Goal: Information Seeking & Learning: Compare options

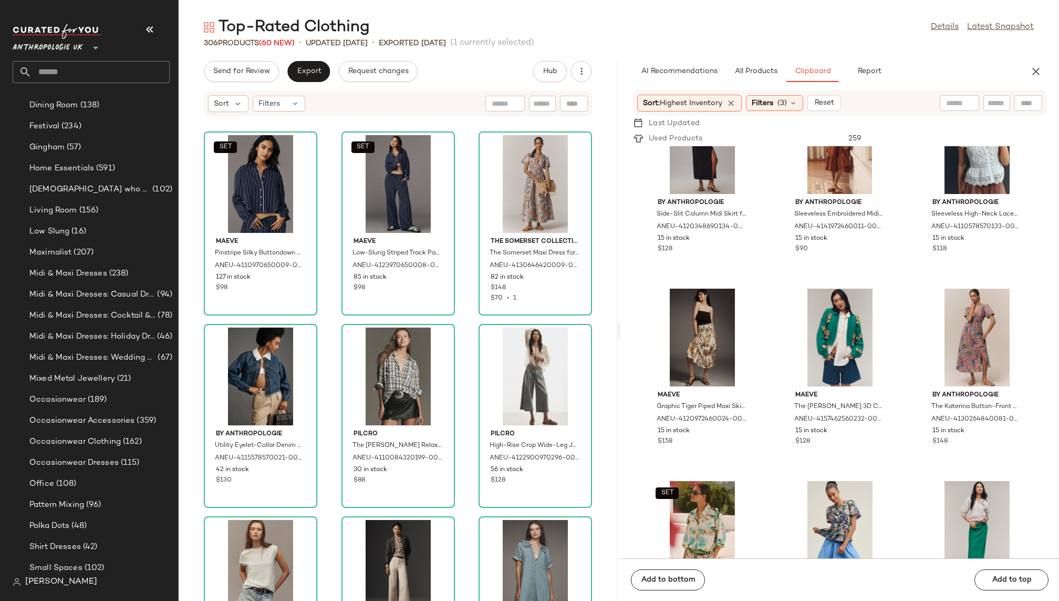
scroll to position [488, 0]
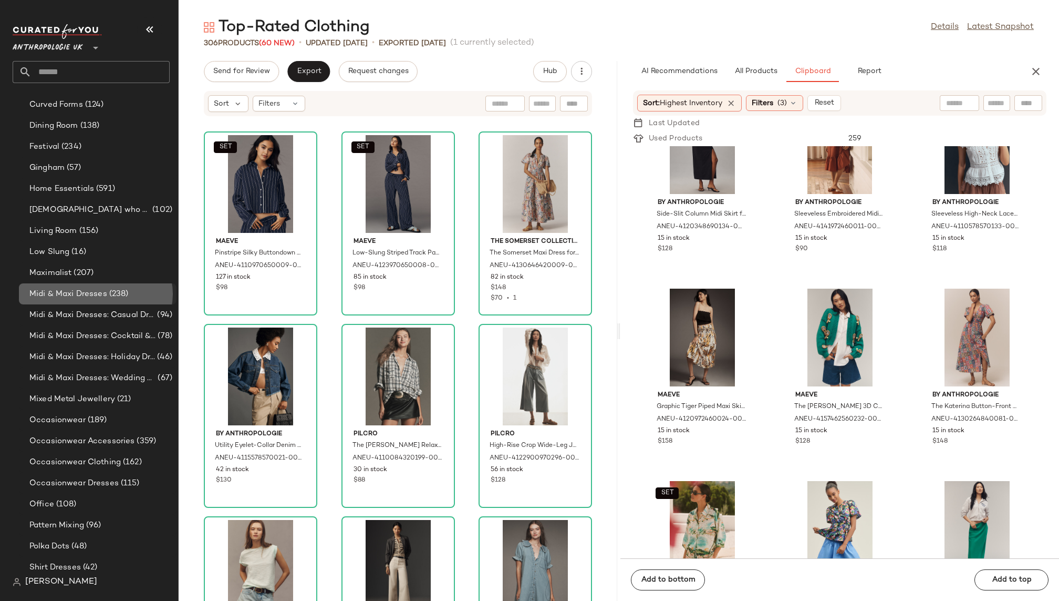
click at [112, 296] on span "(238)" at bounding box center [118, 294] width 22 height 12
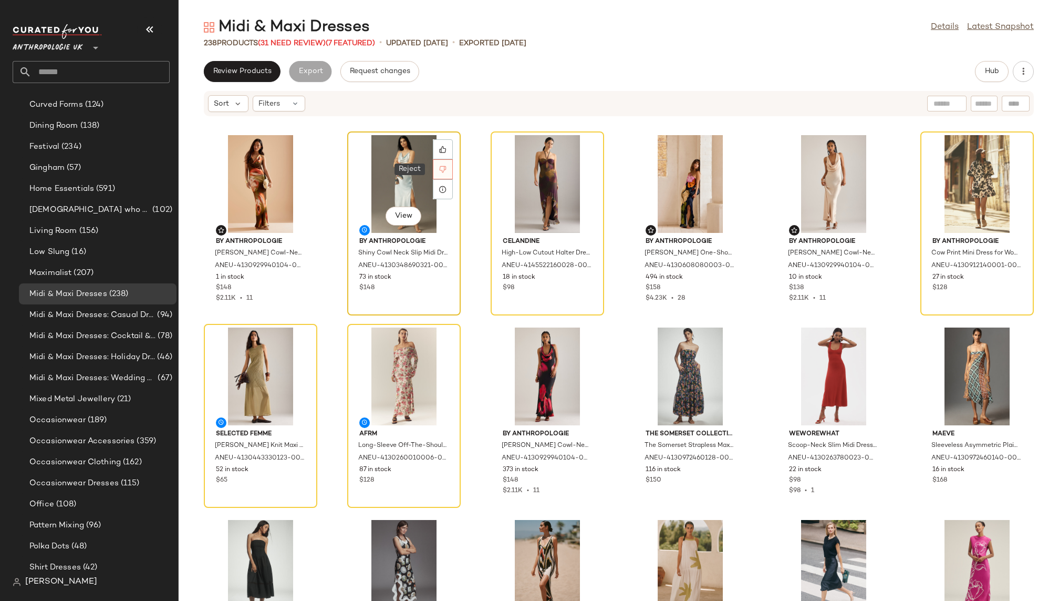
click at [438, 163] on div at bounding box center [443, 169] width 20 height 20
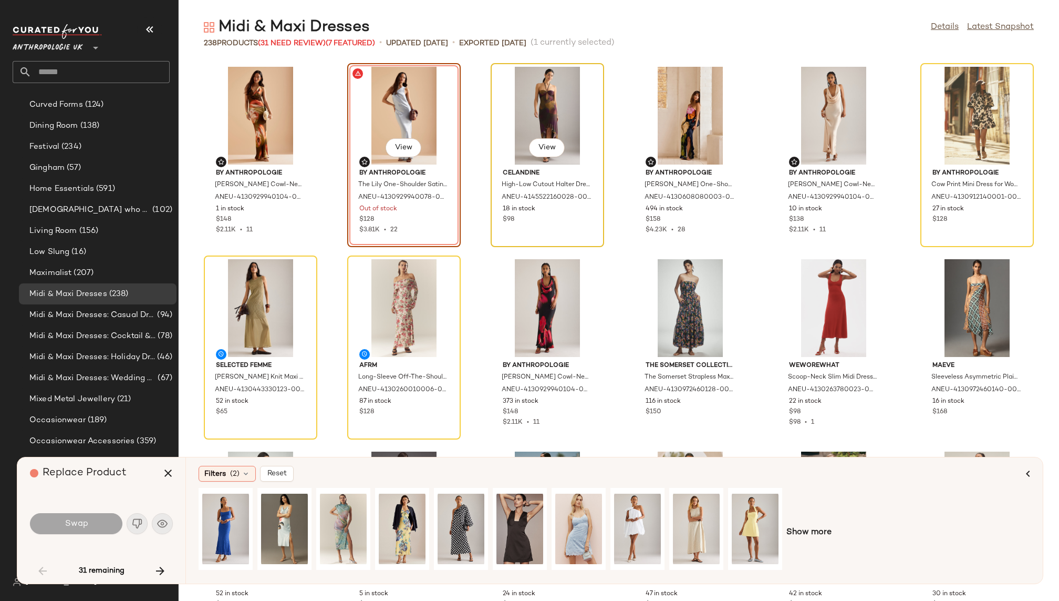
click at [549, 105] on div "View" at bounding box center [548, 116] width 106 height 98
click at [165, 563] on button "button" at bounding box center [160, 570] width 25 height 25
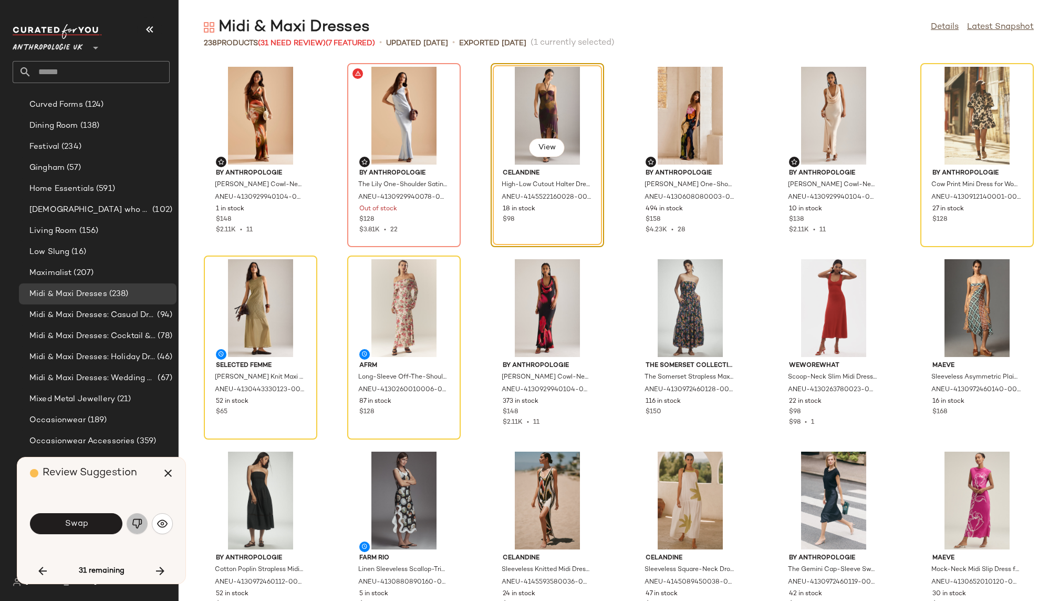
click at [133, 526] on img "button" at bounding box center [137, 523] width 11 height 11
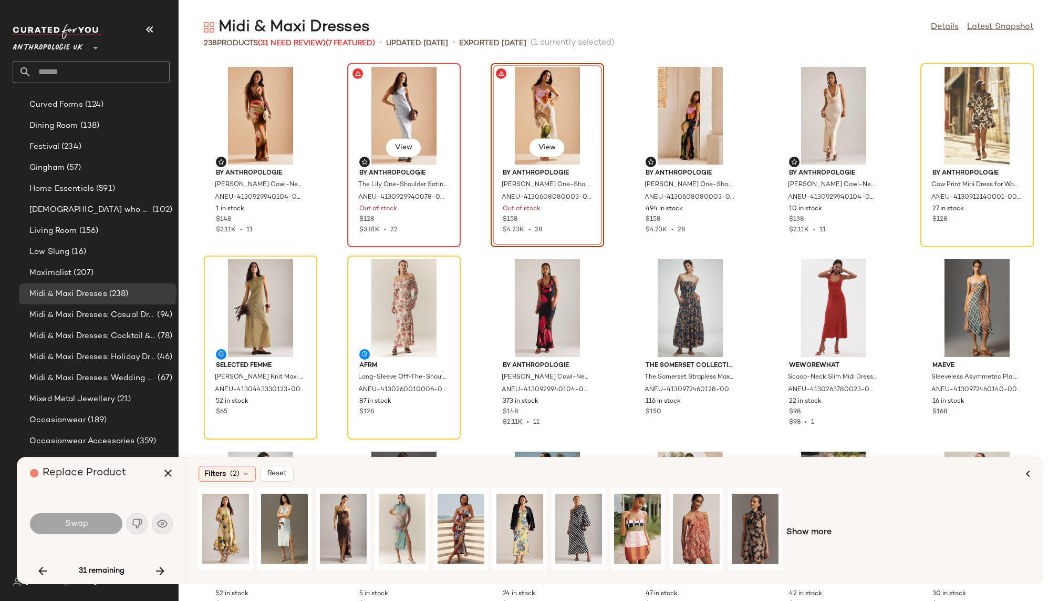
click at [405, 113] on div "View" at bounding box center [404, 116] width 106 height 98
click at [38, 572] on icon "button" at bounding box center [42, 570] width 13 height 13
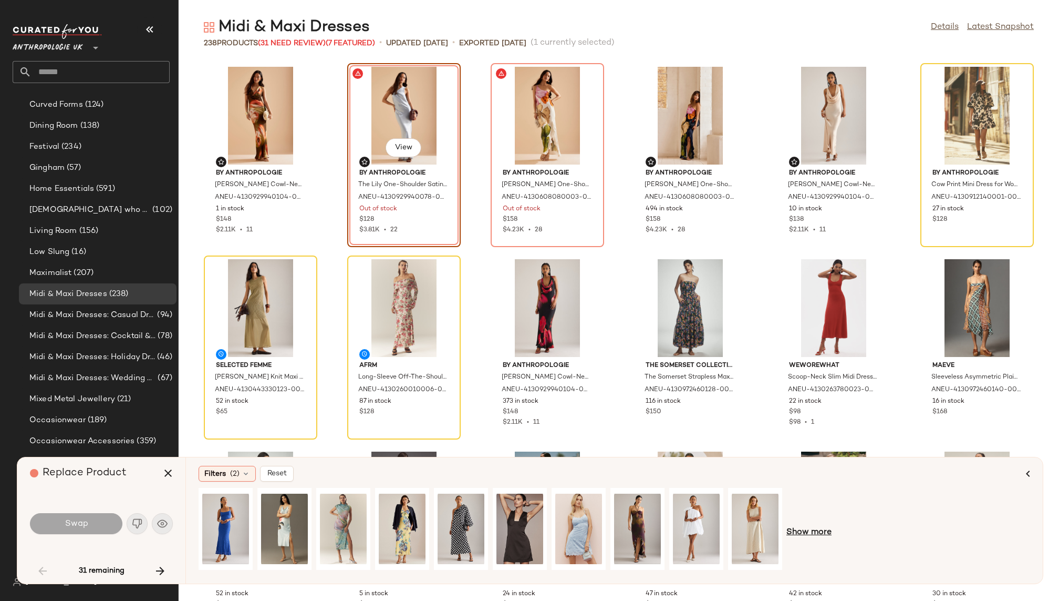
click at [810, 528] on span "Show more" at bounding box center [809, 532] width 45 height 13
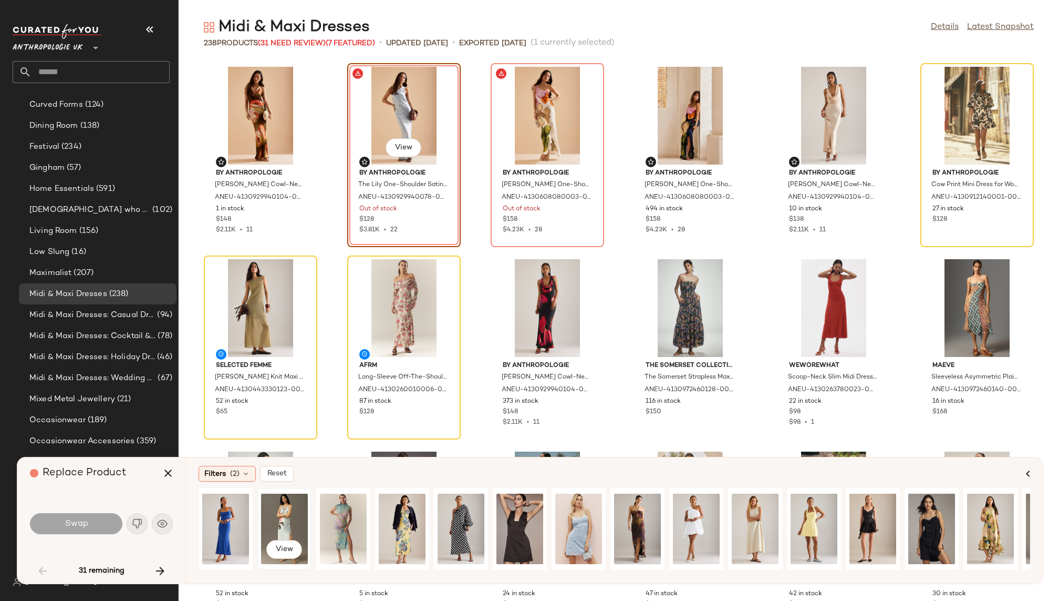
click at [286, 520] on div "View" at bounding box center [284, 528] width 47 height 75
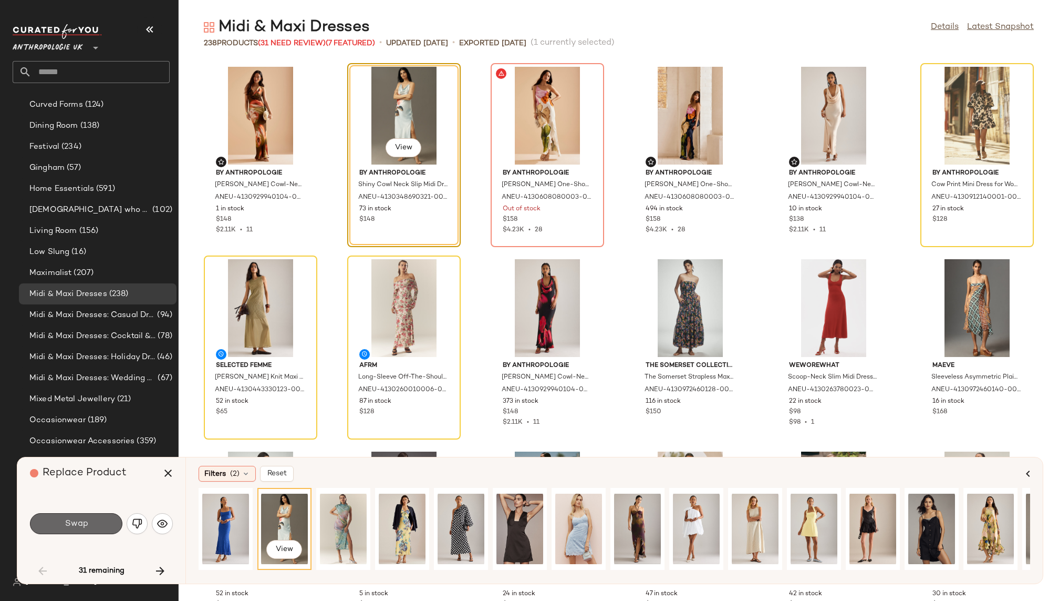
click at [94, 522] on button "Swap" at bounding box center [76, 523] width 92 height 21
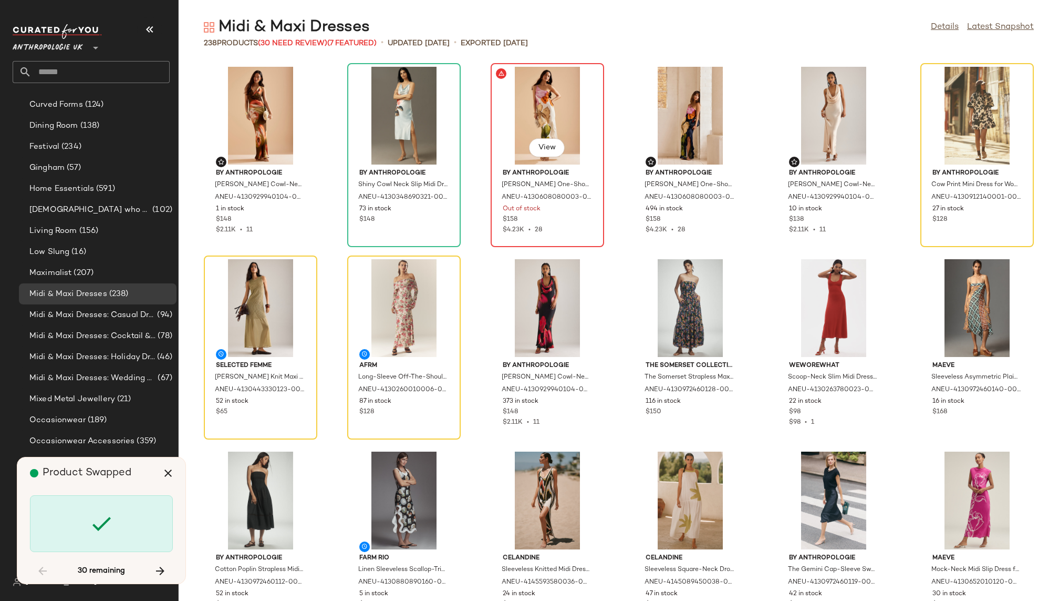
click at [538, 105] on div "View" at bounding box center [548, 116] width 106 height 98
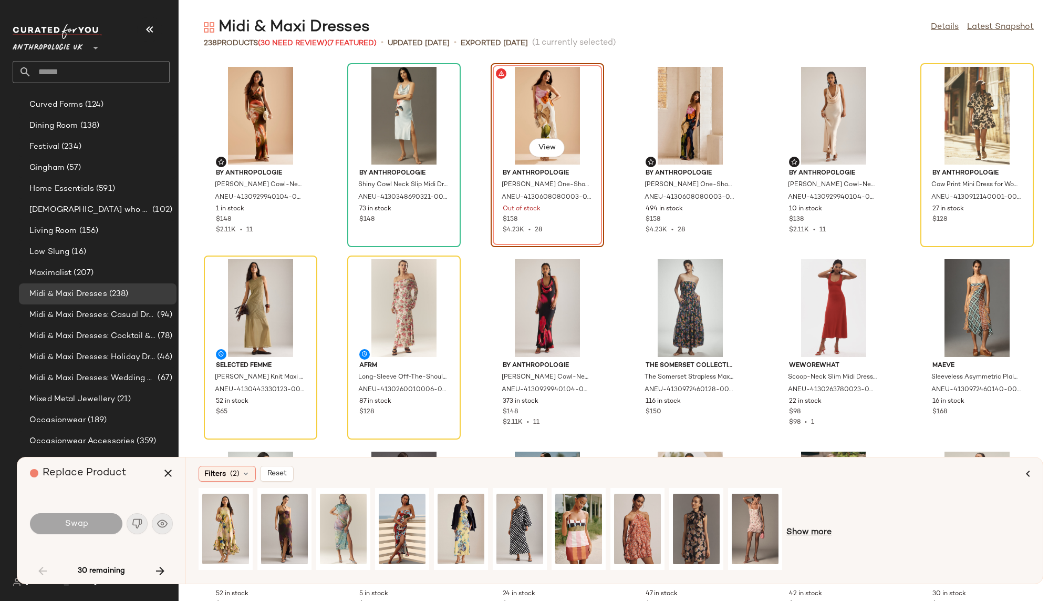
click at [810, 531] on span "Show more" at bounding box center [809, 532] width 45 height 13
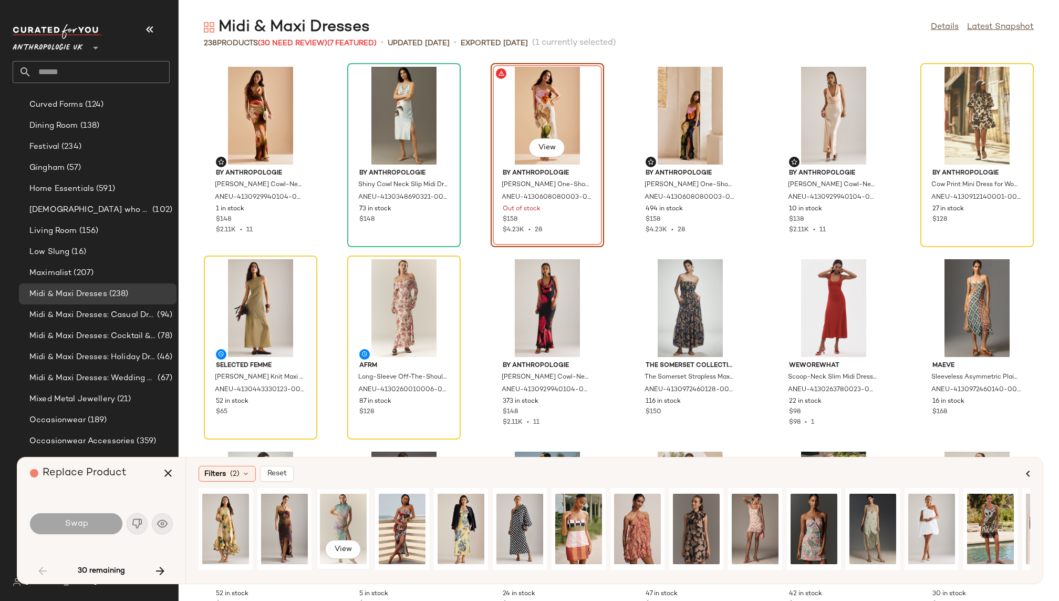
click at [340, 520] on div "View" at bounding box center [343, 528] width 47 height 75
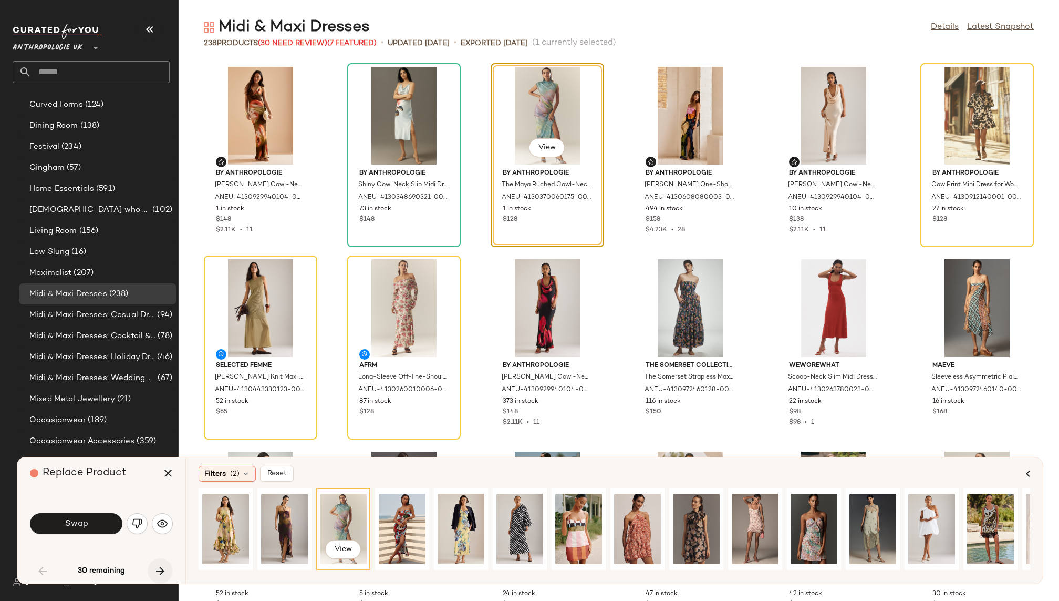
click at [160, 569] on icon "button" at bounding box center [160, 570] width 13 height 13
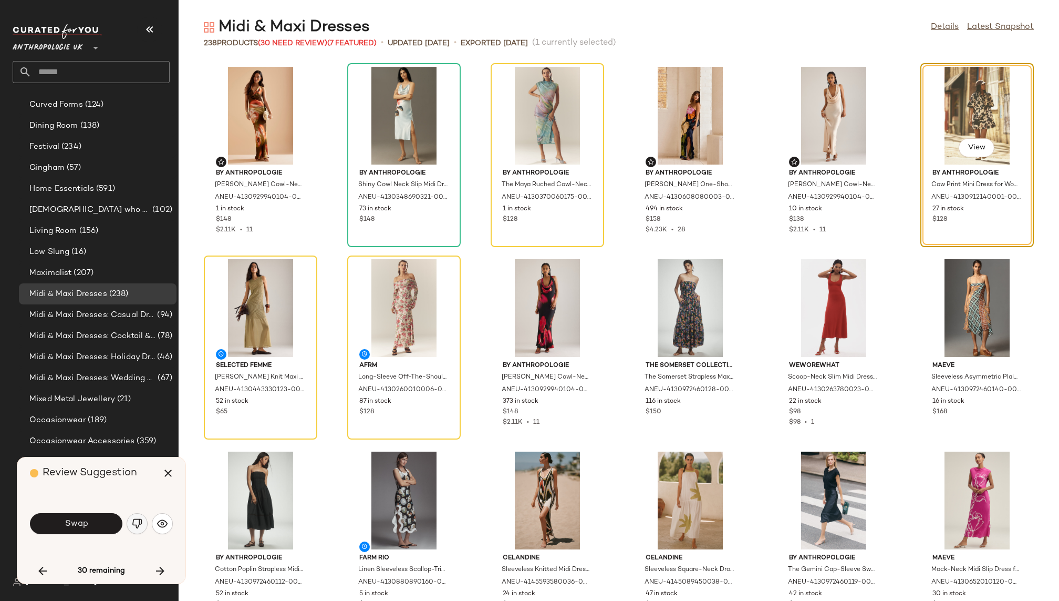
click at [137, 524] on img "button" at bounding box center [137, 523] width 11 height 11
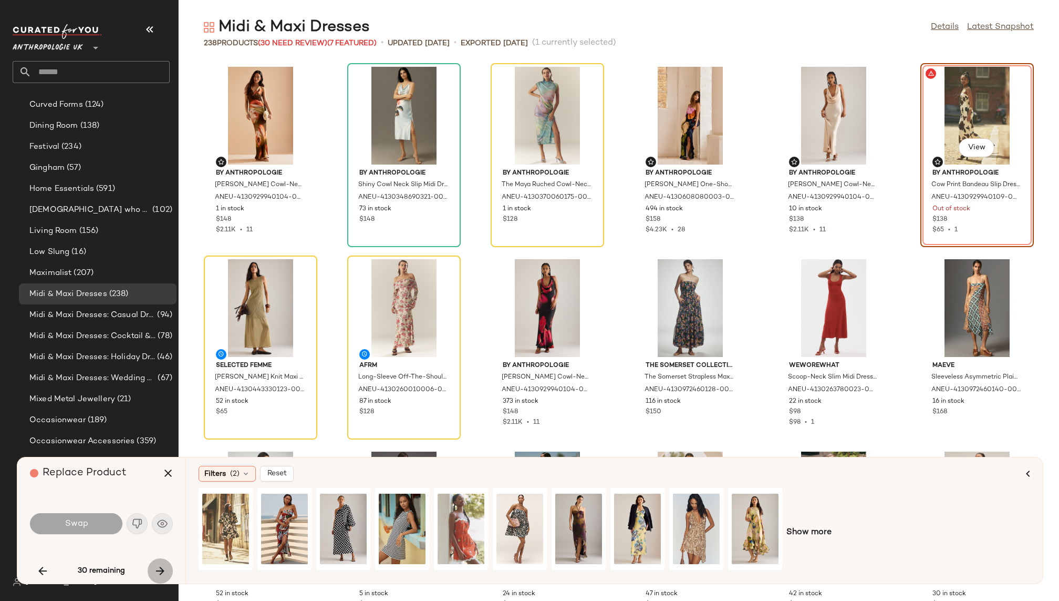
click at [157, 569] on icon "button" at bounding box center [160, 570] width 13 height 13
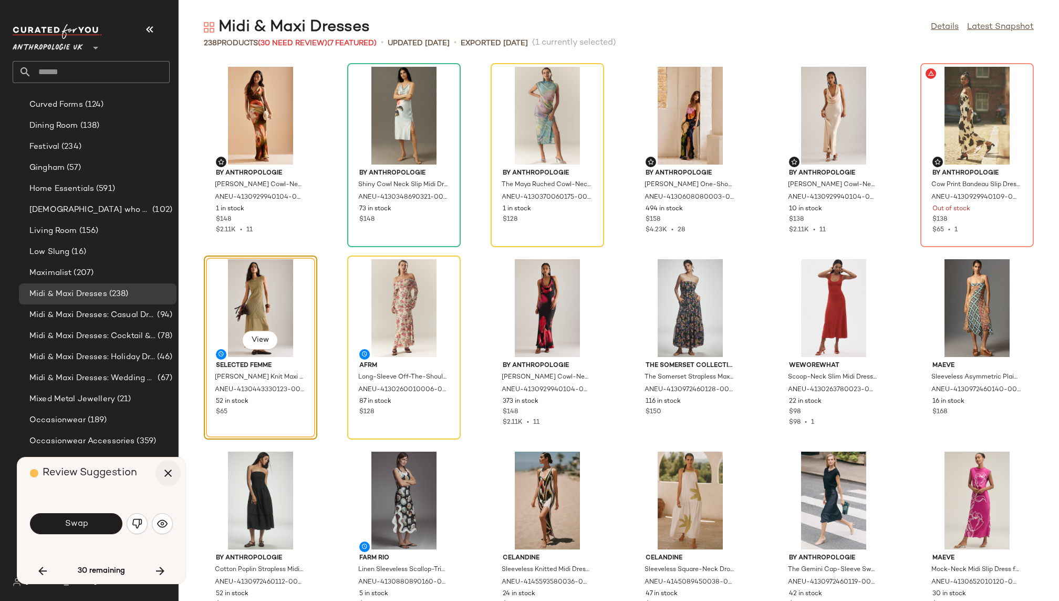
click at [168, 471] on icon "button" at bounding box center [168, 473] width 13 height 13
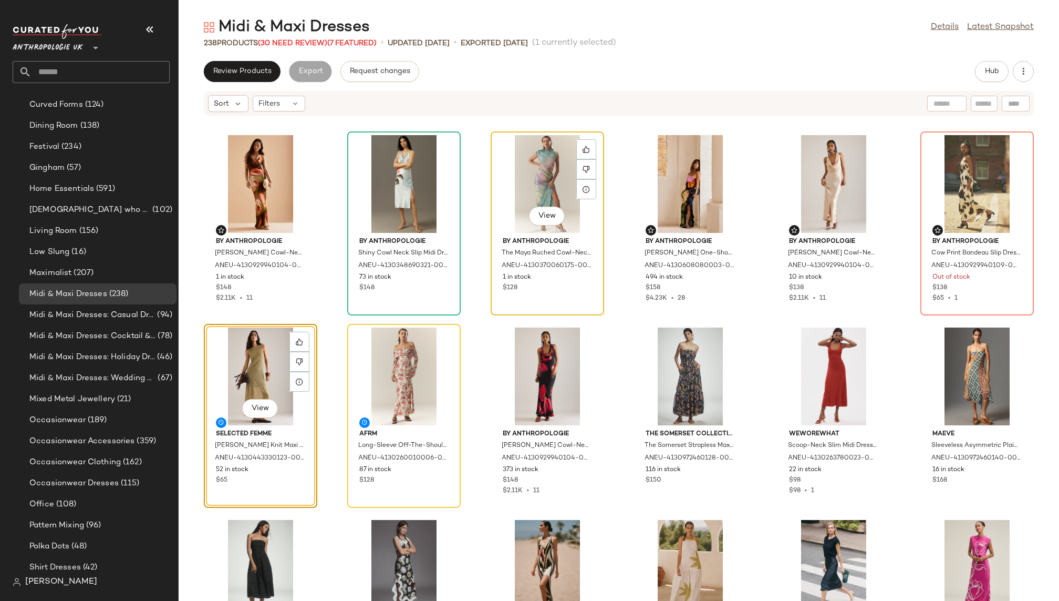
click at [549, 168] on div "View" at bounding box center [548, 184] width 106 height 98
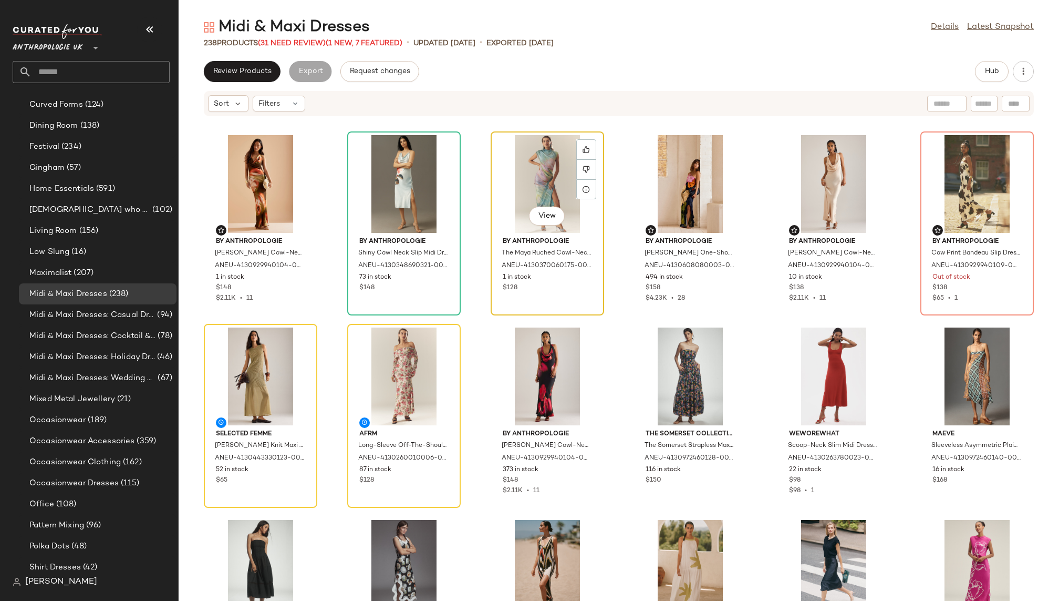
click at [517, 182] on div "View" at bounding box center [548, 184] width 106 height 98
click at [527, 181] on div "View" at bounding box center [548, 184] width 106 height 98
click at [240, 373] on div "View" at bounding box center [261, 376] width 106 height 98
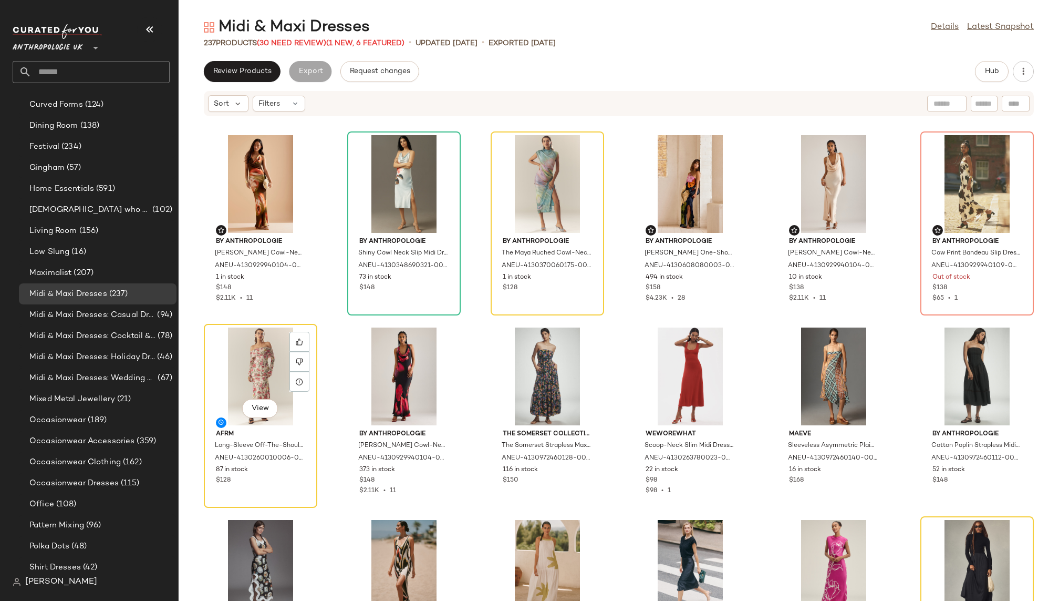
click at [257, 393] on div "View" at bounding box center [261, 376] width 106 height 98
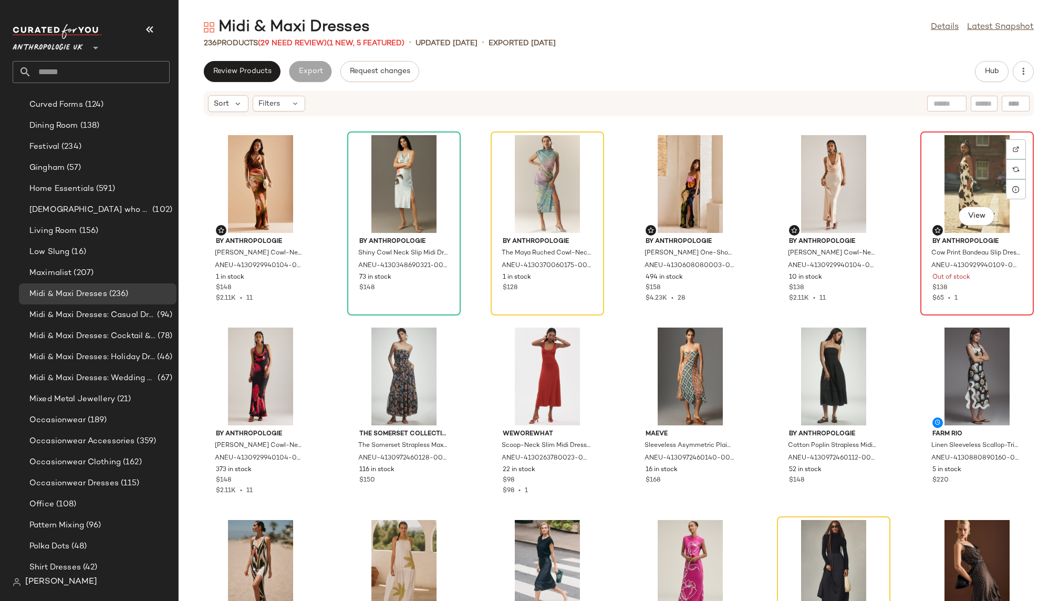
click at [959, 197] on div "View" at bounding box center [977, 184] width 106 height 98
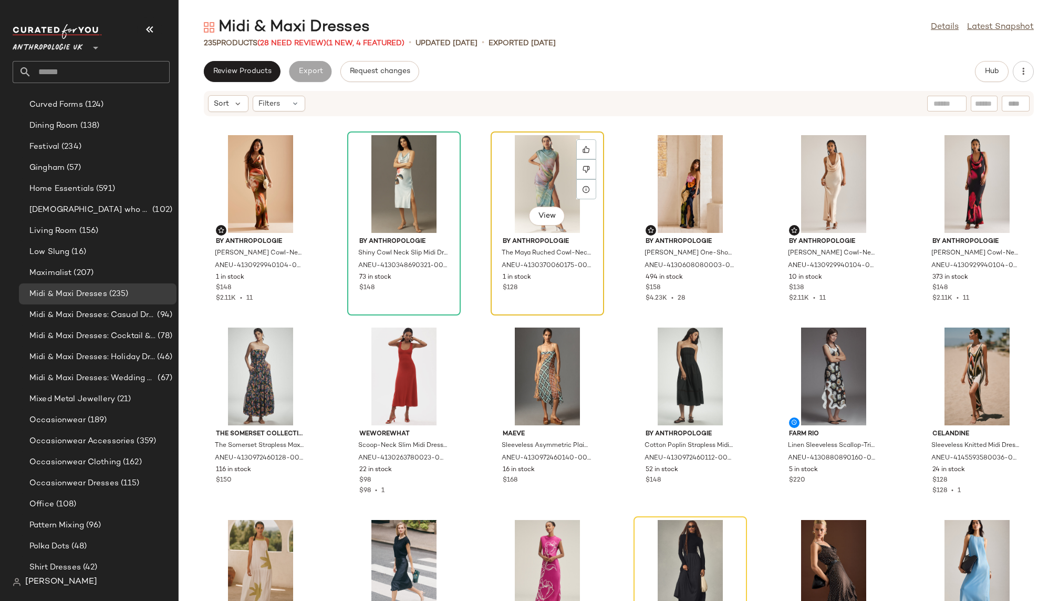
click at [526, 192] on div "View" at bounding box center [548, 184] width 106 height 98
click at [535, 188] on div "View" at bounding box center [548, 184] width 106 height 98
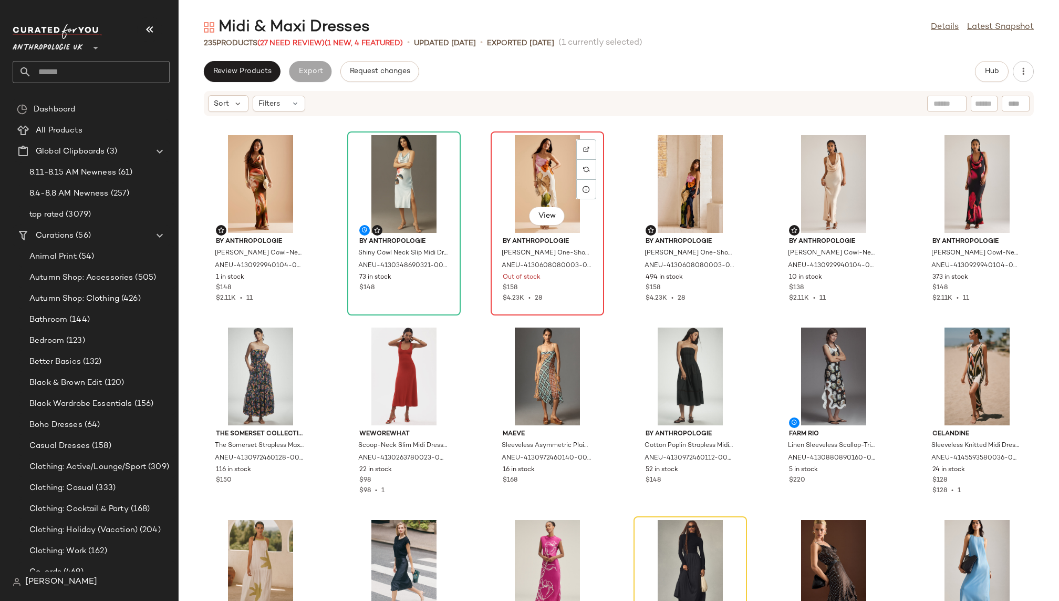
click at [520, 167] on div "View" at bounding box center [548, 184] width 106 height 98
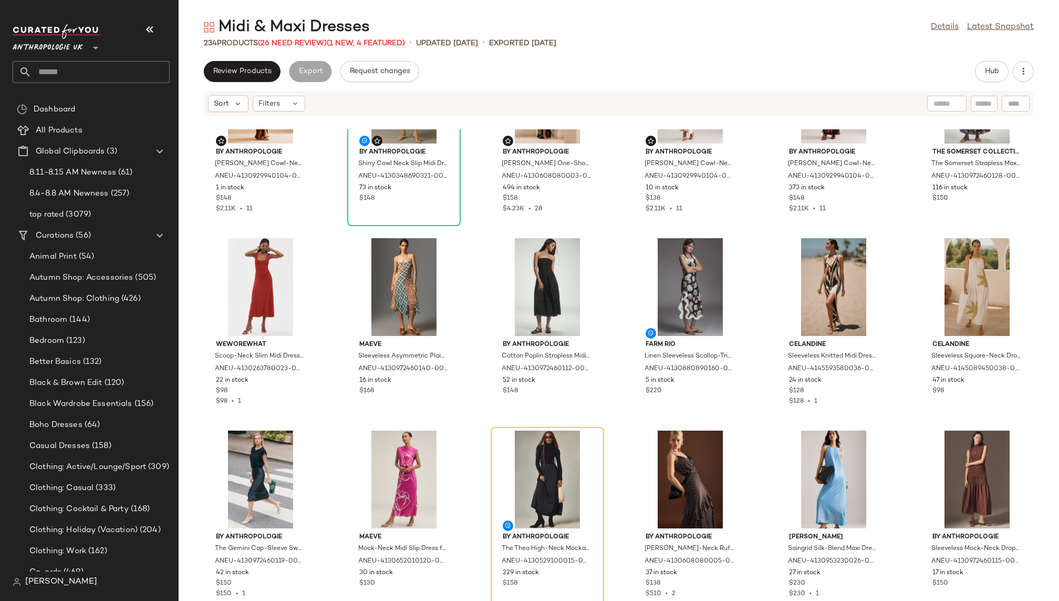
scroll to position [127, 0]
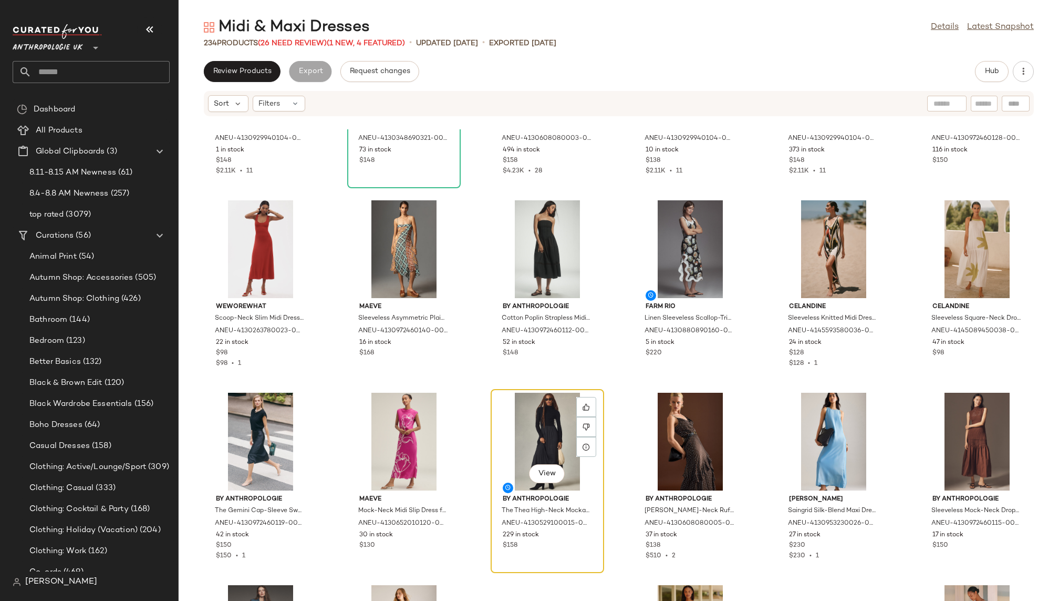
click at [505, 440] on div "View" at bounding box center [548, 442] width 106 height 98
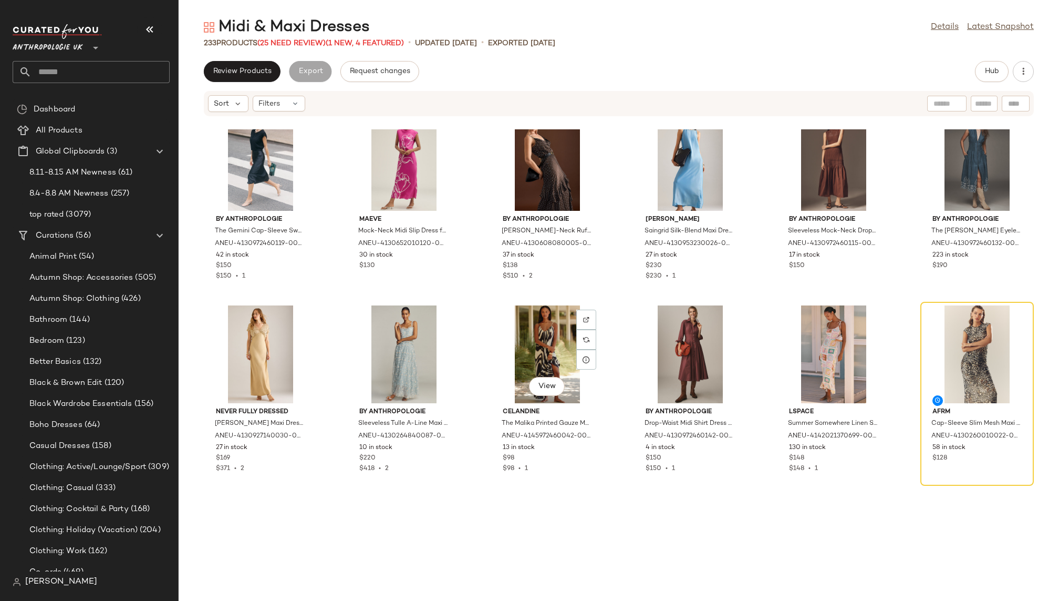
scroll to position [445, 0]
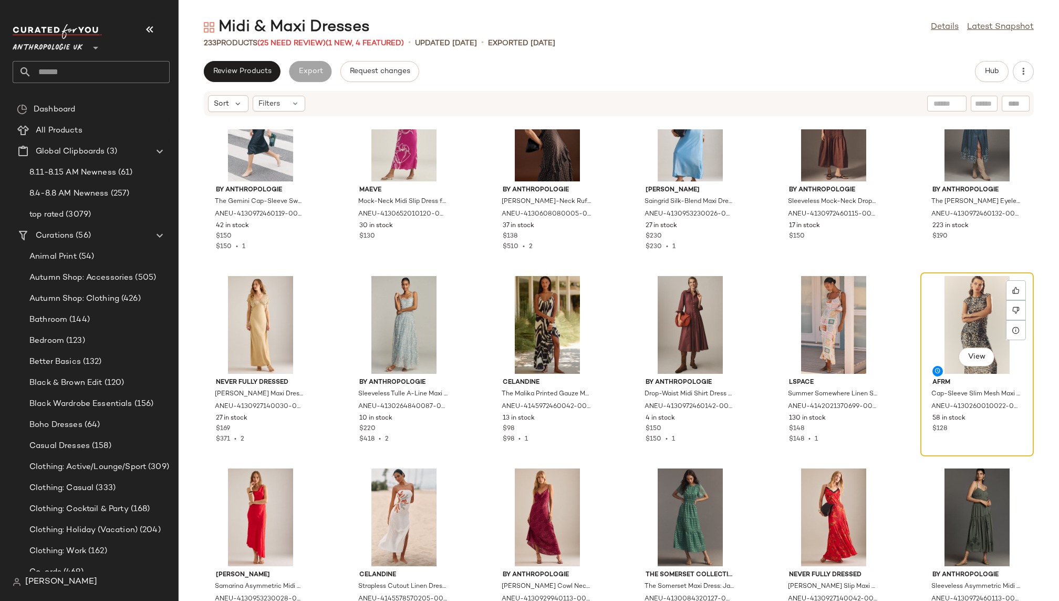
click at [941, 294] on div "View" at bounding box center [977, 325] width 106 height 98
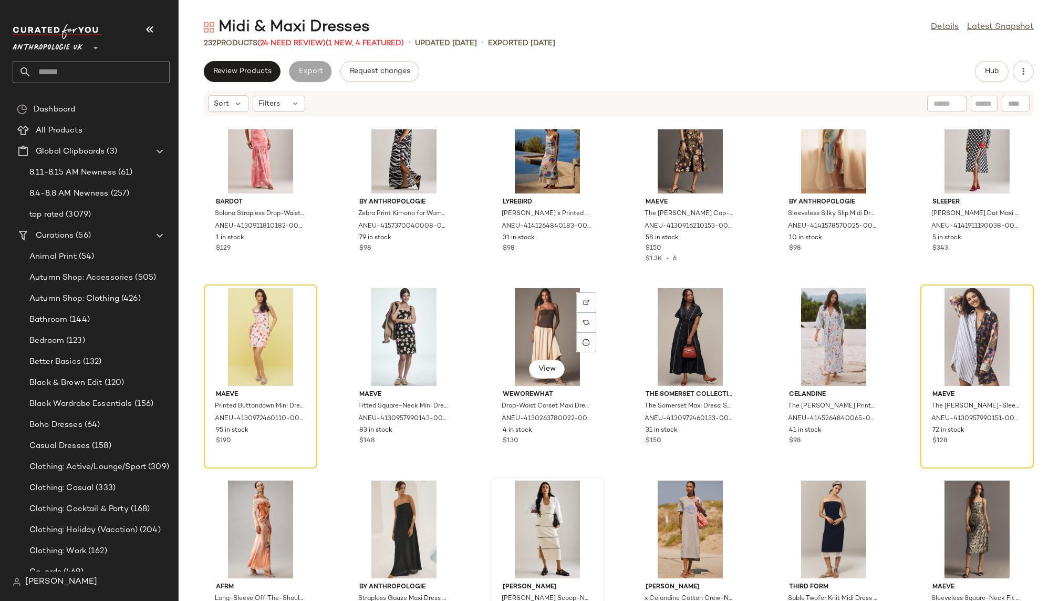
scroll to position [2154, 0]
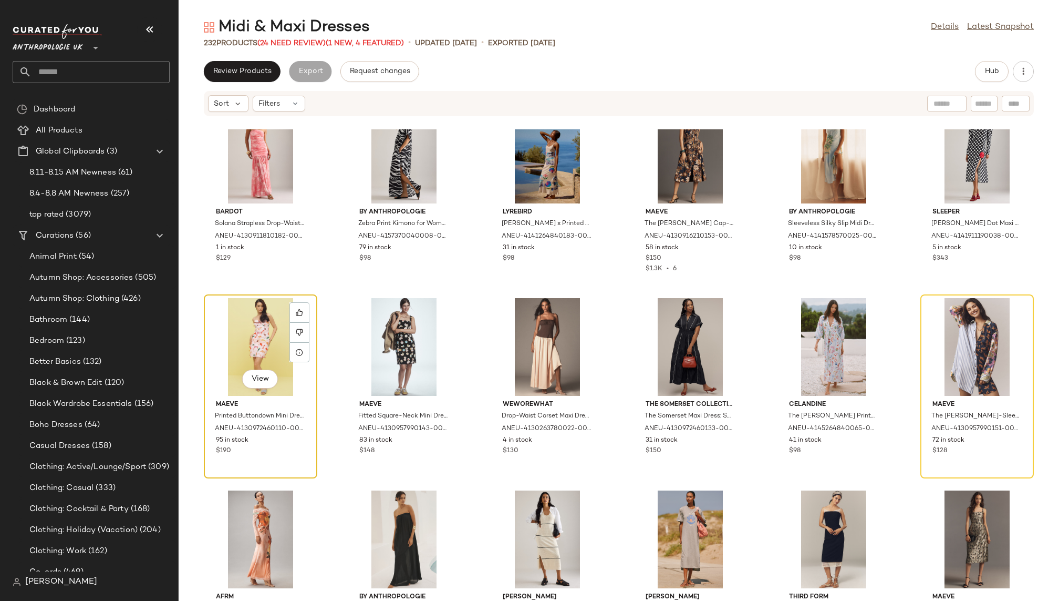
click at [229, 329] on div "View" at bounding box center [261, 347] width 106 height 98
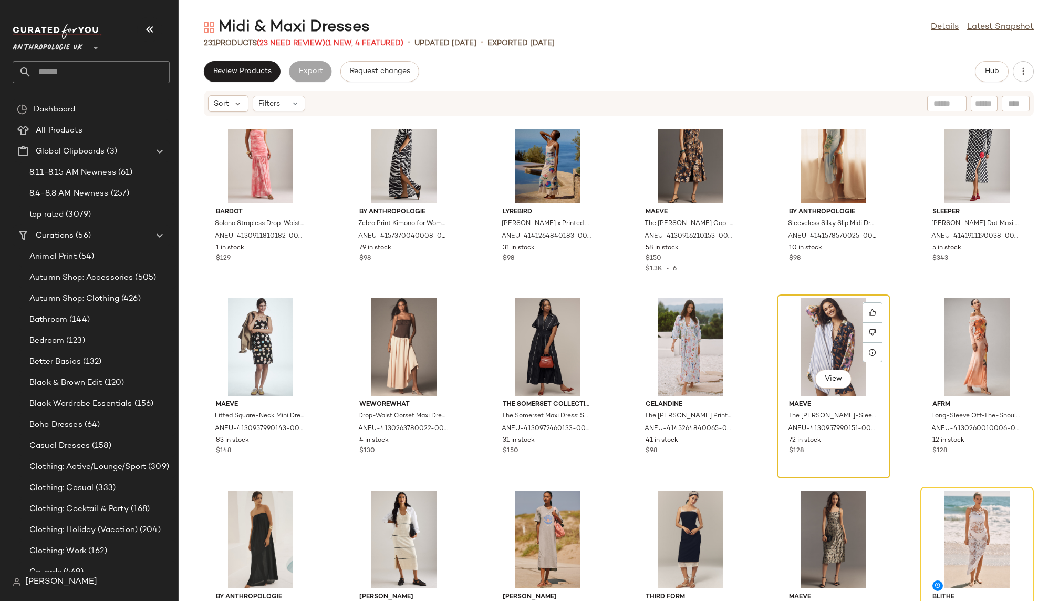
click at [786, 336] on div "View" at bounding box center [834, 347] width 106 height 98
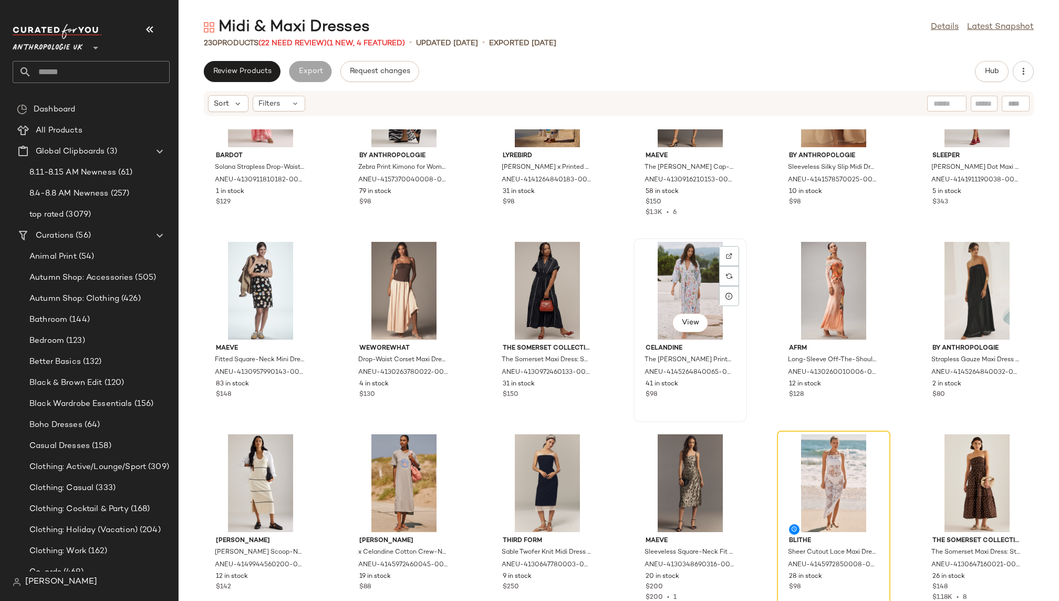
scroll to position [2300, 0]
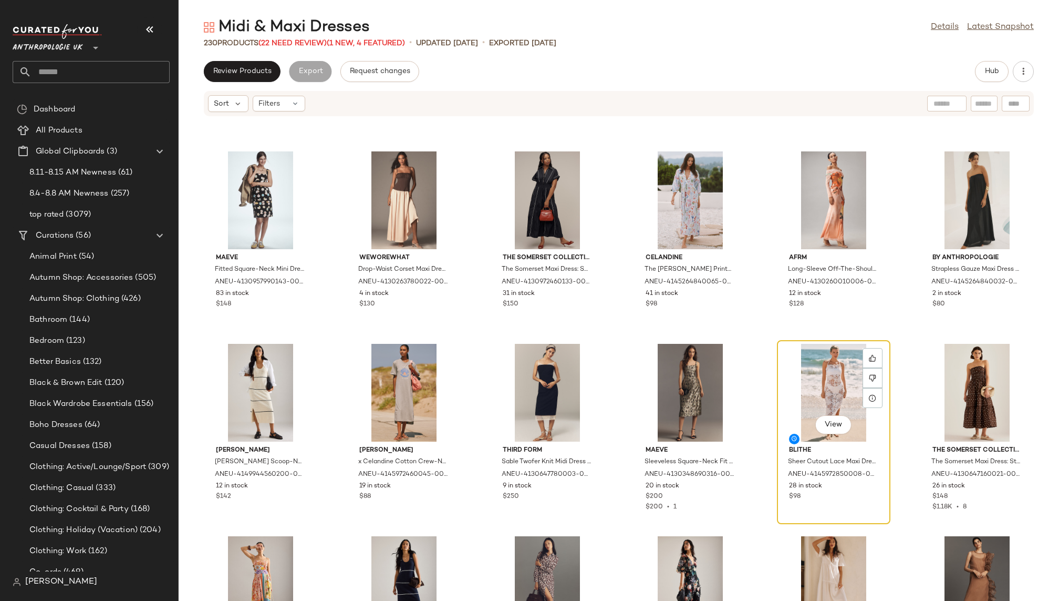
click at [790, 373] on div "View" at bounding box center [834, 393] width 106 height 98
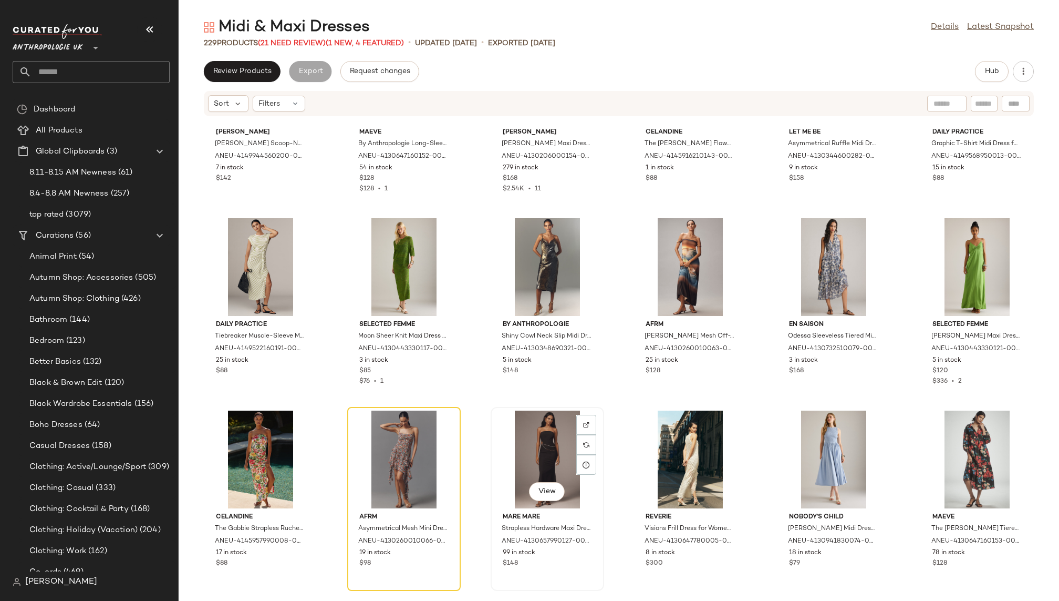
scroll to position [2861, 0]
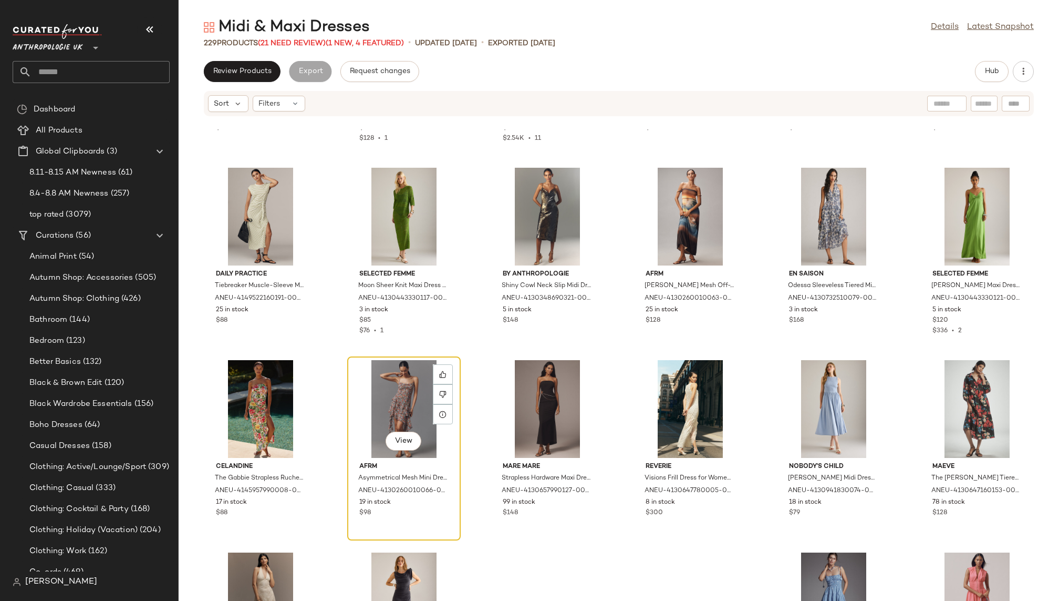
click at [401, 392] on div "View" at bounding box center [404, 409] width 106 height 98
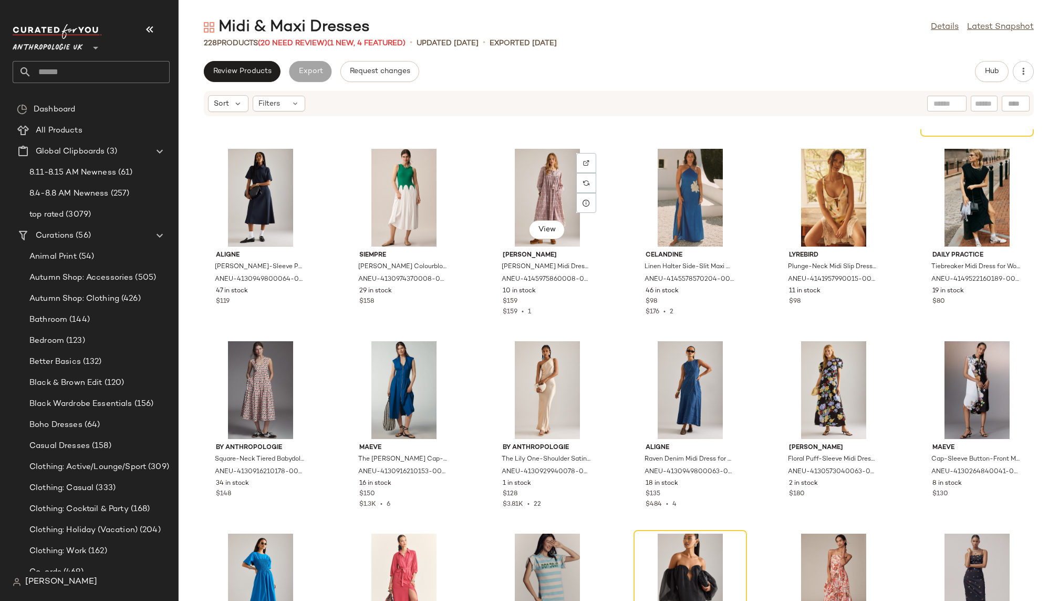
scroll to position [3223, 0]
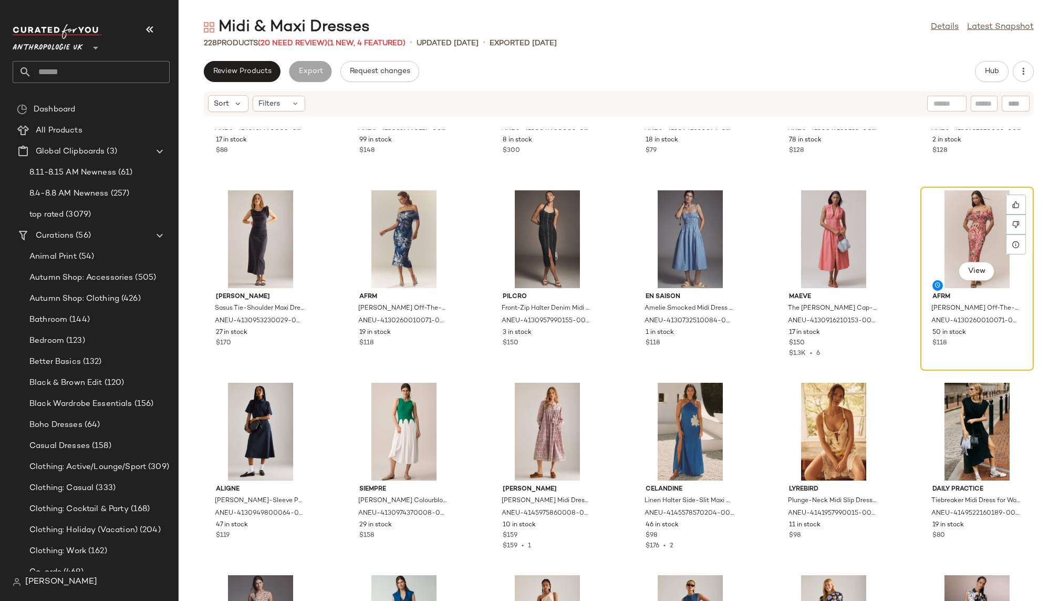
click at [935, 234] on div "View" at bounding box center [977, 239] width 106 height 98
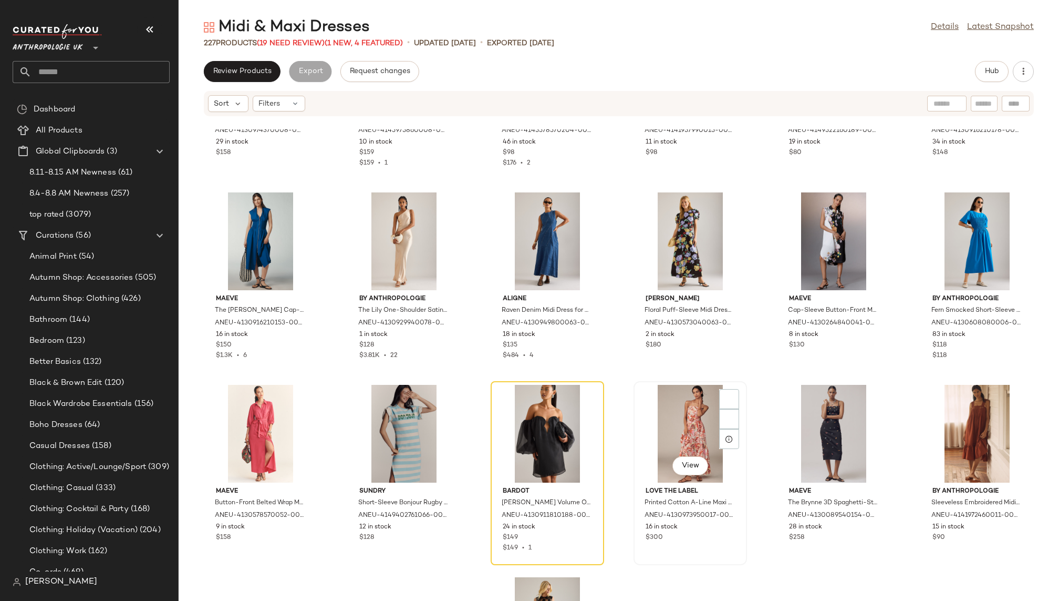
scroll to position [3646, 0]
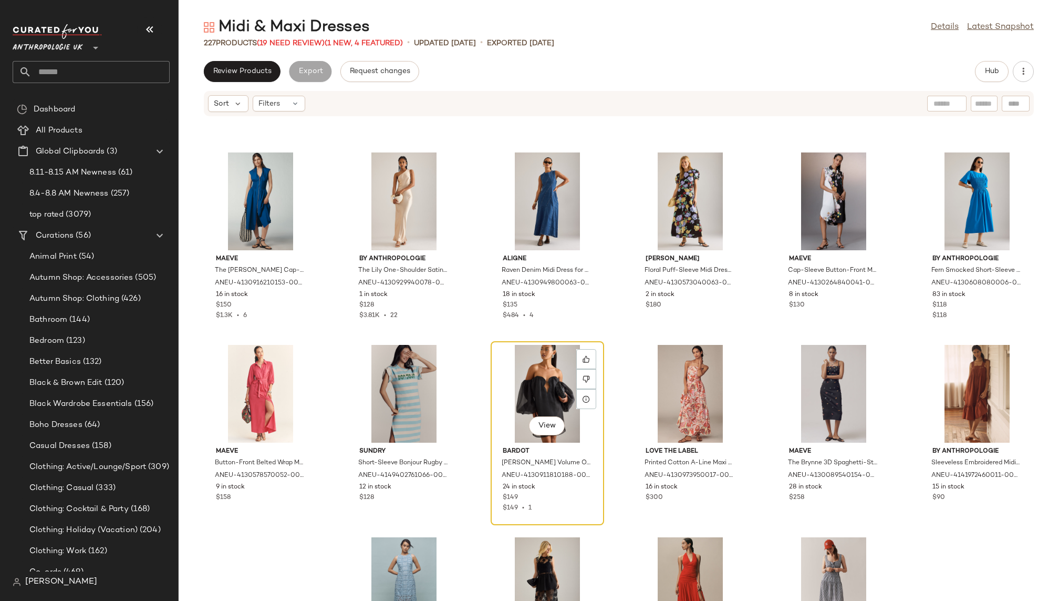
click at [526, 392] on div "View" at bounding box center [548, 394] width 106 height 98
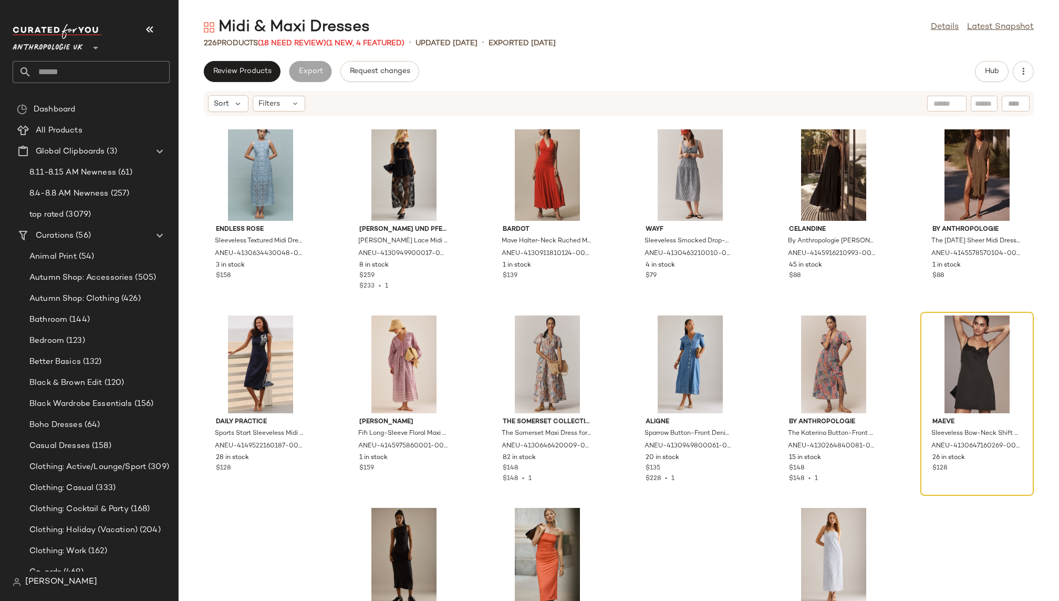
scroll to position [4068, 0]
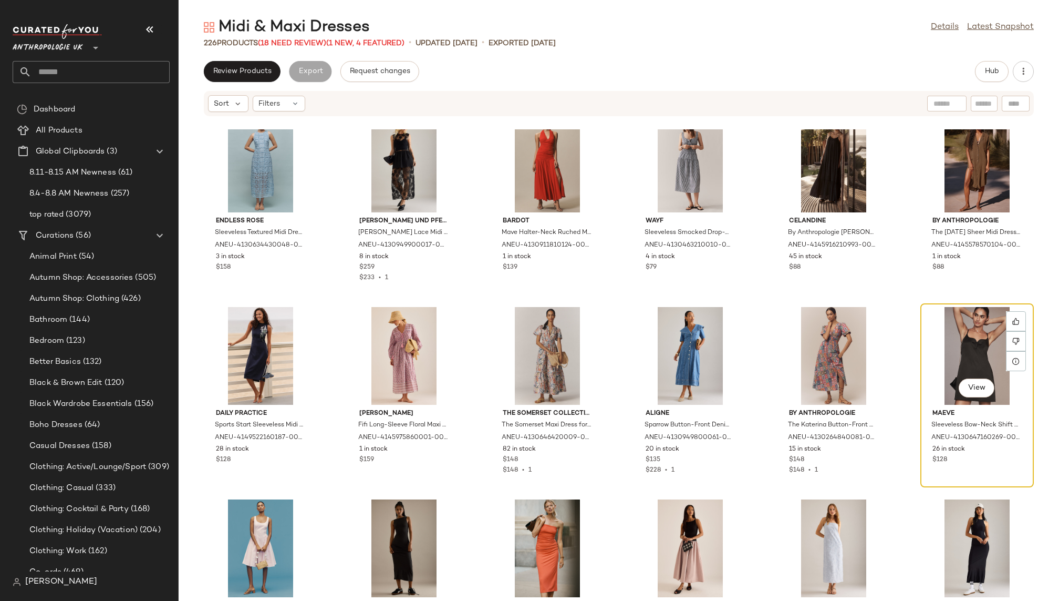
click at [946, 329] on div "View" at bounding box center [977, 356] width 106 height 98
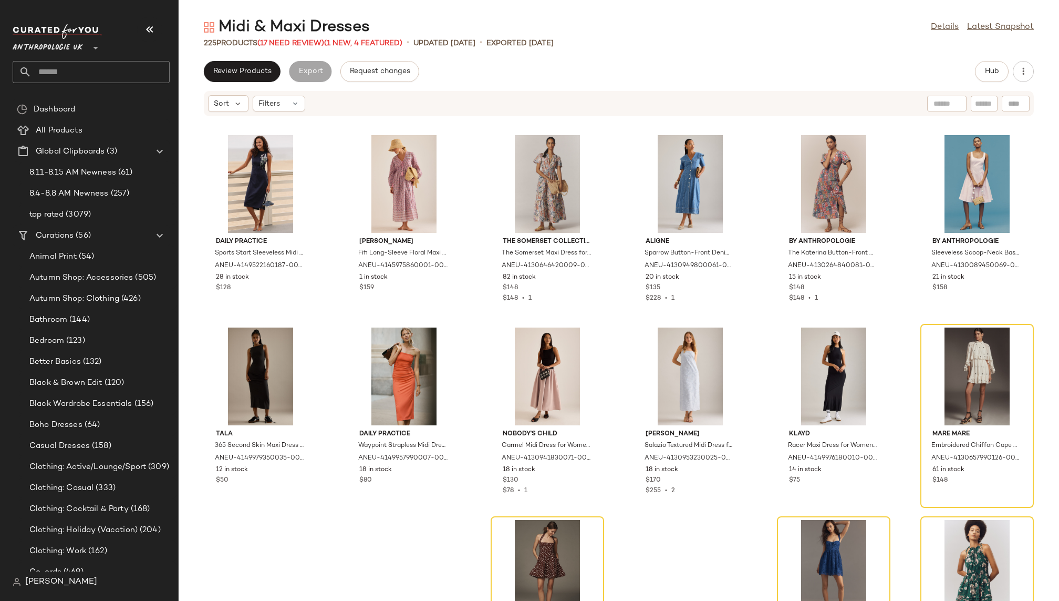
scroll to position [4259, 0]
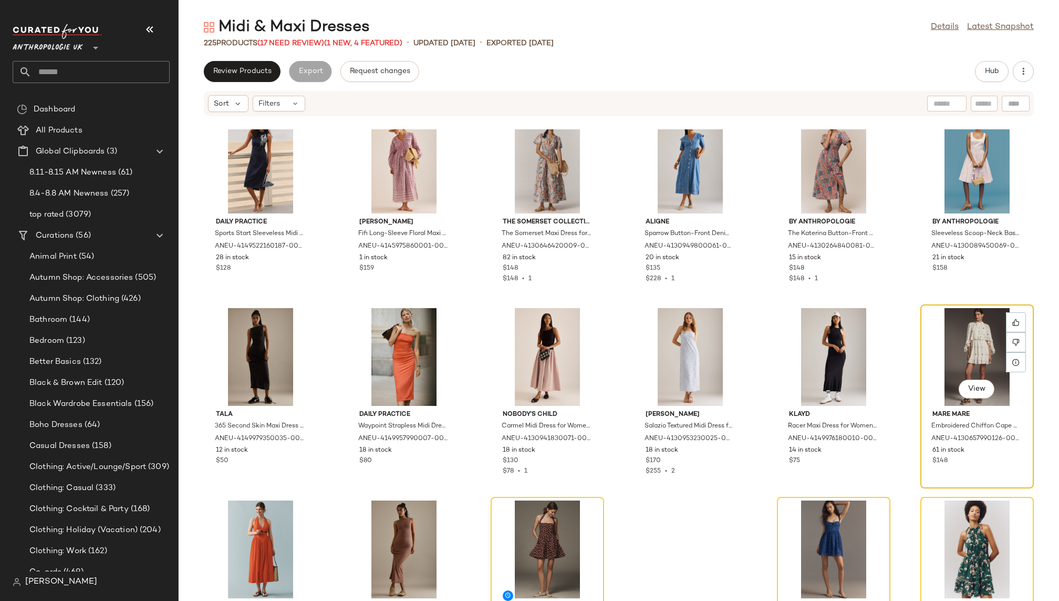
click at [930, 336] on div "View" at bounding box center [977, 357] width 106 height 98
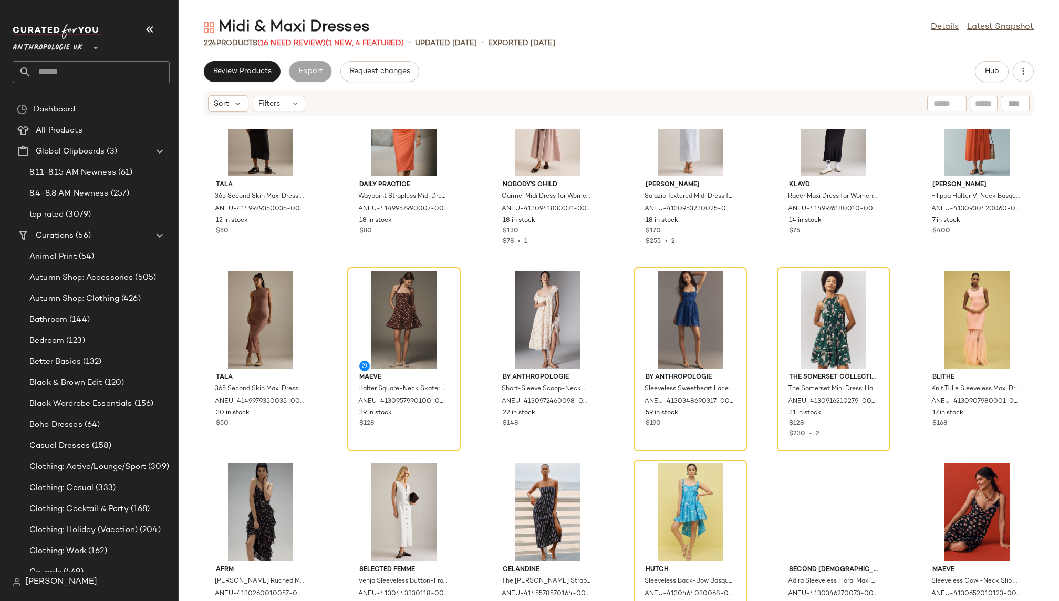
scroll to position [4531, 0]
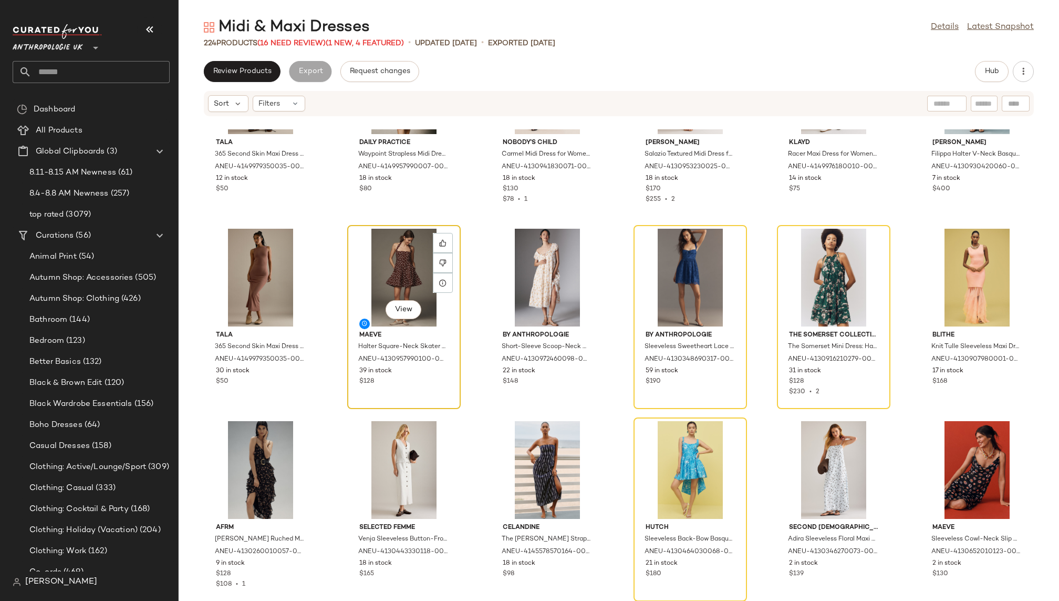
click at [392, 249] on div "View" at bounding box center [404, 278] width 106 height 98
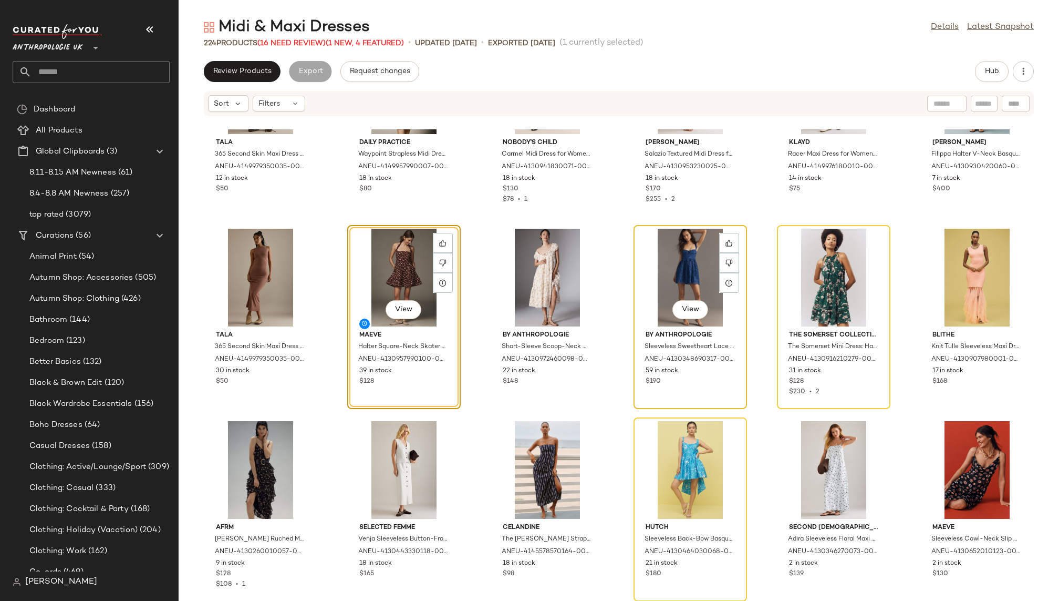
click at [644, 264] on div "View" at bounding box center [690, 278] width 106 height 98
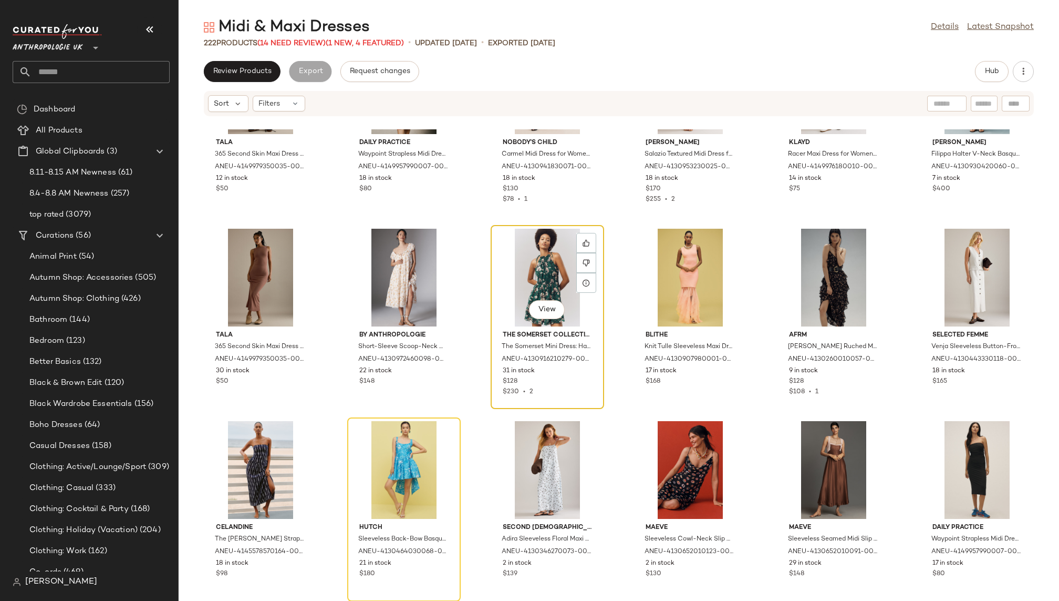
click at [540, 265] on div "View" at bounding box center [548, 278] width 106 height 98
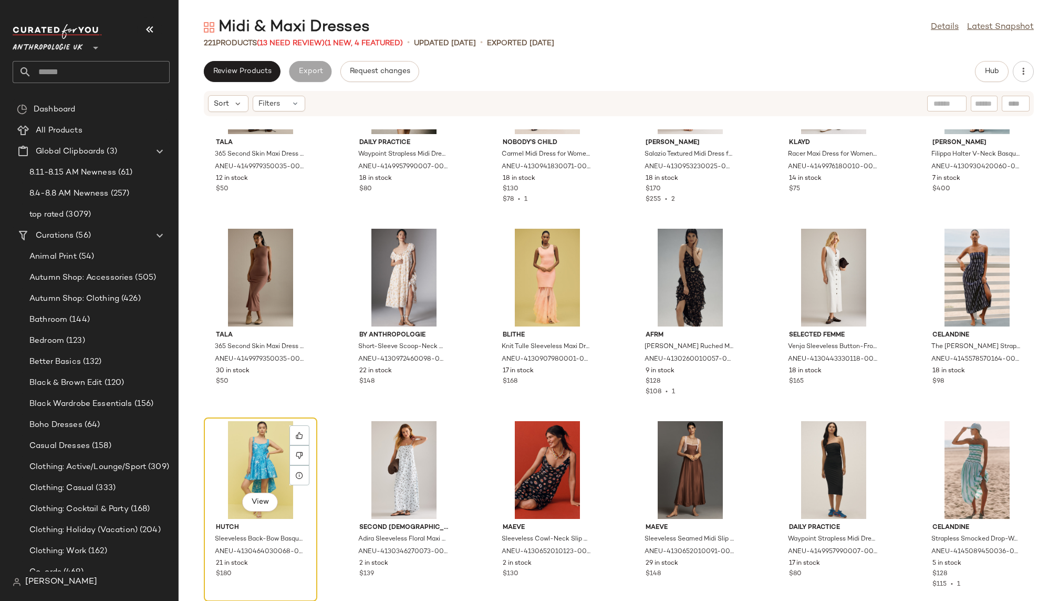
click at [263, 444] on div "View" at bounding box center [261, 470] width 106 height 98
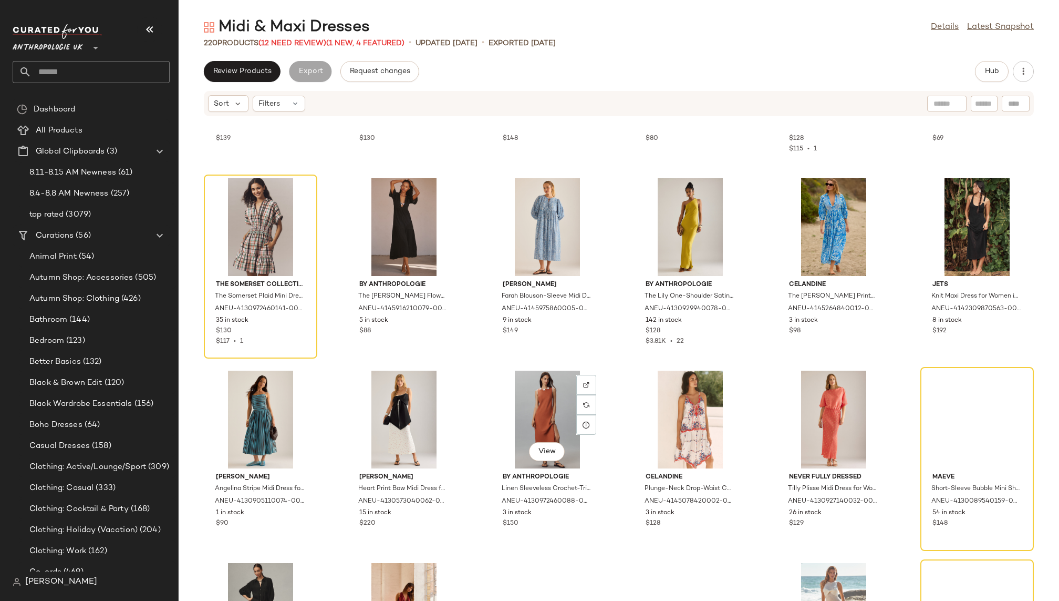
scroll to position [4962, 0]
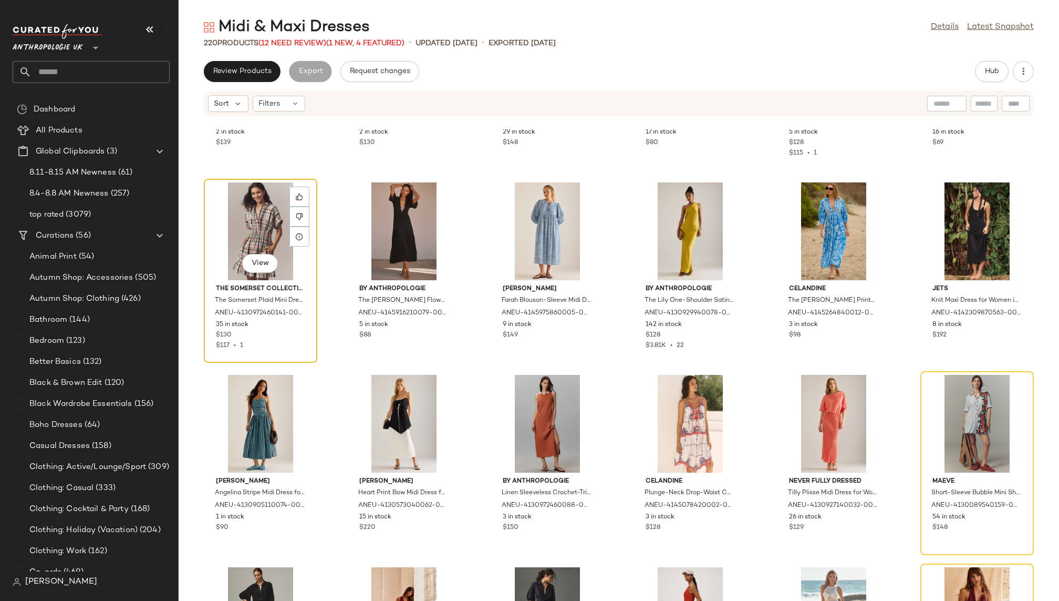
click at [262, 246] on div "View" at bounding box center [261, 231] width 106 height 98
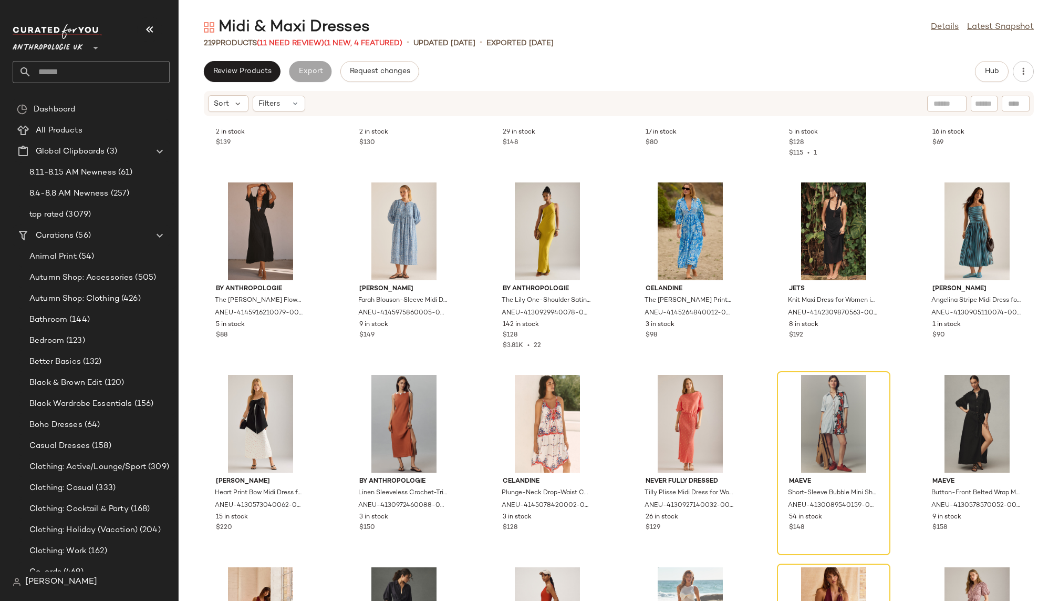
click at [783, 368] on div "Second Female Adira Sleeveless Floral Maxi Dress for Women in Blue, Viscose/Eco…" at bounding box center [619, 364] width 881 height 471
click at [808, 399] on div "View" at bounding box center [834, 424] width 106 height 98
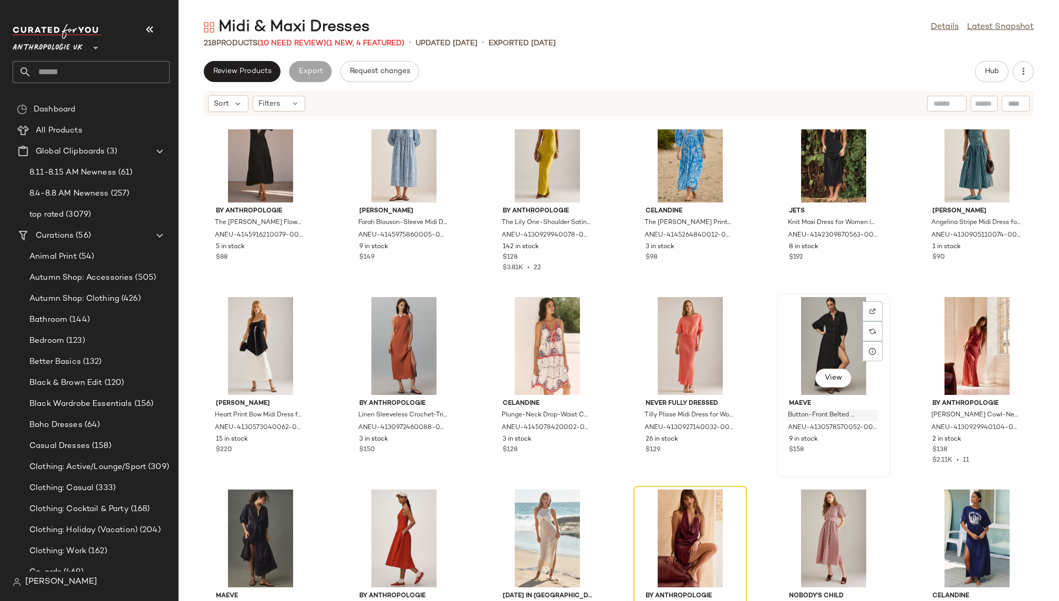
scroll to position [5060, 0]
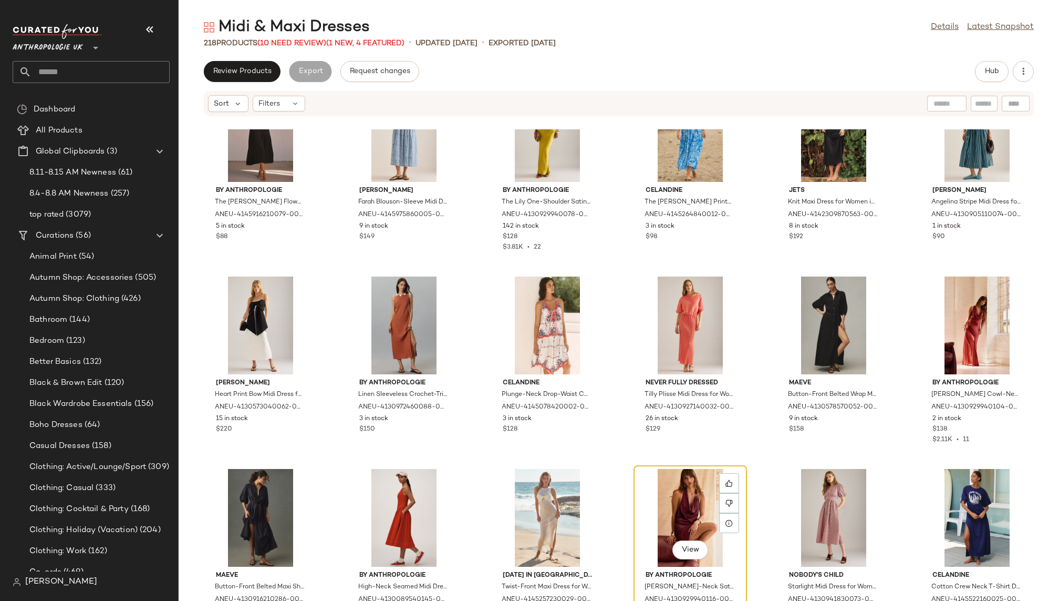
click at [681, 473] on div "View" at bounding box center [690, 518] width 106 height 98
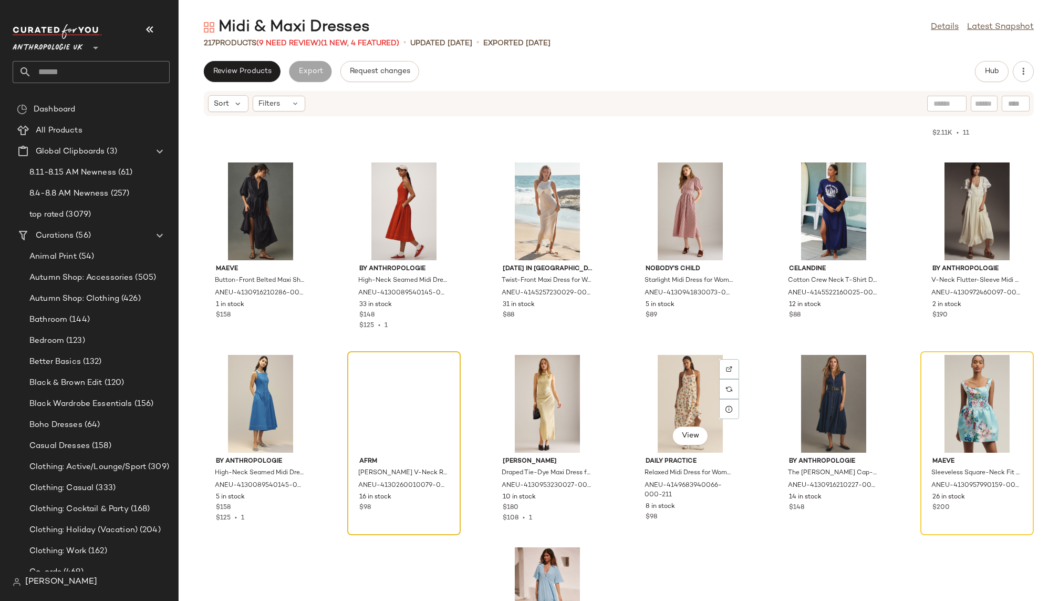
scroll to position [5384, 0]
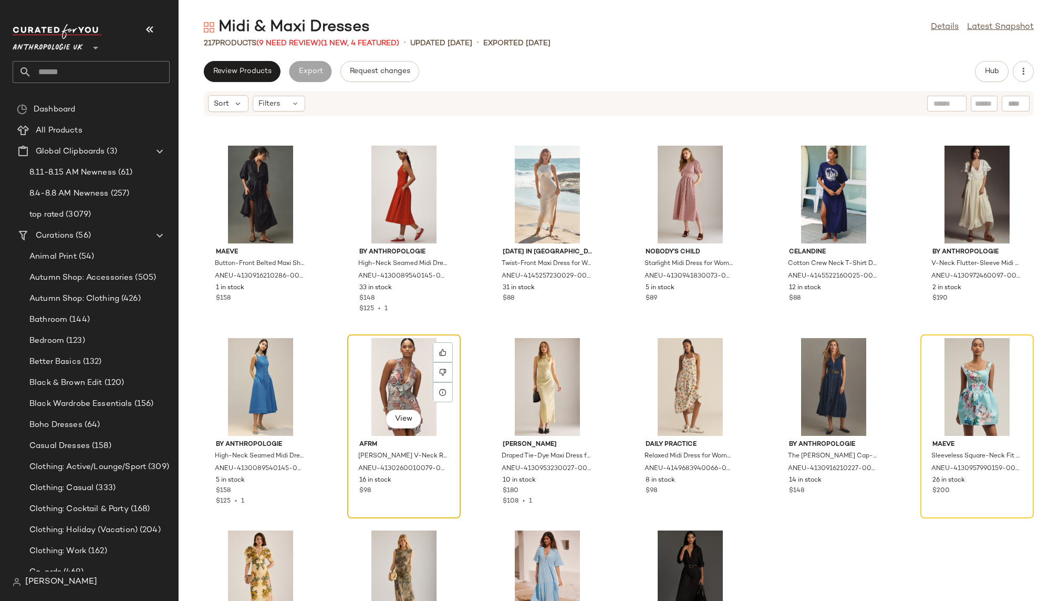
click at [351, 366] on div "View" at bounding box center [404, 387] width 106 height 98
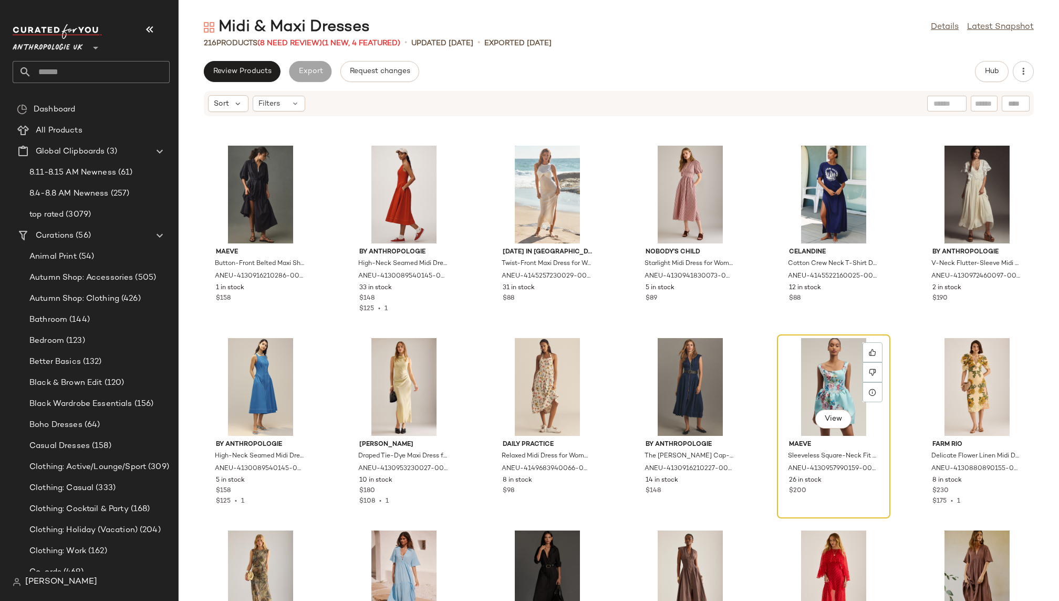
click at [809, 395] on div "View" at bounding box center [834, 387] width 106 height 98
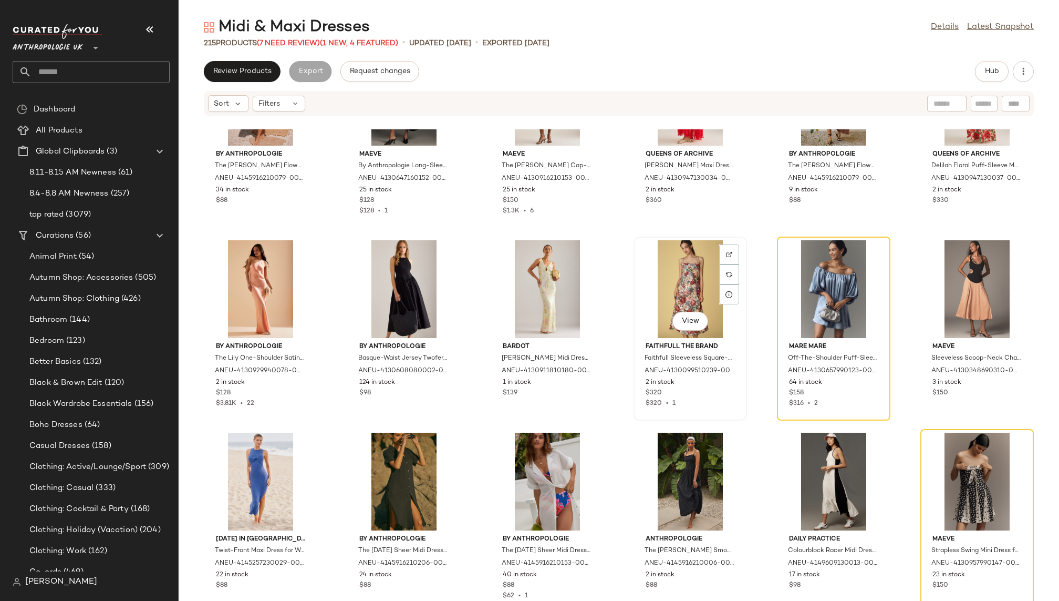
scroll to position [5873, 0]
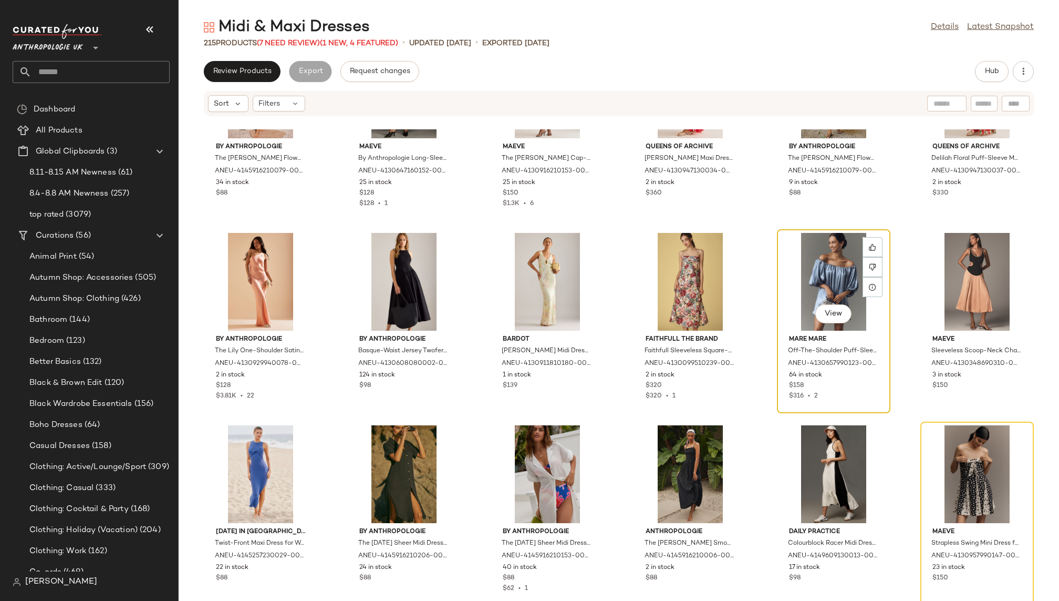
click at [819, 260] on div "View" at bounding box center [834, 282] width 106 height 98
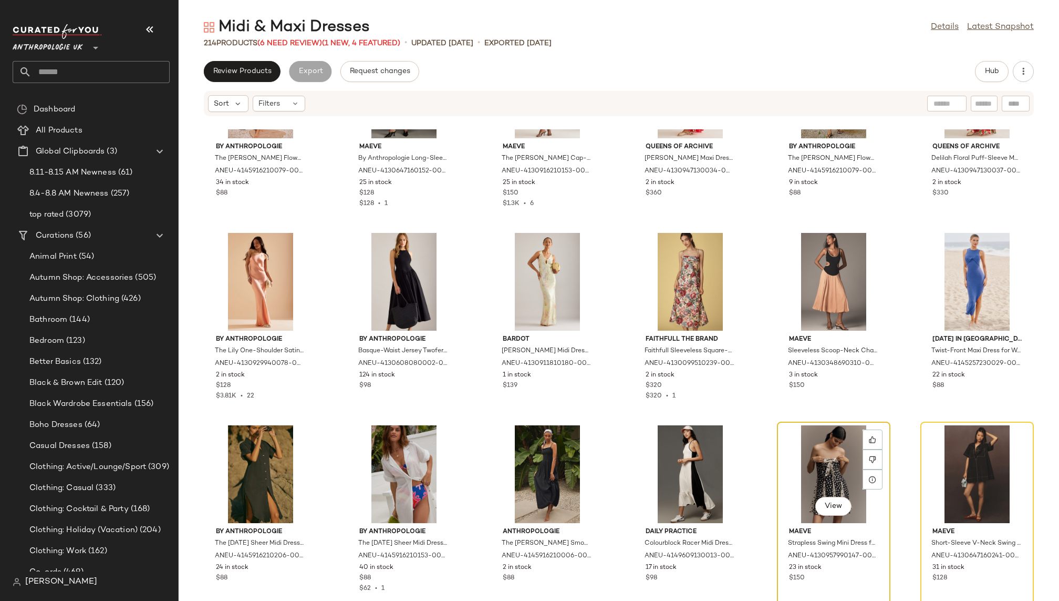
click at [809, 440] on div "View" at bounding box center [834, 474] width 106 height 98
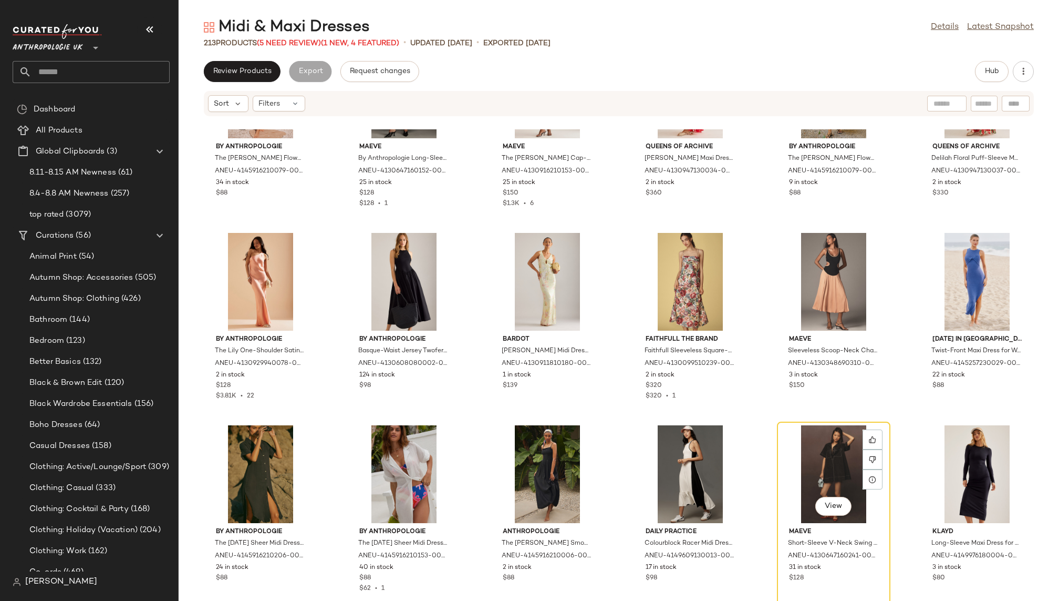
click at [809, 440] on div "View" at bounding box center [834, 474] width 106 height 98
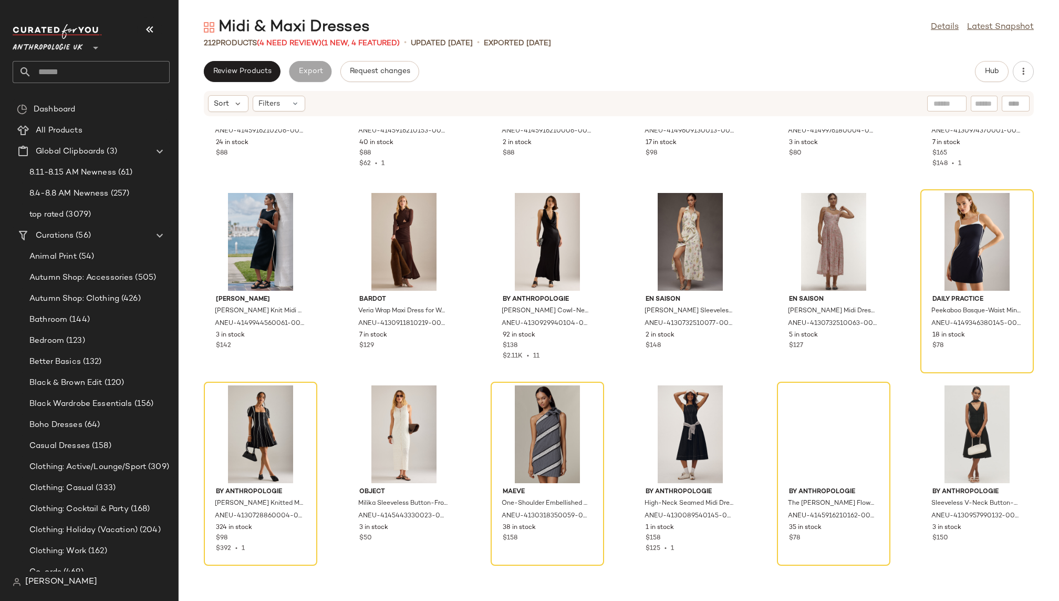
scroll to position [6290, 0]
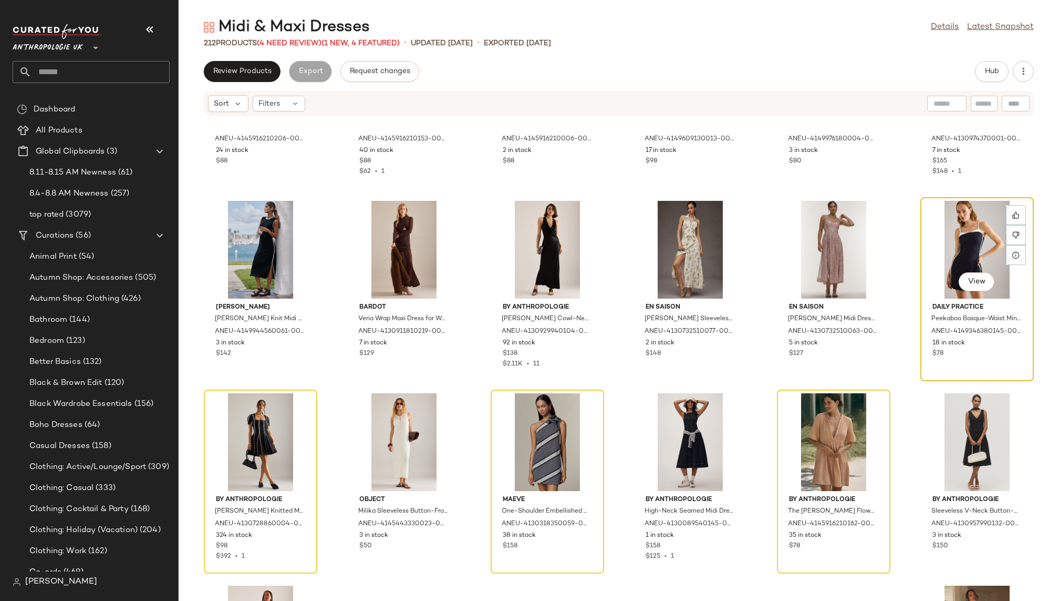
click at [959, 214] on div "View" at bounding box center [977, 250] width 106 height 98
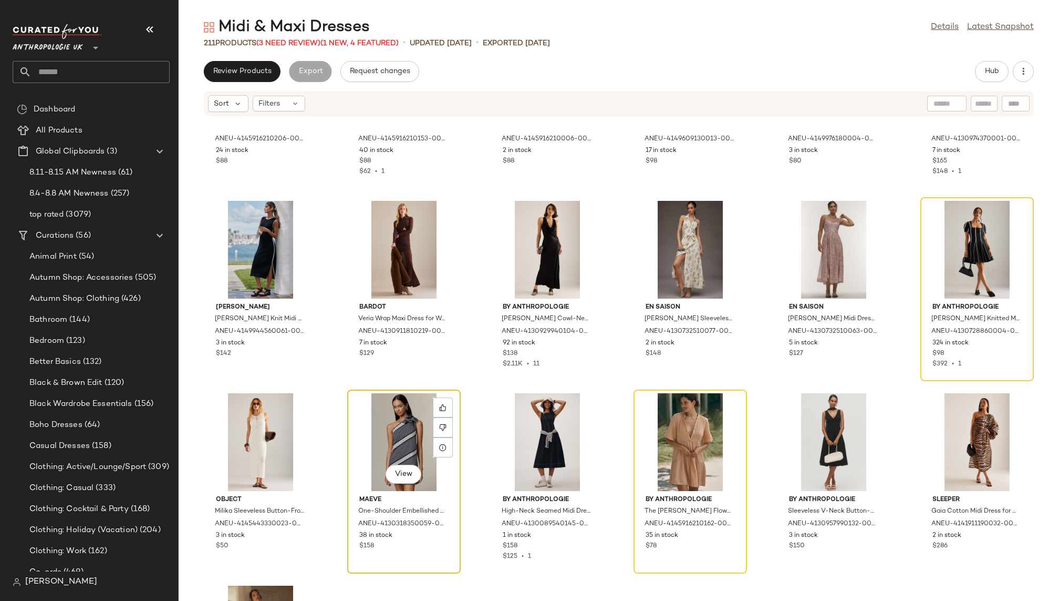
click at [373, 393] on div "View" at bounding box center [404, 442] width 106 height 98
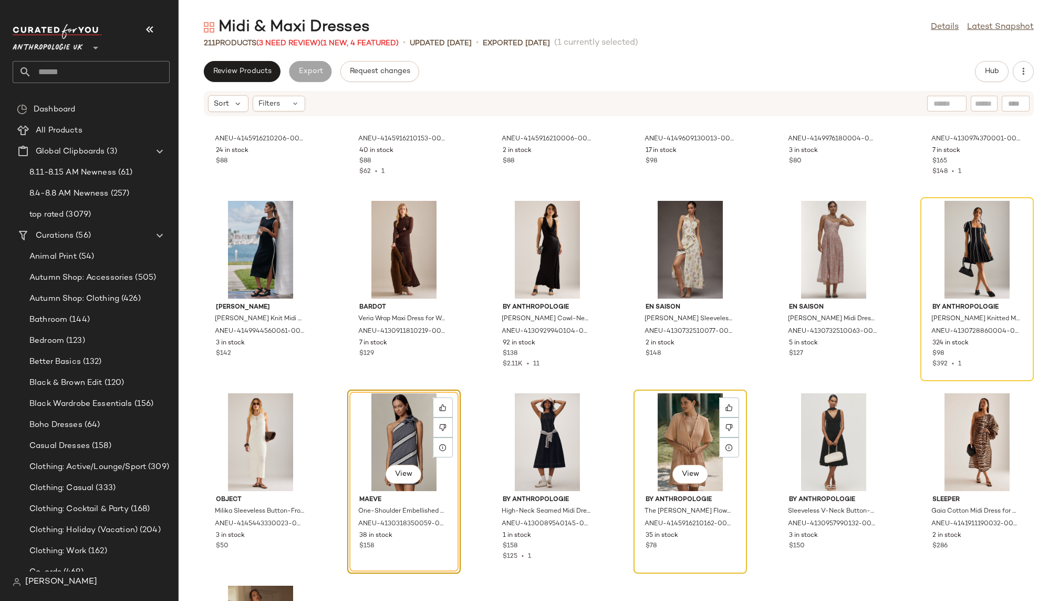
click at [677, 441] on div "View" at bounding box center [690, 442] width 106 height 98
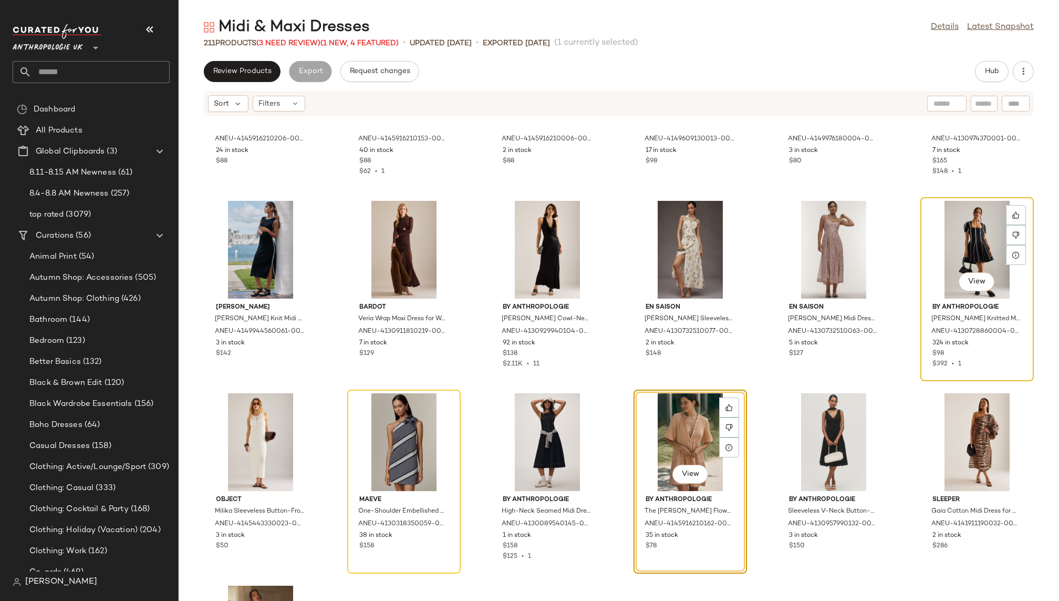
click at [934, 247] on div "View" at bounding box center [977, 250] width 106 height 98
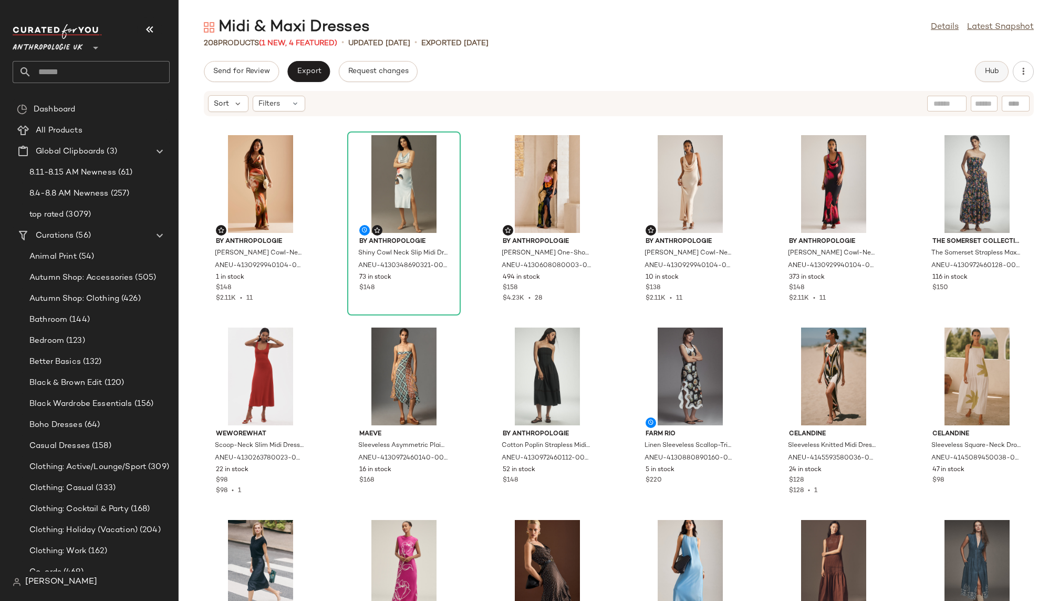
click at [989, 75] on span "Hub" at bounding box center [992, 71] width 15 height 8
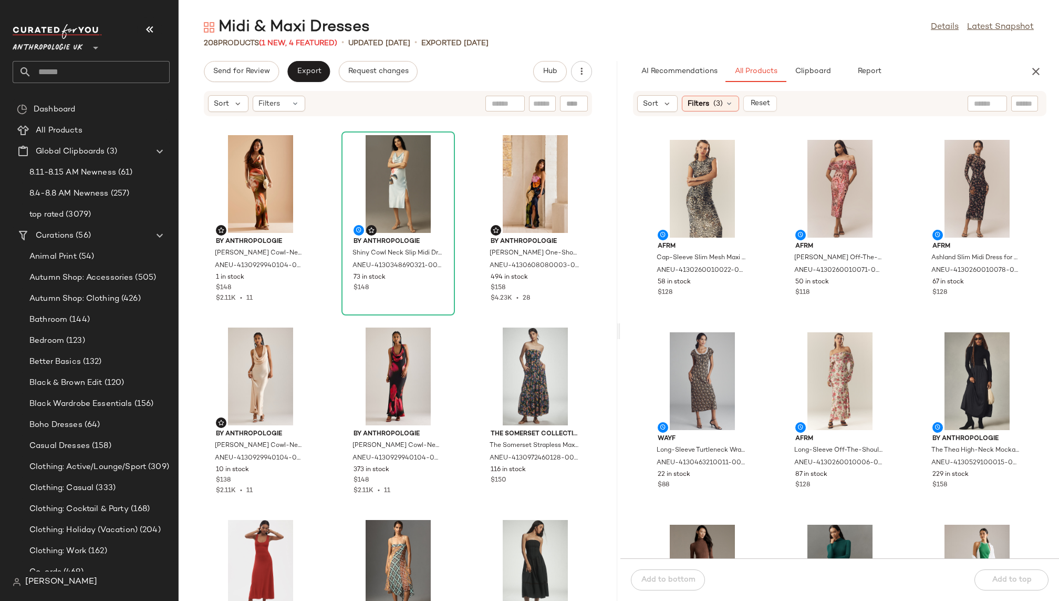
scroll to position [189, 0]
click at [807, 367] on div at bounding box center [840, 380] width 106 height 98
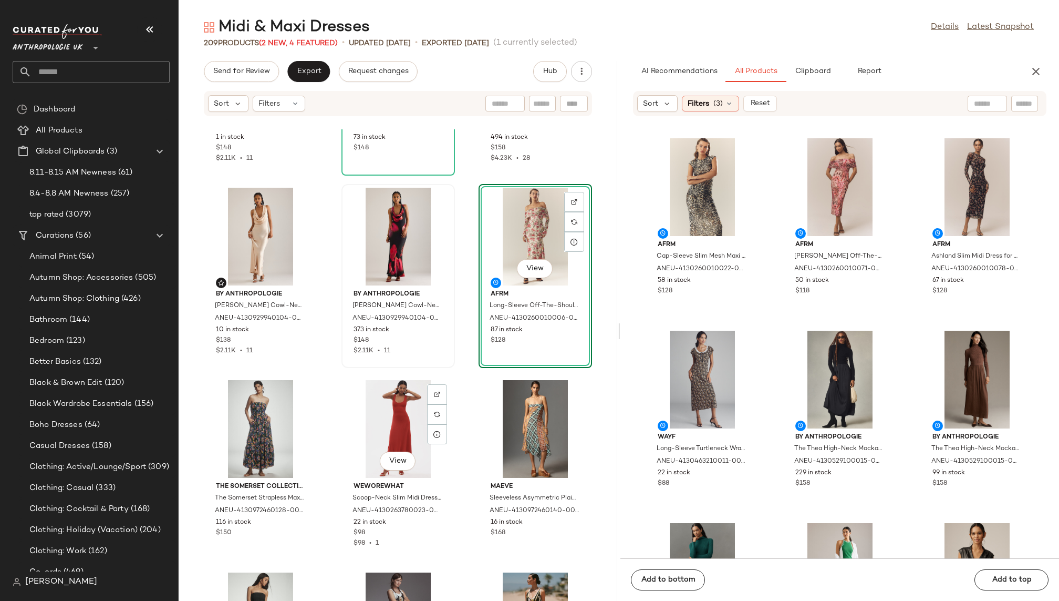
scroll to position [169, 0]
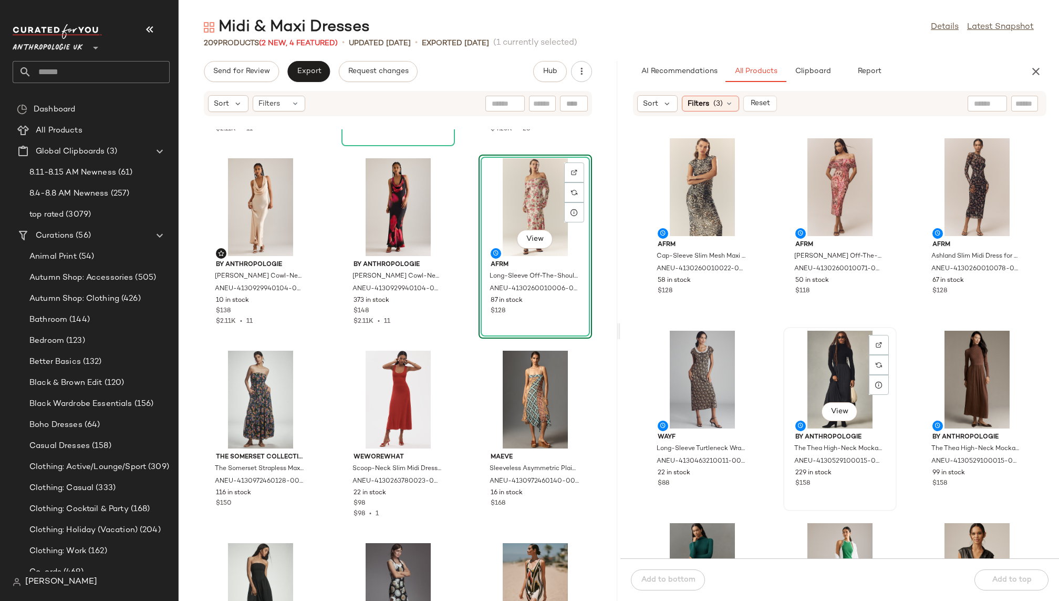
click at [810, 376] on div "View" at bounding box center [840, 380] width 106 height 98
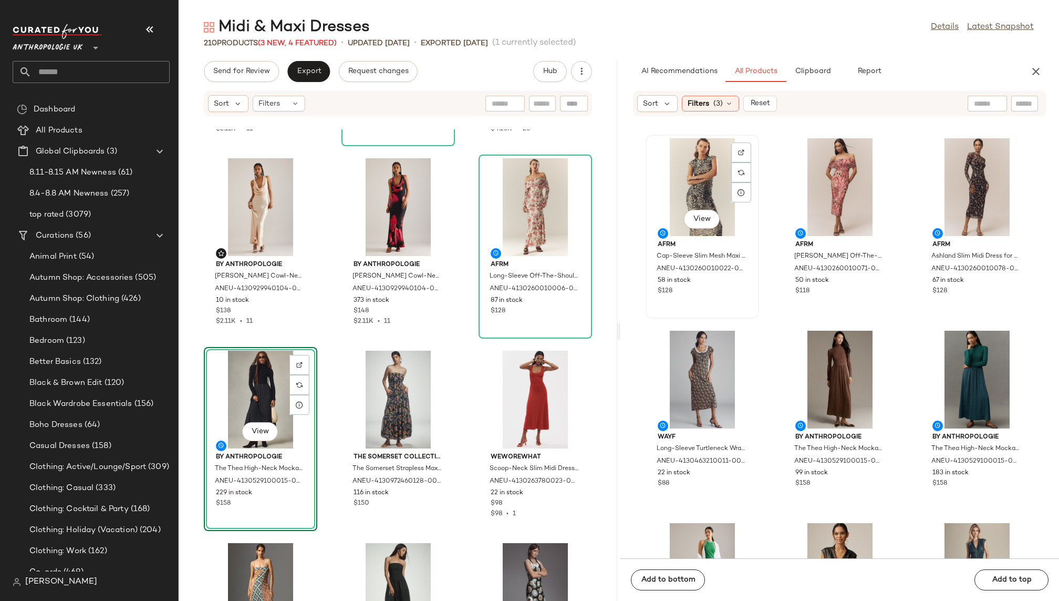
click at [682, 197] on div "View" at bounding box center [703, 187] width 106 height 98
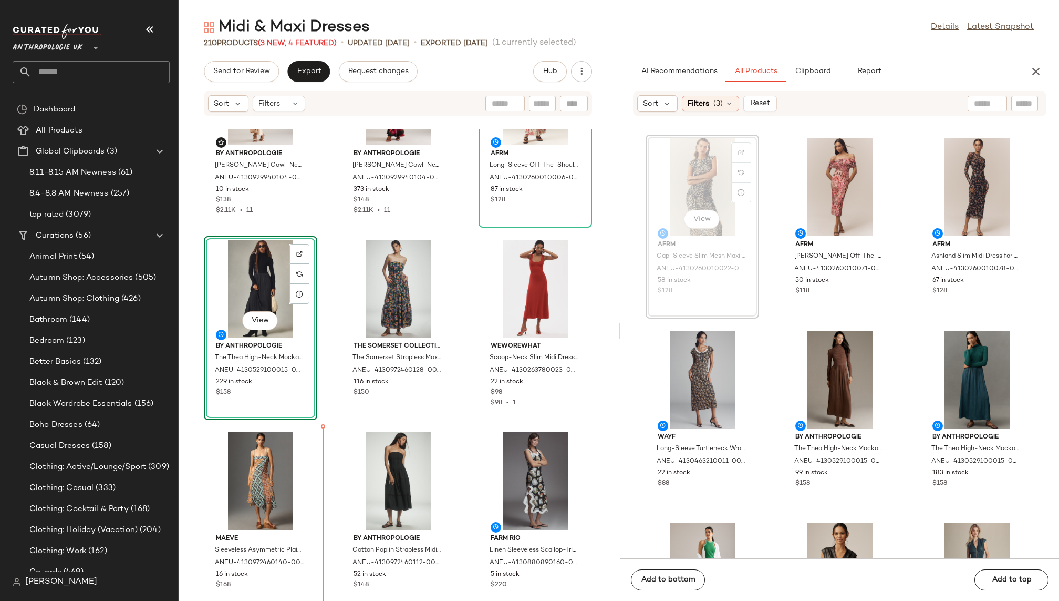
scroll to position [292, 0]
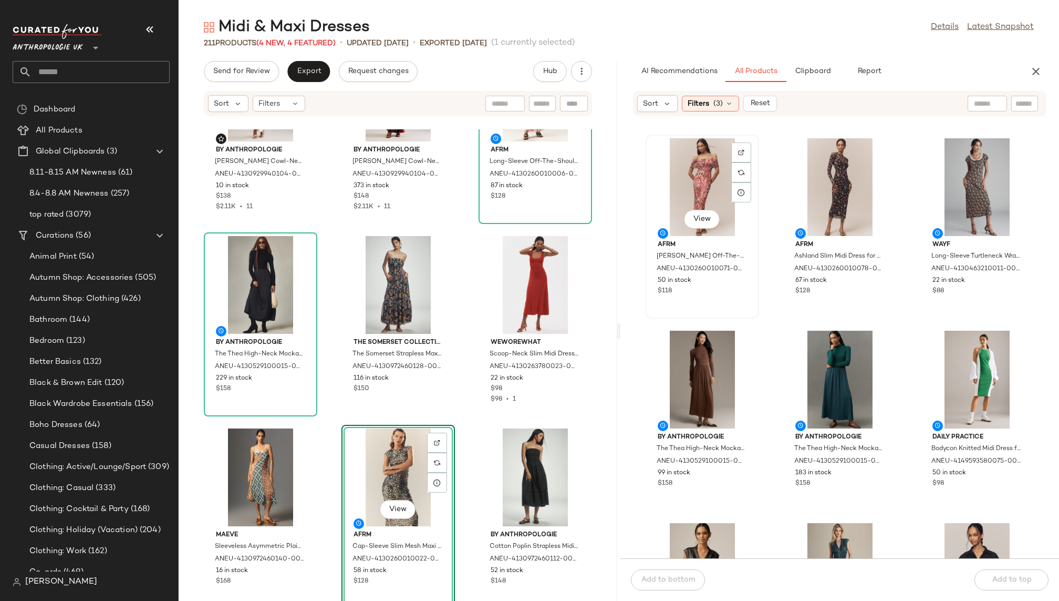
click at [702, 184] on div "View" at bounding box center [703, 187] width 106 height 98
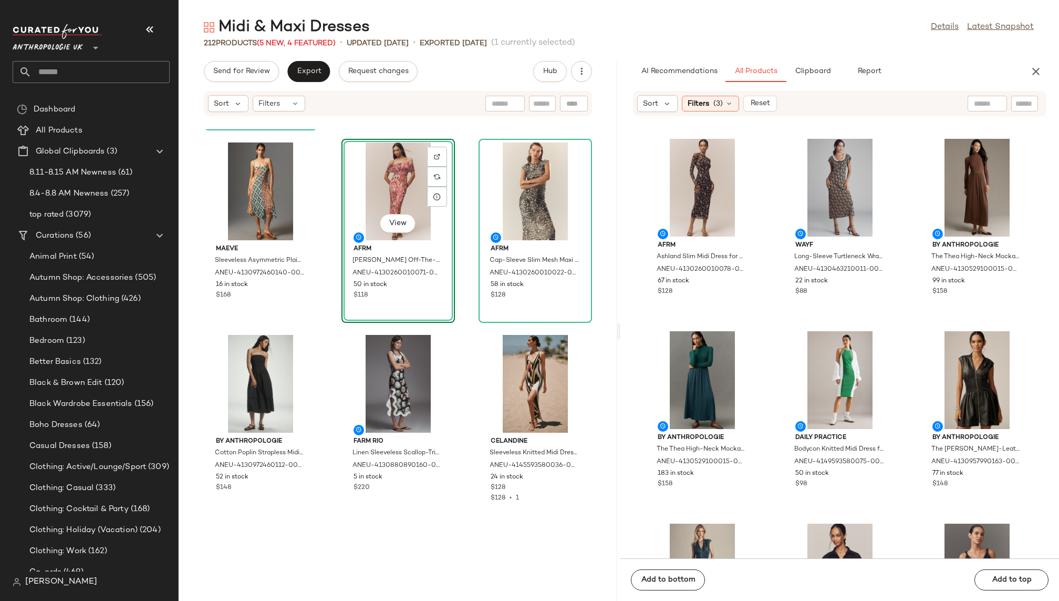
scroll to position [588, 0]
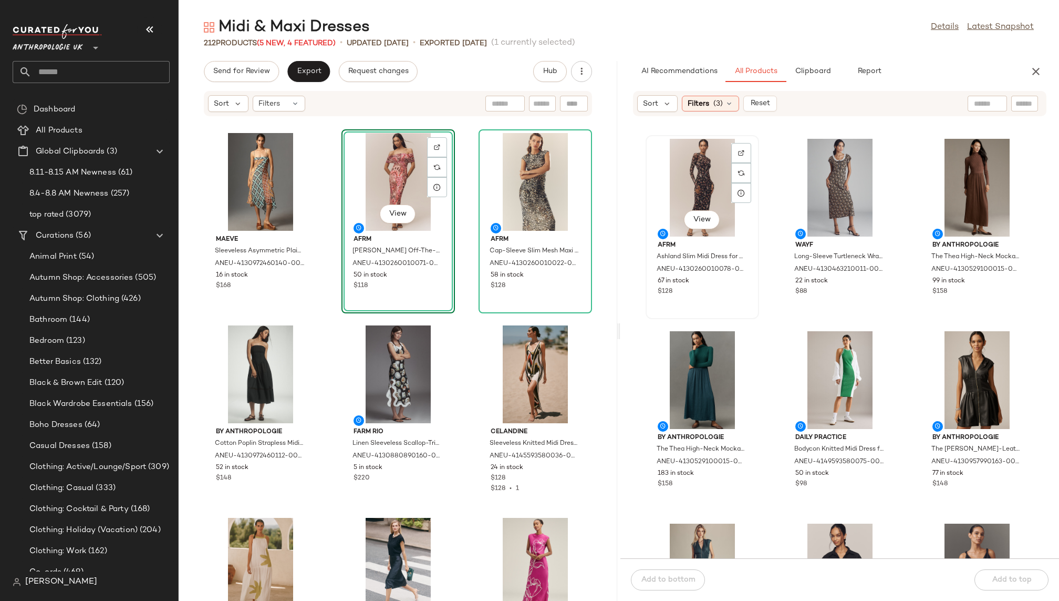
click at [689, 194] on div "View" at bounding box center [703, 188] width 106 height 98
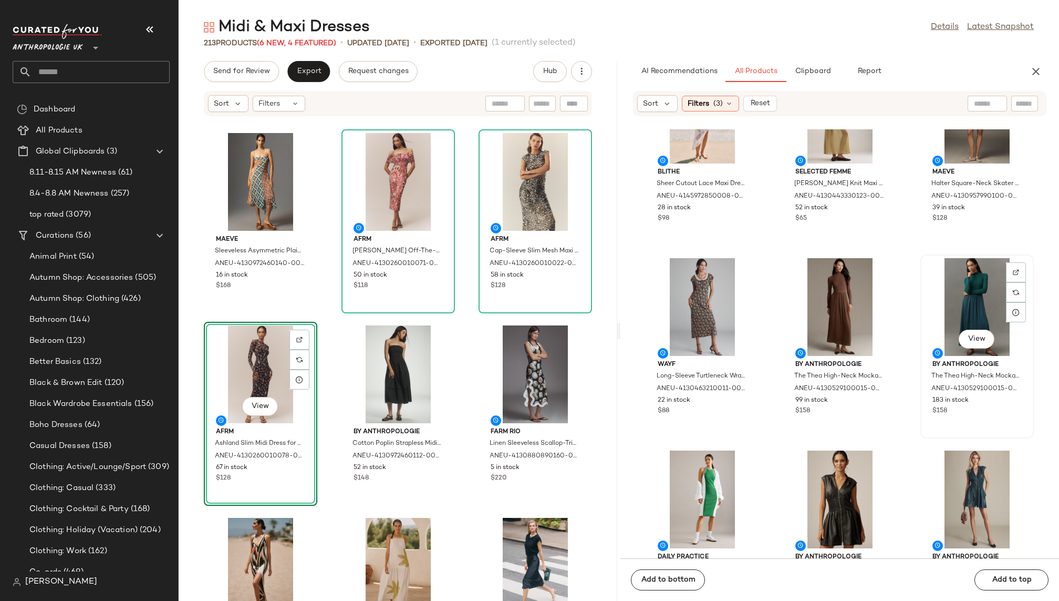
scroll to position [0, 0]
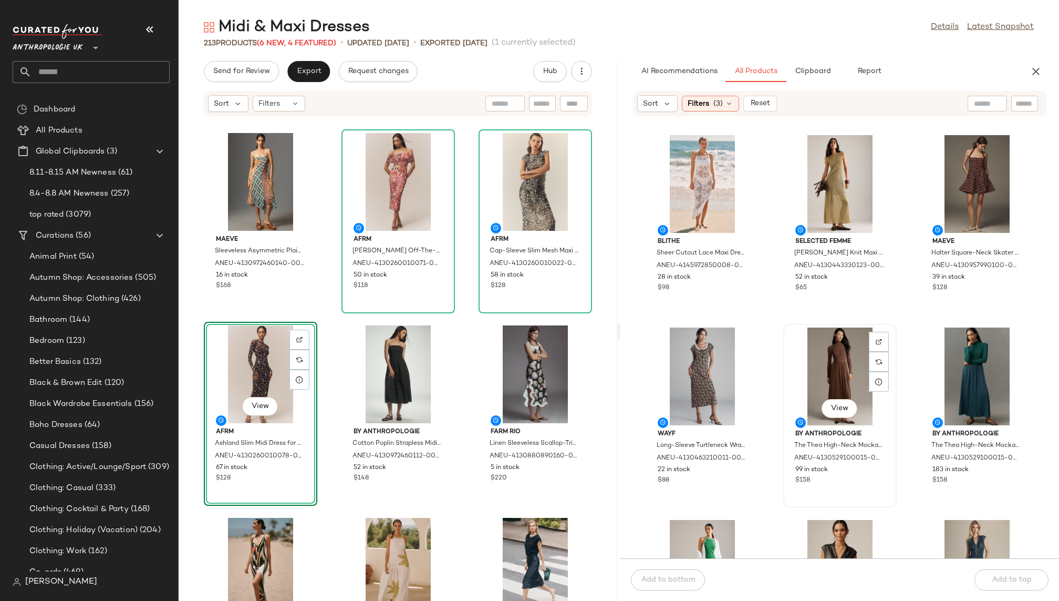
click at [808, 365] on div "View" at bounding box center [840, 376] width 106 height 98
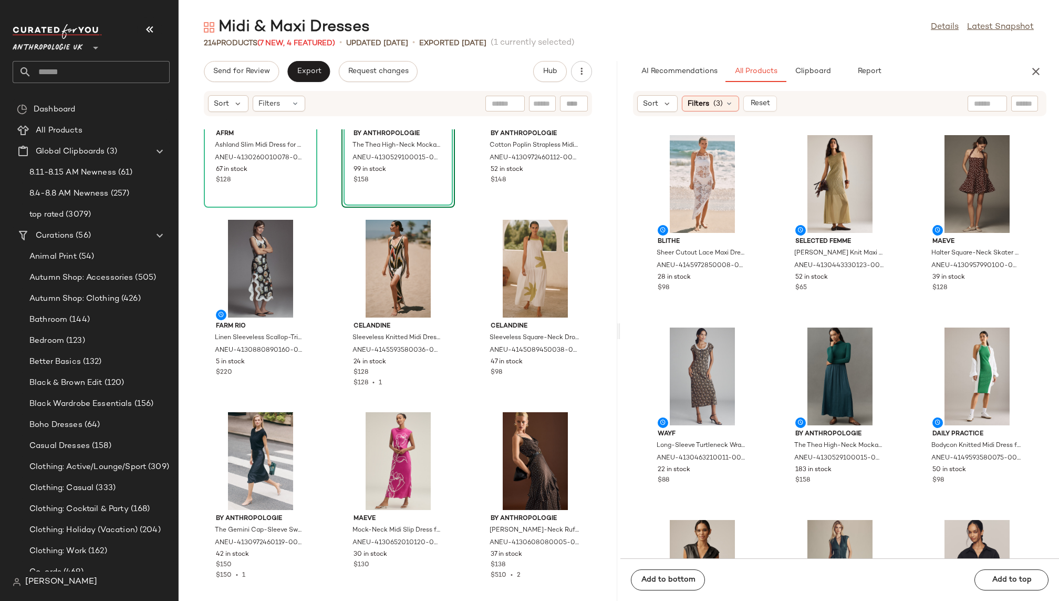
scroll to position [873, 0]
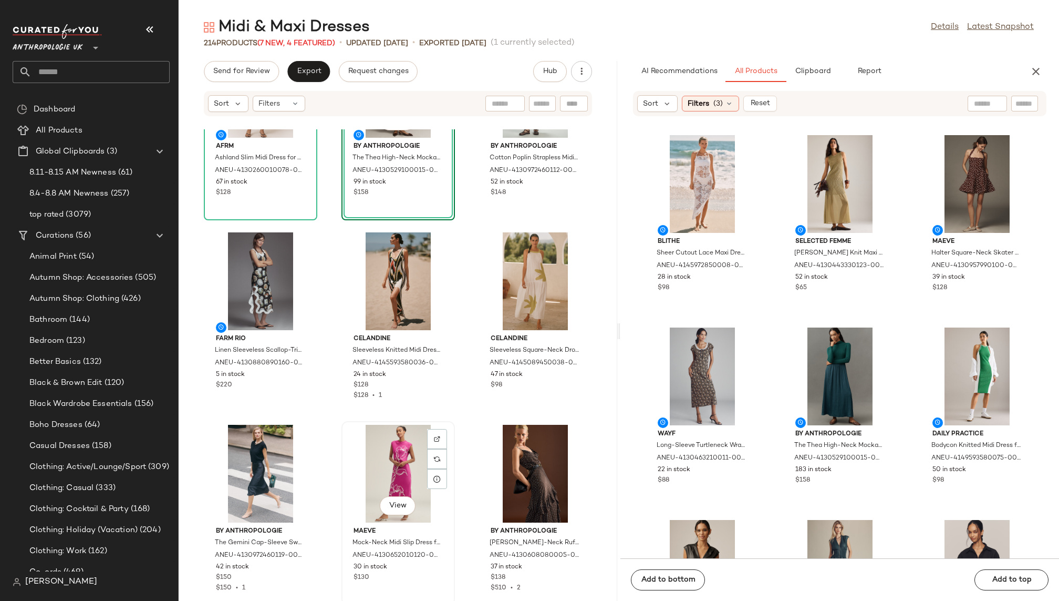
click at [354, 480] on div "View" at bounding box center [398, 474] width 106 height 98
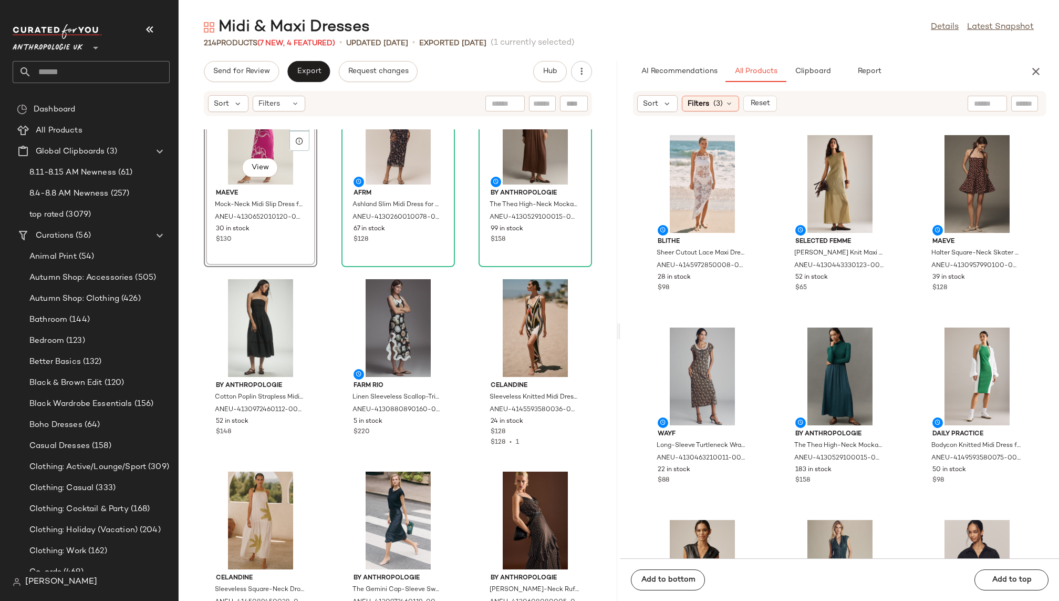
scroll to position [837, 0]
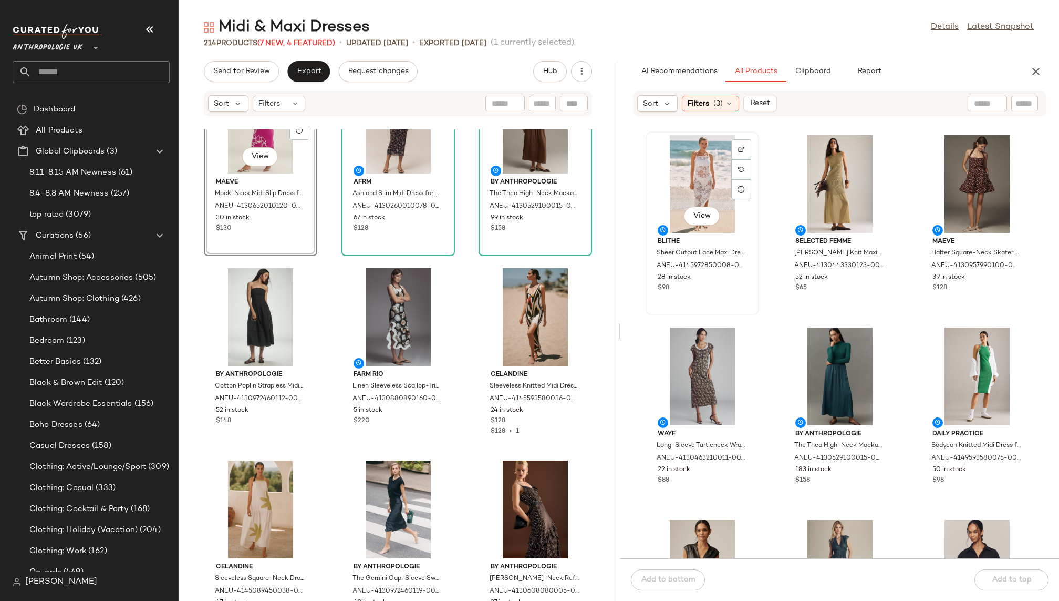
click at [678, 188] on div "View" at bounding box center [703, 184] width 106 height 98
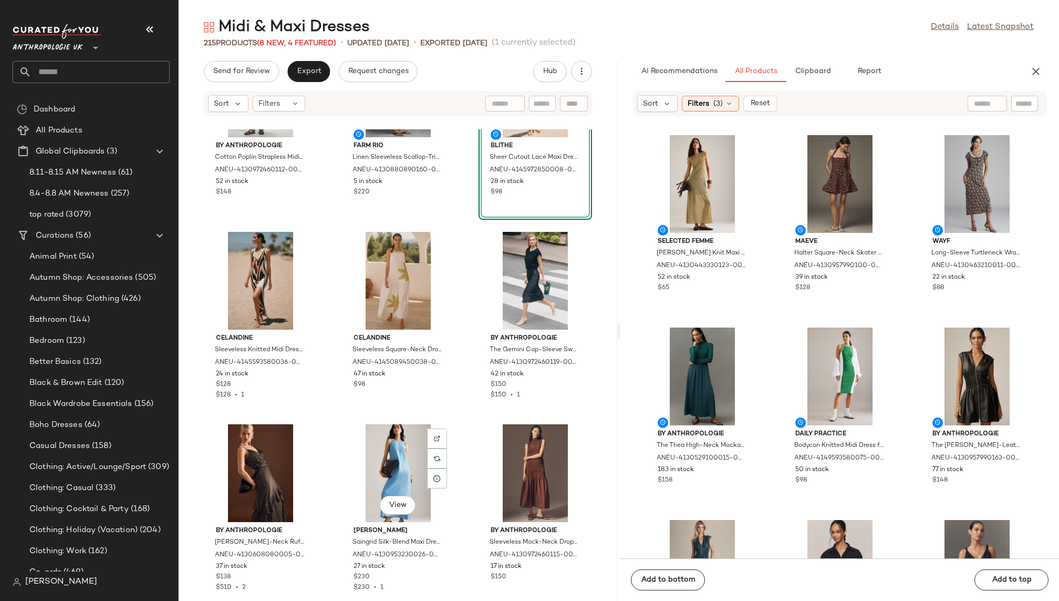
scroll to position [1087, 0]
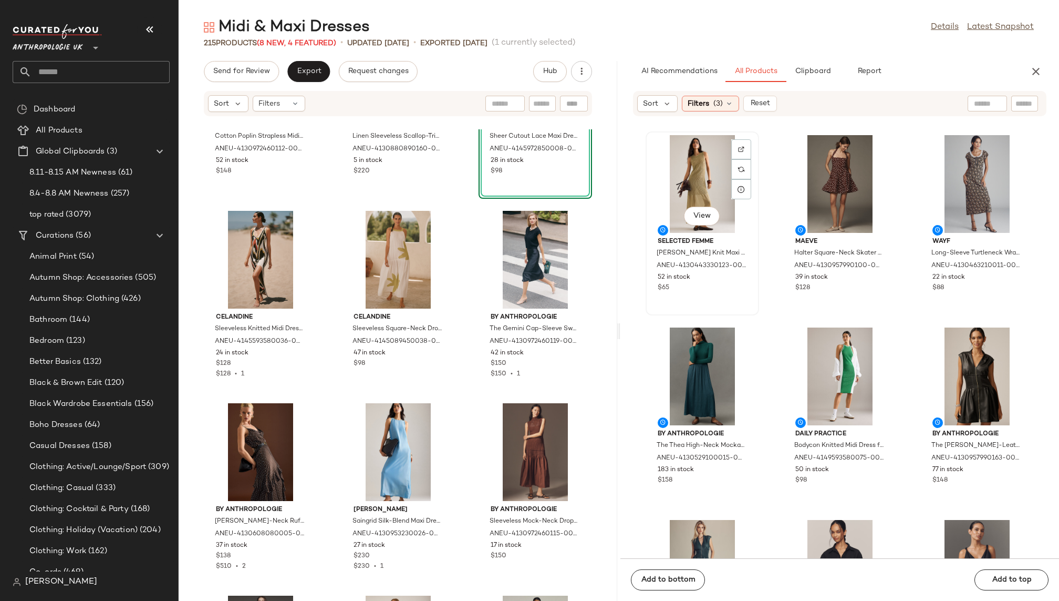
click at [670, 188] on div "View" at bounding box center [703, 184] width 106 height 98
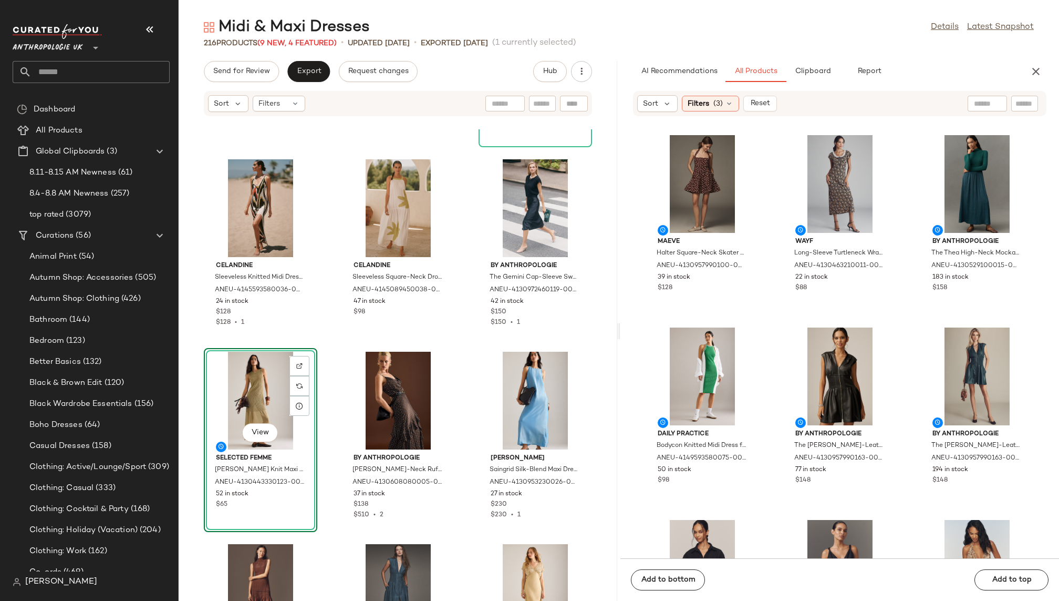
scroll to position [1166, 0]
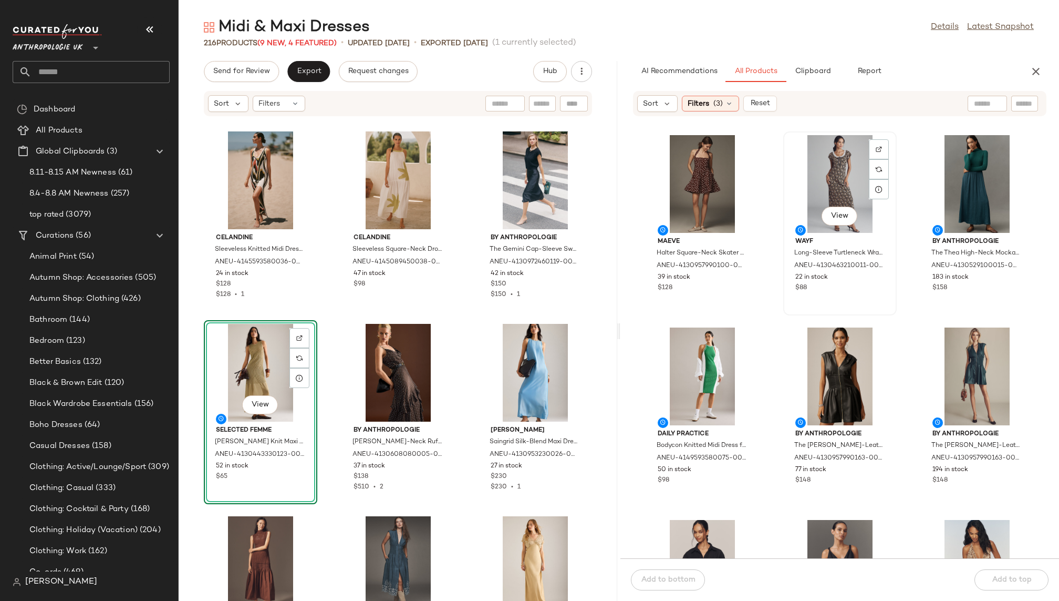
click at [818, 184] on div "View" at bounding box center [840, 184] width 106 height 98
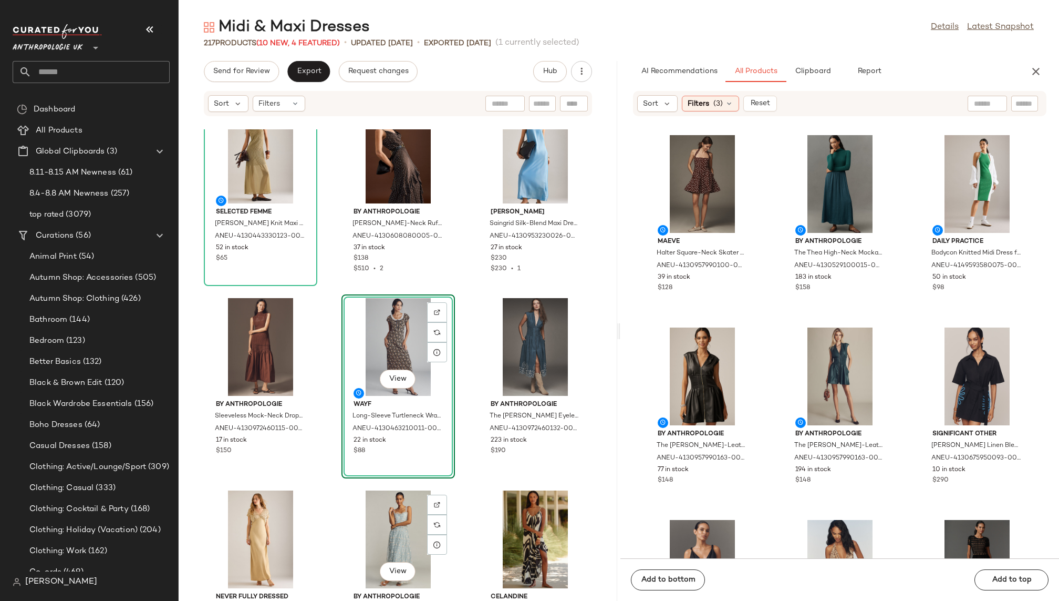
scroll to position [1385, 0]
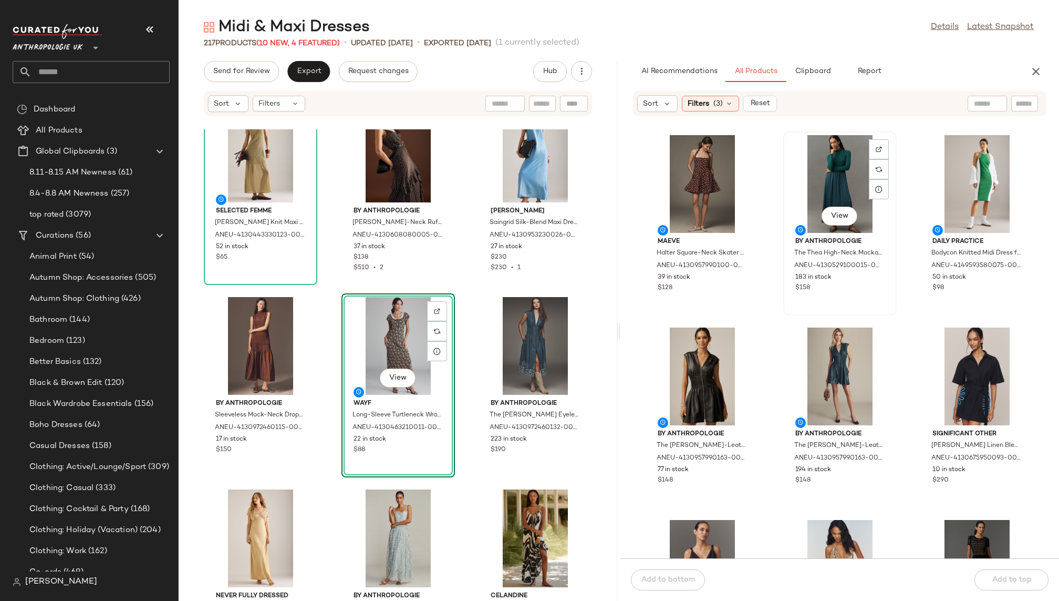
click at [805, 198] on div "View" at bounding box center [840, 184] width 106 height 98
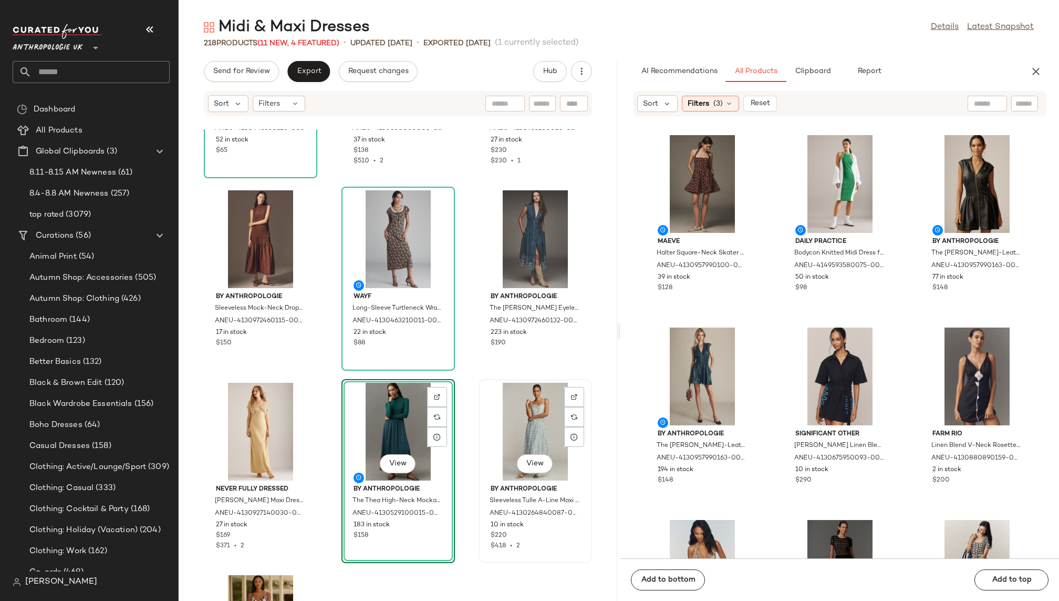
scroll to position [1525, 0]
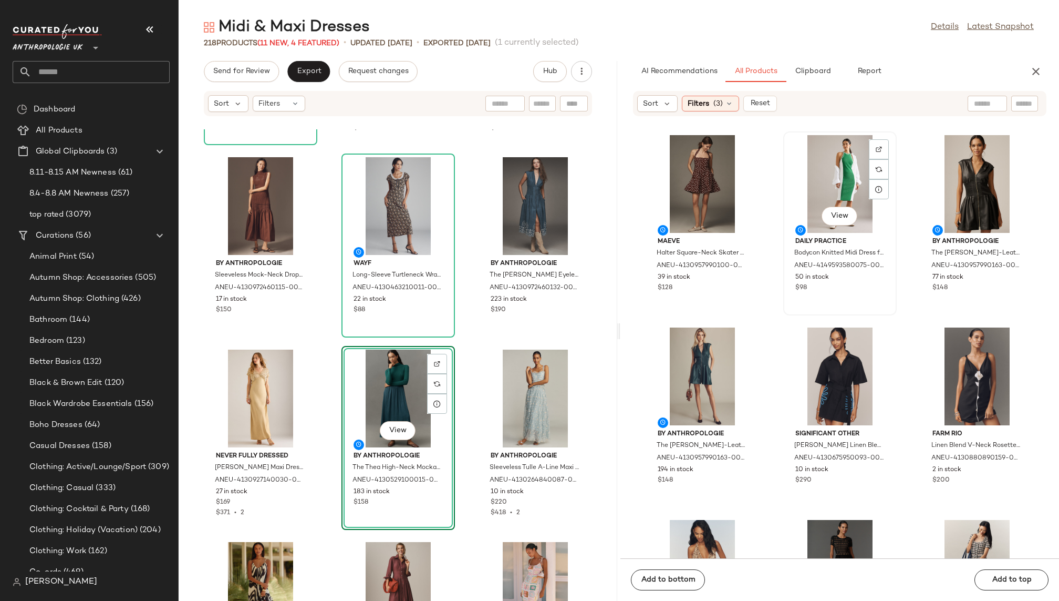
click at [807, 199] on div "View" at bounding box center [840, 184] width 106 height 98
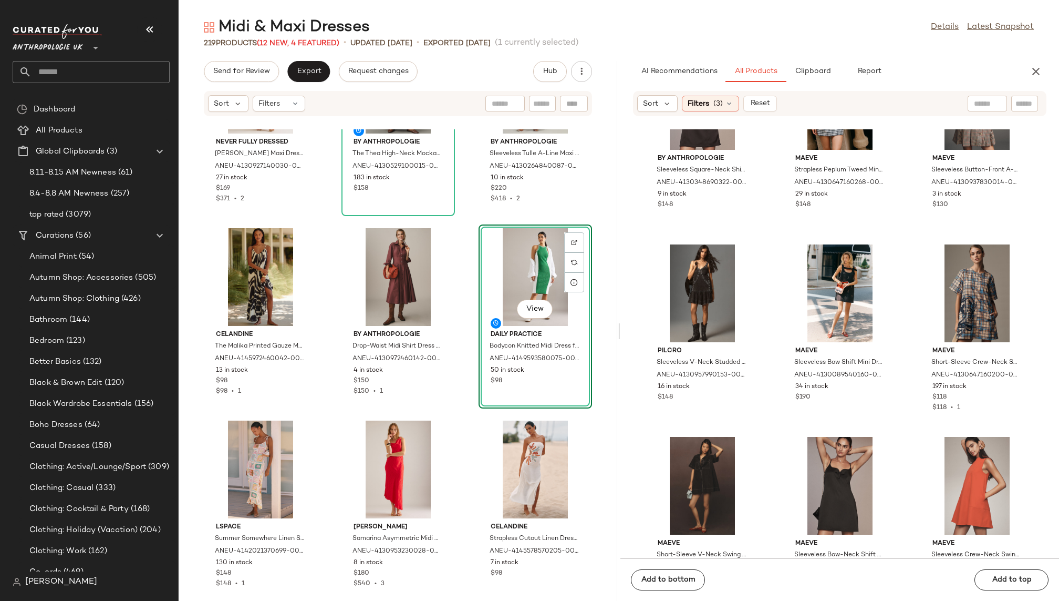
scroll to position [2022, 0]
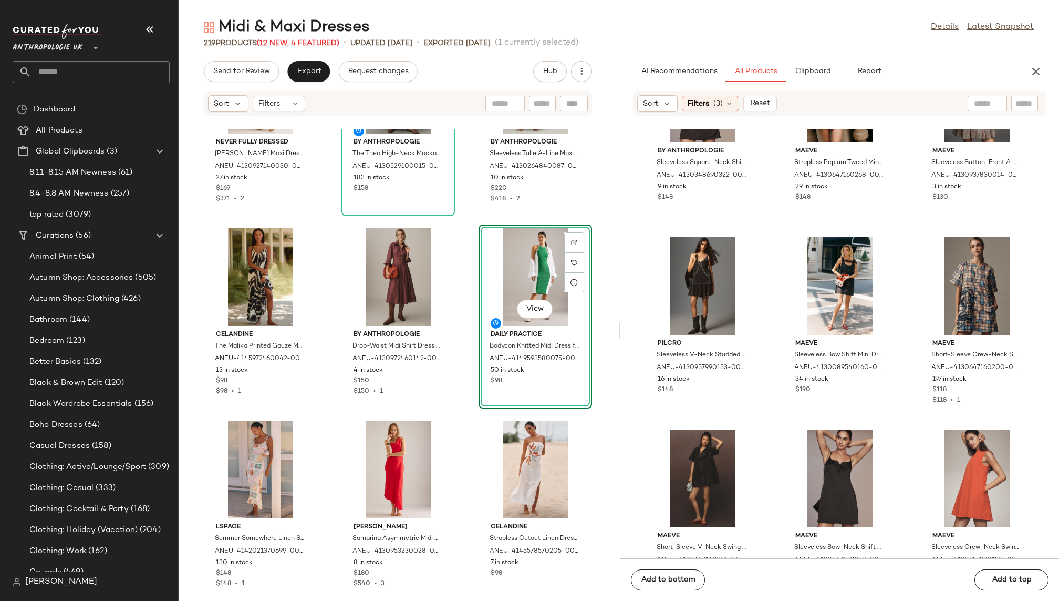
click at [1020, 100] on input "text" at bounding box center [1025, 103] width 18 height 11
type input "****"
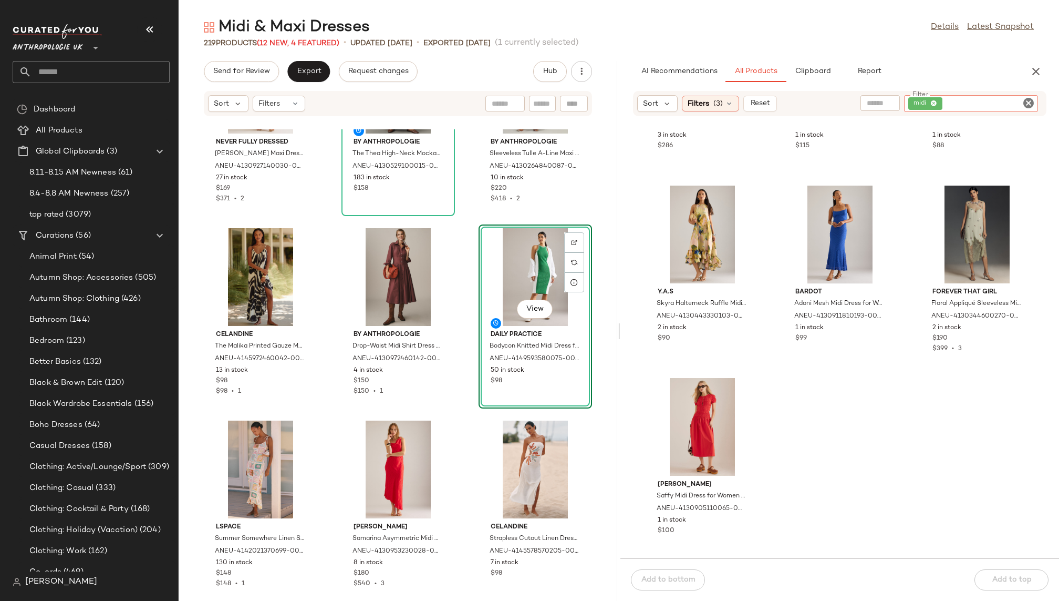
scroll to position [0, 0]
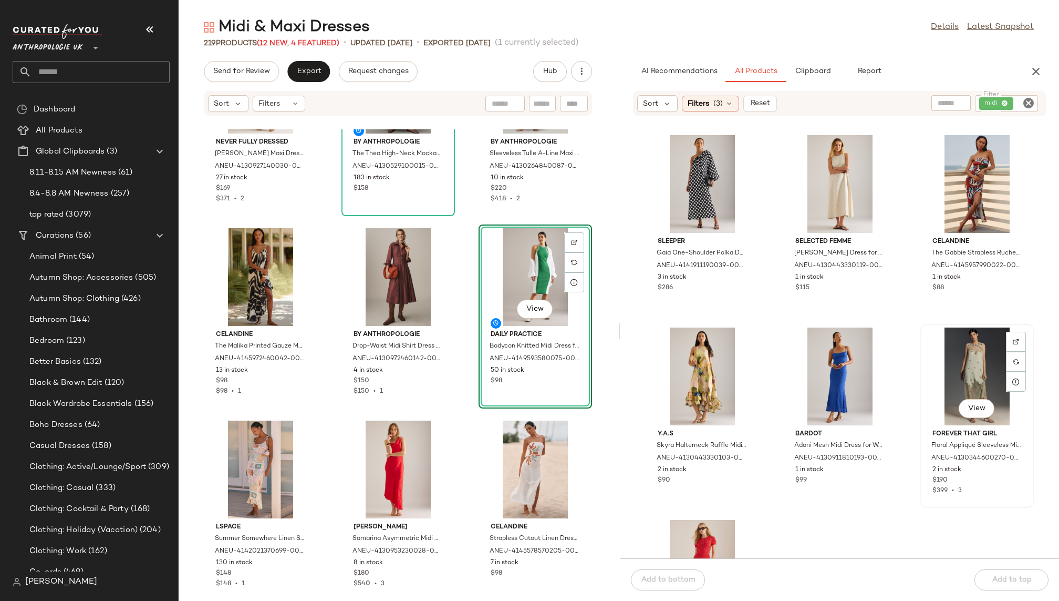
click at [942, 347] on div "View" at bounding box center [977, 376] width 106 height 98
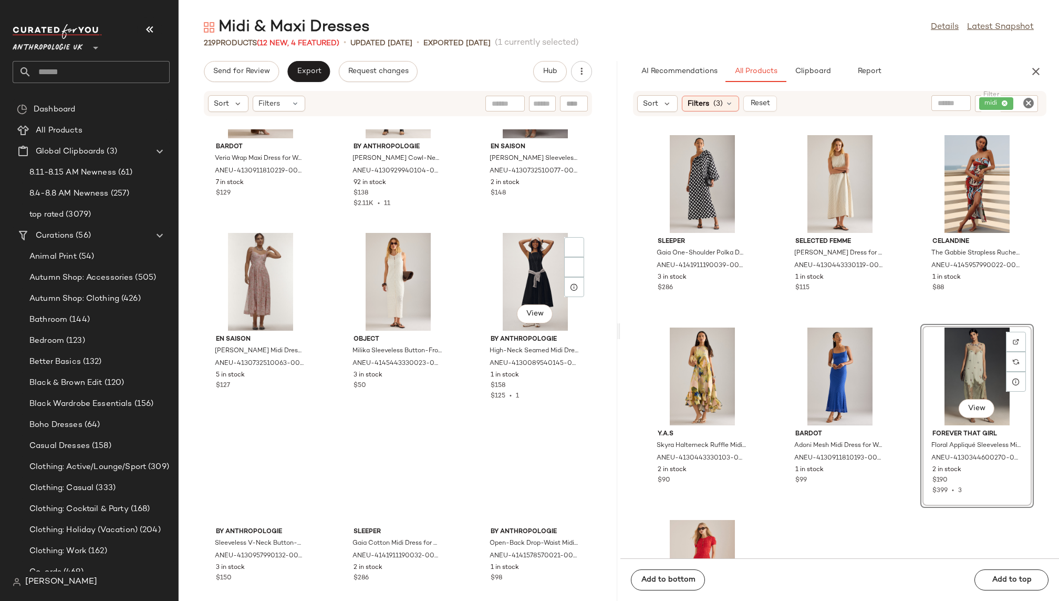
scroll to position [13572, 0]
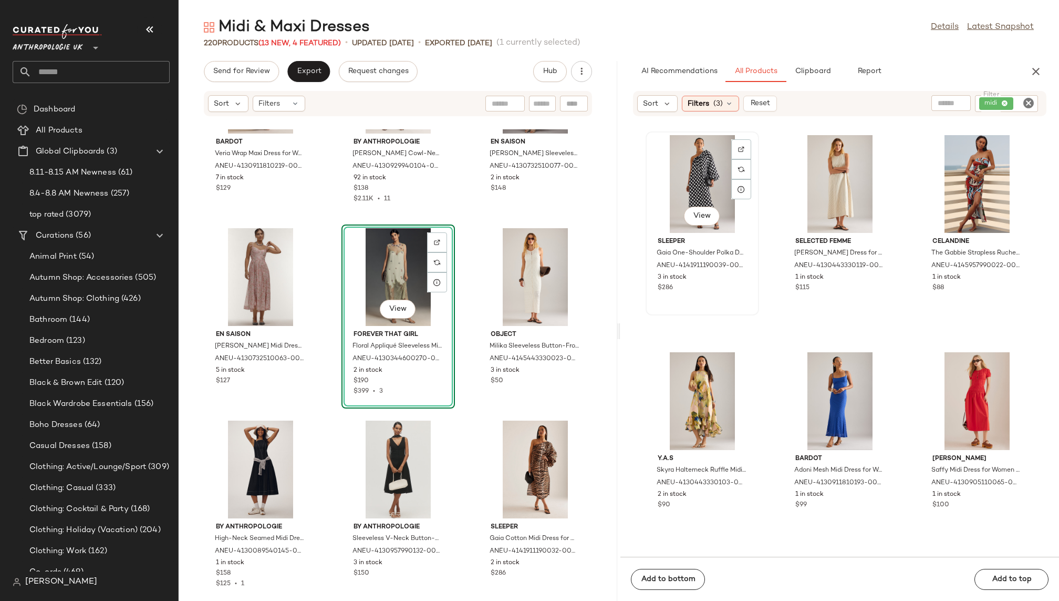
click at [667, 195] on div "View" at bounding box center [703, 184] width 106 height 98
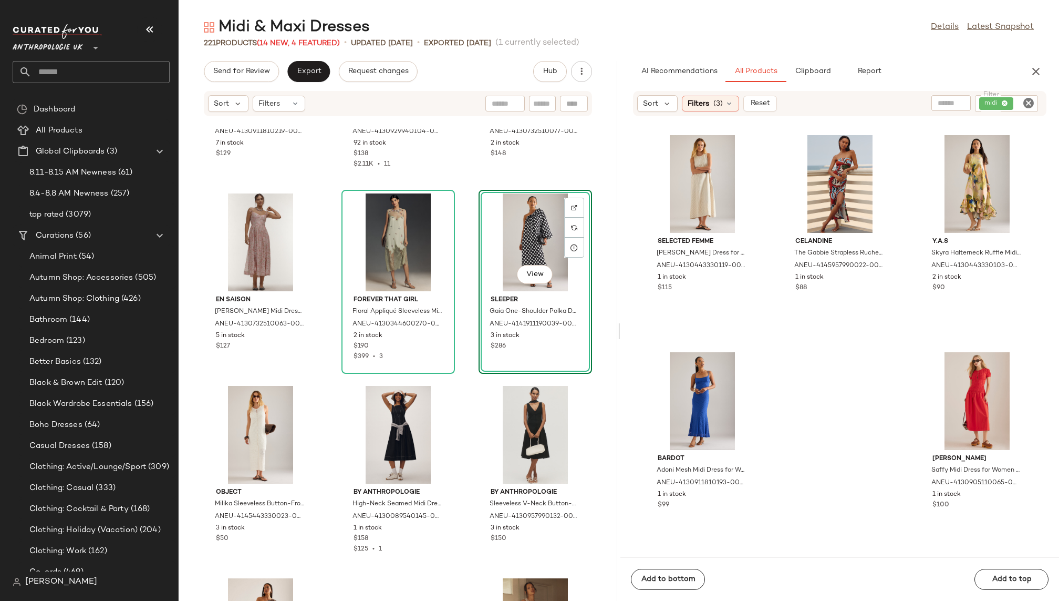
scroll to position [13641, 0]
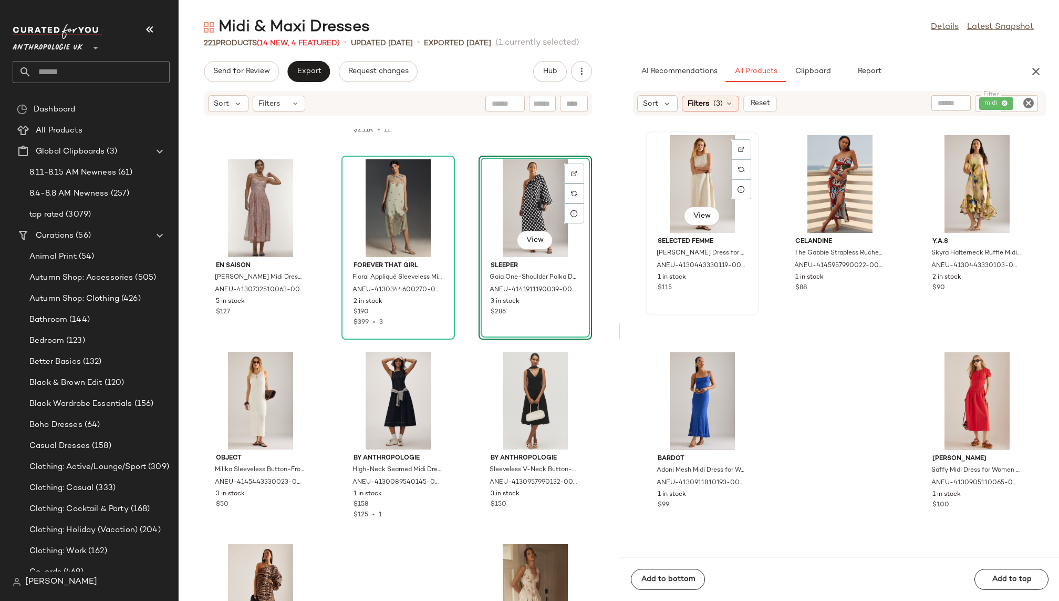
click at [682, 146] on div "View" at bounding box center [703, 184] width 106 height 98
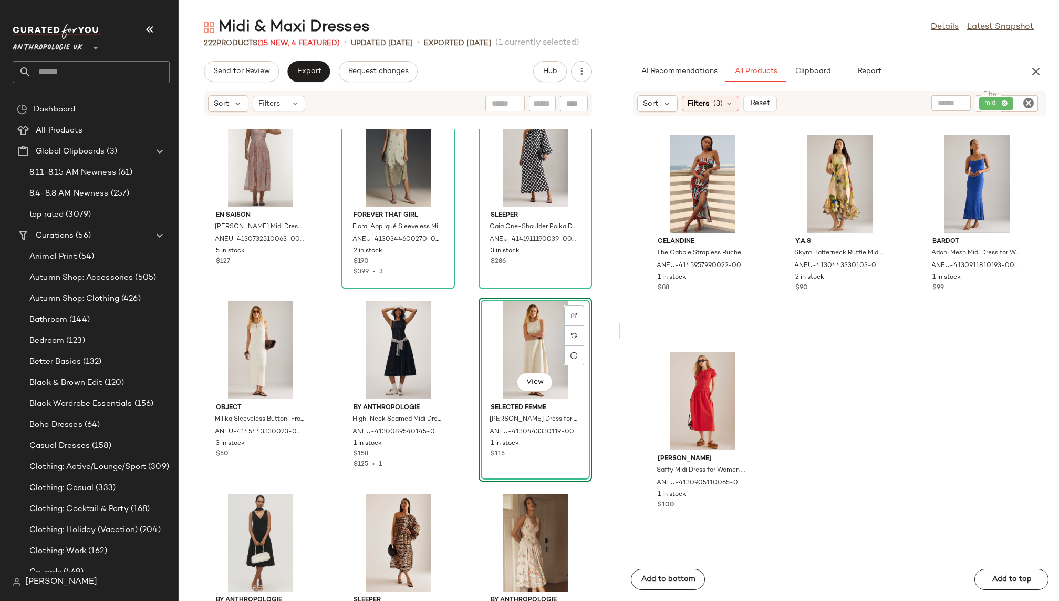
scroll to position [13764, 0]
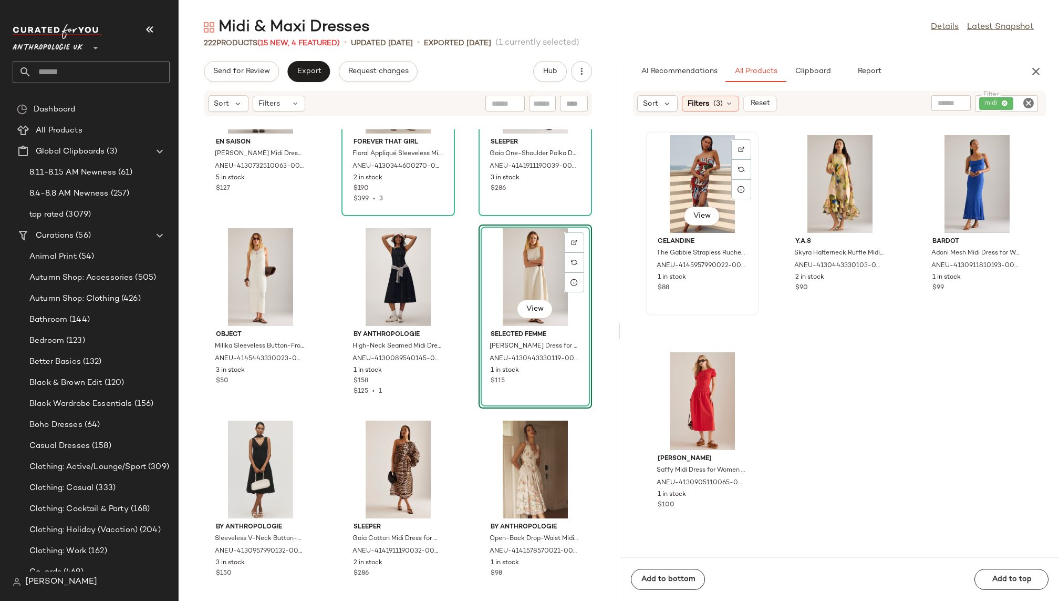
click at [671, 181] on div "View" at bounding box center [703, 184] width 106 height 98
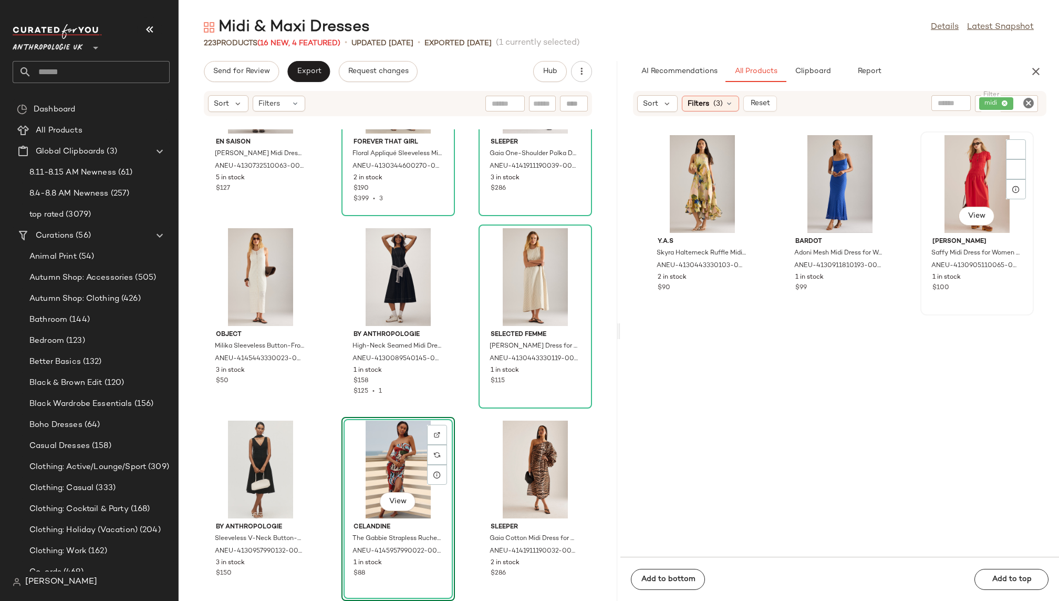
click at [936, 185] on div "View" at bounding box center [977, 184] width 106 height 98
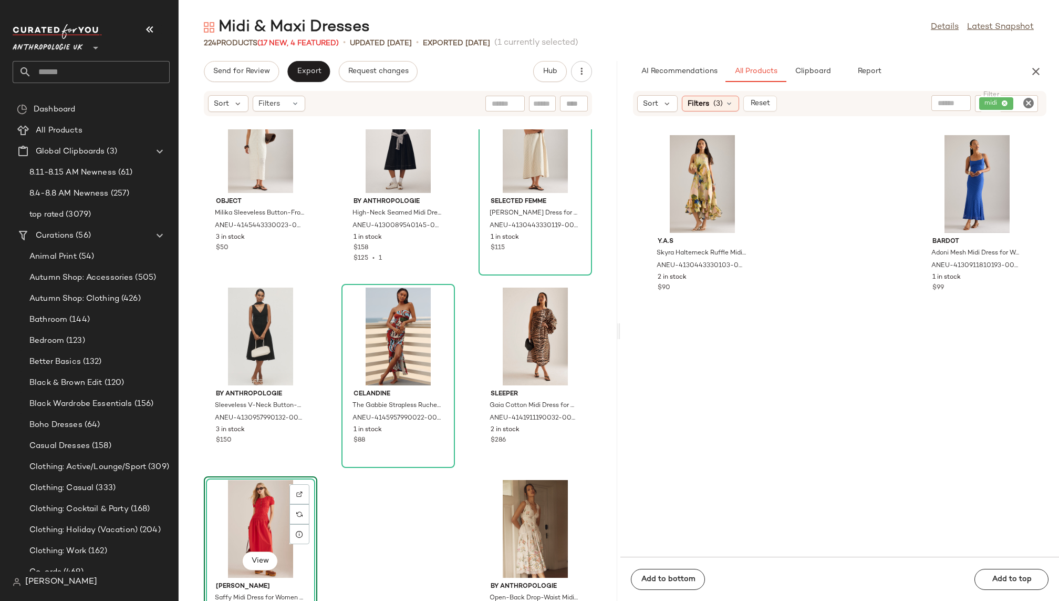
scroll to position [13957, 0]
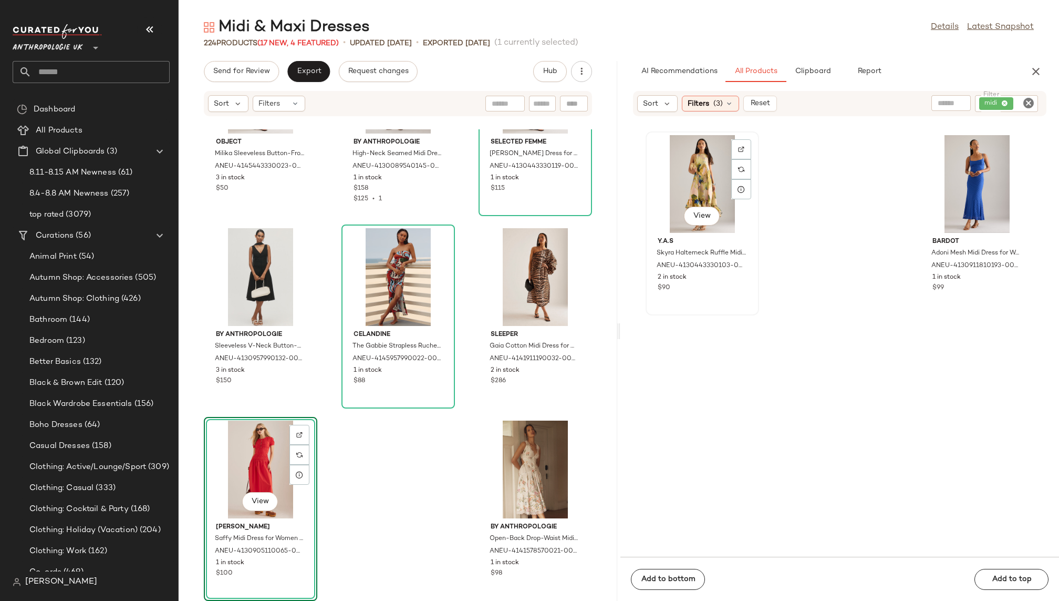
click at [689, 170] on div "View" at bounding box center [703, 184] width 106 height 98
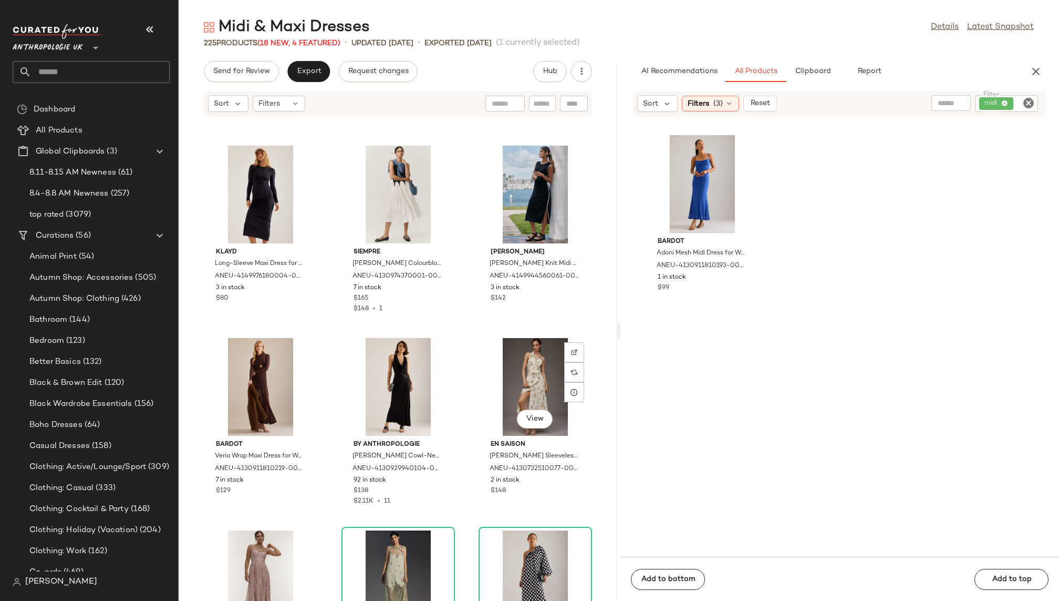
scroll to position [13219, 0]
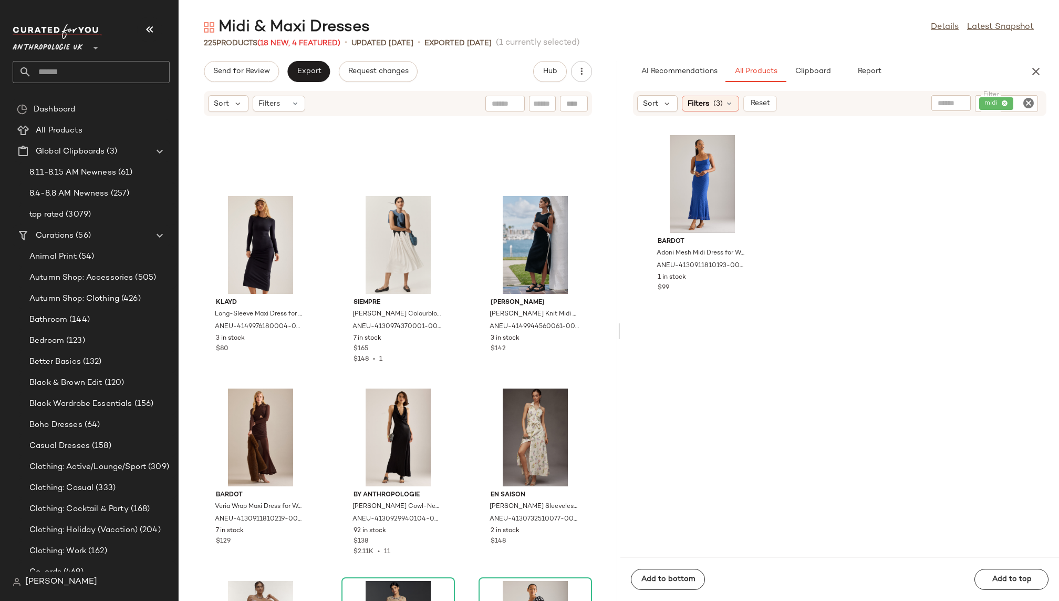
click at [1030, 104] on icon "Clear Filter" at bounding box center [1029, 103] width 13 height 13
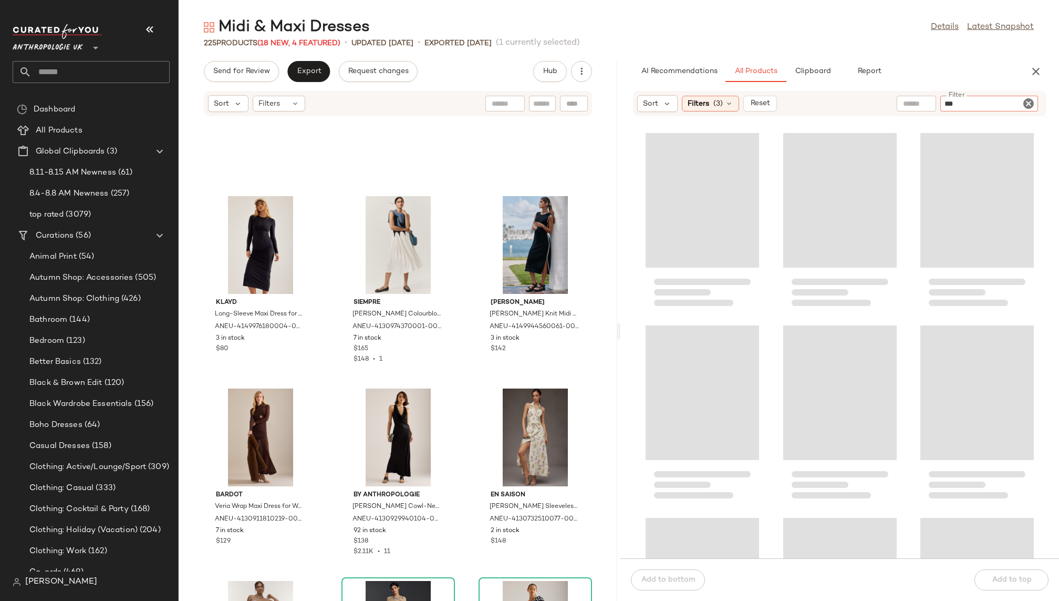
type input "****"
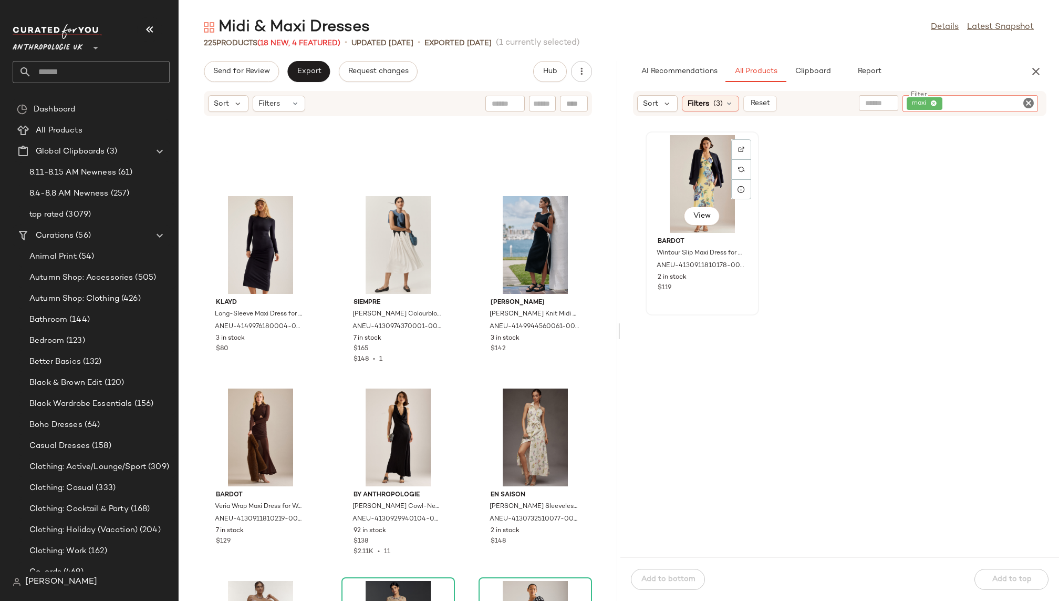
click at [696, 161] on div "View" at bounding box center [703, 184] width 106 height 98
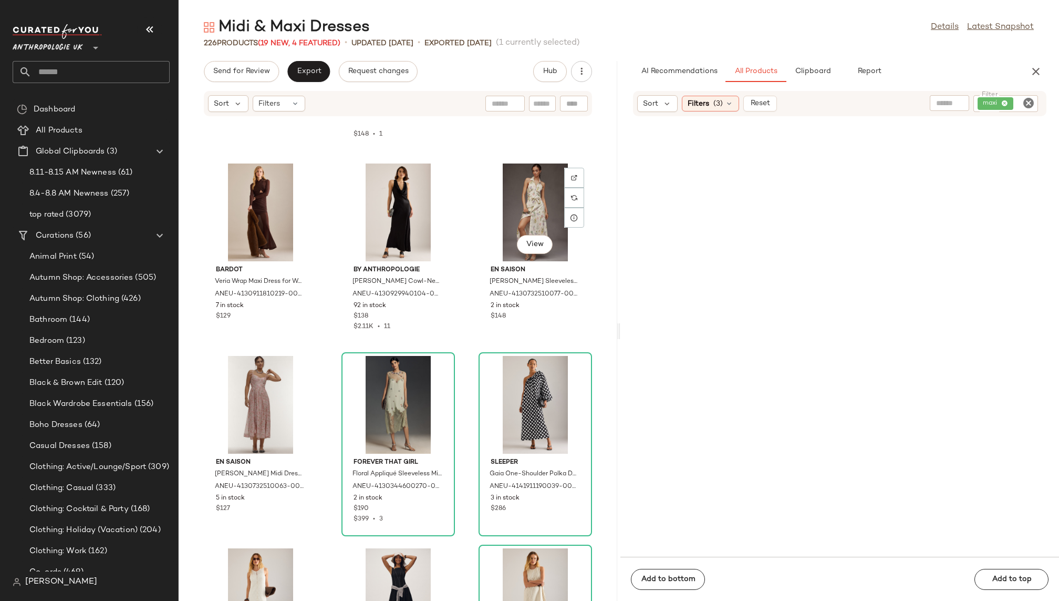
scroll to position [14149, 0]
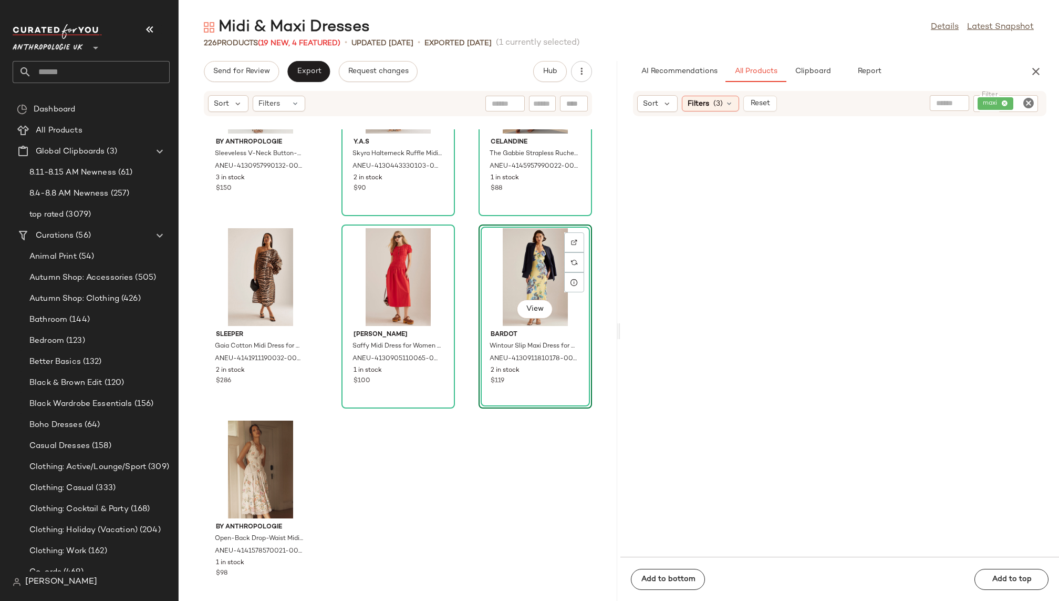
drag, startPoint x: 705, startPoint y: 187, endPoint x: 407, endPoint y: 4, distance: 349.6
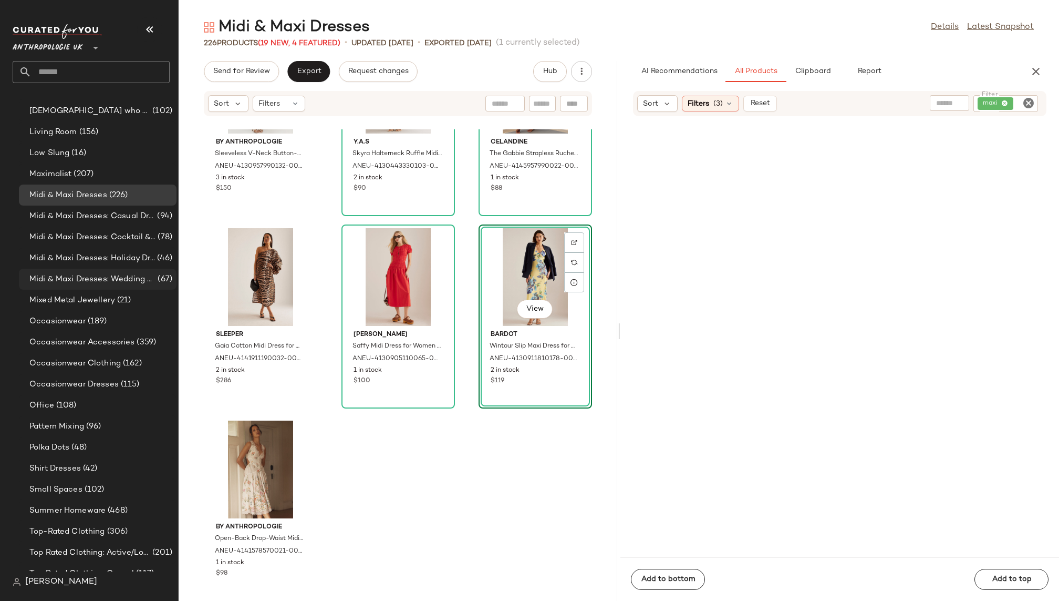
scroll to position [541, 0]
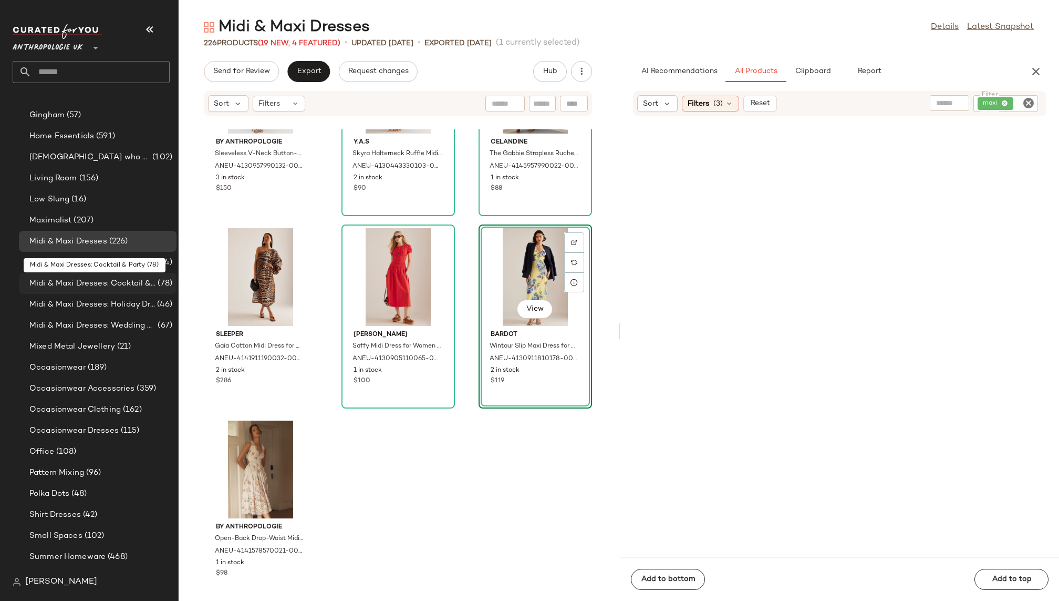
click at [127, 290] on div "Midi & Maxi Dresses: Cocktail & Party (78)" at bounding box center [98, 283] width 158 height 21
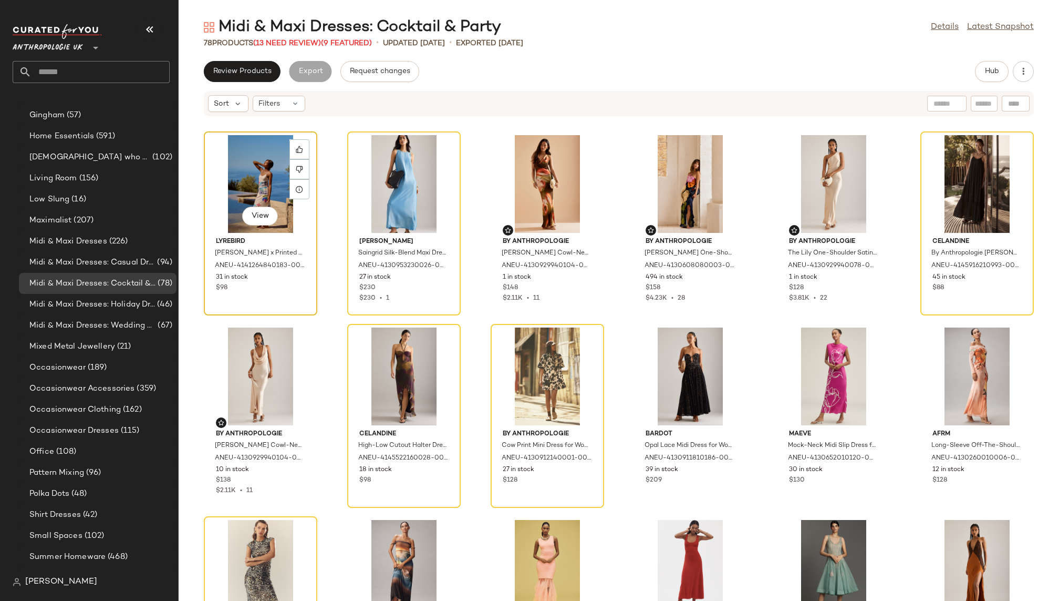
click at [250, 166] on div "View" at bounding box center [261, 184] width 106 height 98
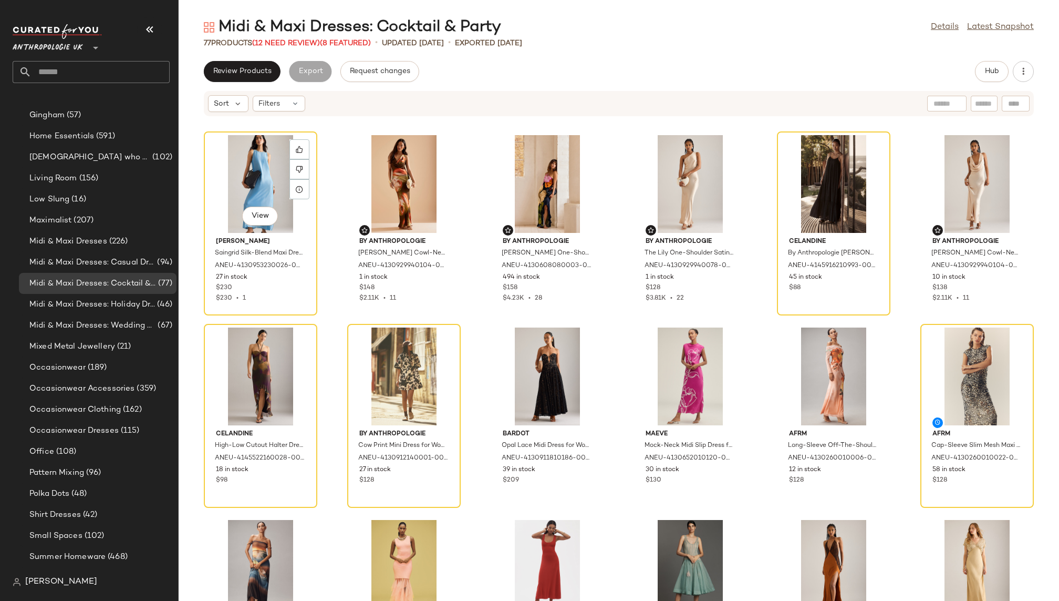
click at [250, 166] on div "View" at bounding box center [261, 184] width 106 height 98
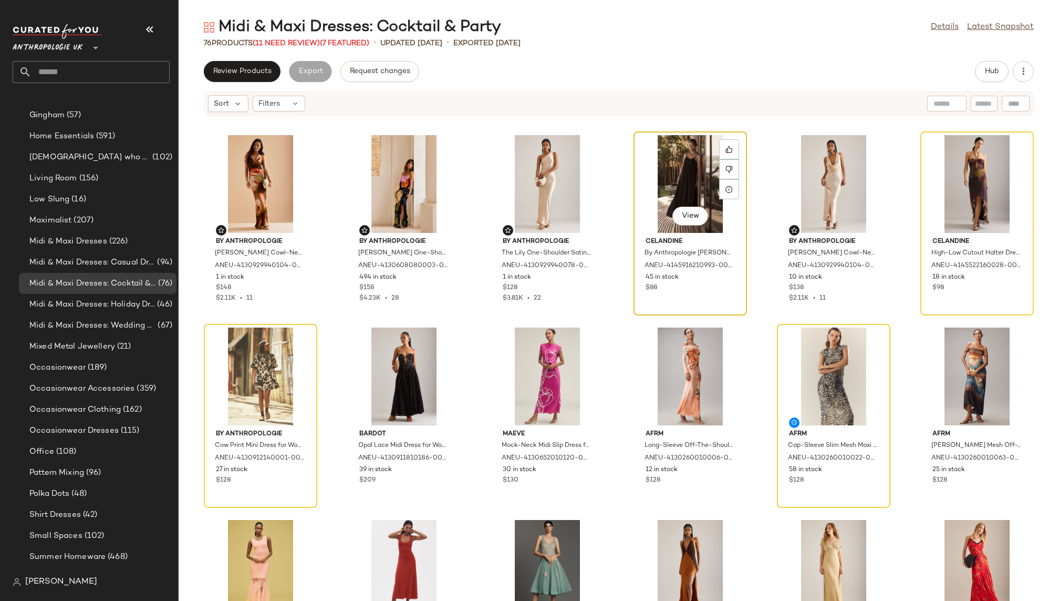
click at [655, 167] on div "View" at bounding box center [690, 184] width 106 height 98
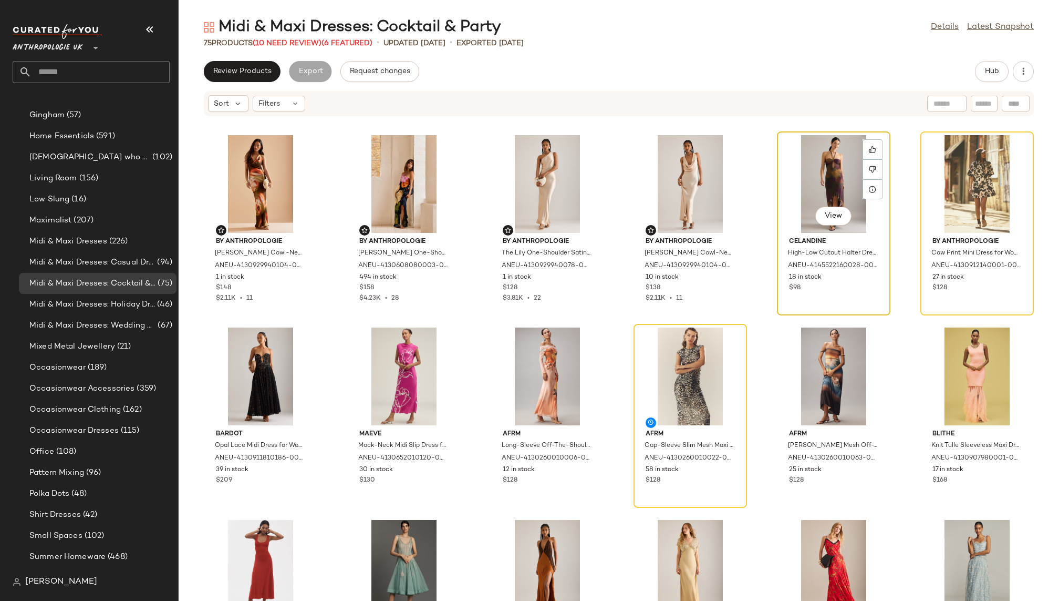
click at [831, 169] on div "View" at bounding box center [834, 184] width 106 height 98
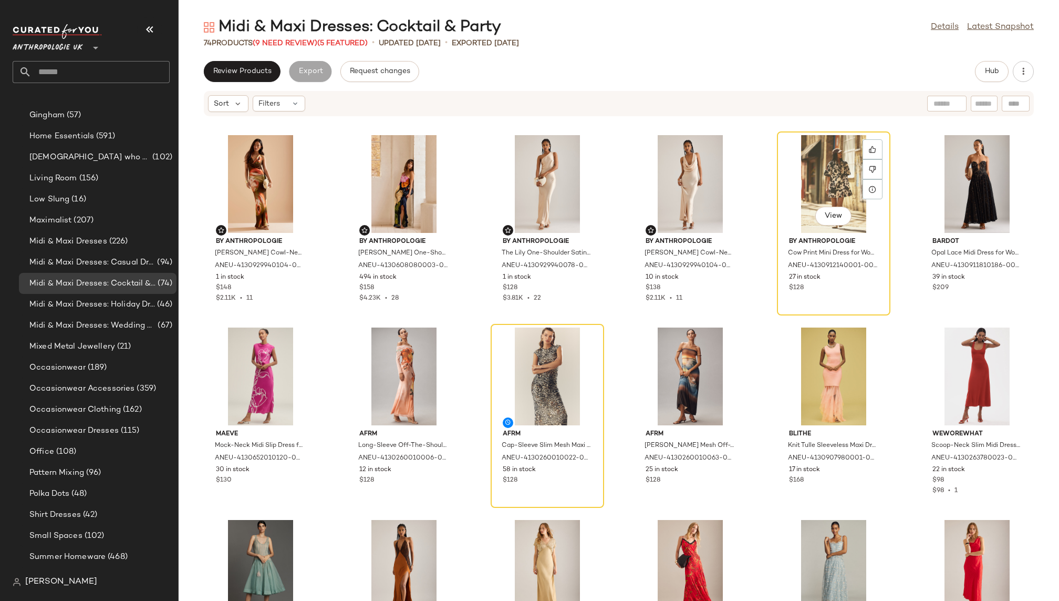
click at [831, 168] on div "View" at bounding box center [834, 184] width 106 height 98
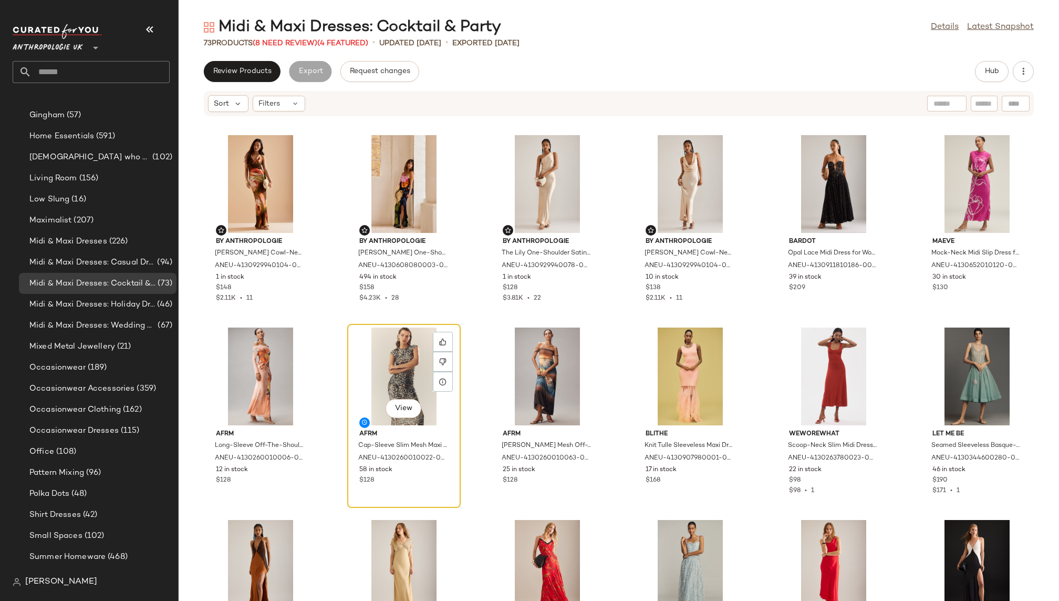
click at [380, 366] on div "View" at bounding box center [404, 376] width 106 height 98
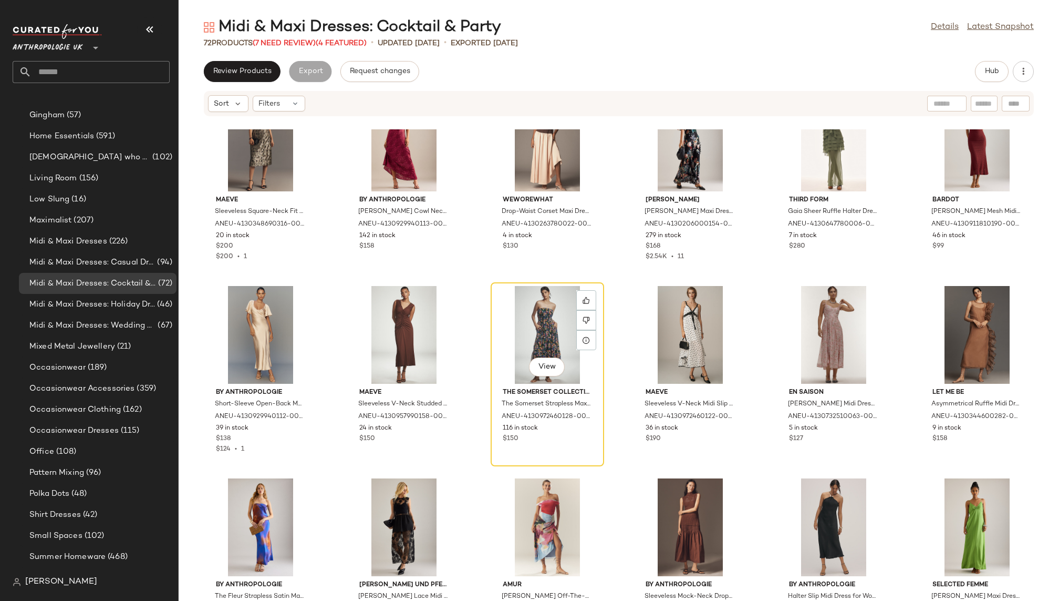
scroll to position [636, 0]
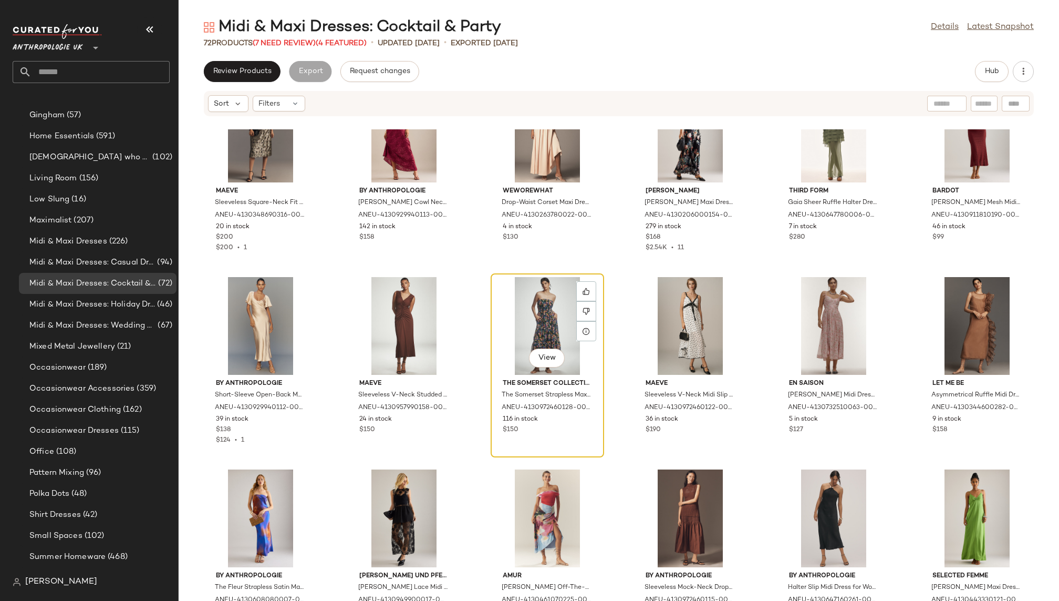
click at [529, 310] on div "View" at bounding box center [548, 326] width 106 height 98
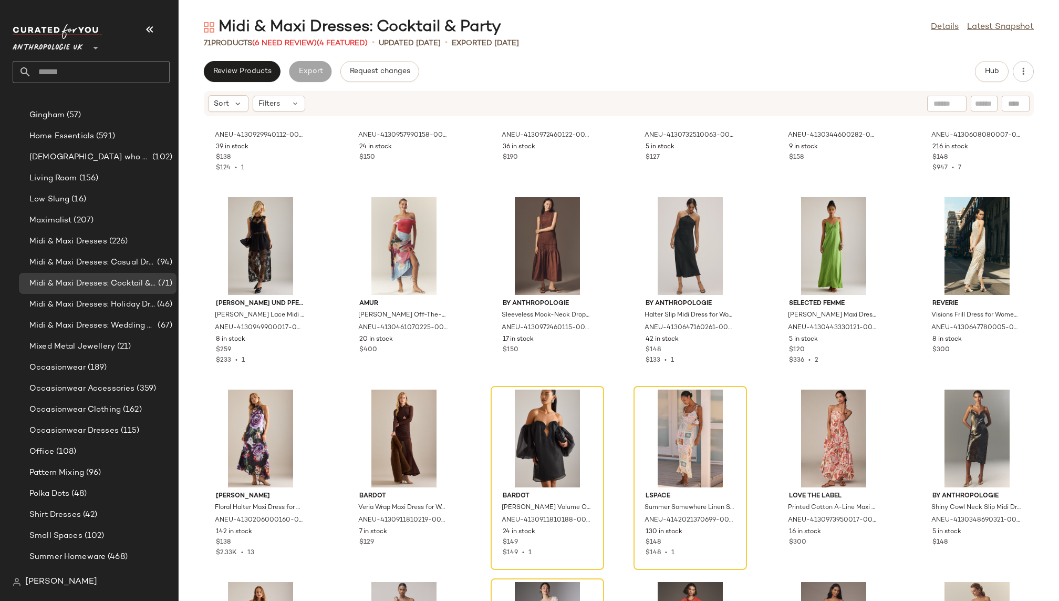
scroll to position [938, 0]
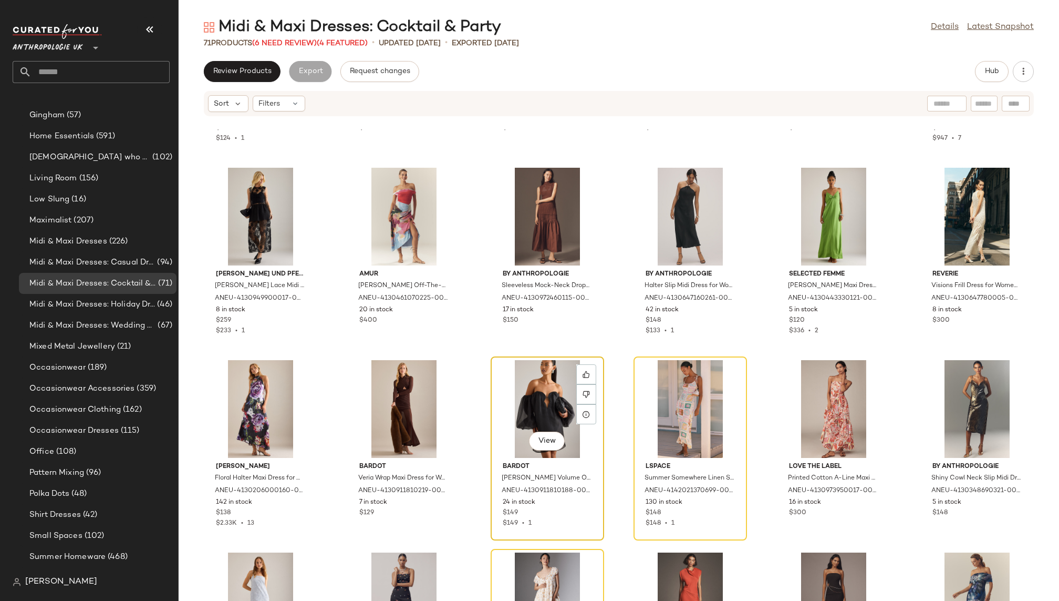
click at [536, 388] on div "View" at bounding box center [548, 409] width 106 height 98
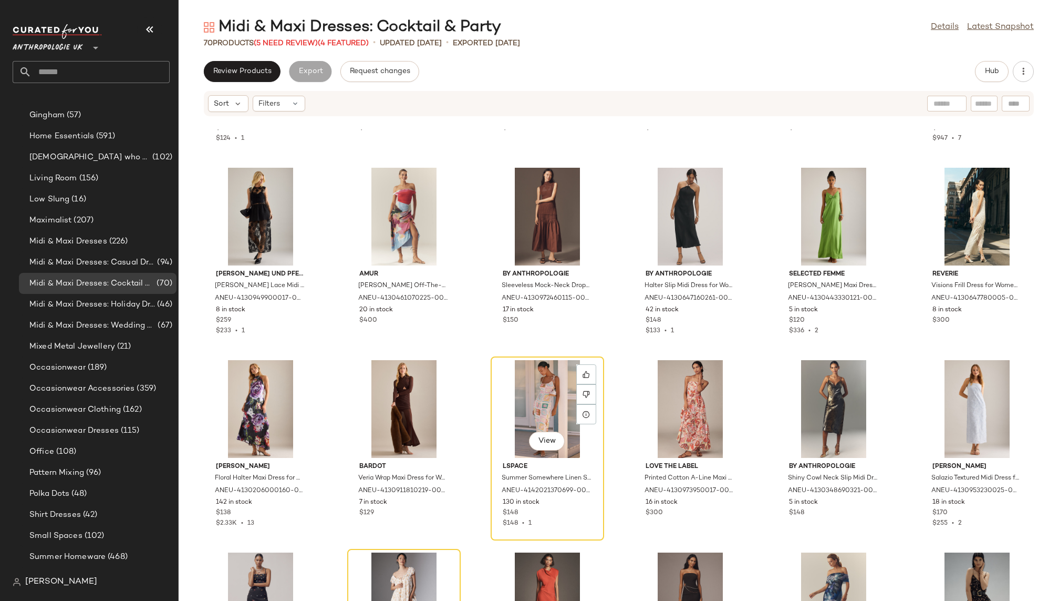
click at [536, 388] on div "View" at bounding box center [548, 409] width 106 height 98
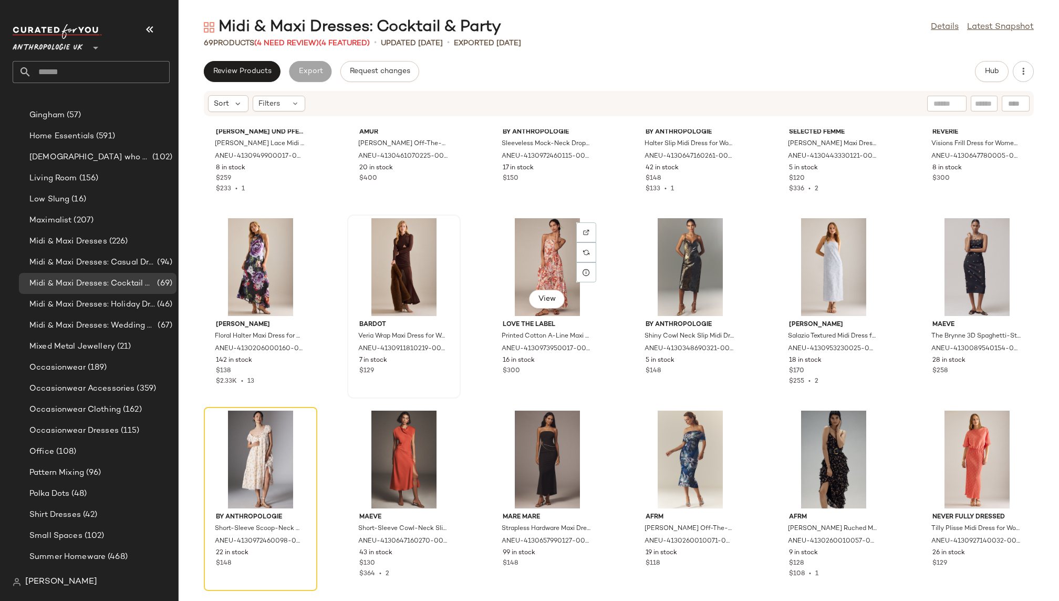
scroll to position [1094, 0]
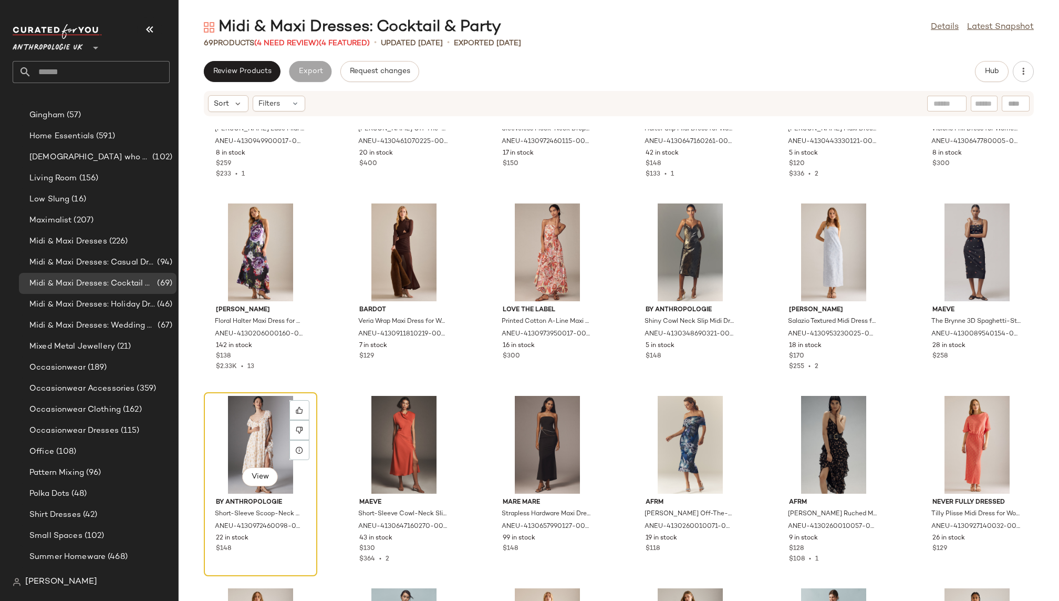
click at [268, 411] on div "View" at bounding box center [261, 445] width 106 height 98
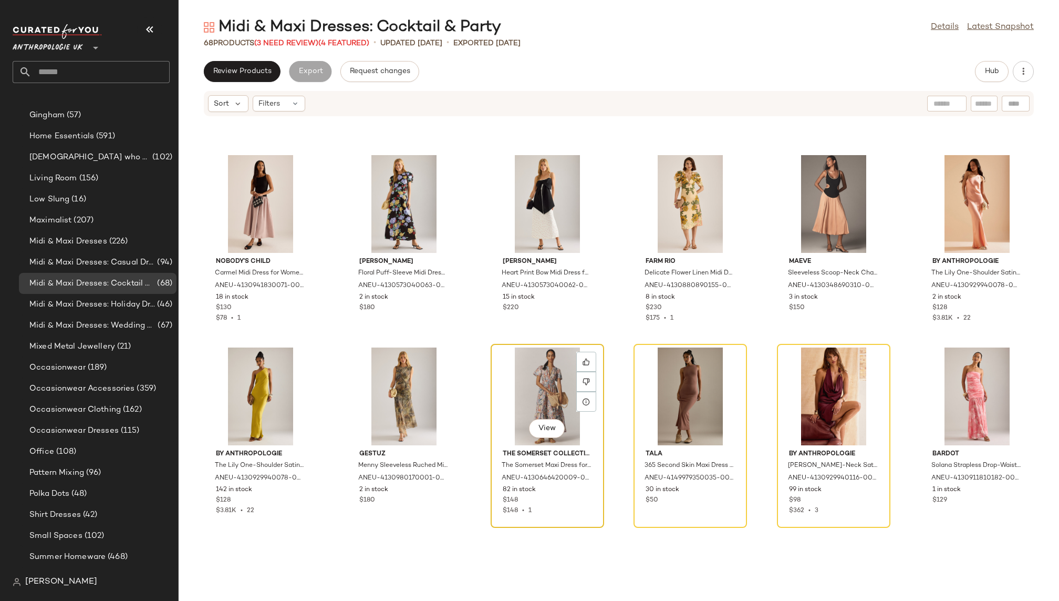
scroll to position [1749, 0]
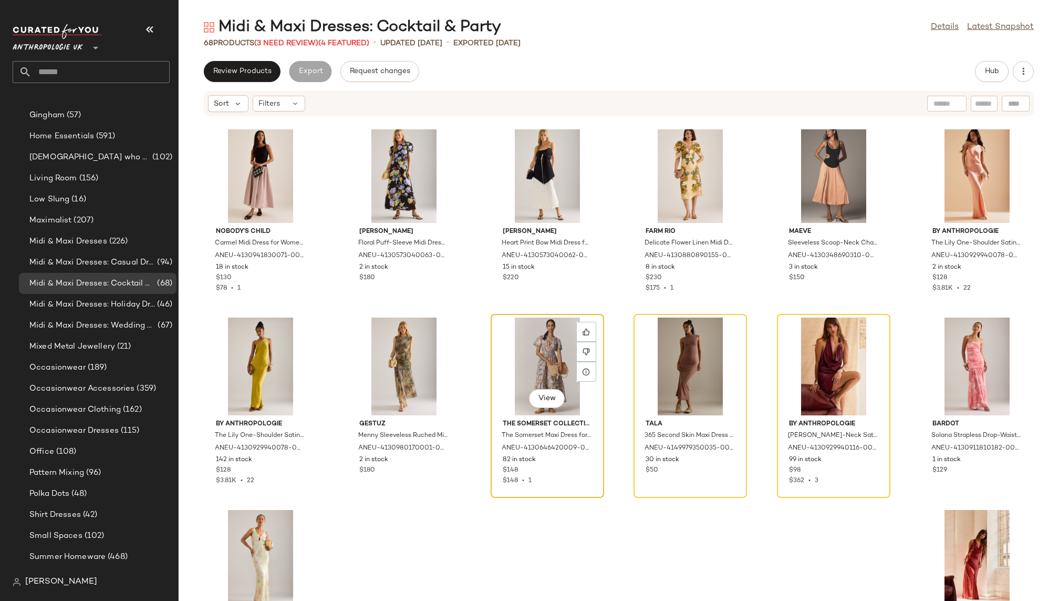
click at [541, 342] on div "View" at bounding box center [548, 366] width 106 height 98
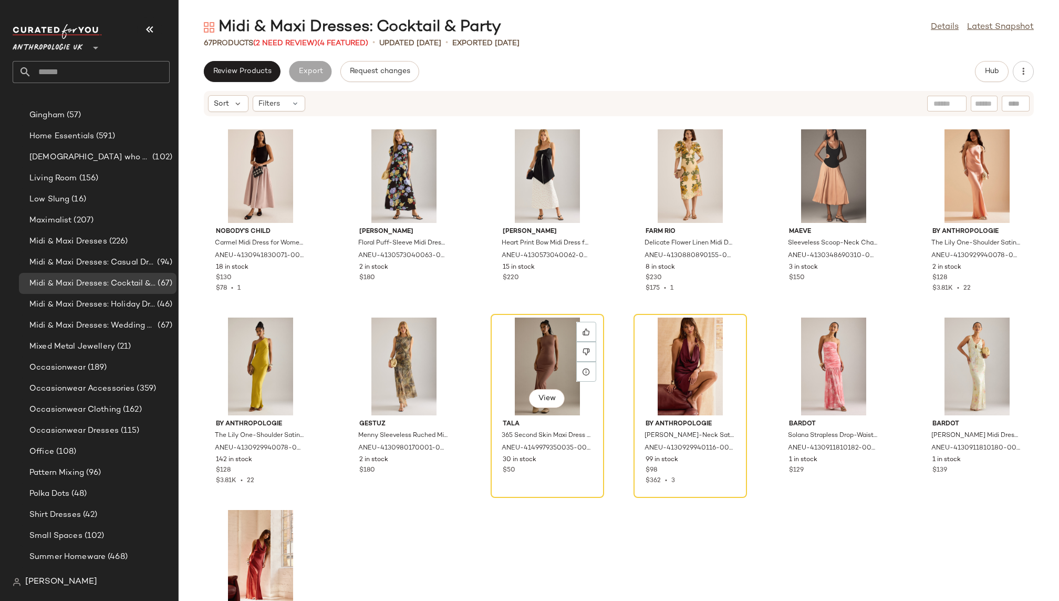
click at [541, 342] on div "View" at bounding box center [548, 366] width 106 height 98
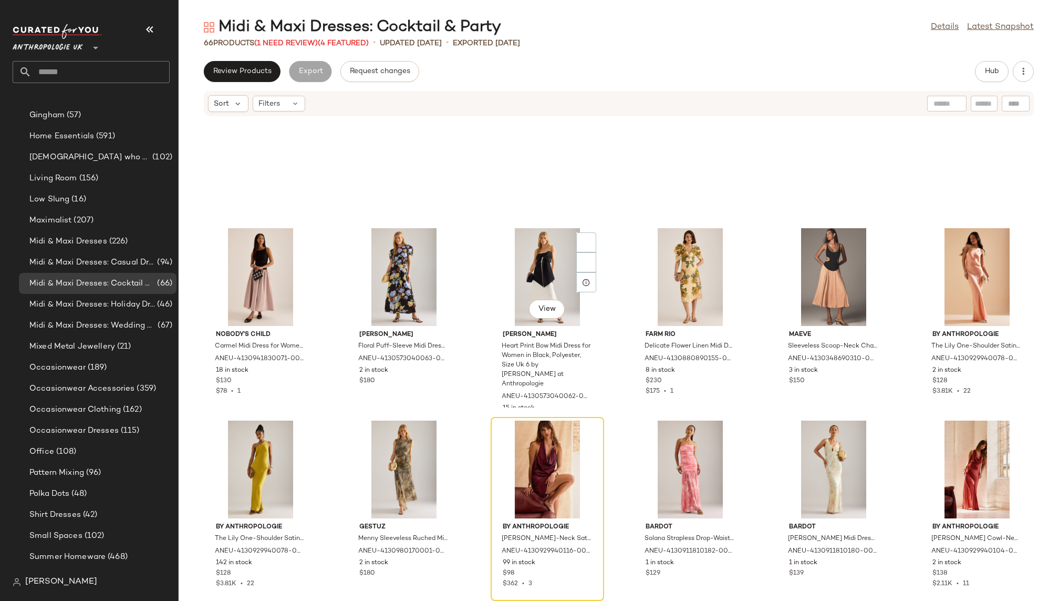
scroll to position [1646, 0]
click at [517, 436] on div "View" at bounding box center [548, 469] width 106 height 98
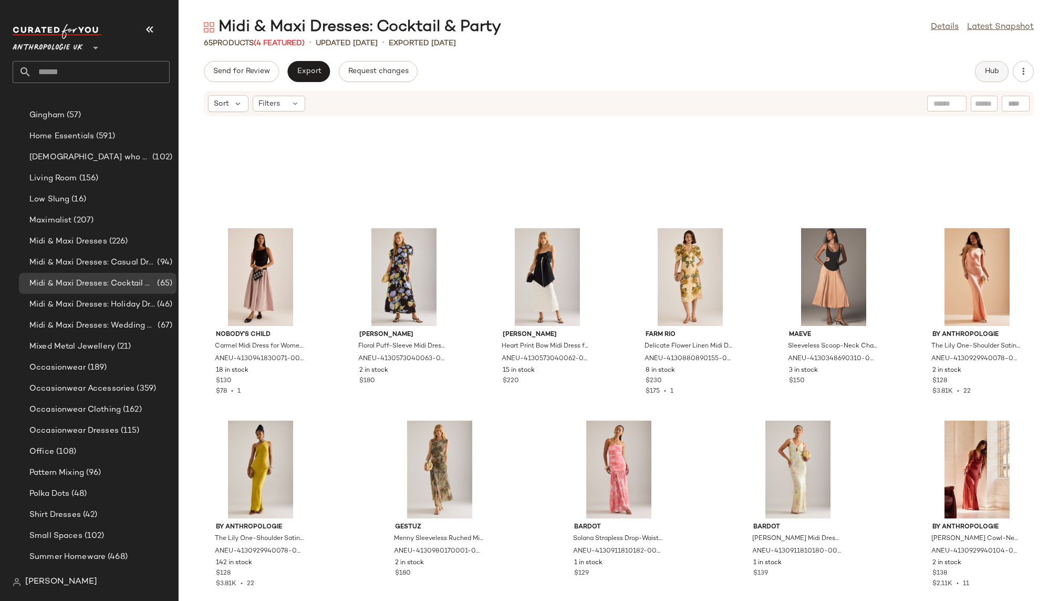
click at [985, 81] on button "Hub" at bounding box center [992, 71] width 34 height 21
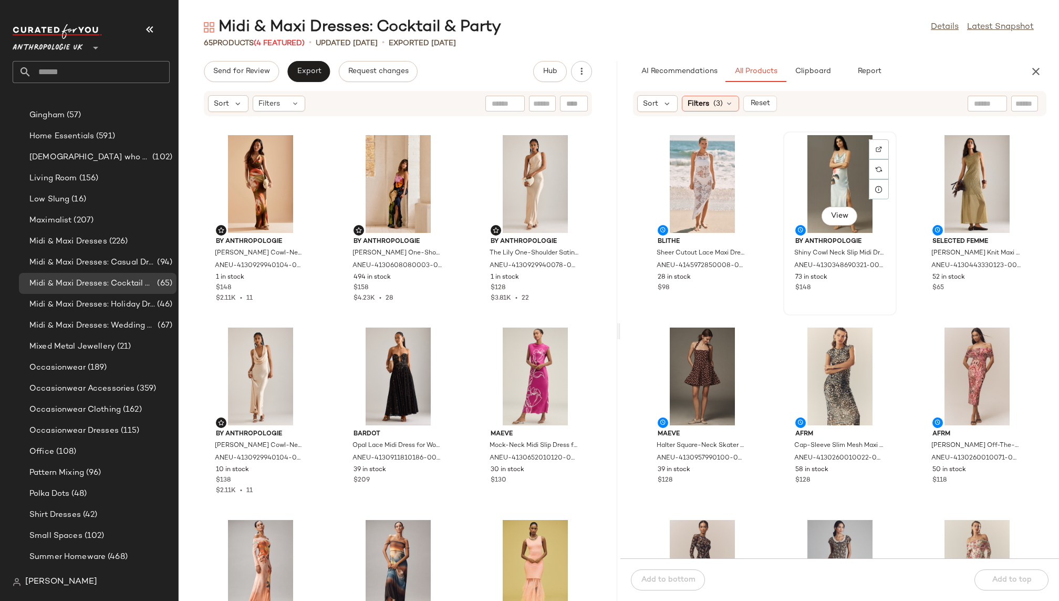
click at [820, 168] on div "View" at bounding box center [840, 184] width 106 height 98
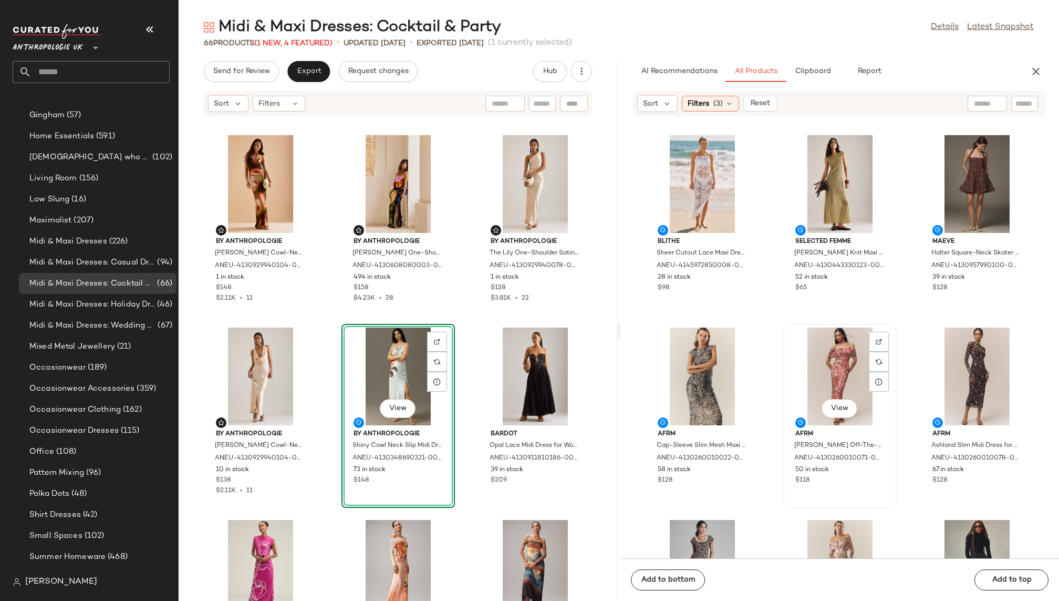
scroll to position [49, 0]
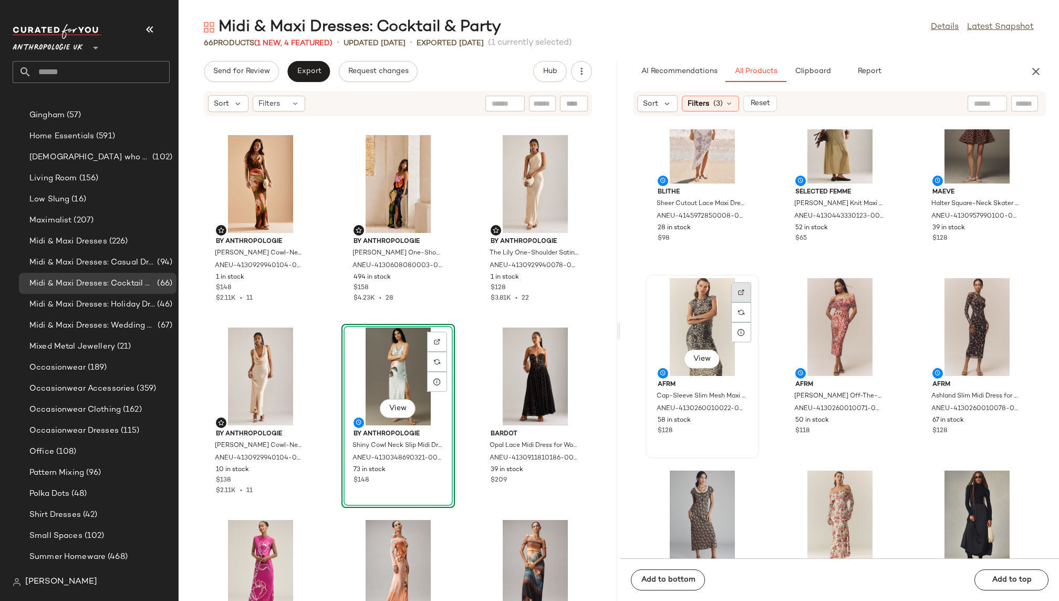
click at [738, 294] on img at bounding box center [741, 292] width 6 height 6
click at [687, 317] on div "View" at bounding box center [703, 327] width 106 height 98
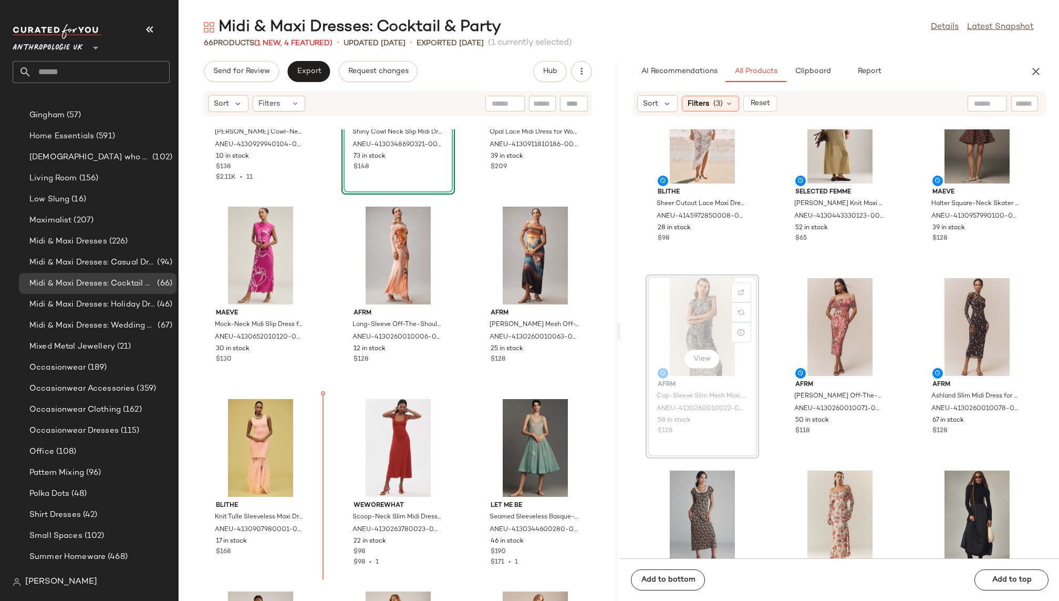
scroll to position [322, 0]
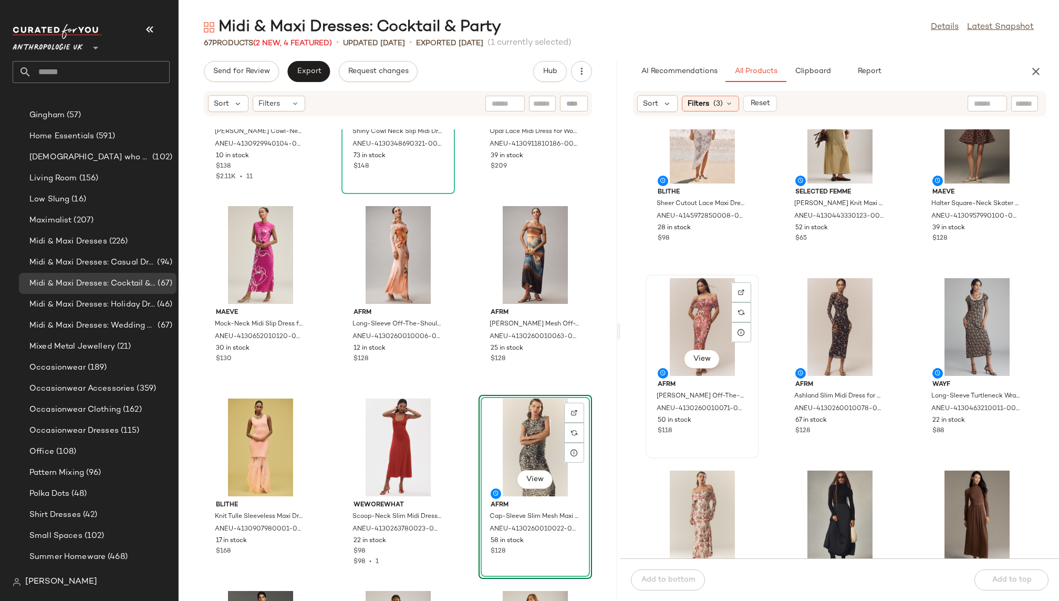
click at [699, 311] on div "View" at bounding box center [703, 327] width 106 height 98
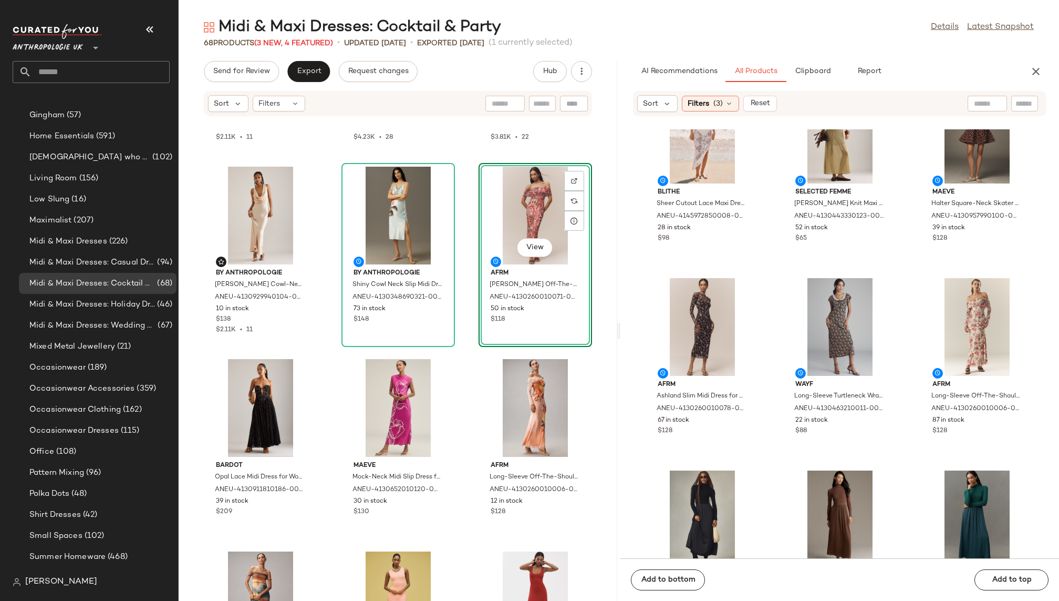
scroll to position [162, 0]
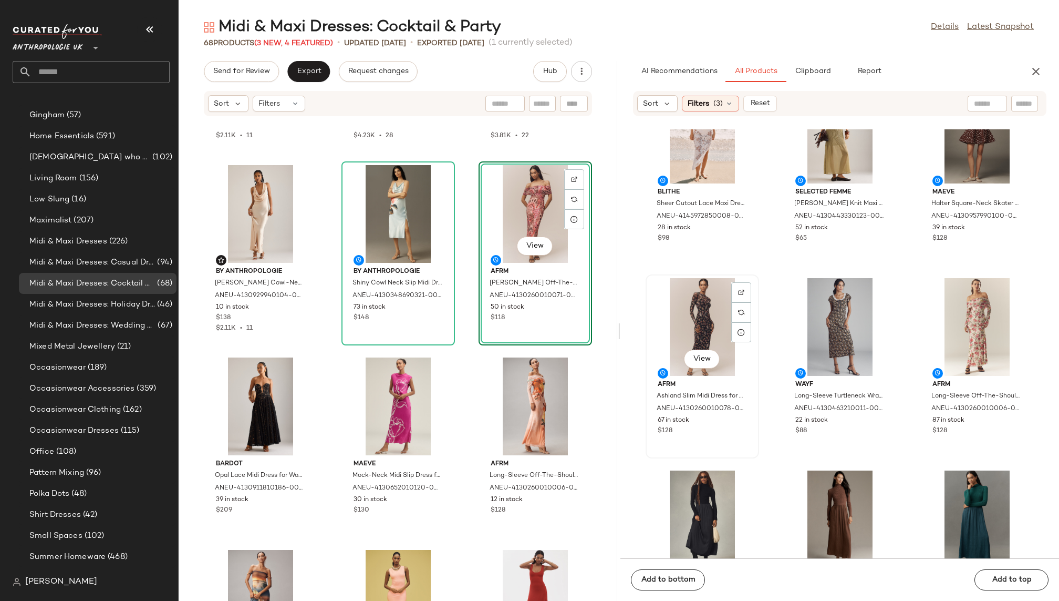
click at [678, 299] on div "View" at bounding box center [703, 327] width 106 height 98
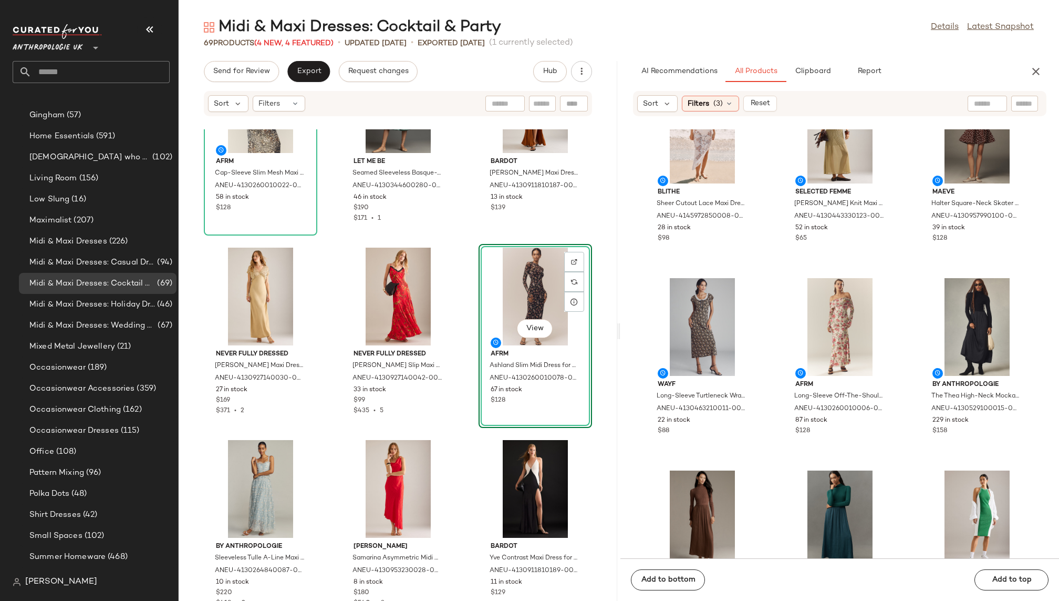
scroll to position [870, 0]
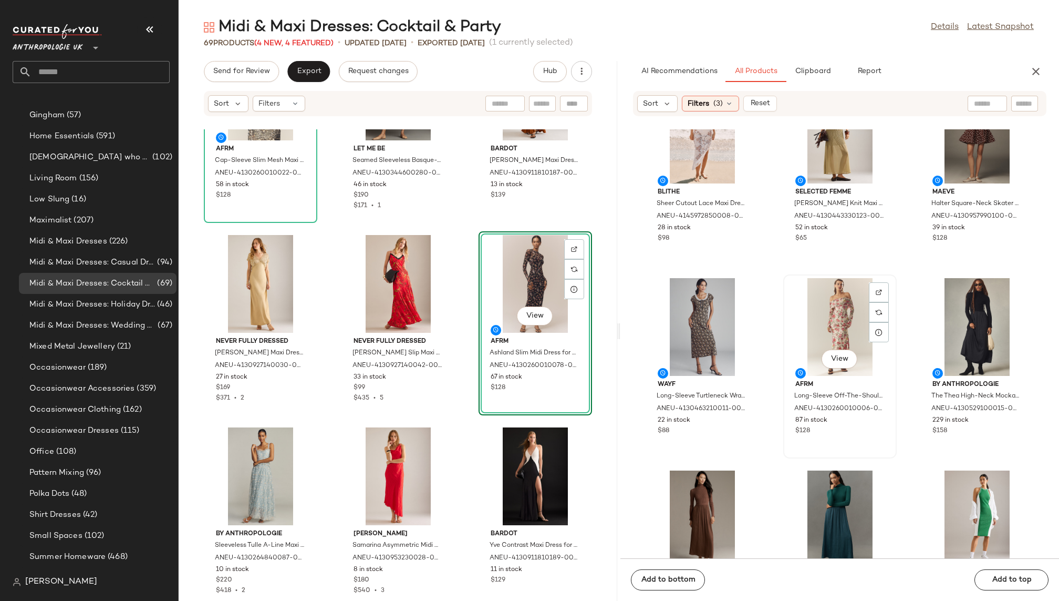
click at [799, 296] on div "View" at bounding box center [840, 327] width 106 height 98
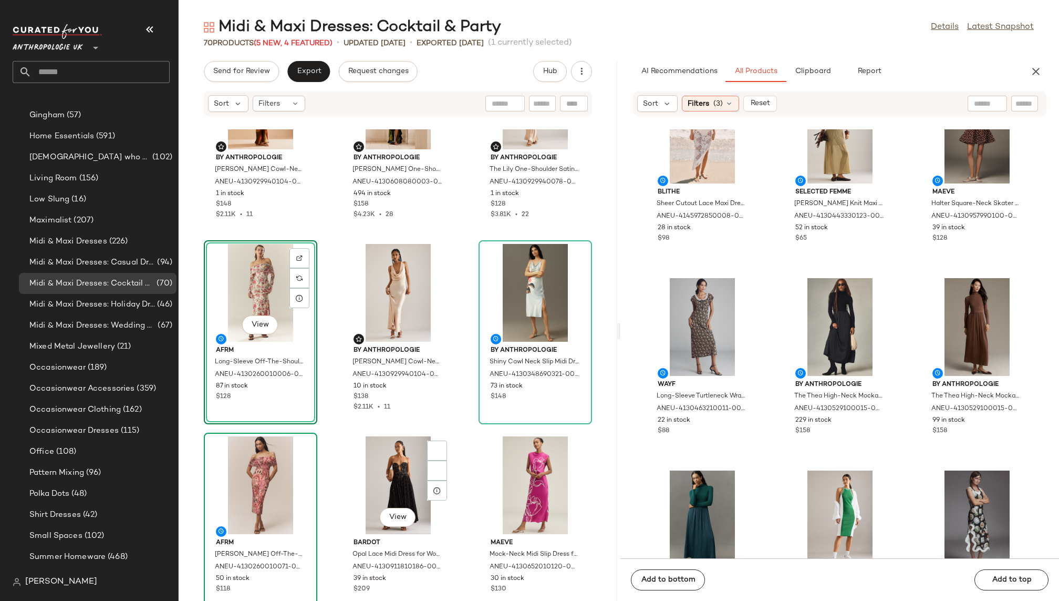
scroll to position [132, 0]
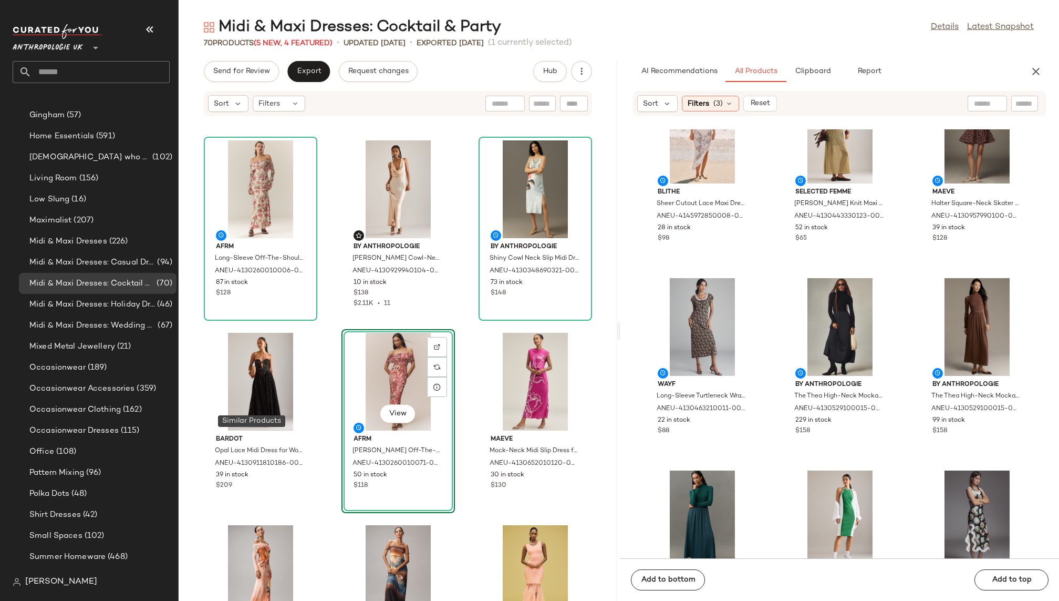
scroll to position [157, 0]
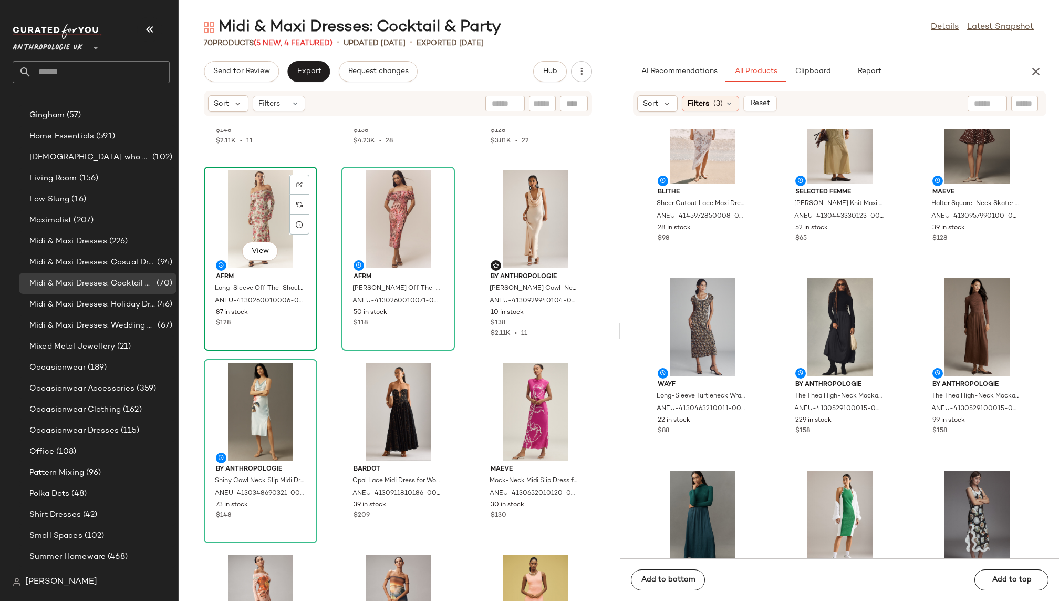
click at [235, 235] on div "View" at bounding box center [261, 219] width 106 height 98
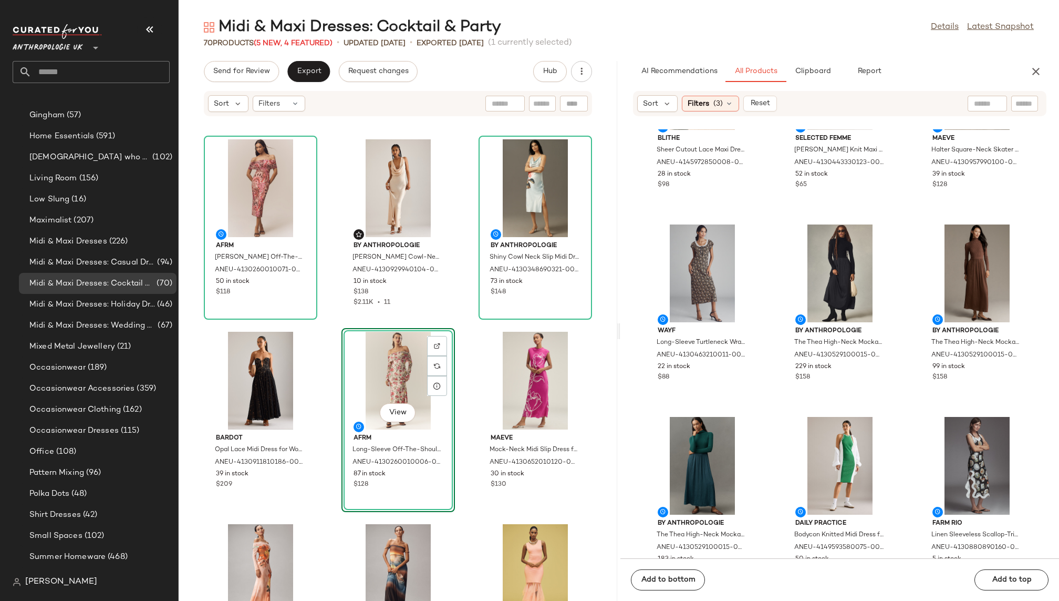
scroll to position [92, 0]
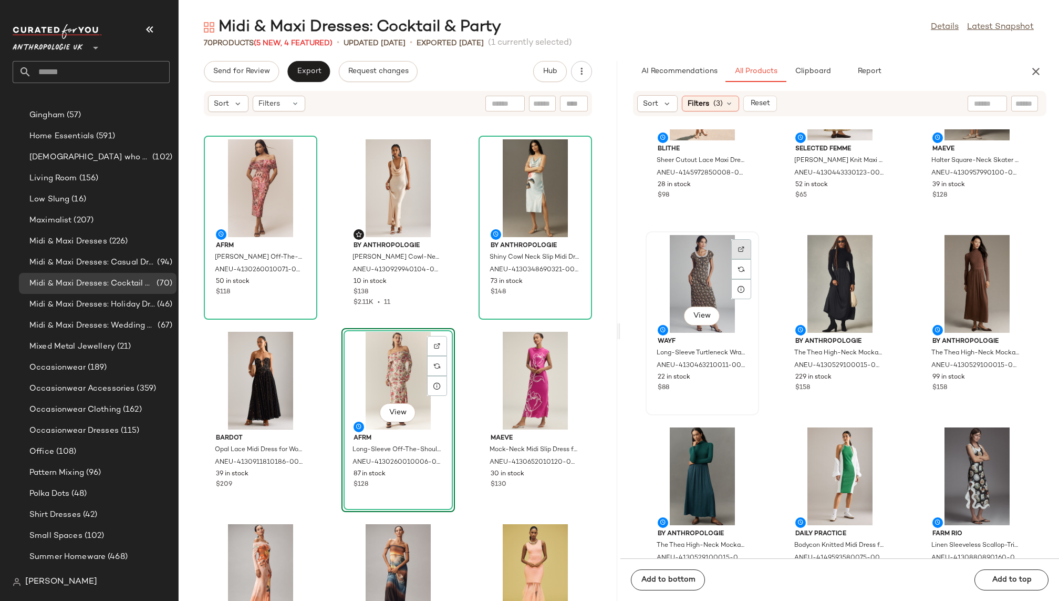
click at [741, 246] on img at bounding box center [741, 249] width 6 height 6
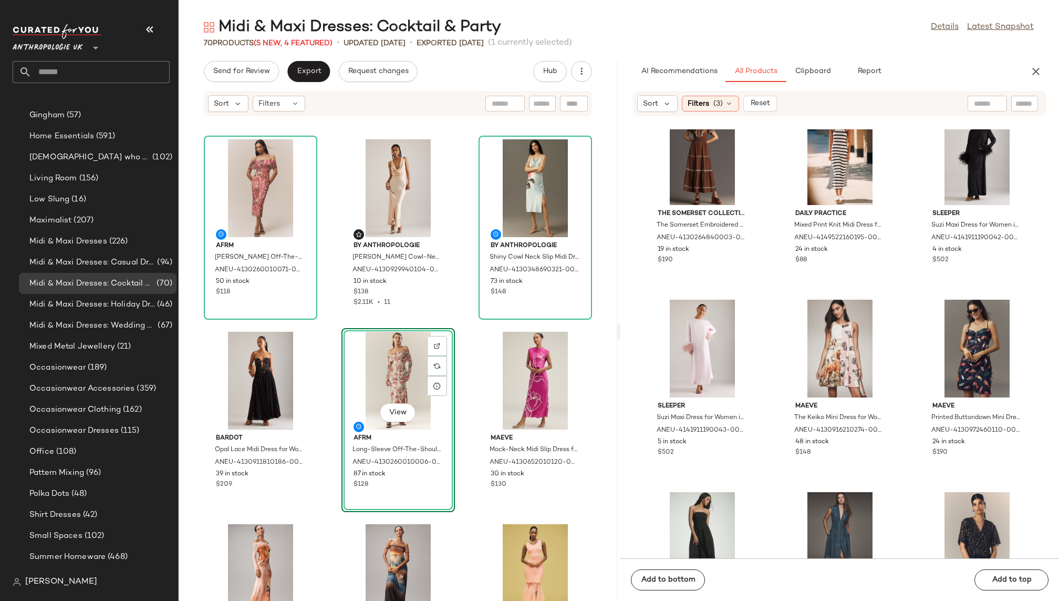
scroll to position [1568, 0]
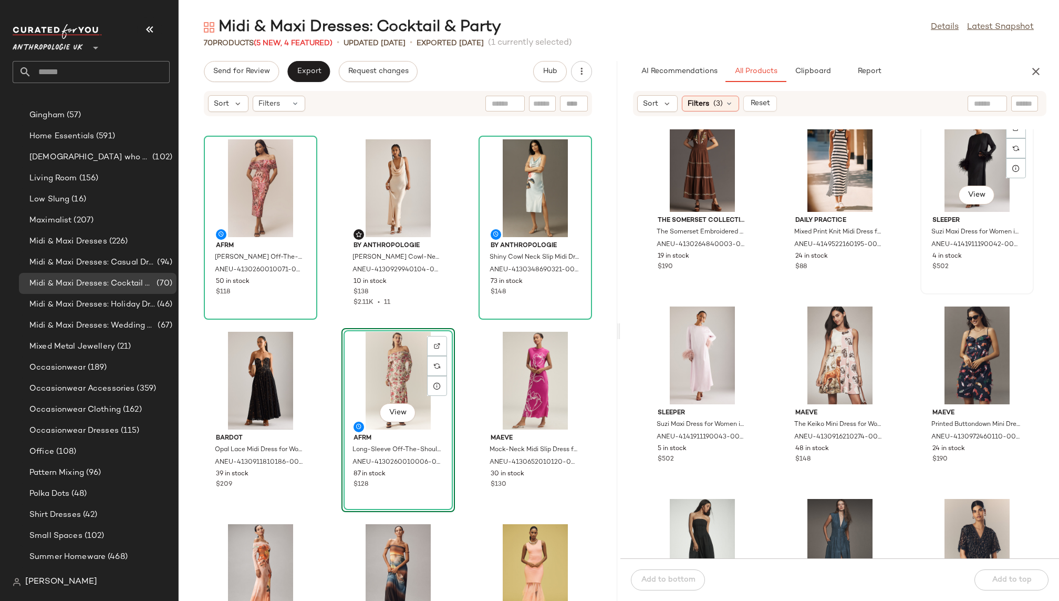
click at [924, 180] on div "View" at bounding box center [977, 163] width 106 height 98
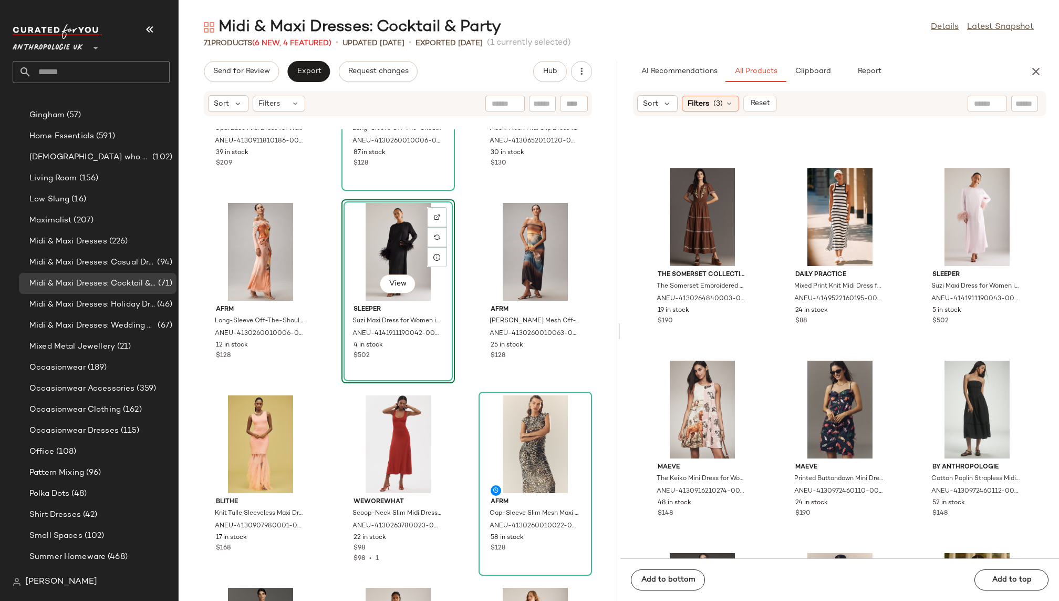
scroll to position [548, 0]
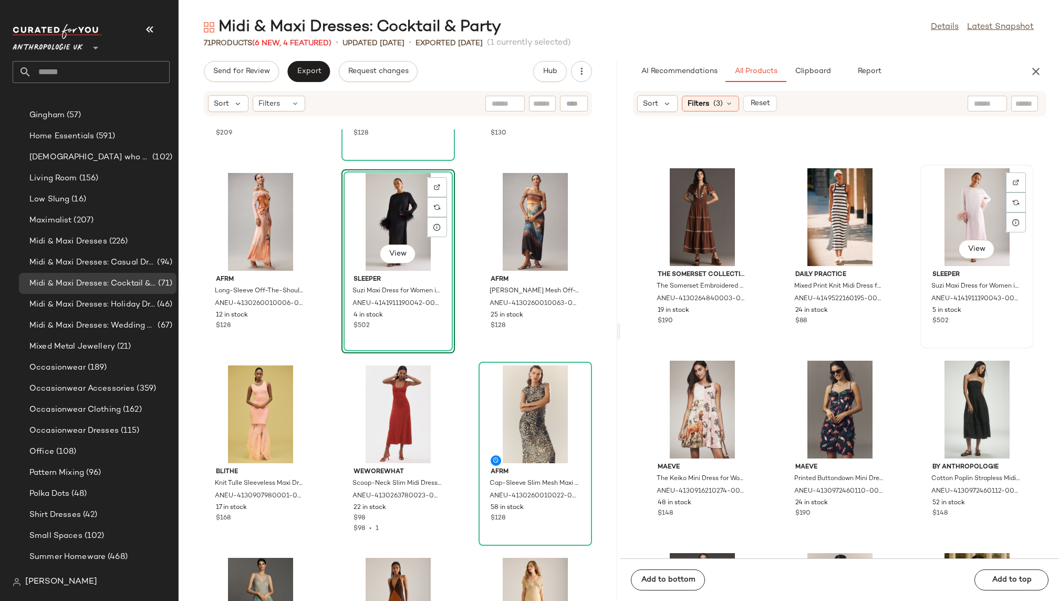
click at [941, 219] on div "View" at bounding box center [977, 217] width 106 height 98
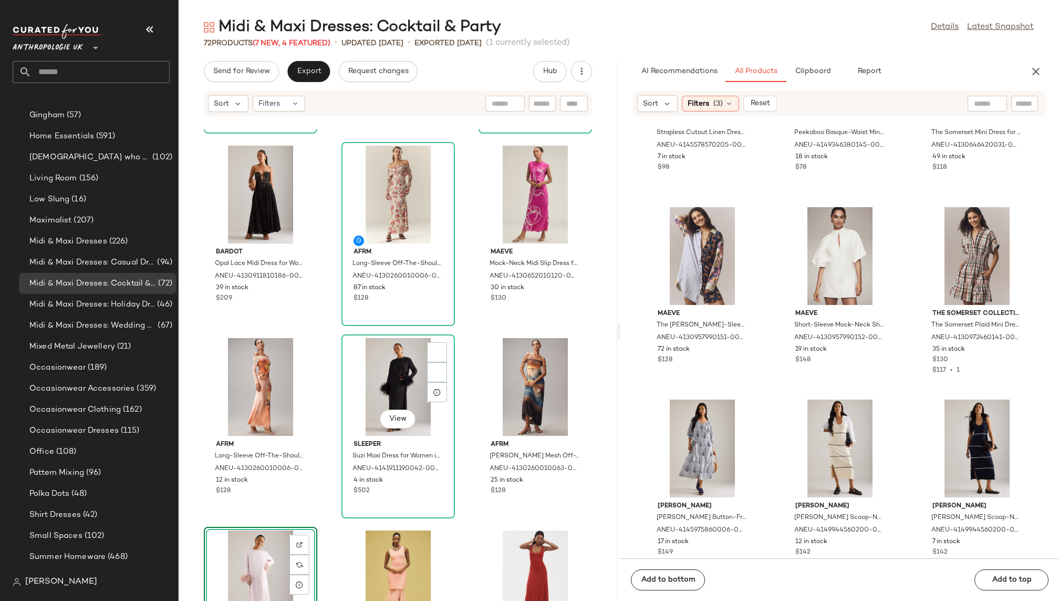
scroll to position [418, 0]
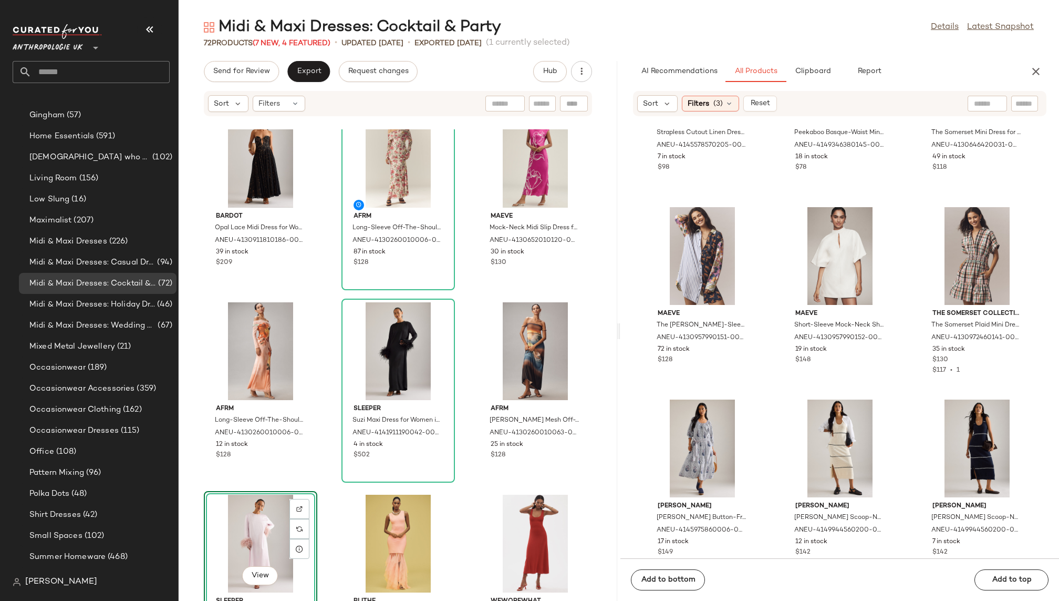
drag, startPoint x: 969, startPoint y: 207, endPoint x: 340, endPoint y: 2, distance: 661.1
click at [112, 325] on span "Midi & Maxi Dresses: Wedding Guest Dresses" at bounding box center [92, 326] width 126 height 12
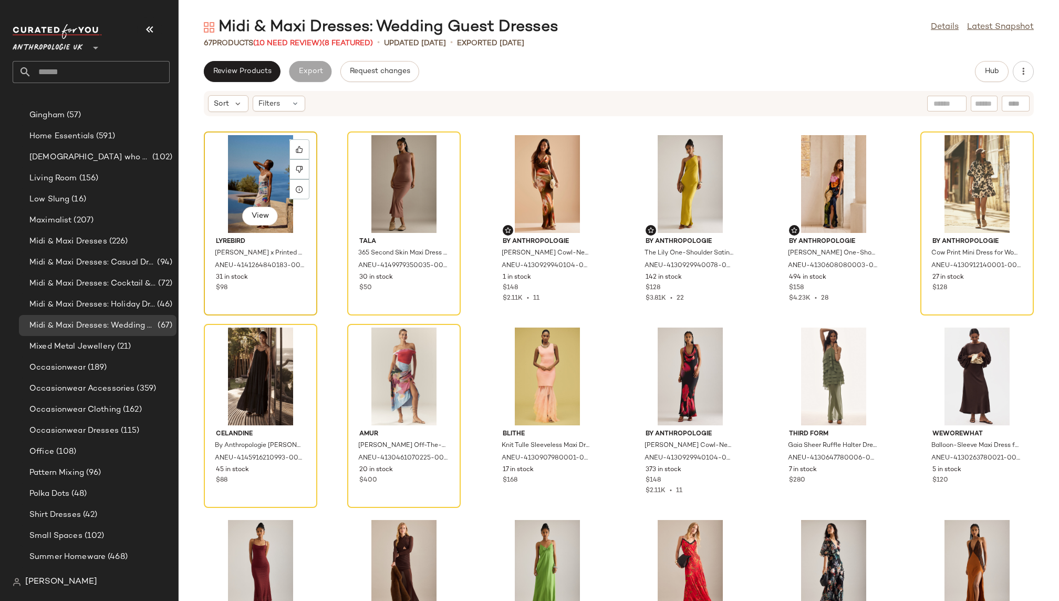
click at [251, 178] on div "View" at bounding box center [261, 184] width 106 height 98
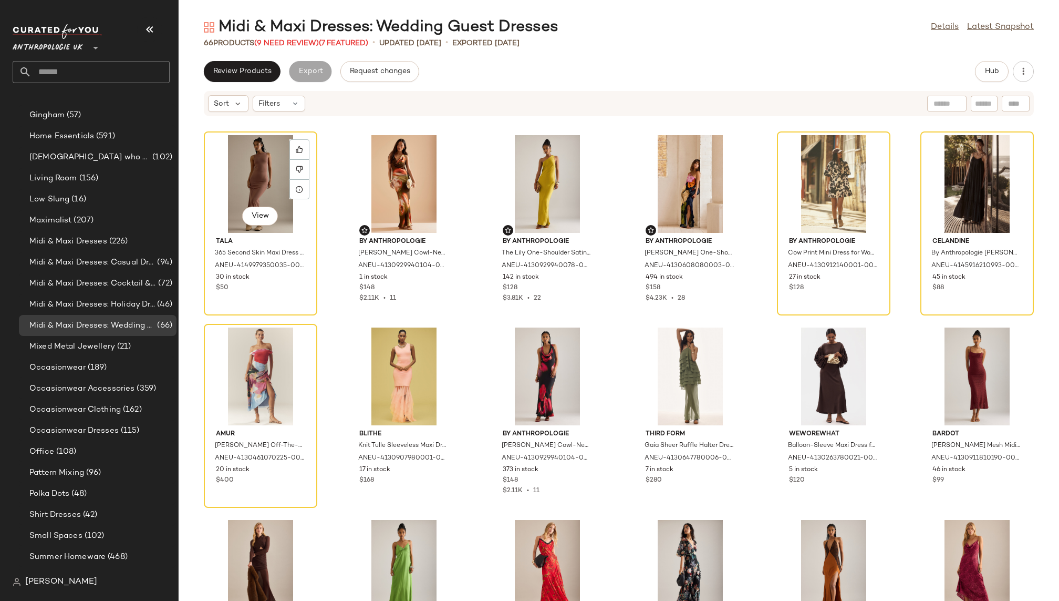
click at [251, 178] on div "View" at bounding box center [261, 184] width 106 height 98
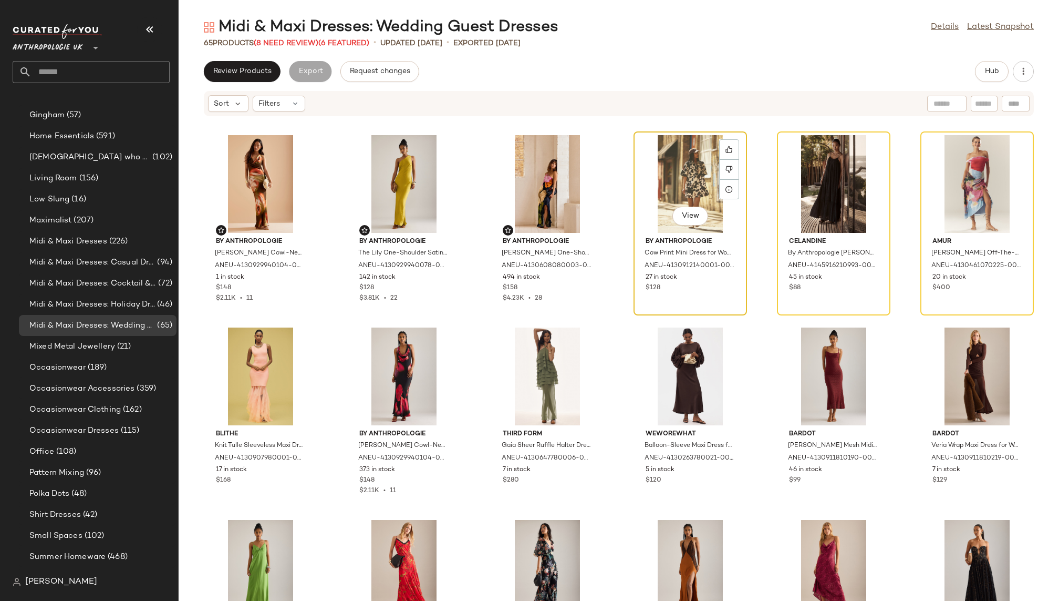
click at [667, 156] on div "View" at bounding box center [690, 184] width 106 height 98
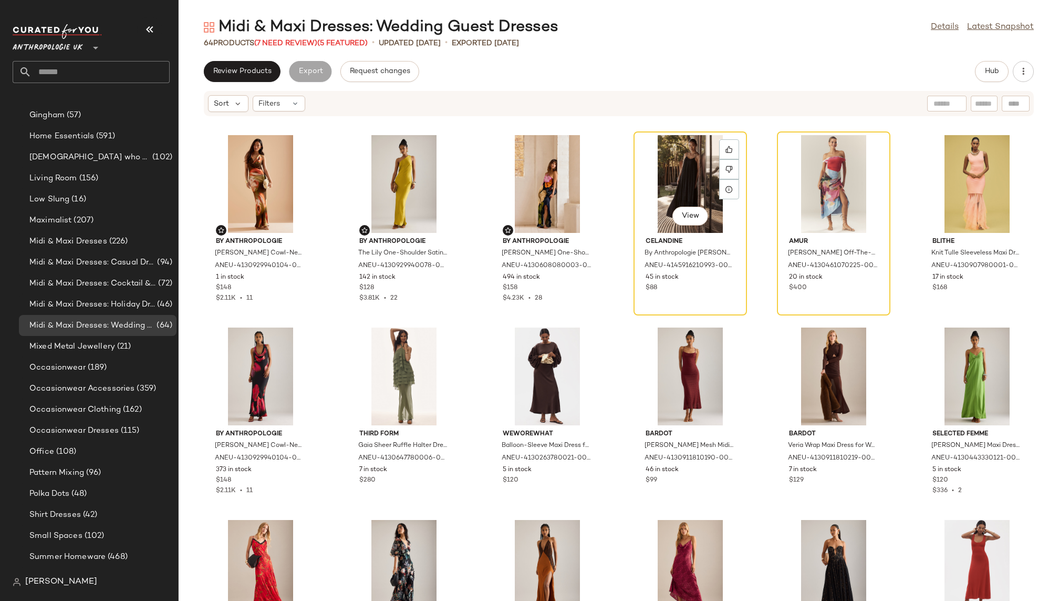
click at [667, 156] on div "View" at bounding box center [690, 184] width 106 height 98
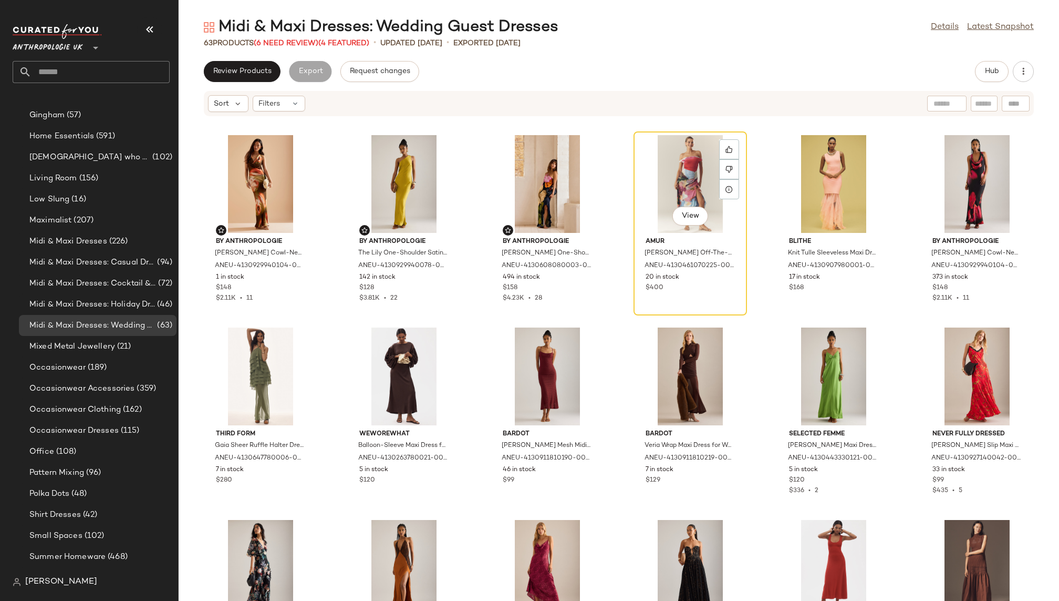
click at [667, 156] on div "View" at bounding box center [690, 184] width 106 height 98
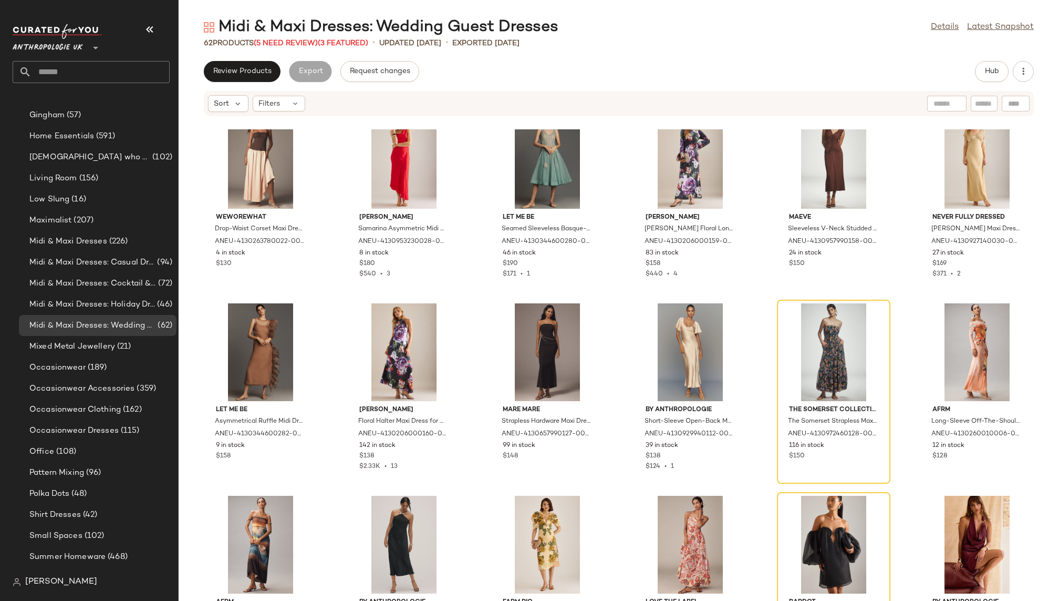
scroll to position [619, 0]
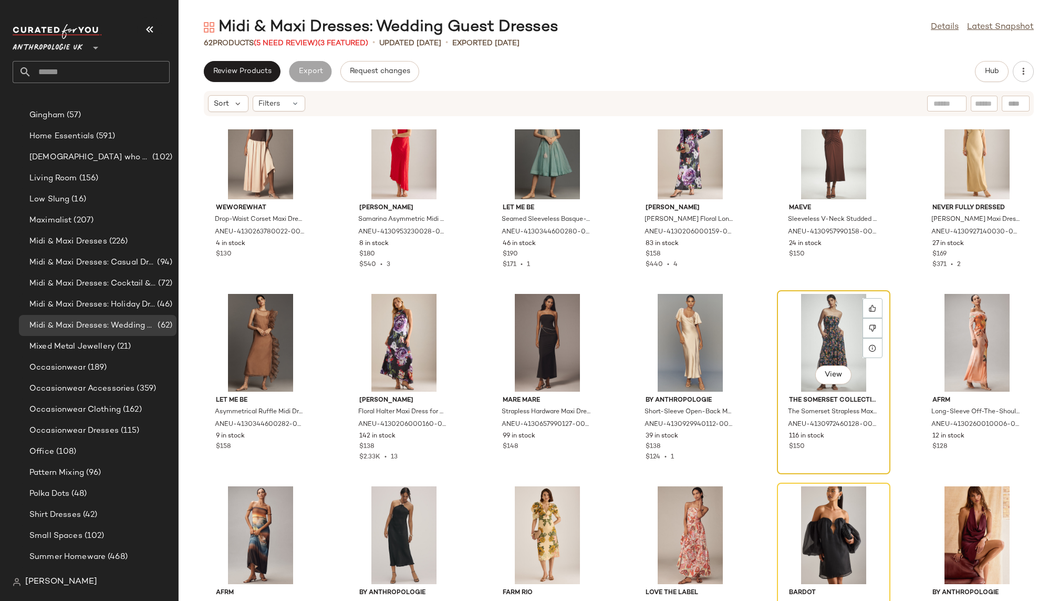
click at [811, 327] on div "View" at bounding box center [834, 343] width 106 height 98
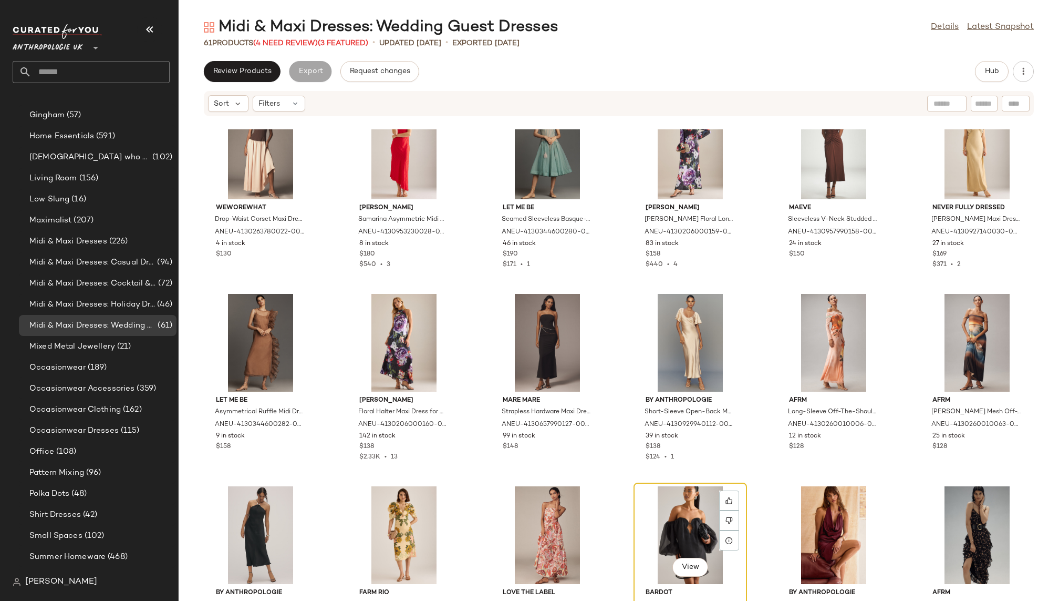
click at [696, 497] on div "View" at bounding box center [690, 535] width 106 height 98
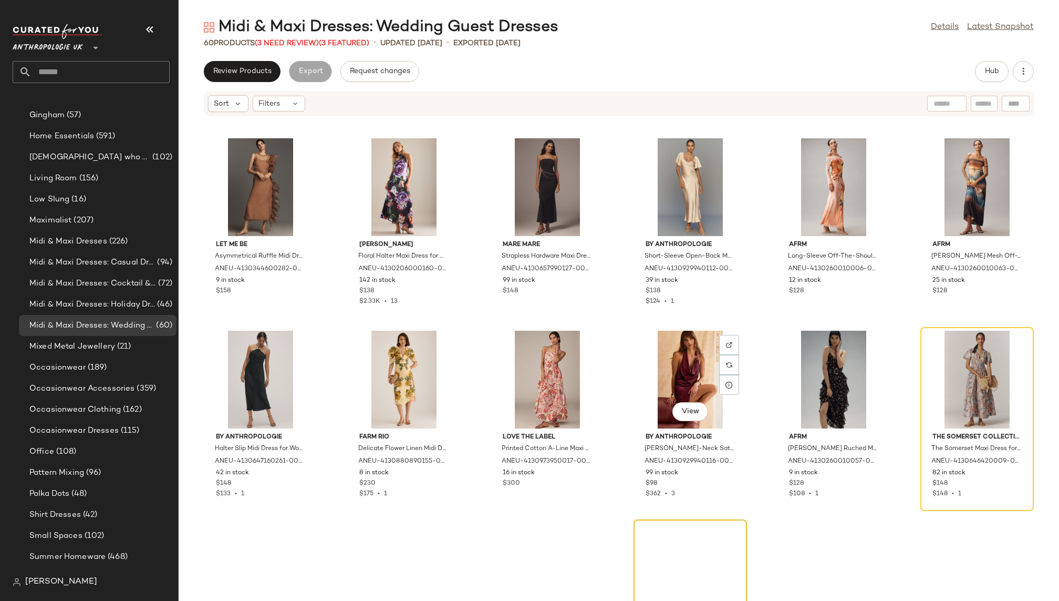
scroll to position [848, 0]
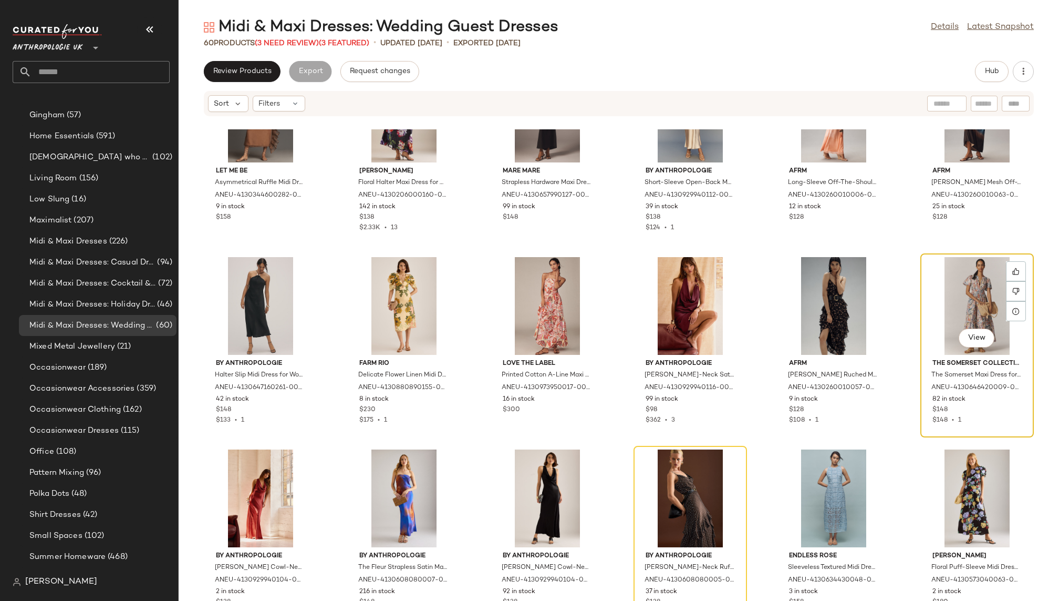
click at [957, 293] on div "View" at bounding box center [977, 306] width 106 height 98
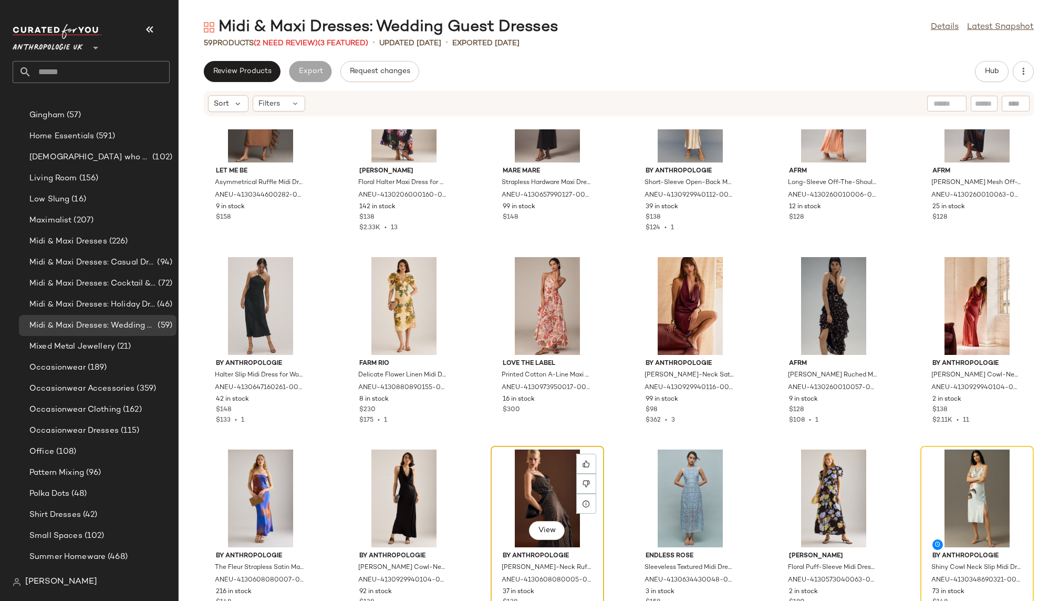
click at [510, 490] on div "View" at bounding box center [548, 498] width 106 height 98
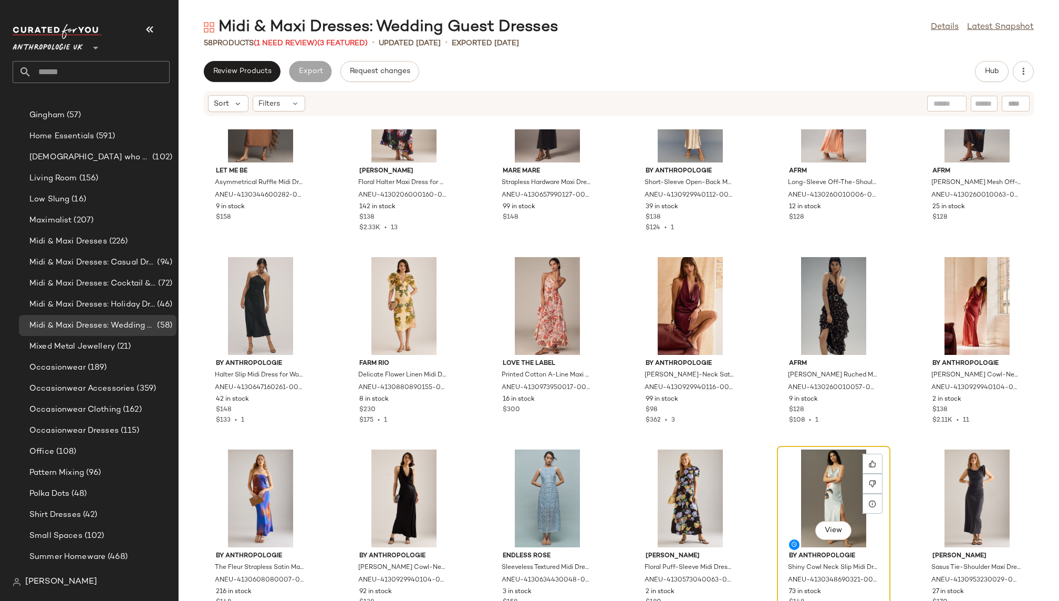
click at [815, 466] on div "View" at bounding box center [834, 498] width 106 height 98
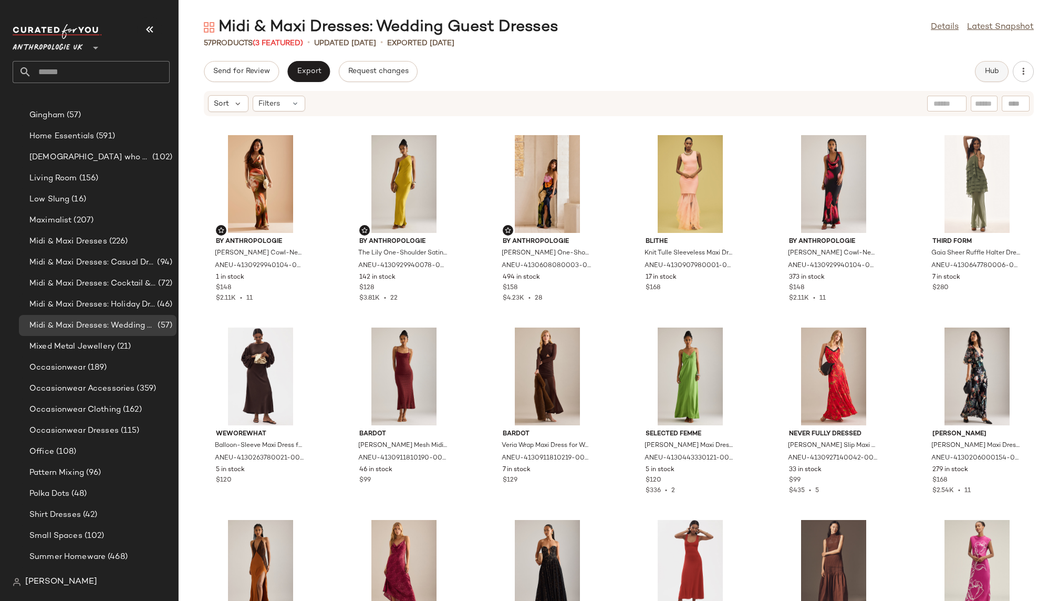
click at [983, 73] on button "Hub" at bounding box center [992, 71] width 34 height 21
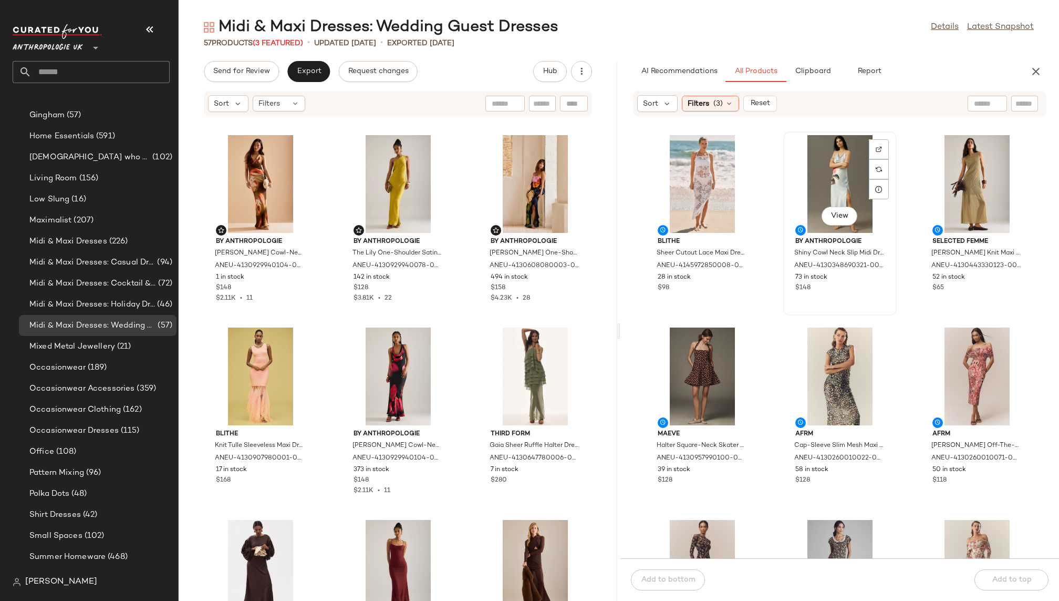
click at [831, 172] on div "View" at bounding box center [840, 184] width 106 height 98
click at [843, 214] on span "View" at bounding box center [840, 216] width 18 height 8
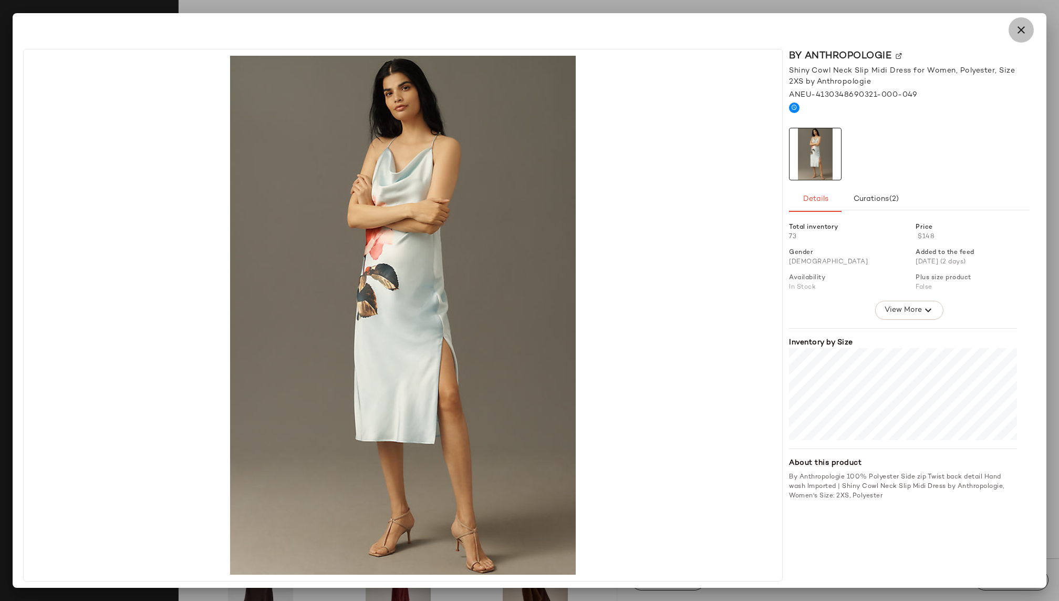
click at [1013, 30] on button "button" at bounding box center [1021, 29] width 25 height 25
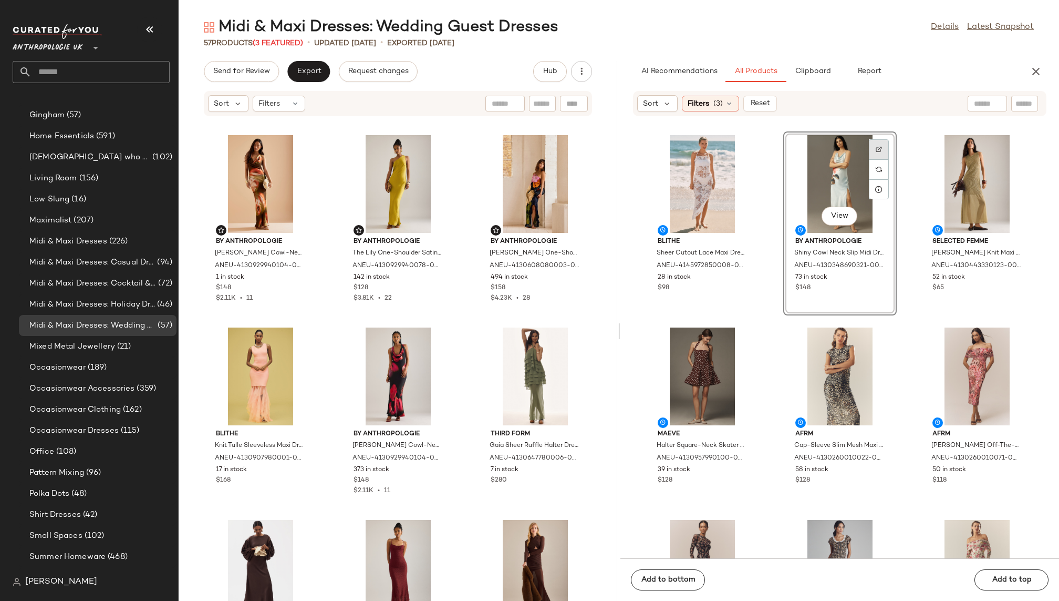
click at [878, 159] on div at bounding box center [879, 169] width 20 height 20
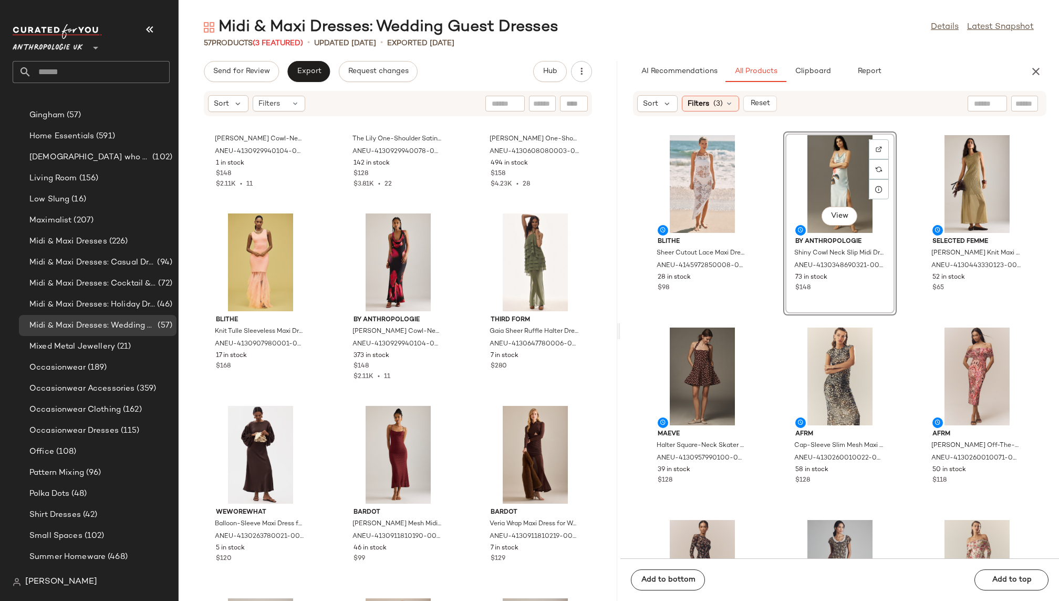
scroll to position [128, 0]
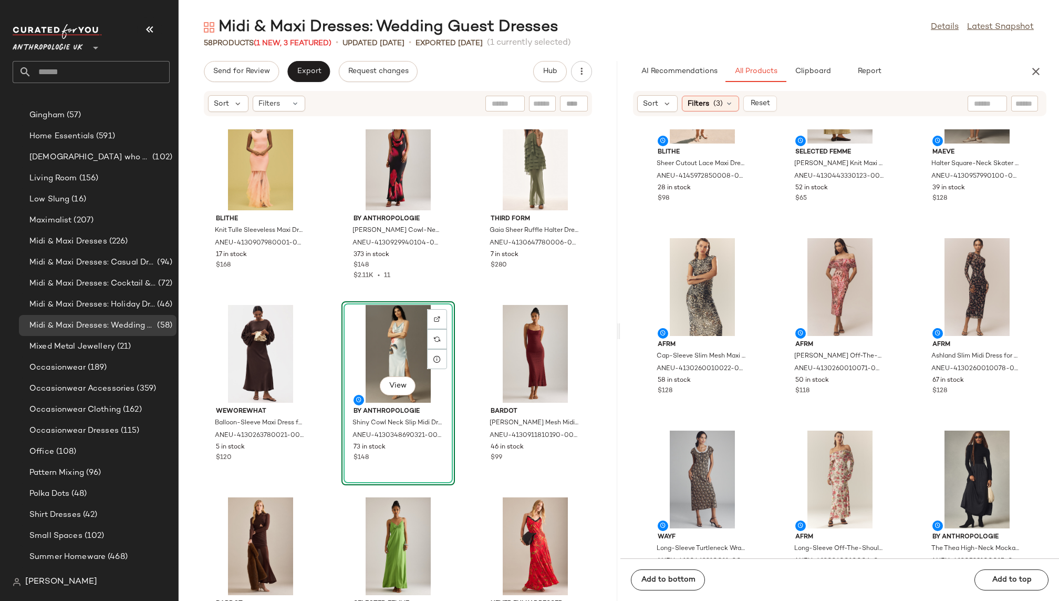
scroll to position [91, 0]
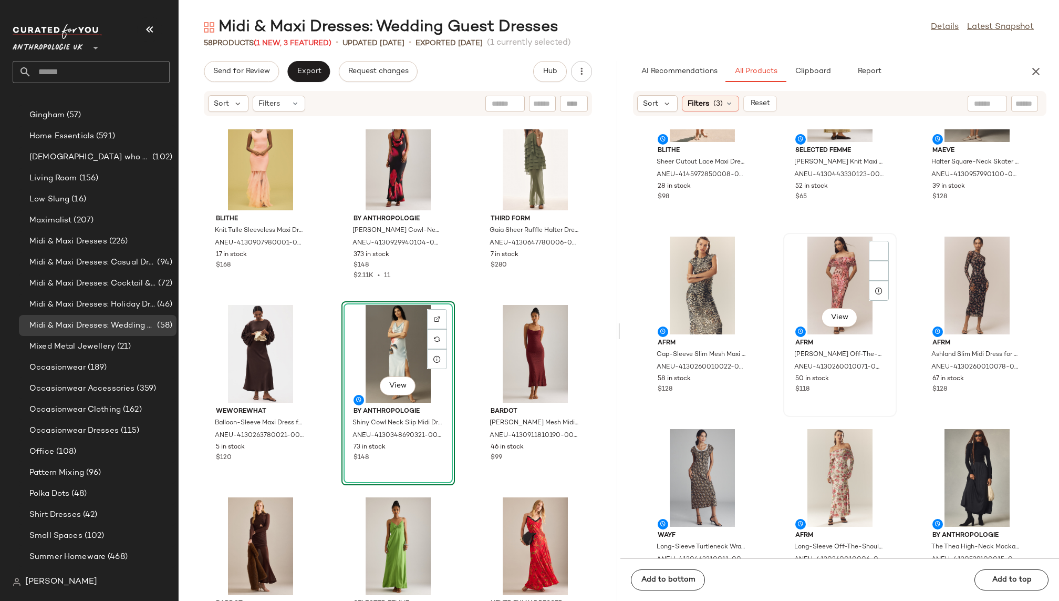
click at [814, 291] on div "View" at bounding box center [840, 285] width 106 height 98
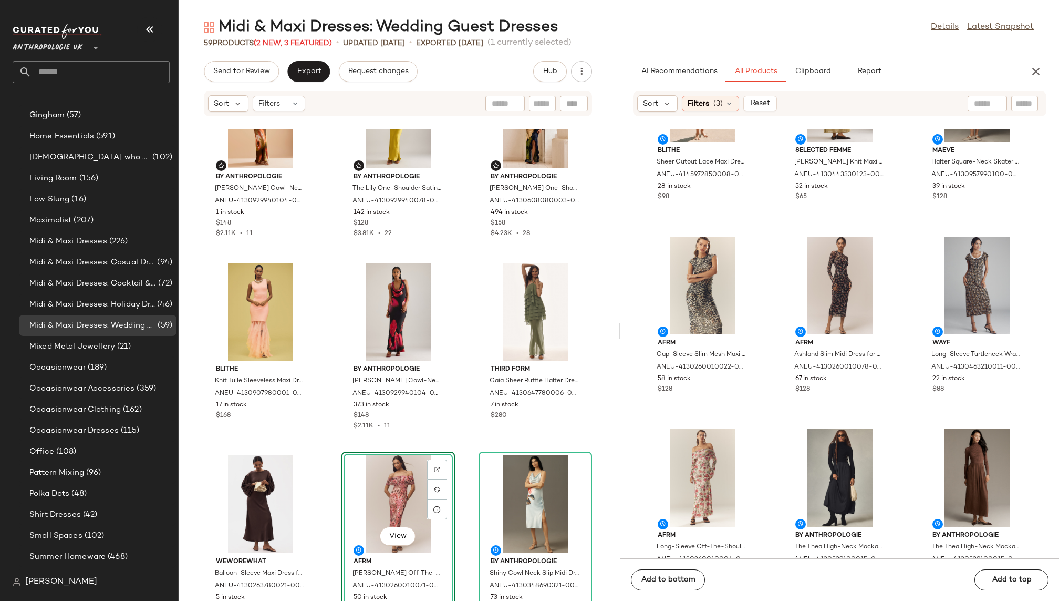
scroll to position [0, 0]
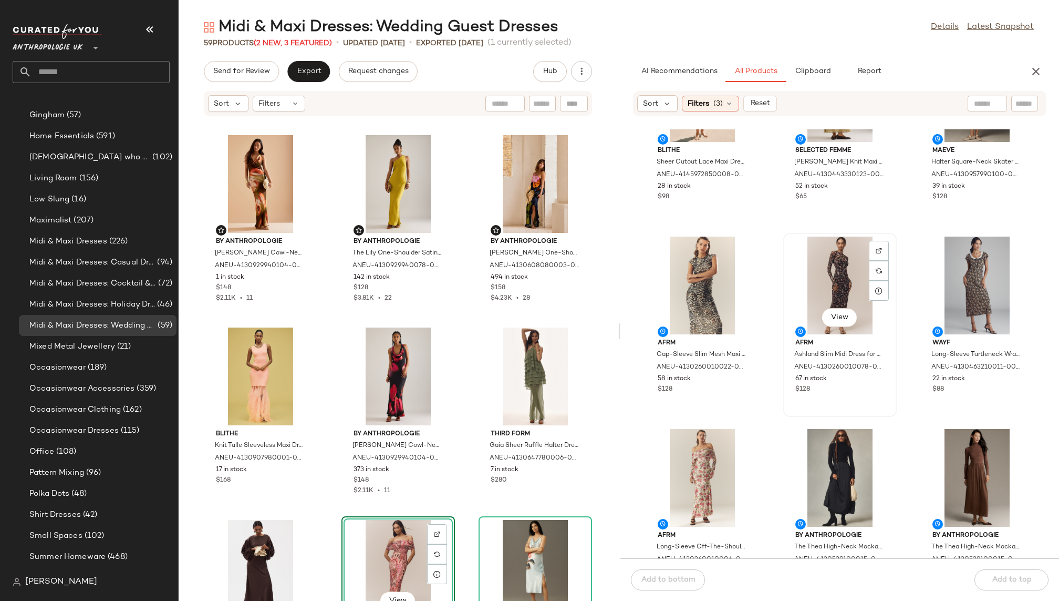
click at [793, 280] on div "View" at bounding box center [840, 285] width 106 height 98
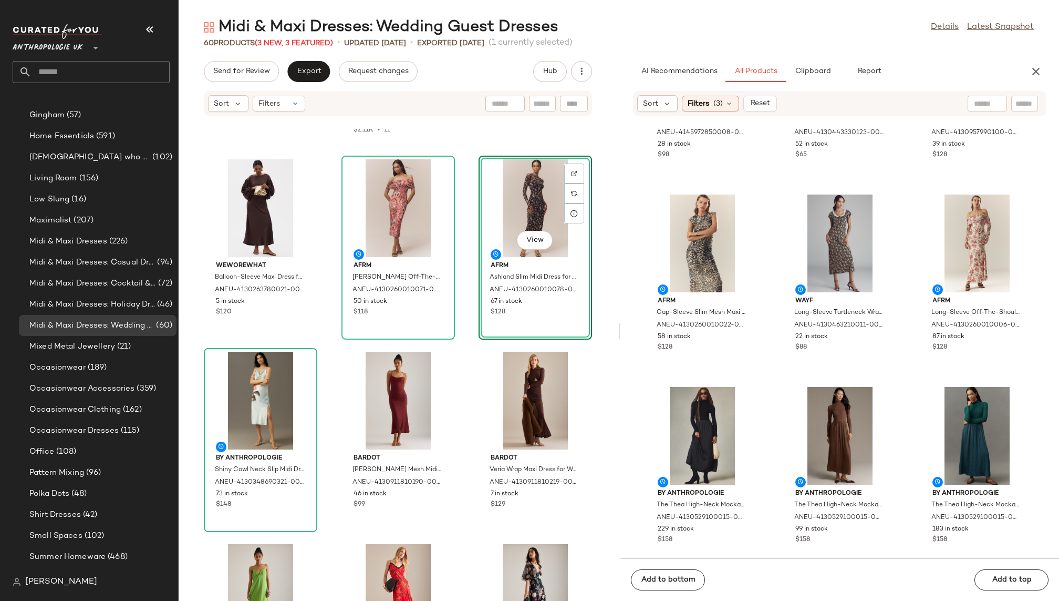
scroll to position [141, 0]
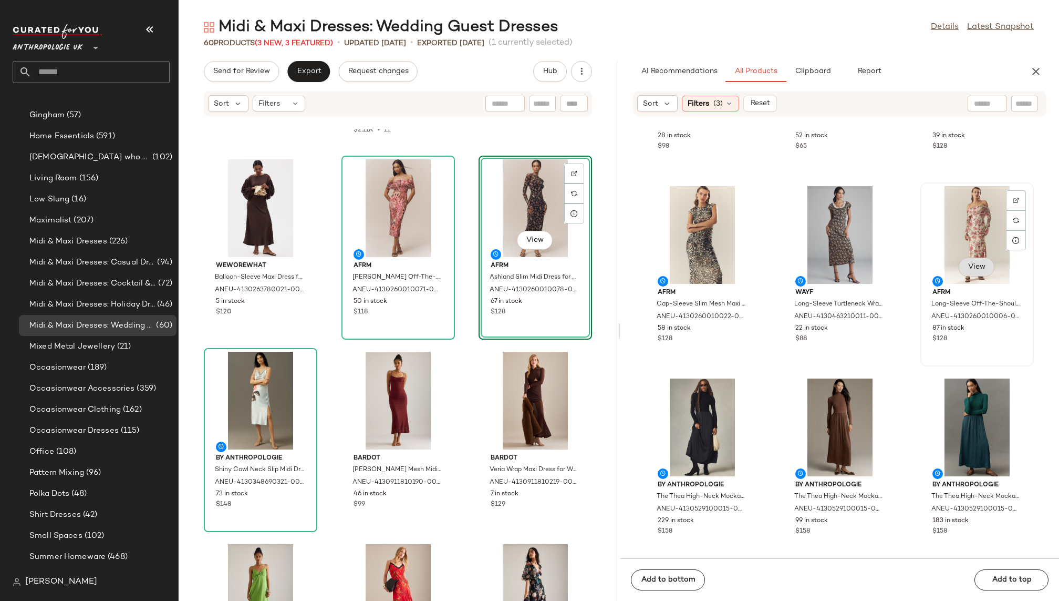
click at [970, 264] on span "View" at bounding box center [977, 267] width 18 height 8
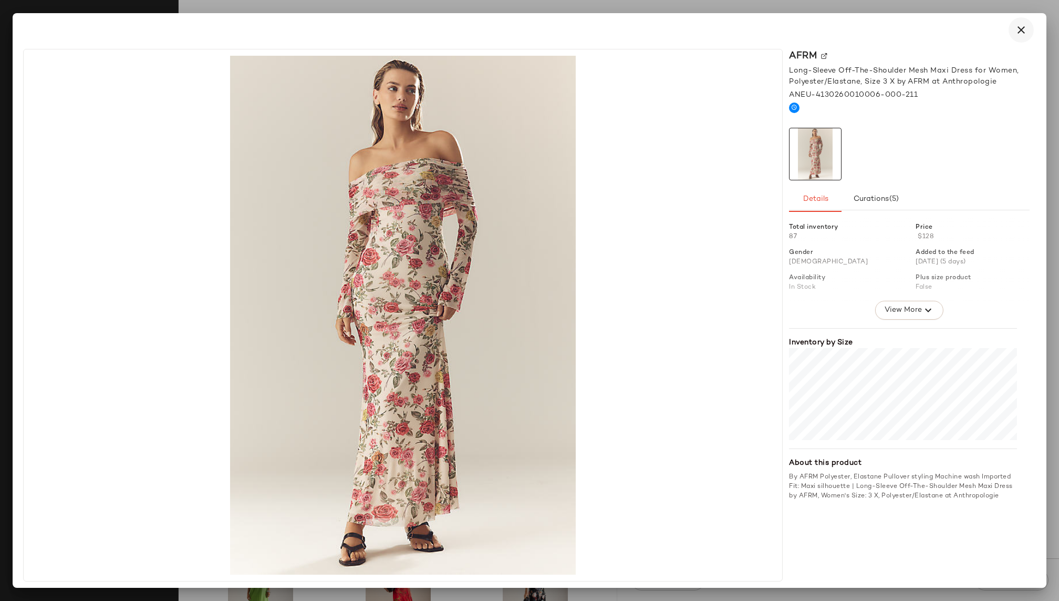
click at [1018, 29] on icon "button" at bounding box center [1021, 30] width 13 height 13
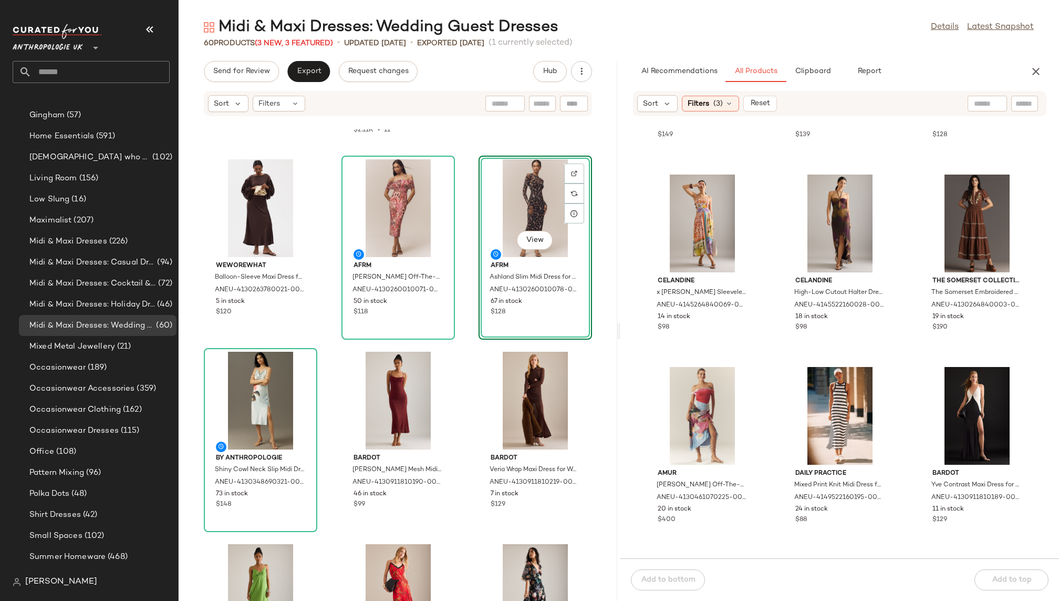
scroll to position [1521, 0]
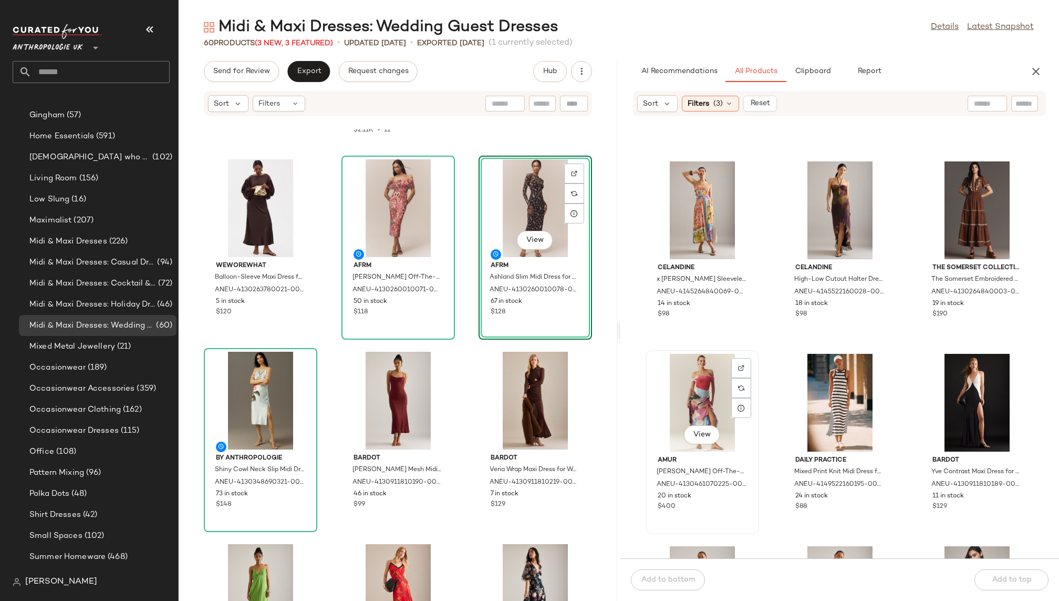
click at [688, 401] on div "View" at bounding box center [703, 403] width 106 height 98
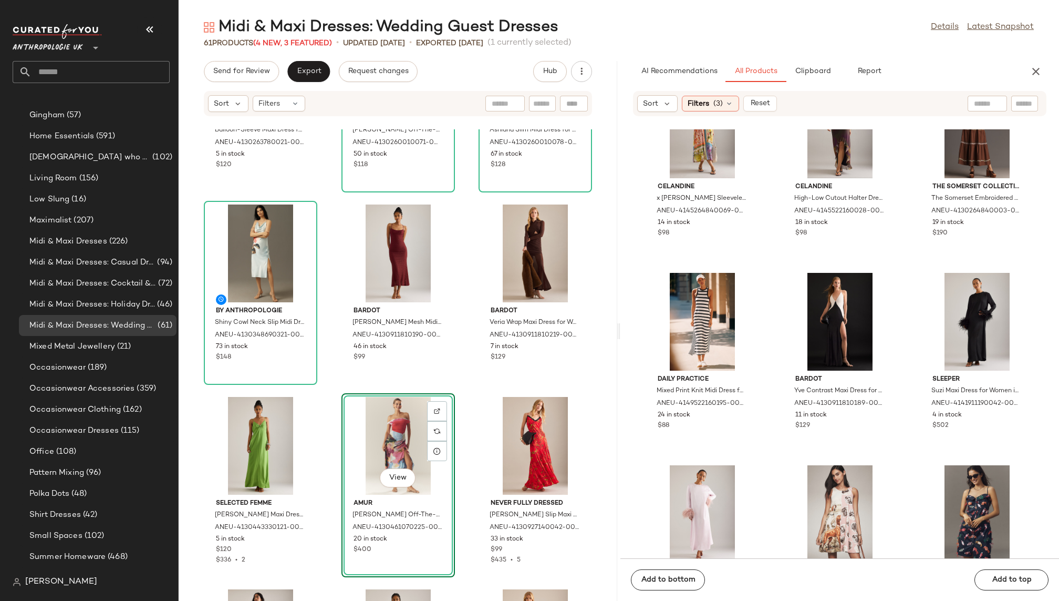
scroll to position [1630, 0]
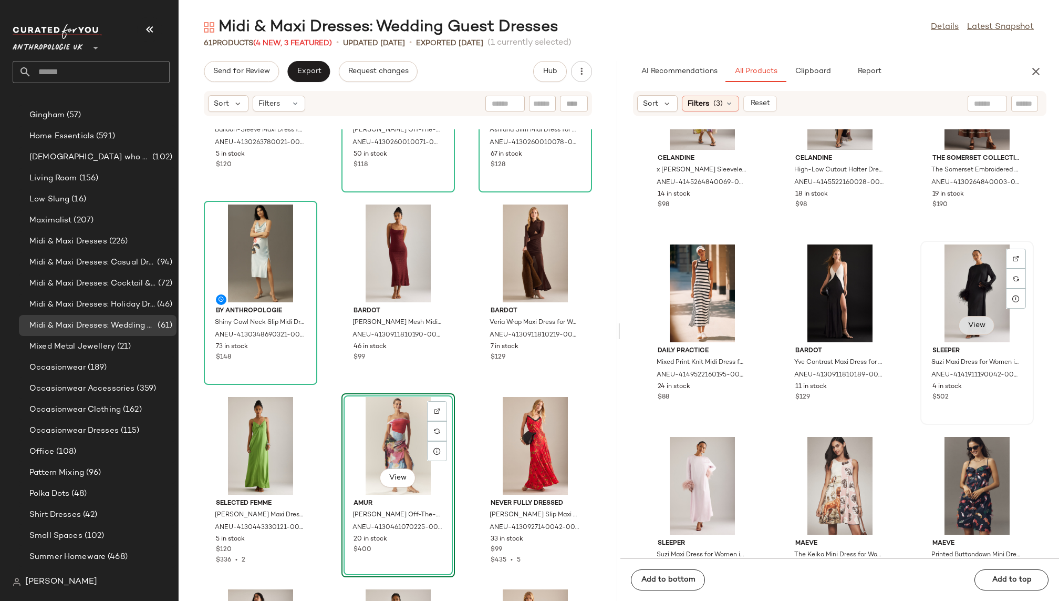
click at [959, 322] on button "View" at bounding box center [977, 325] width 36 height 19
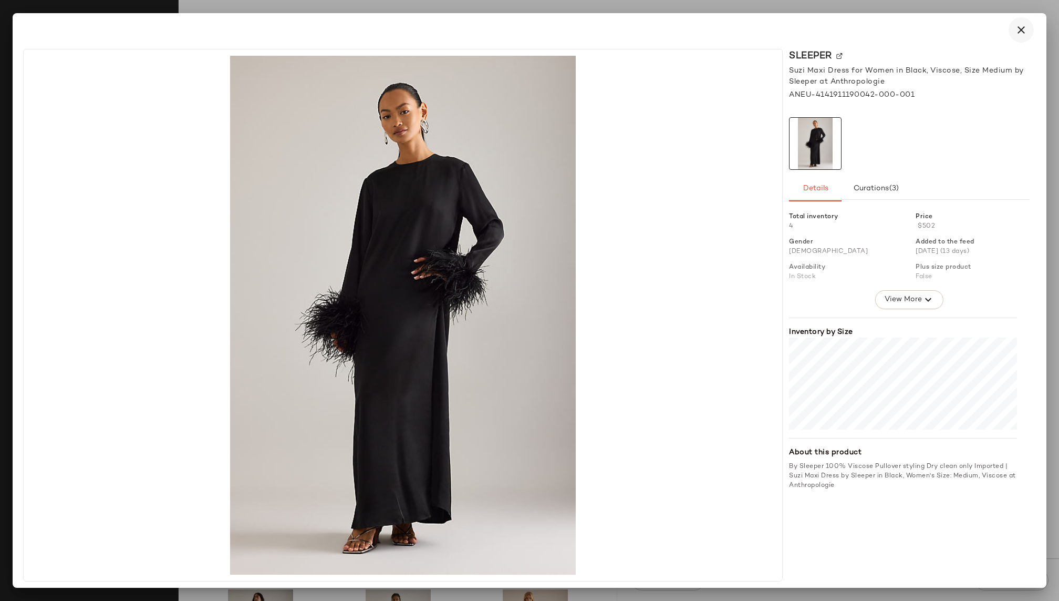
click at [1024, 27] on icon "button" at bounding box center [1021, 30] width 13 height 13
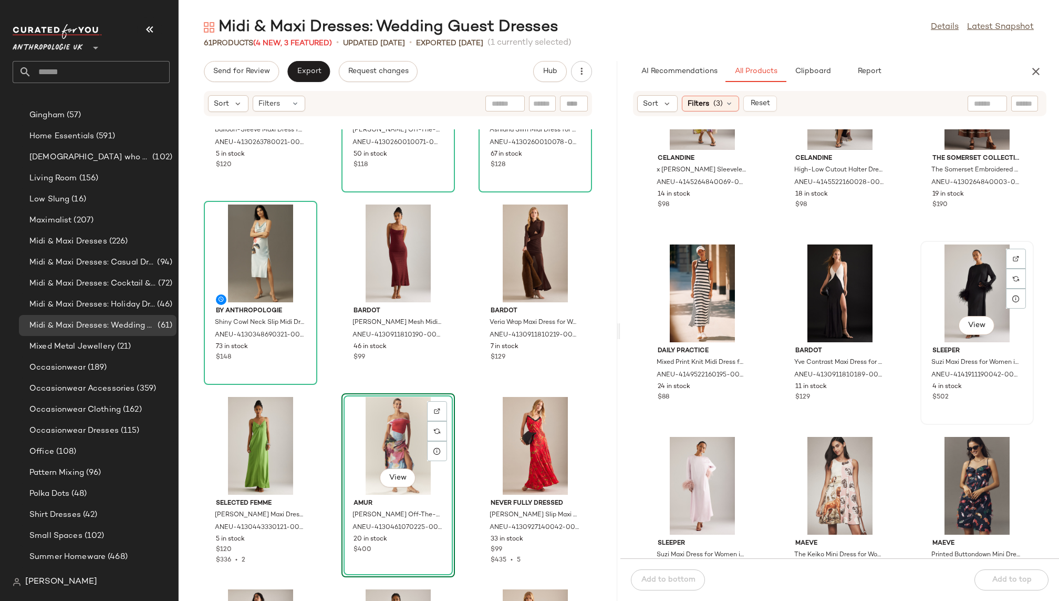
click at [952, 277] on div "View" at bounding box center [977, 293] width 106 height 98
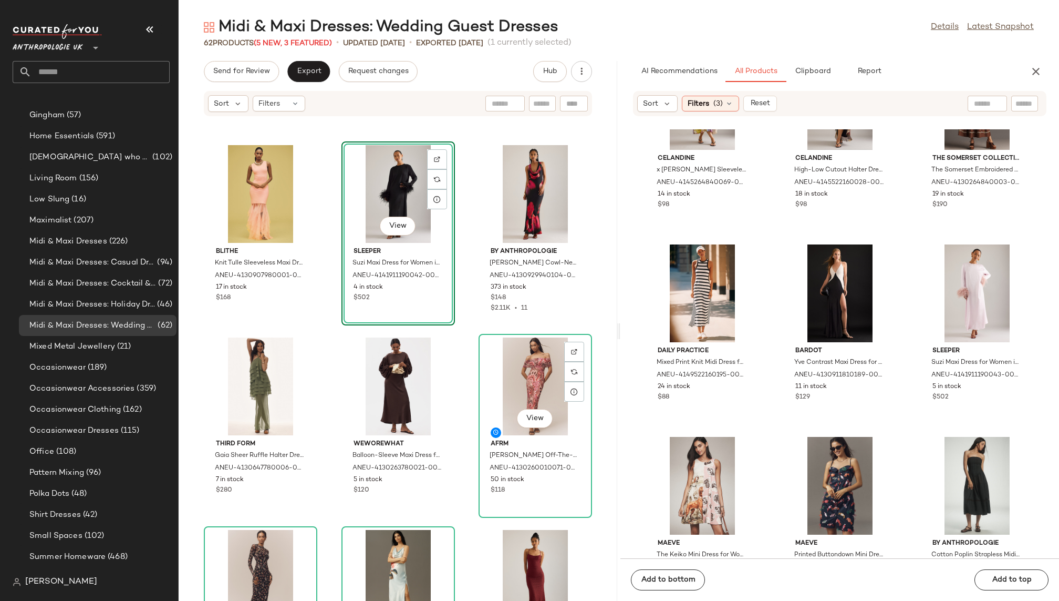
scroll to position [159, 0]
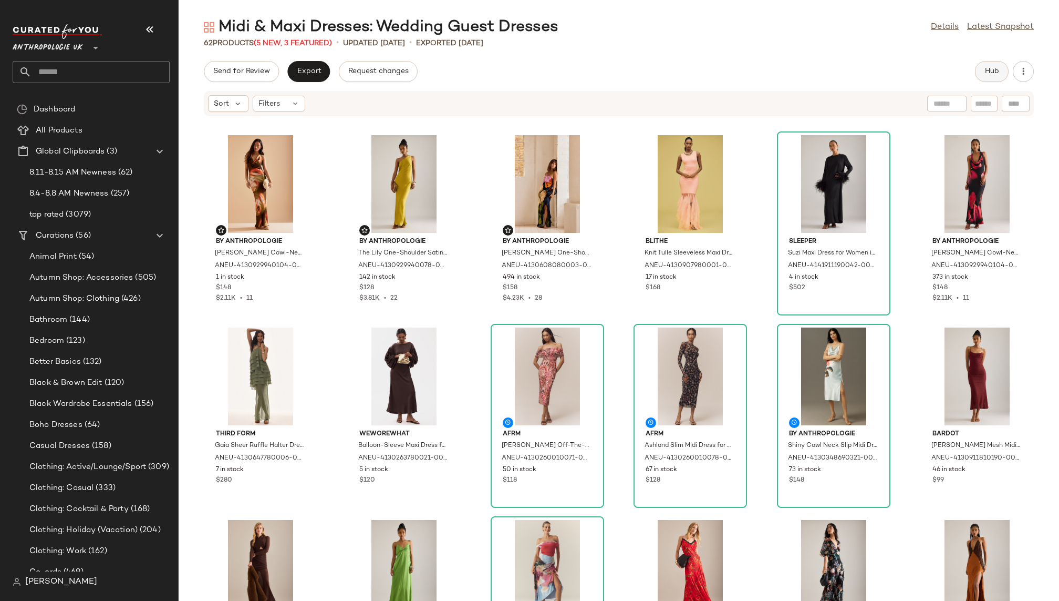
click at [981, 70] on button "Hub" at bounding box center [992, 71] width 34 height 21
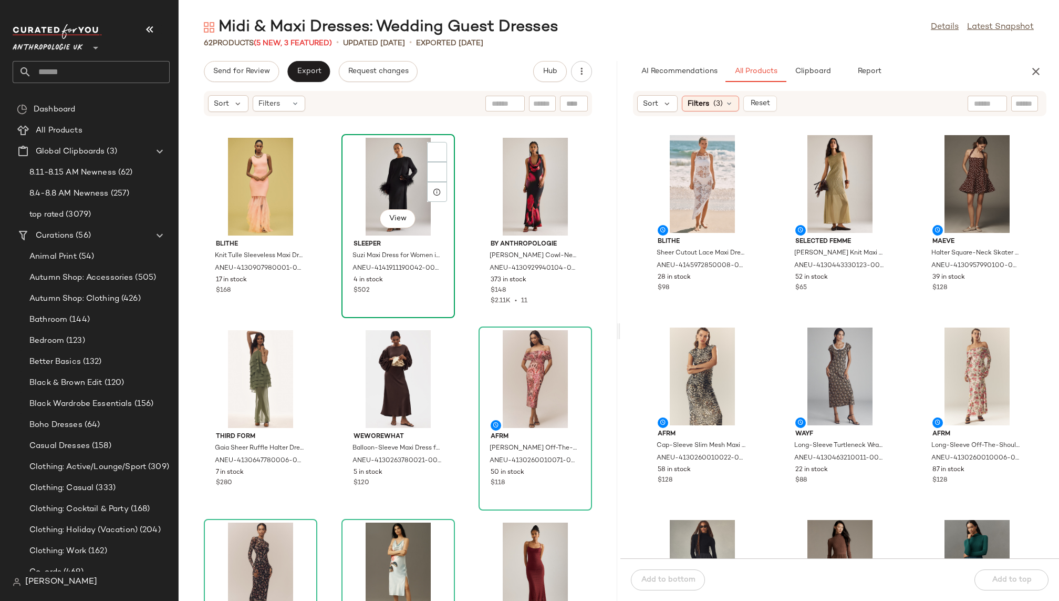
scroll to position [204, 0]
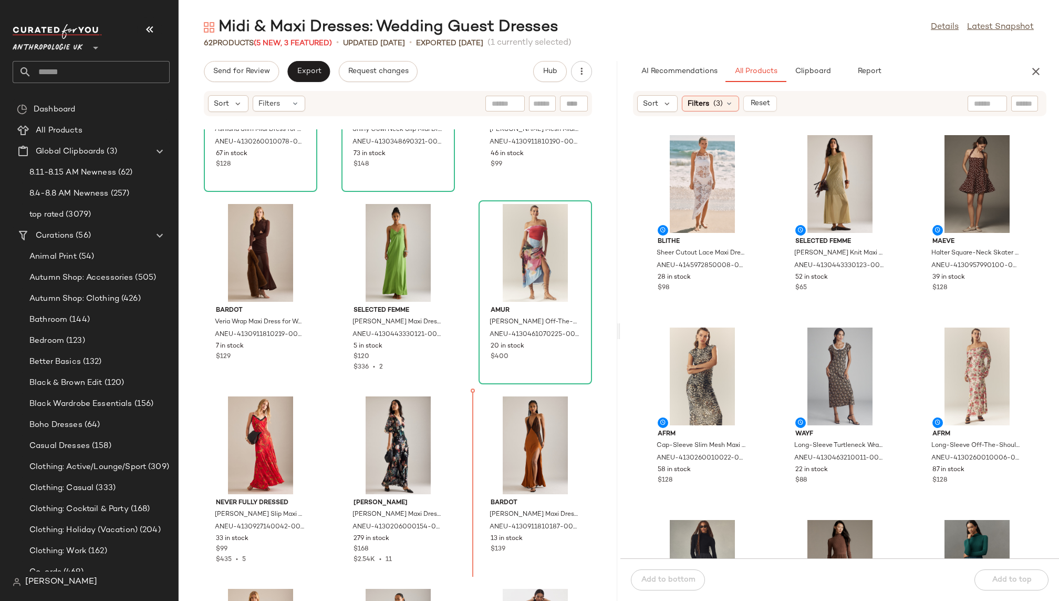
scroll to position [738, 0]
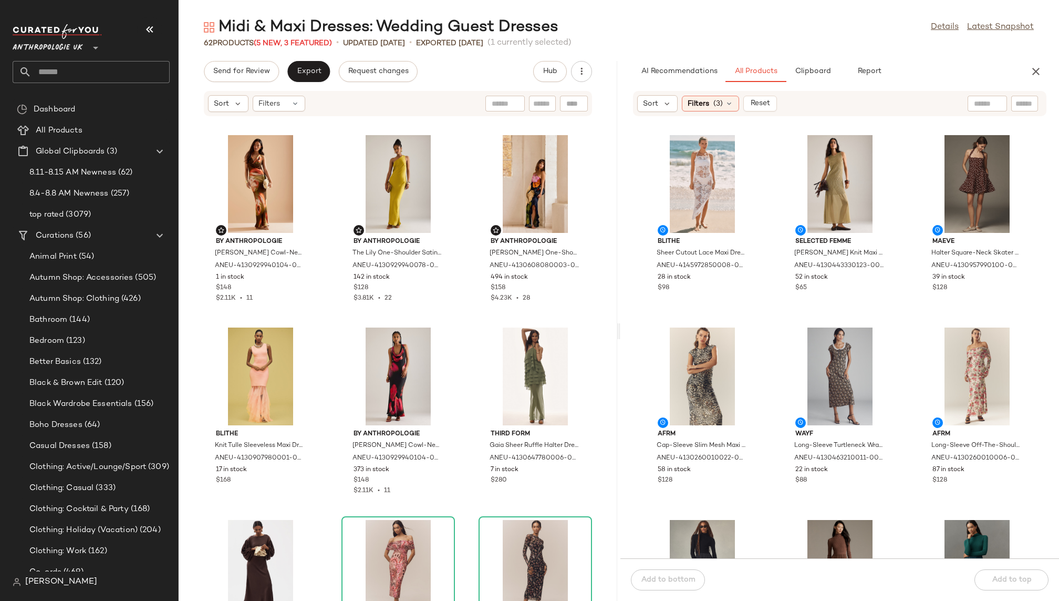
click at [465, 404] on div "By Anthropologie [PERSON_NAME] Cowl-Neck Maxi Slip Dress for Women, Viscose/Eco…" at bounding box center [398, 364] width 439 height 471
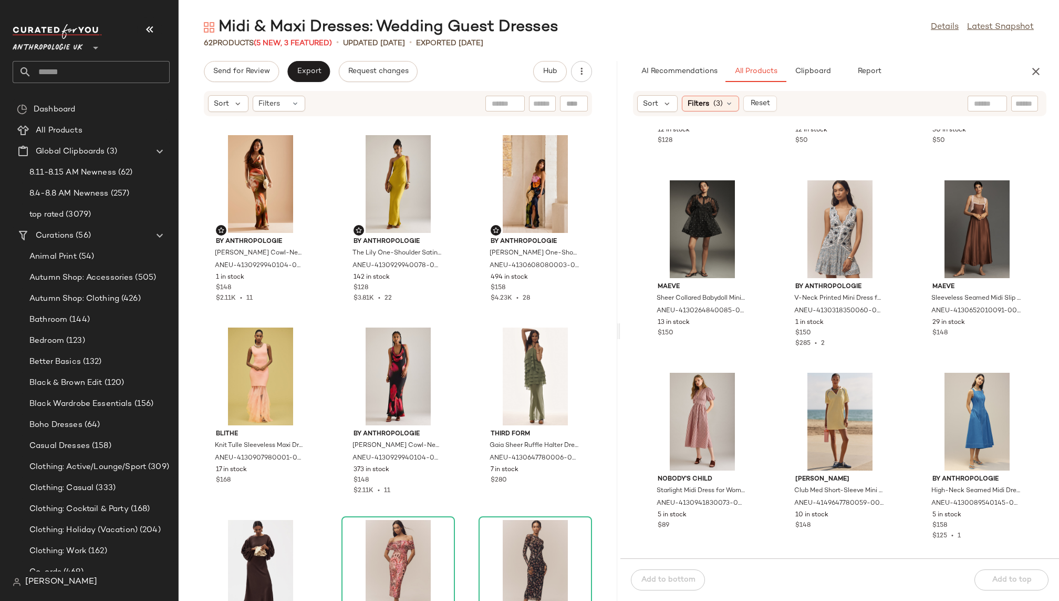
scroll to position [6313, 0]
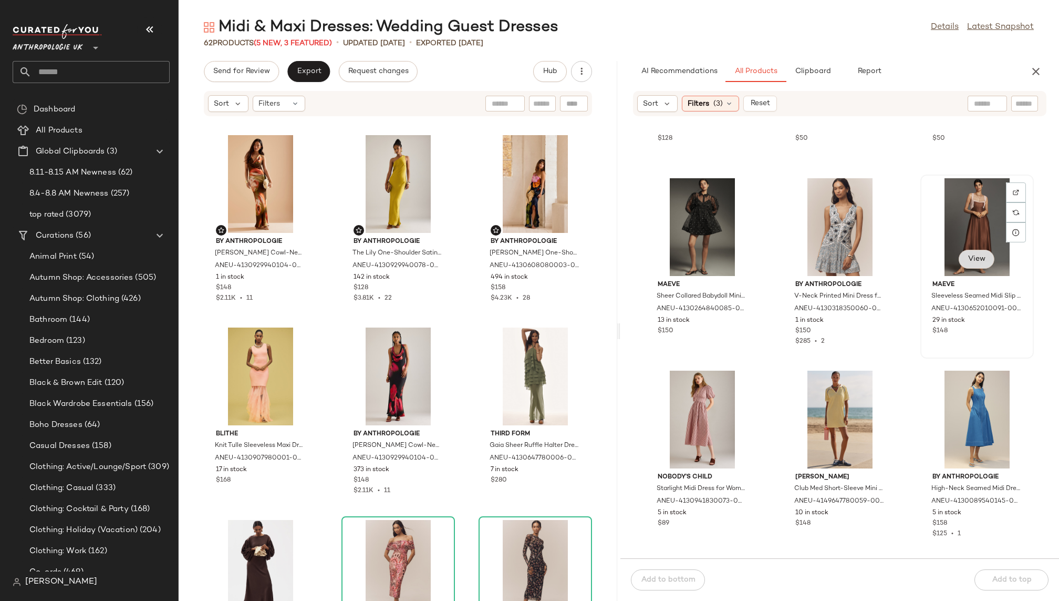
click at [968, 258] on span "View" at bounding box center [977, 259] width 18 height 8
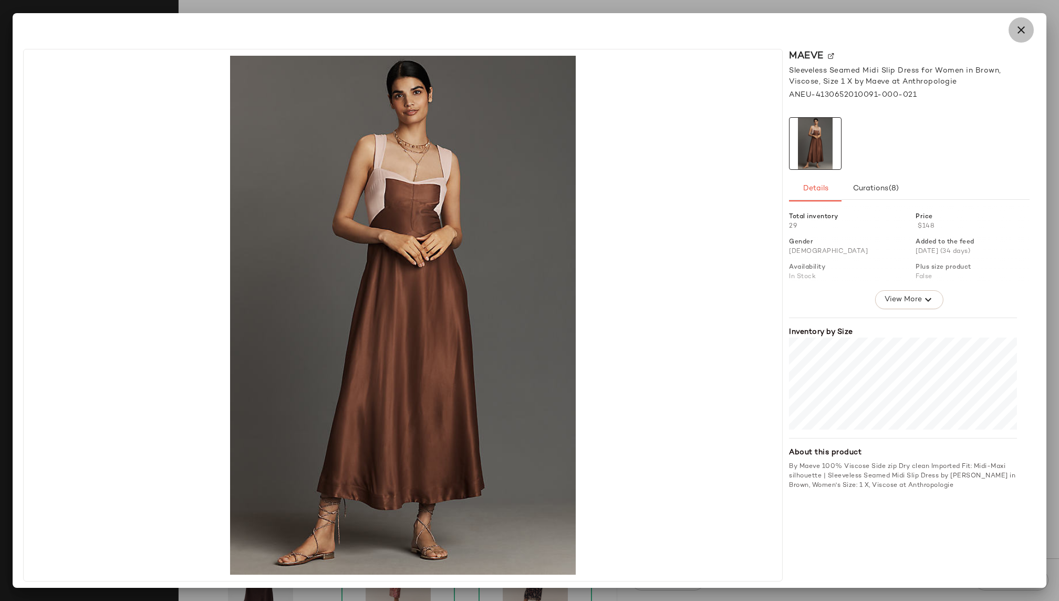
click at [1024, 28] on icon "button" at bounding box center [1021, 30] width 13 height 13
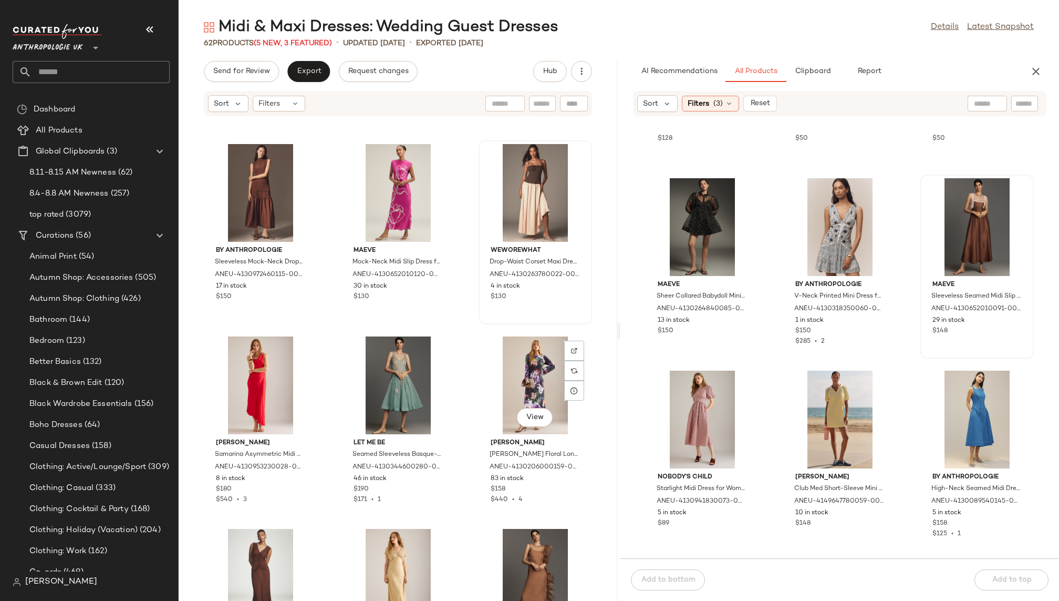
scroll to position [1384, 0]
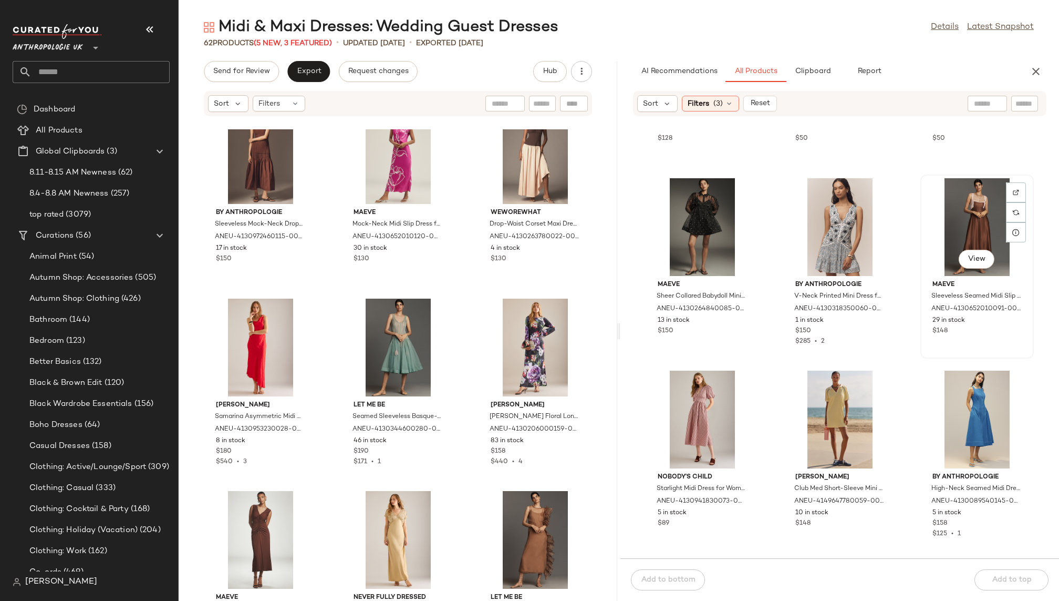
click at [960, 225] on div "View" at bounding box center [977, 227] width 106 height 98
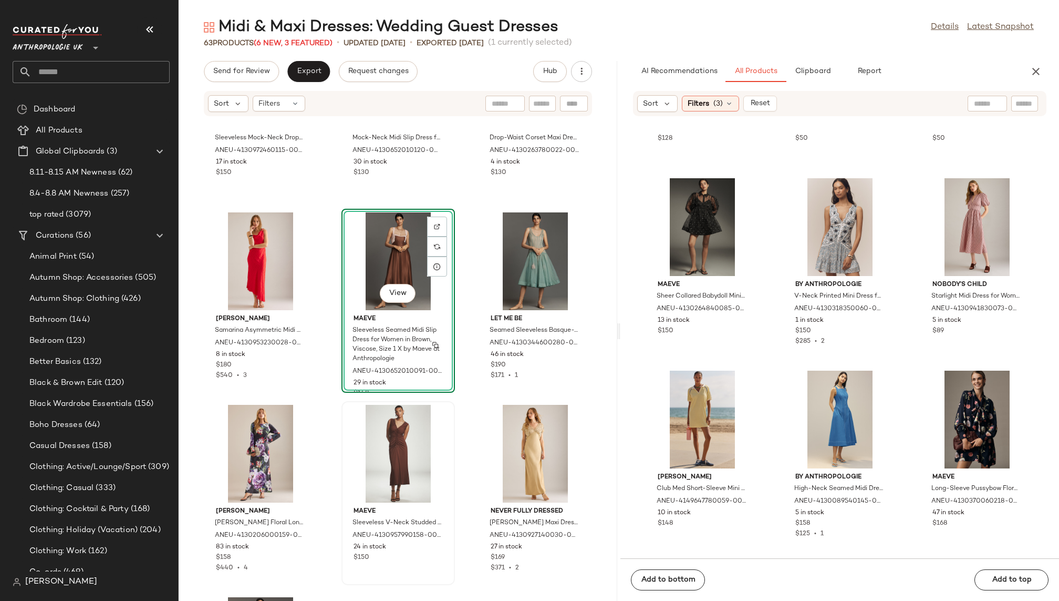
scroll to position [1537, 0]
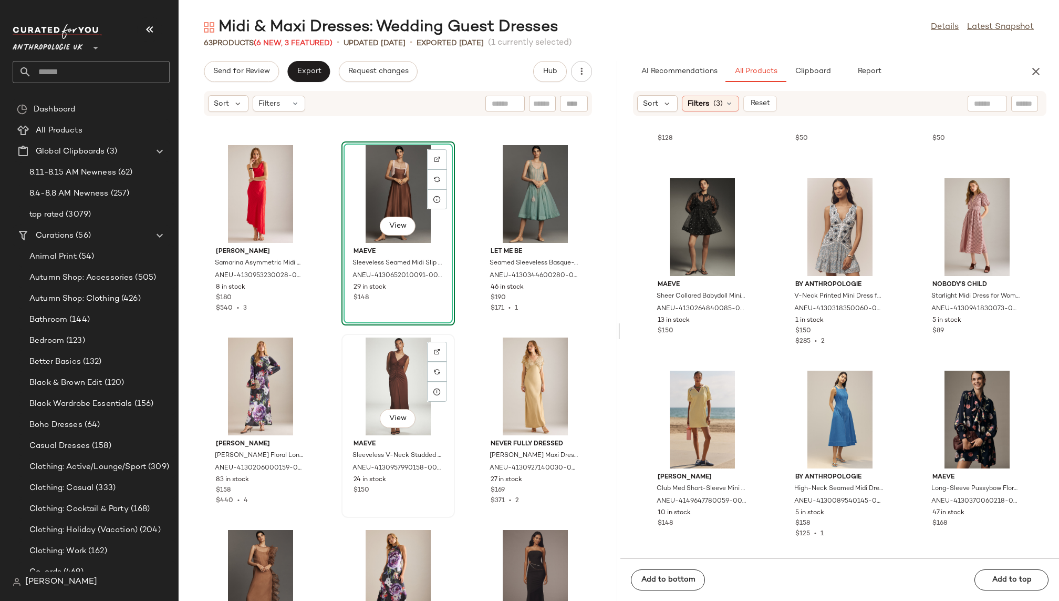
click at [390, 384] on div "View" at bounding box center [398, 386] width 106 height 98
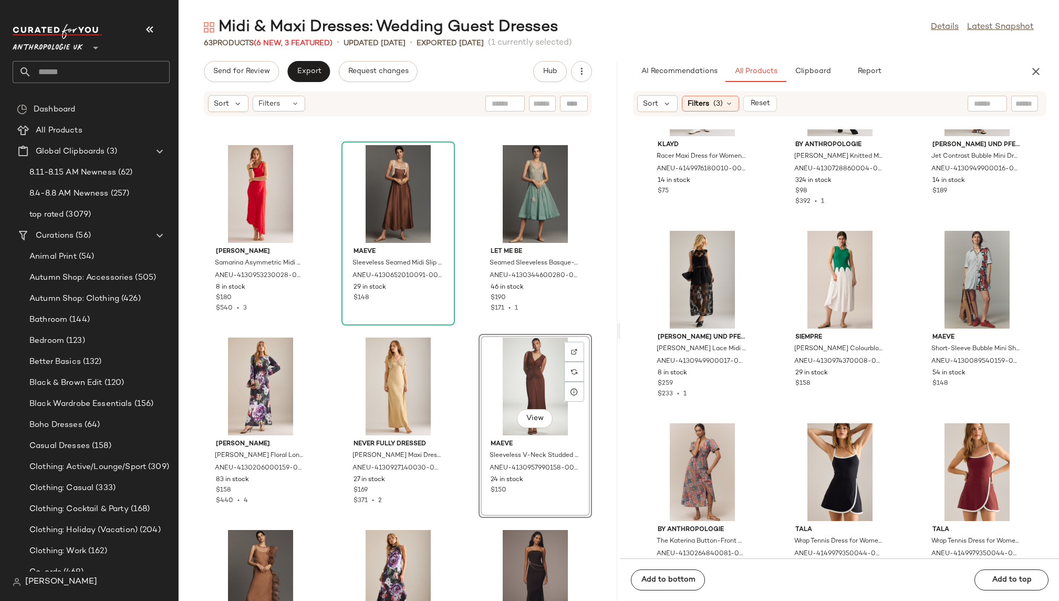
scroll to position [7802, 0]
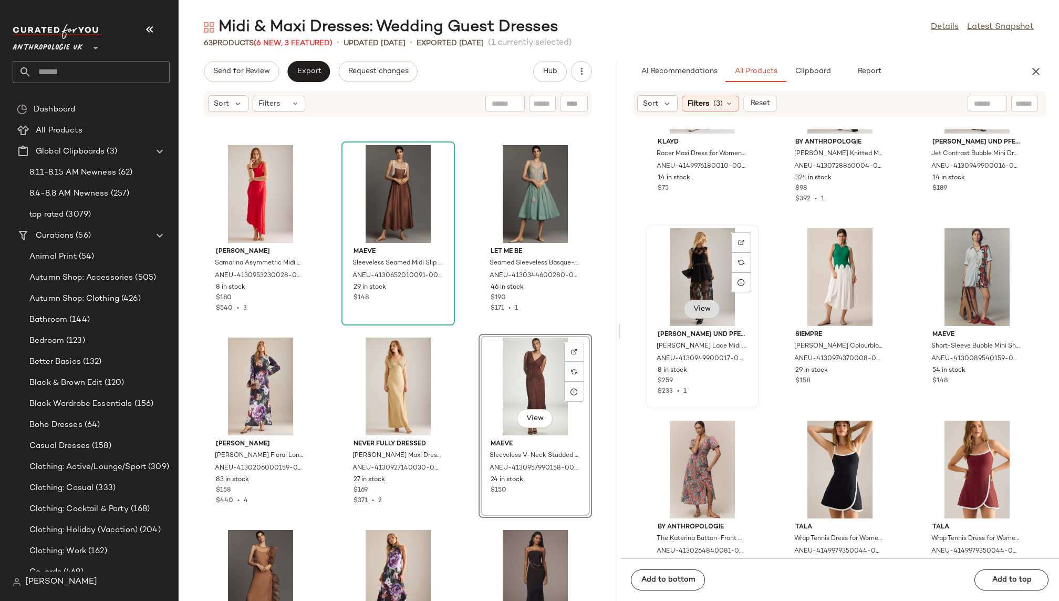
click at [708, 313] on button "View" at bounding box center [702, 309] width 36 height 19
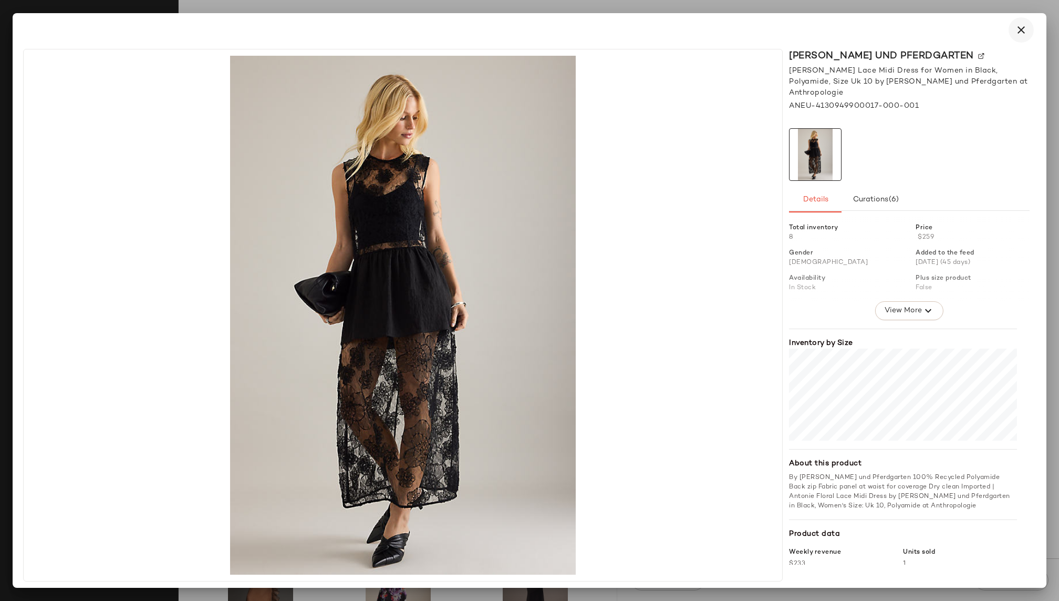
click at [1019, 29] on icon "button" at bounding box center [1021, 30] width 13 height 13
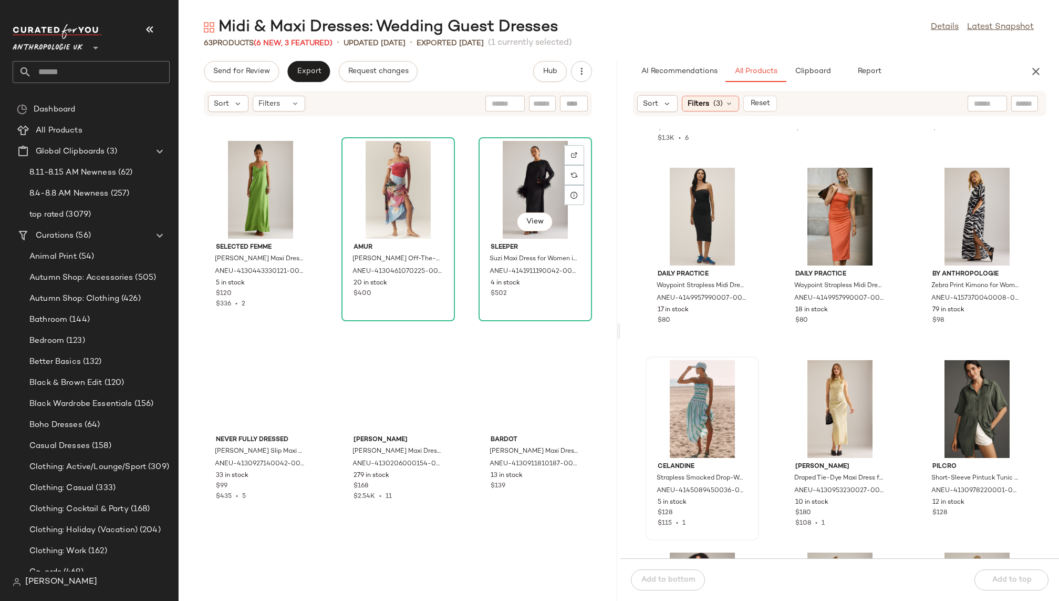
scroll to position [817, 0]
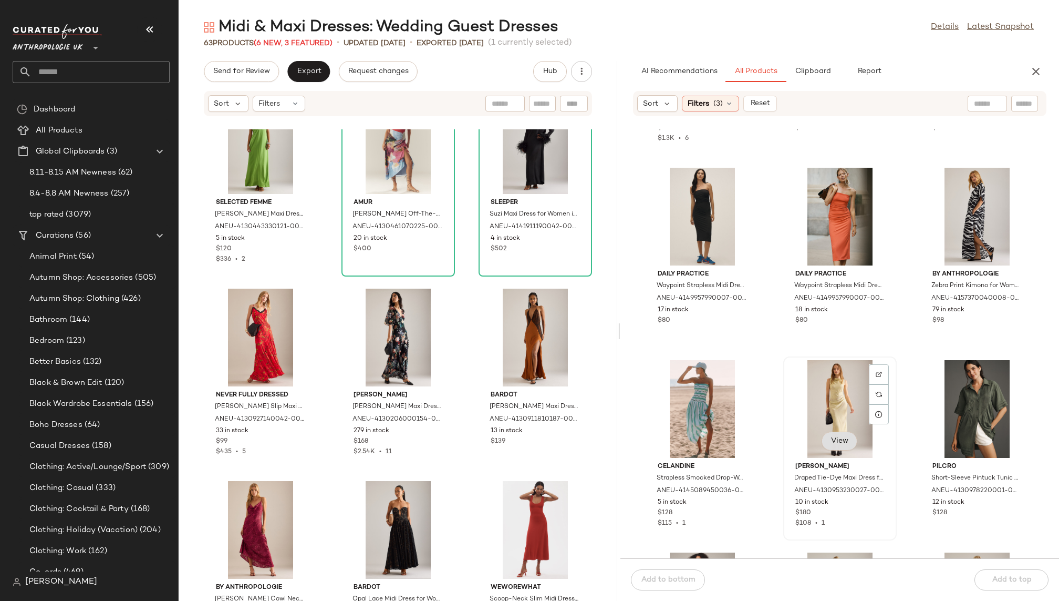
click at [838, 434] on button "View" at bounding box center [840, 440] width 36 height 19
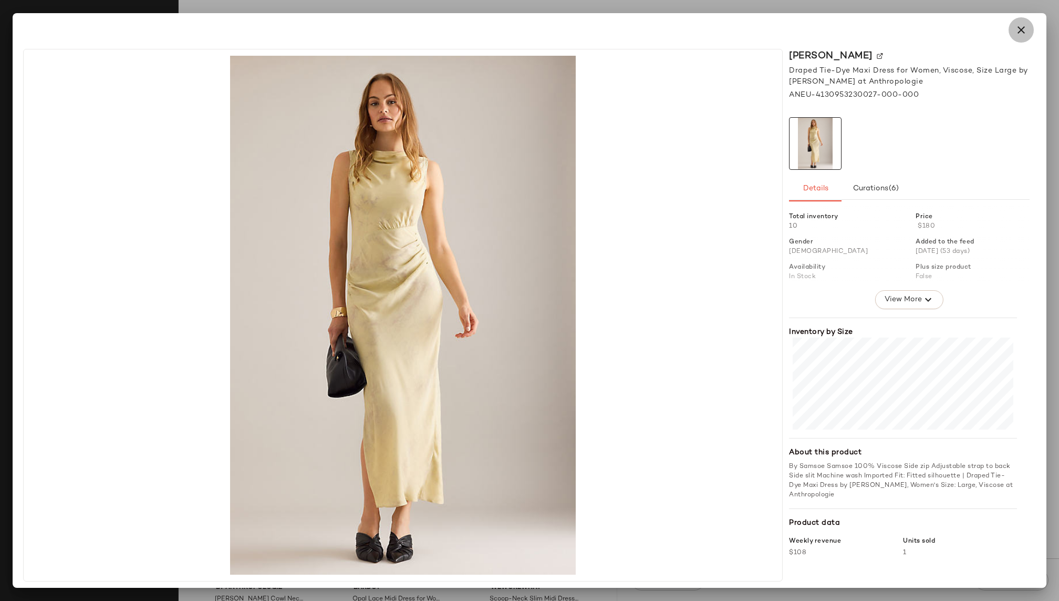
click at [1024, 30] on icon "button" at bounding box center [1021, 30] width 13 height 13
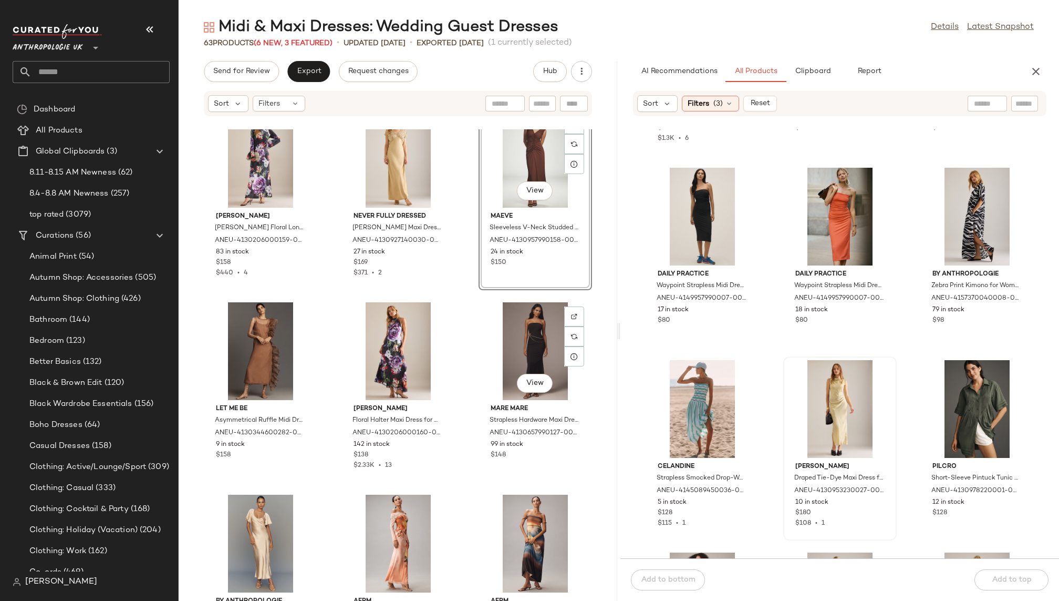
scroll to position [1771, 0]
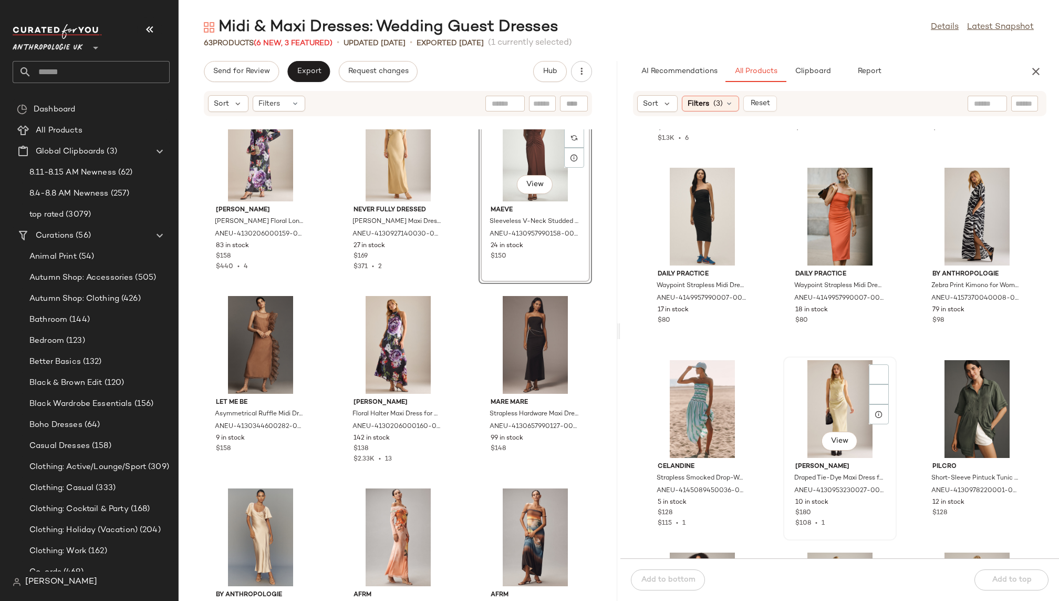
click at [795, 396] on div "View" at bounding box center [840, 409] width 106 height 98
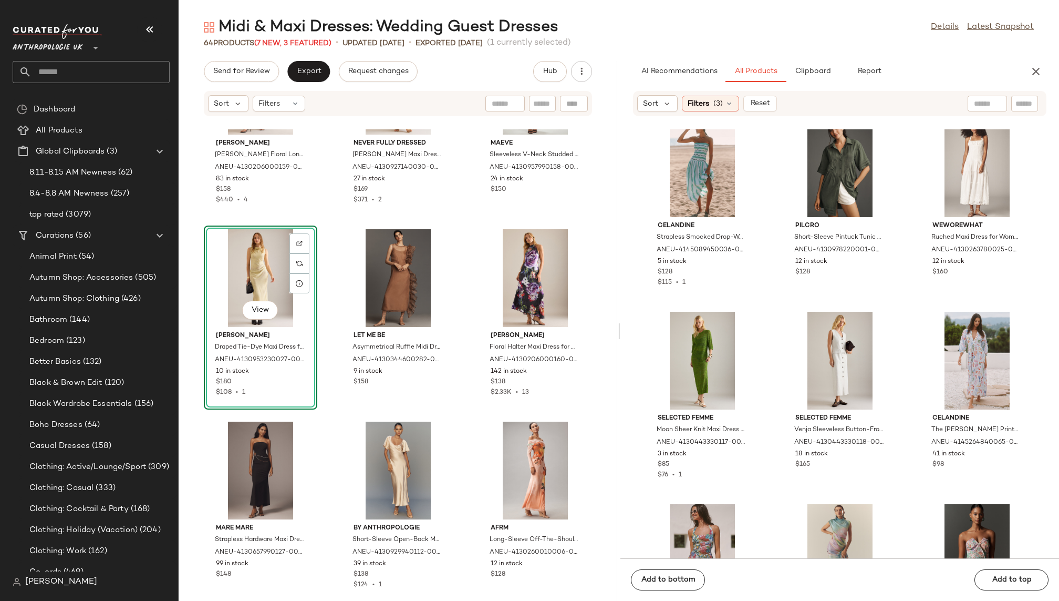
scroll to position [9453, 0]
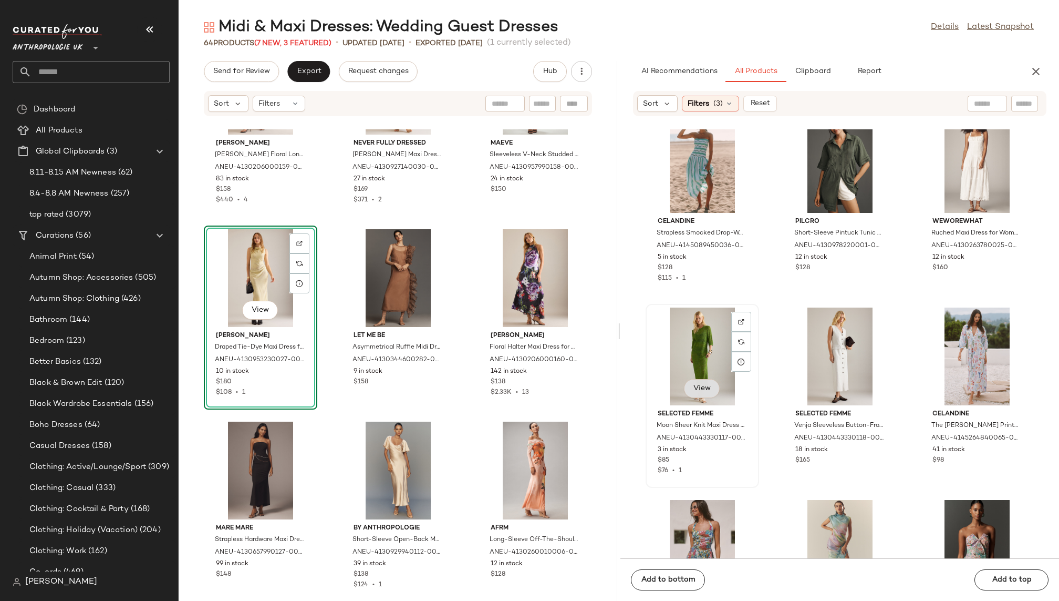
click at [708, 380] on button "View" at bounding box center [702, 388] width 36 height 19
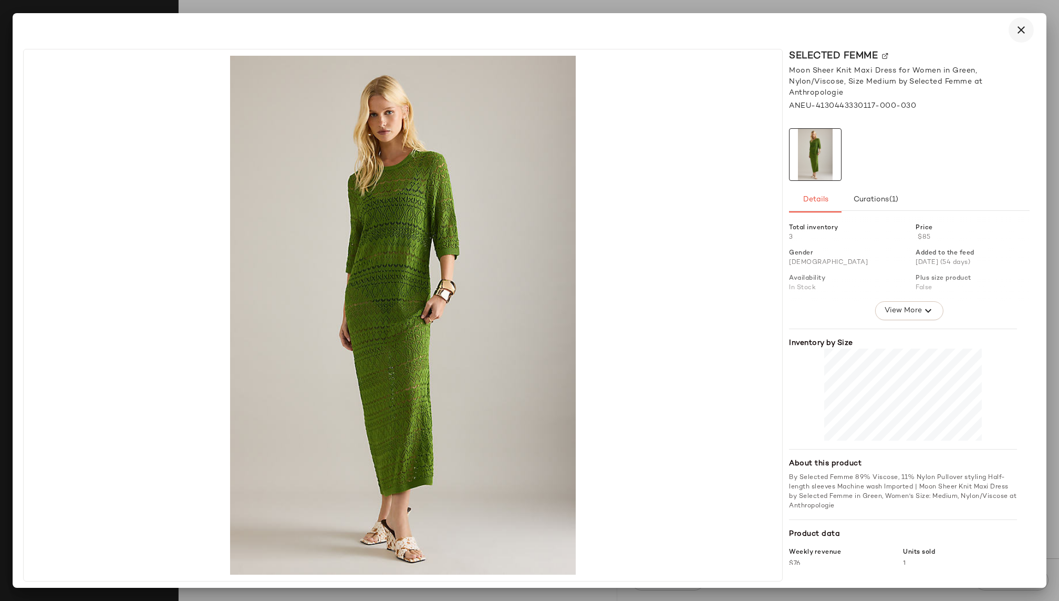
click at [1019, 34] on icon "button" at bounding box center [1021, 30] width 13 height 13
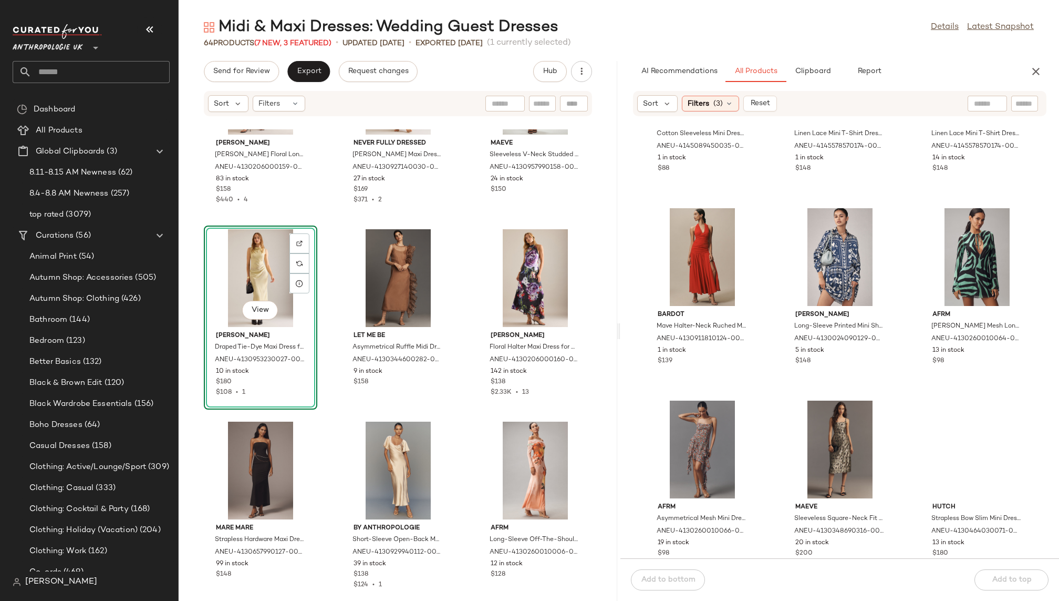
scroll to position [11461, 0]
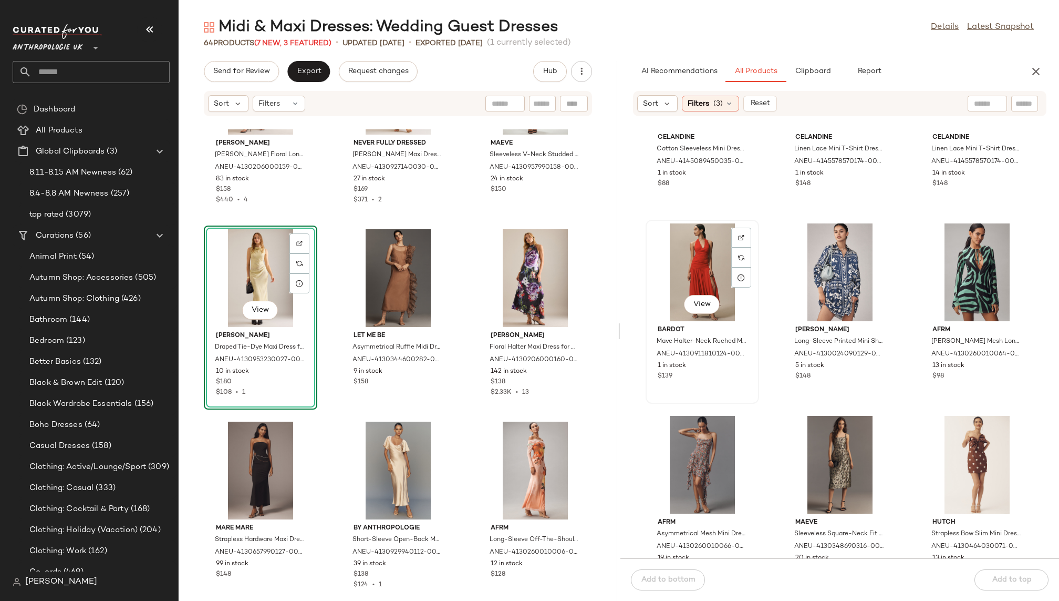
click at [682, 263] on div "View" at bounding box center [703, 272] width 106 height 98
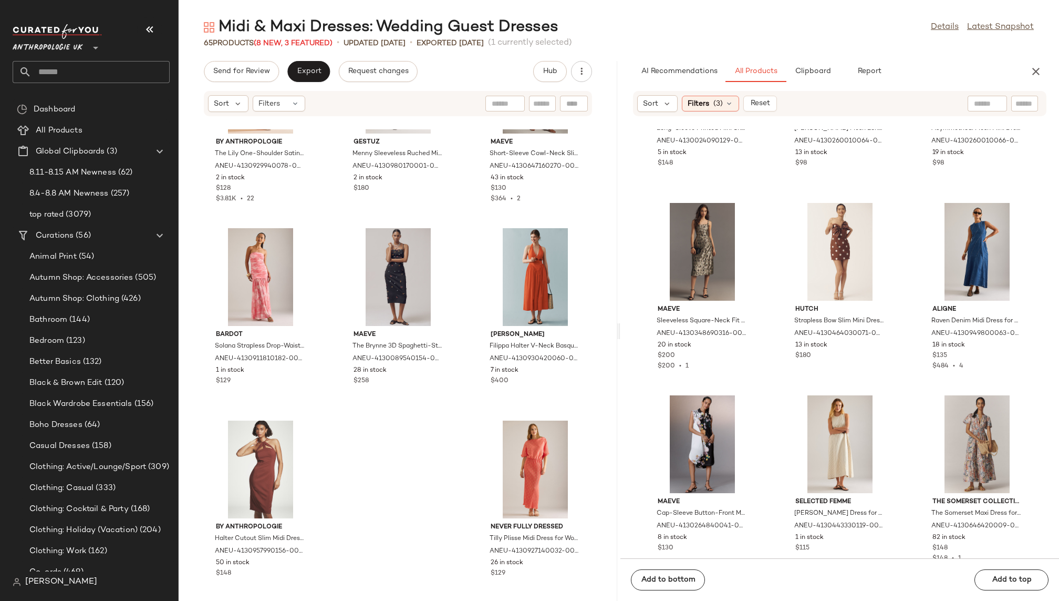
scroll to position [11680, 0]
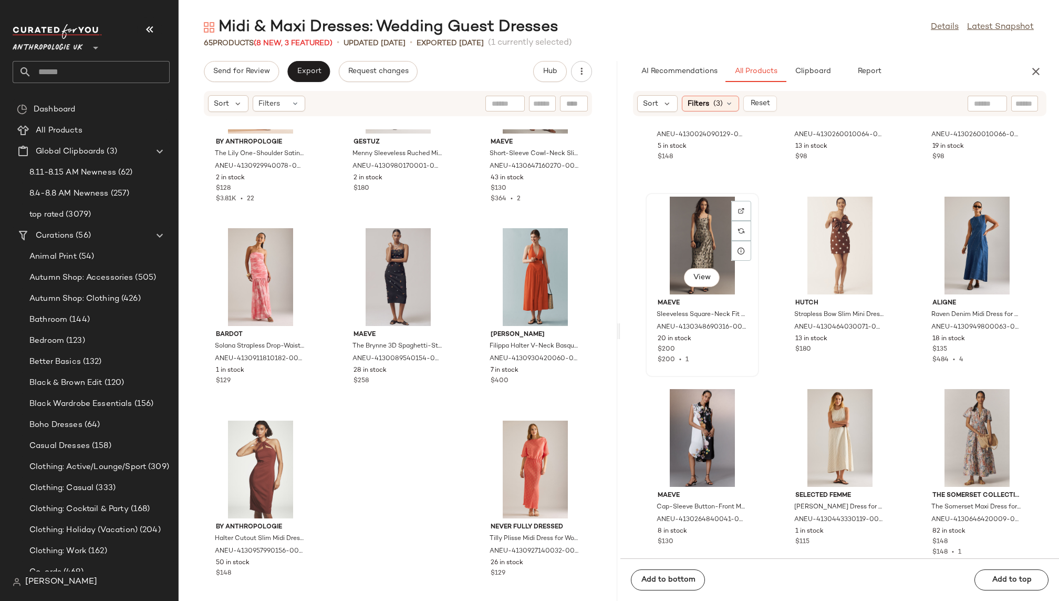
click at [688, 234] on div "View" at bounding box center [703, 246] width 106 height 98
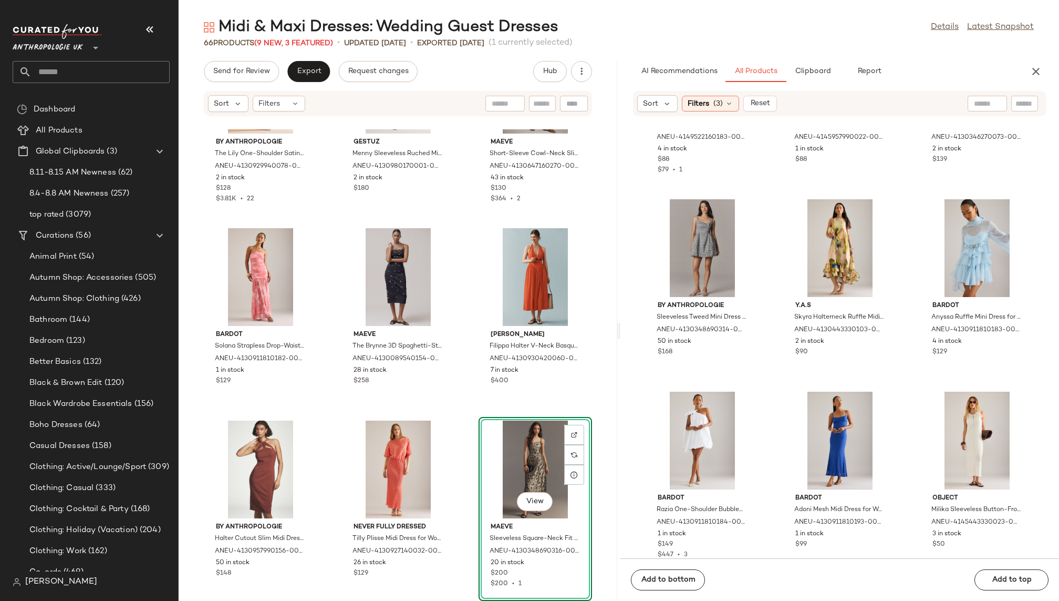
scroll to position [12655, 0]
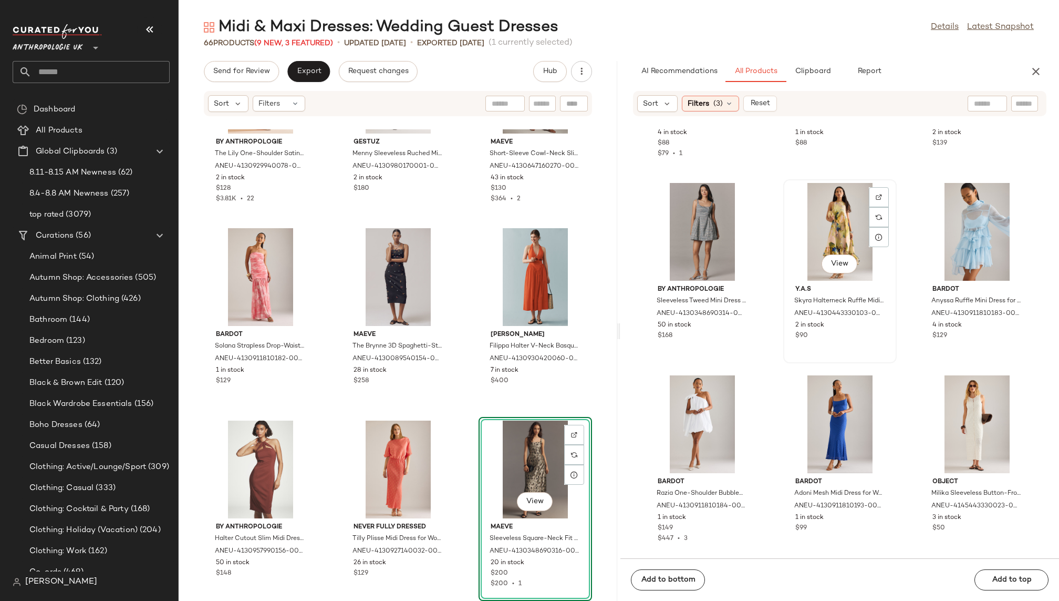
click at [806, 241] on div "View" at bounding box center [840, 232] width 106 height 98
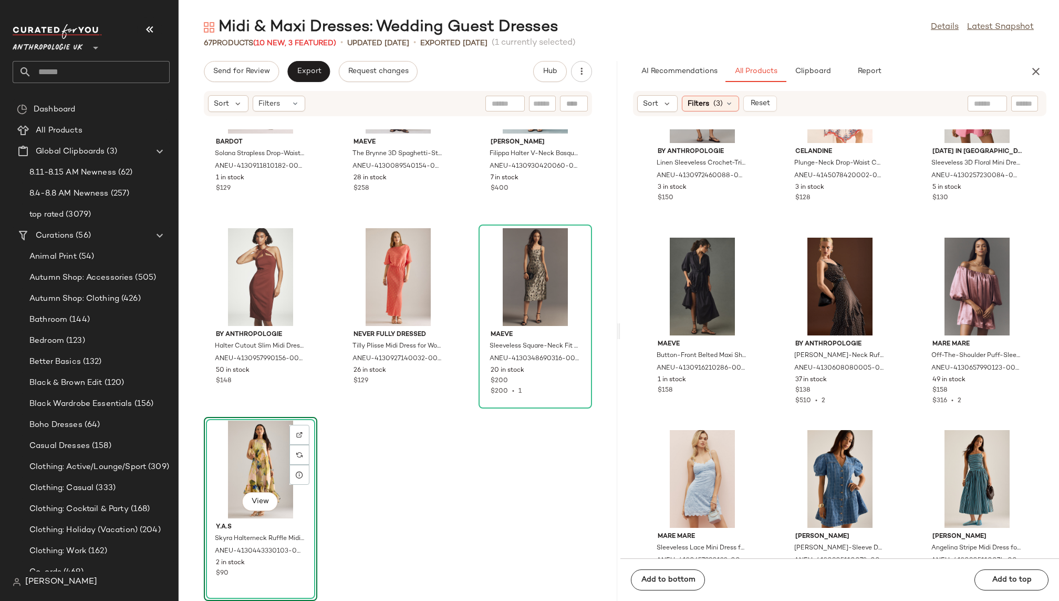
scroll to position [13586, 0]
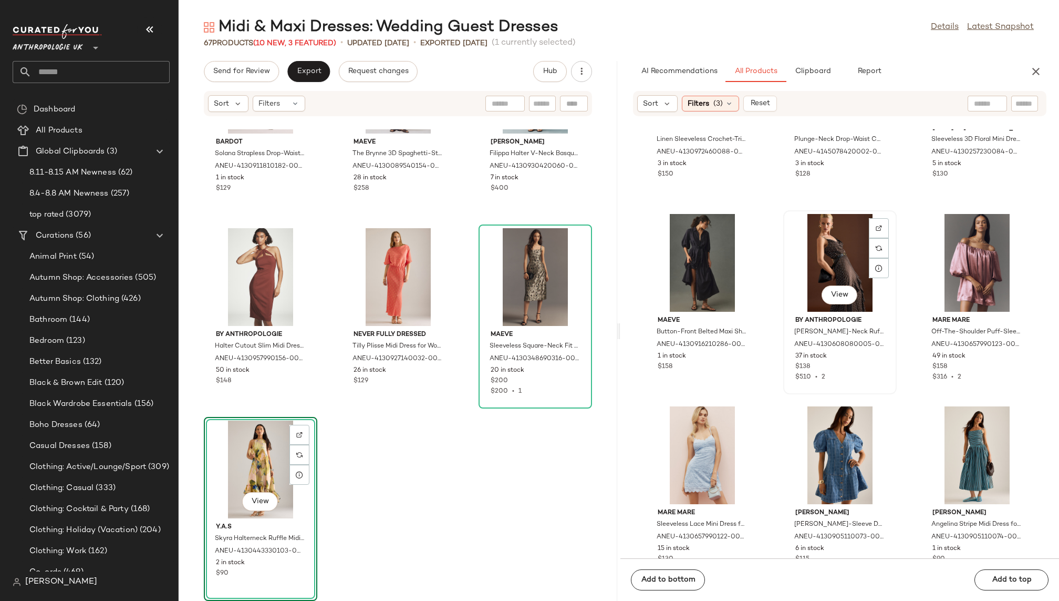
click at [830, 272] on div "View" at bounding box center [840, 263] width 106 height 98
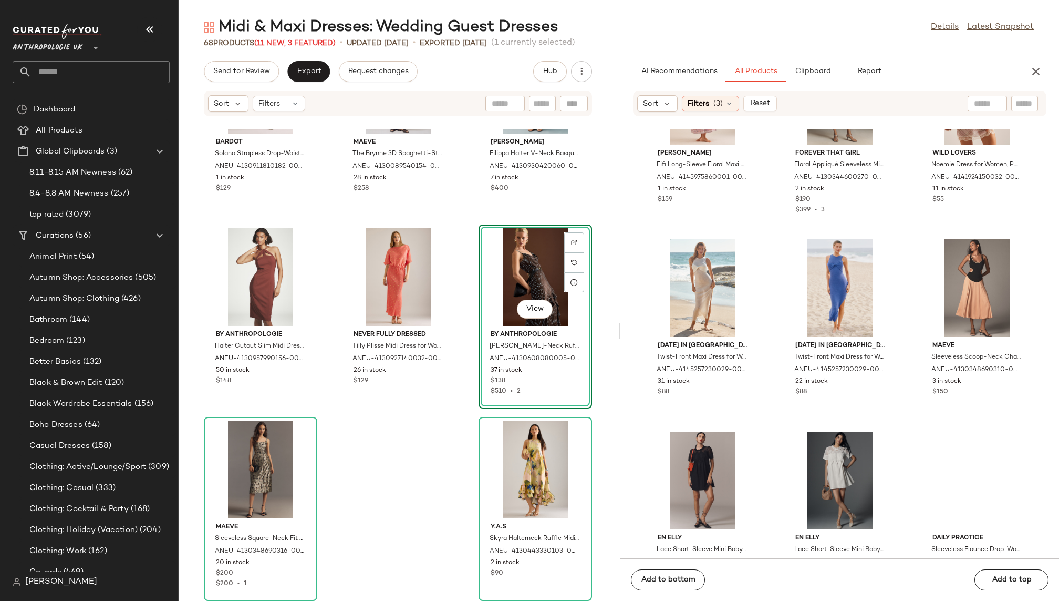
scroll to position [16448, 0]
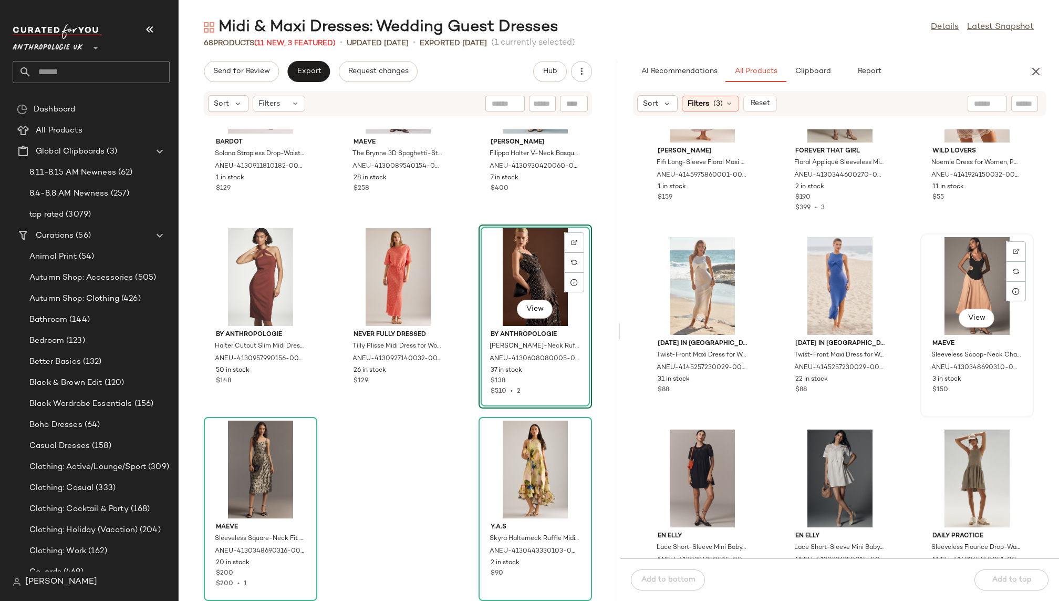
click at [936, 264] on div "View" at bounding box center [977, 286] width 106 height 98
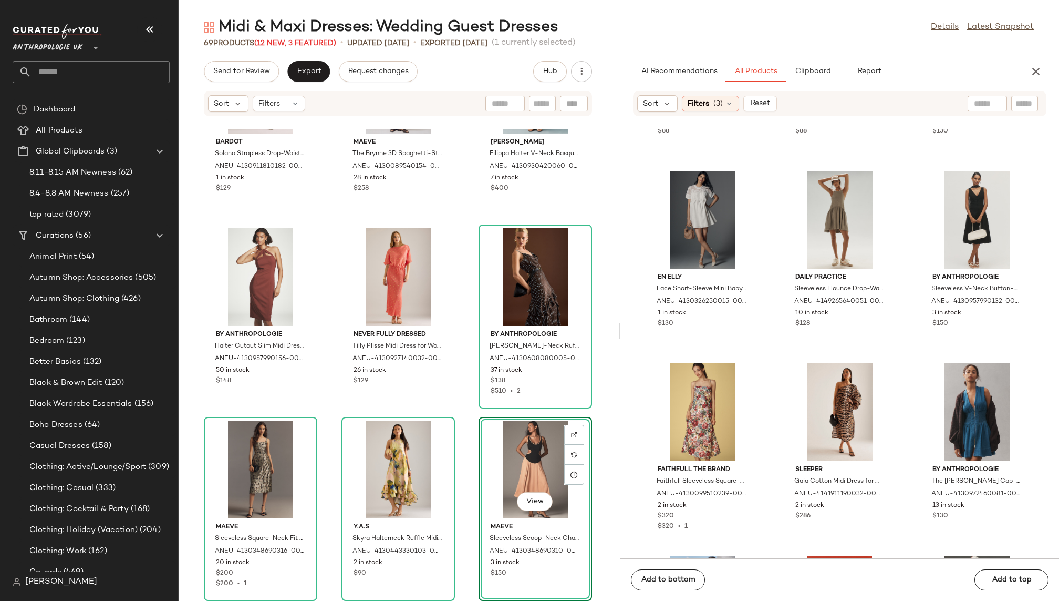
scroll to position [16705, 0]
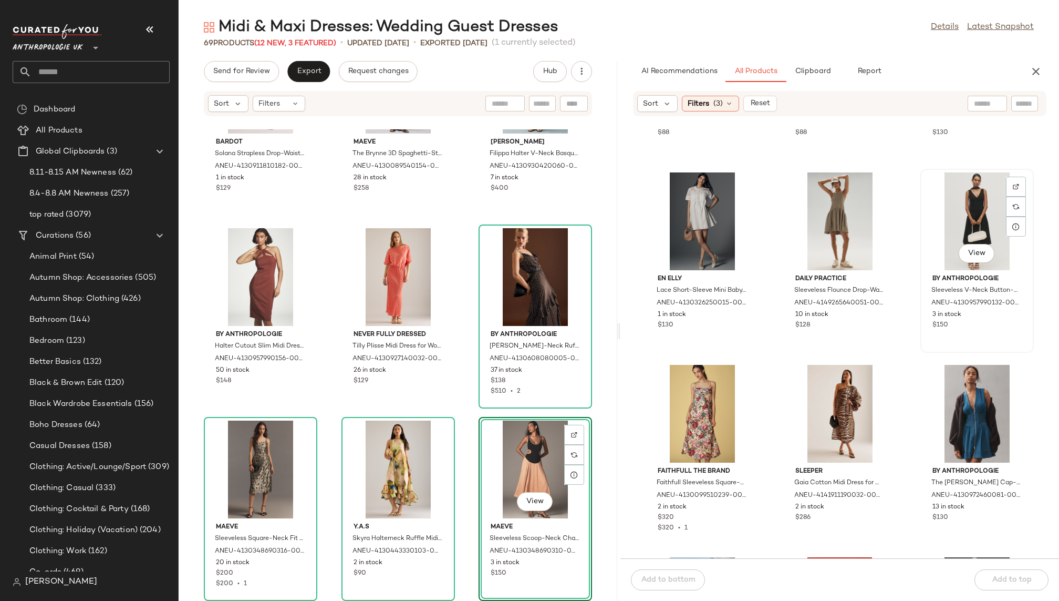
click at [951, 205] on div "View" at bounding box center [977, 221] width 106 height 98
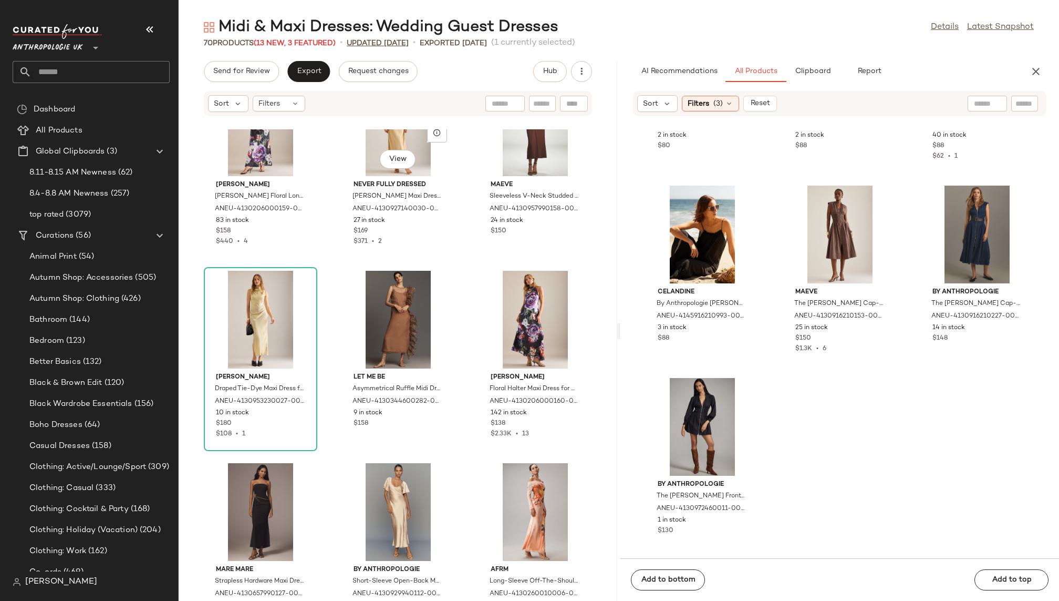
scroll to position [1712, 0]
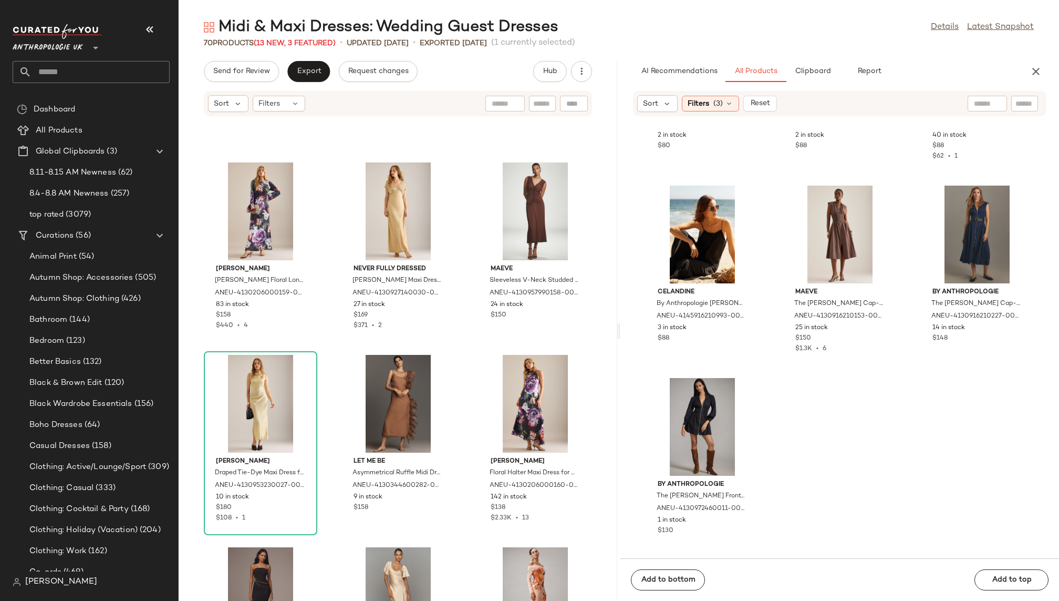
drag, startPoint x: 963, startPoint y: 190, endPoint x: 398, endPoint y: 1, distance: 595.1
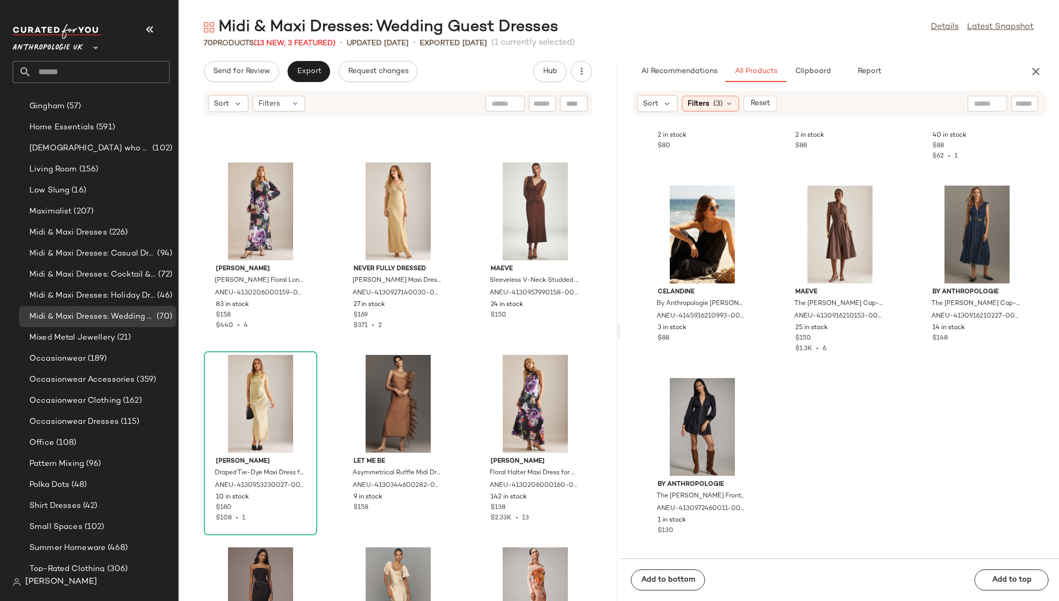
scroll to position [524, 0]
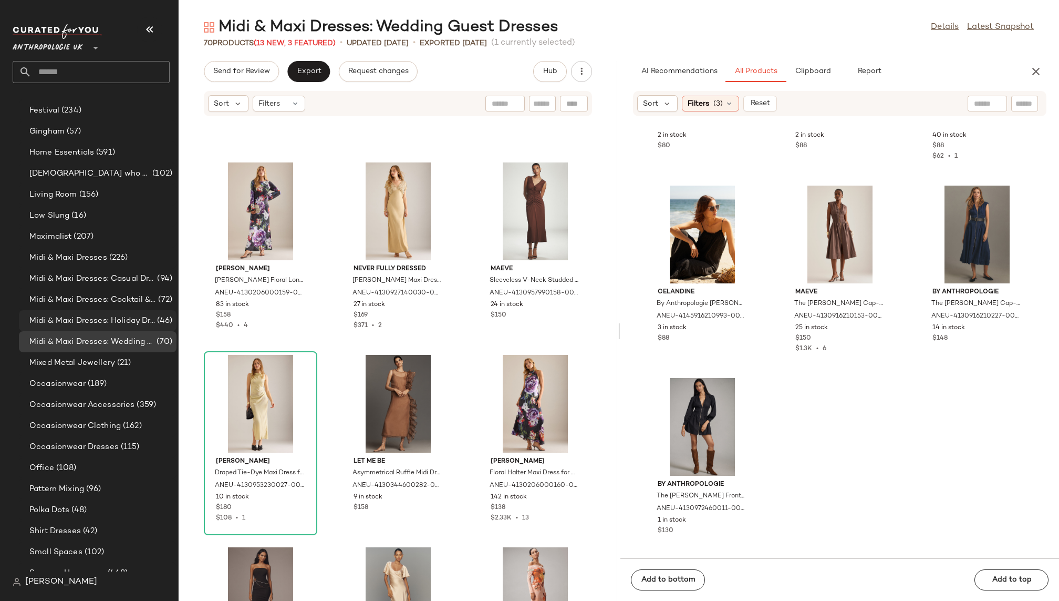
click at [137, 312] on div "Midi & Maxi Dresses: Holiday Dresses (46)" at bounding box center [98, 320] width 158 height 21
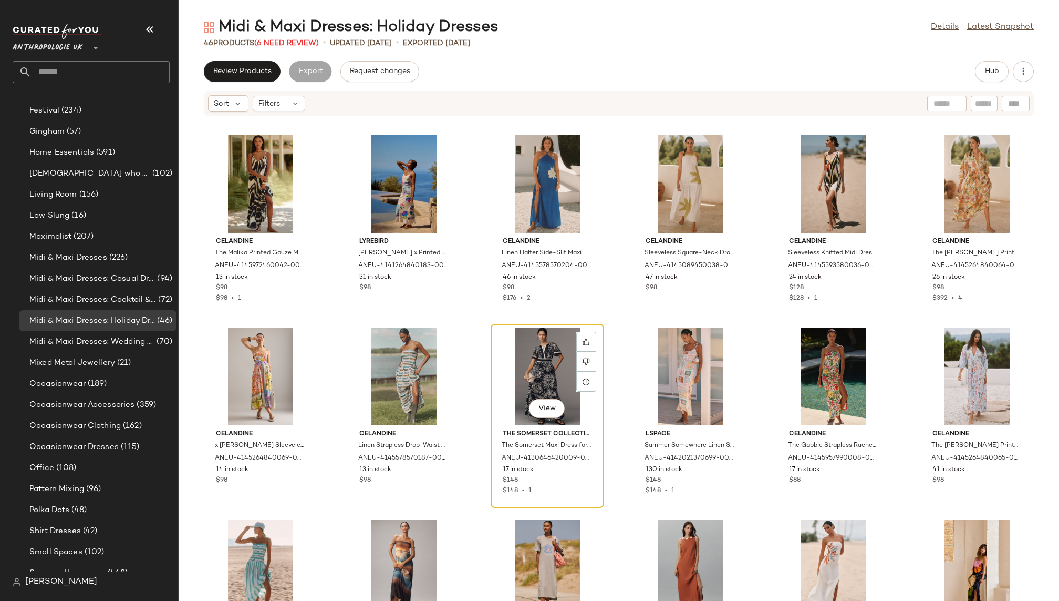
click at [495, 348] on div "View" at bounding box center [548, 376] width 106 height 98
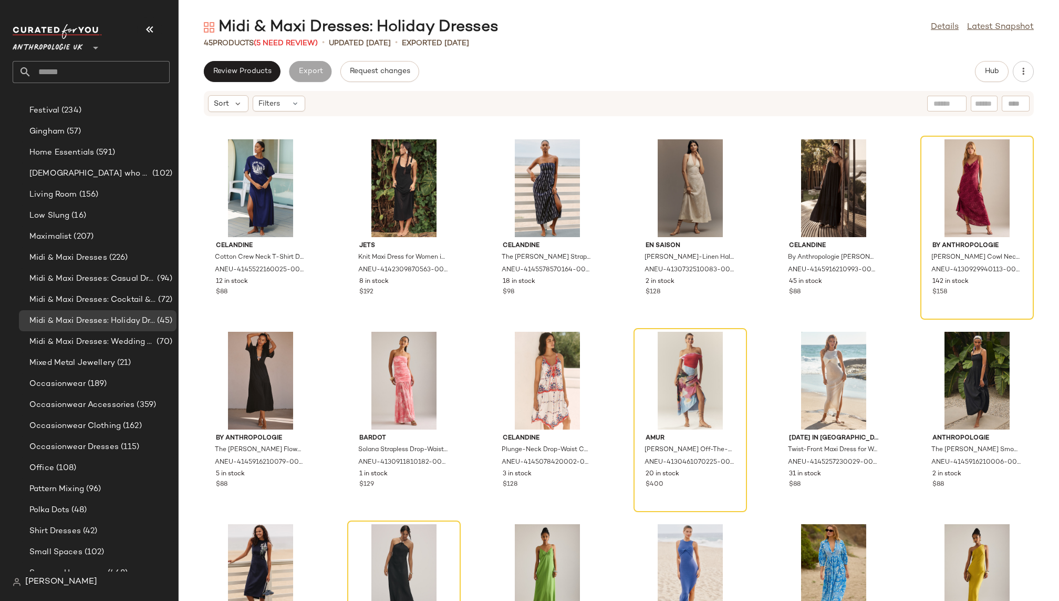
scroll to position [583, 0]
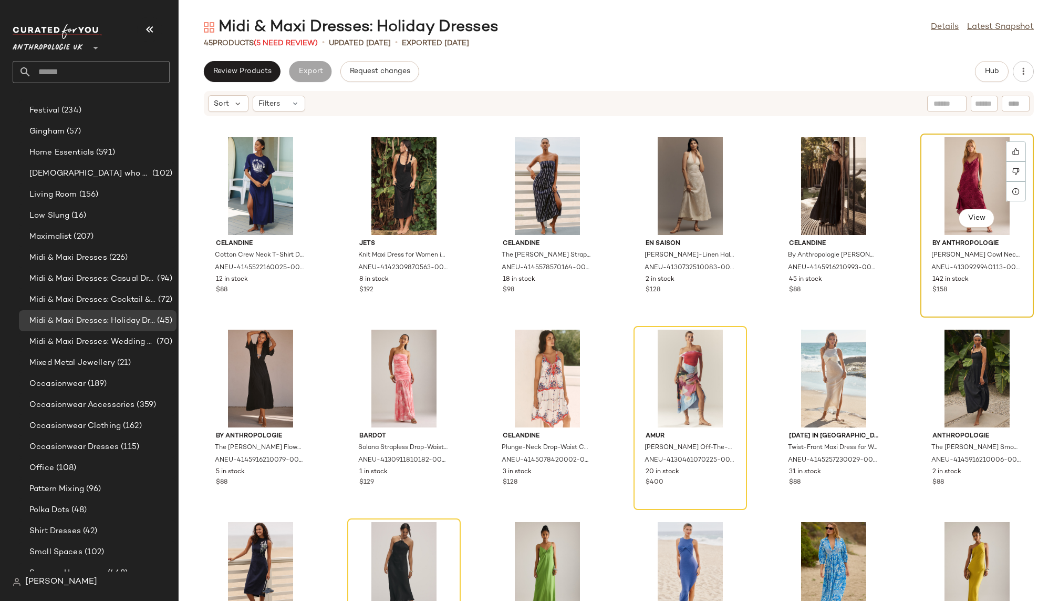
click at [941, 166] on div "View" at bounding box center [977, 186] width 106 height 98
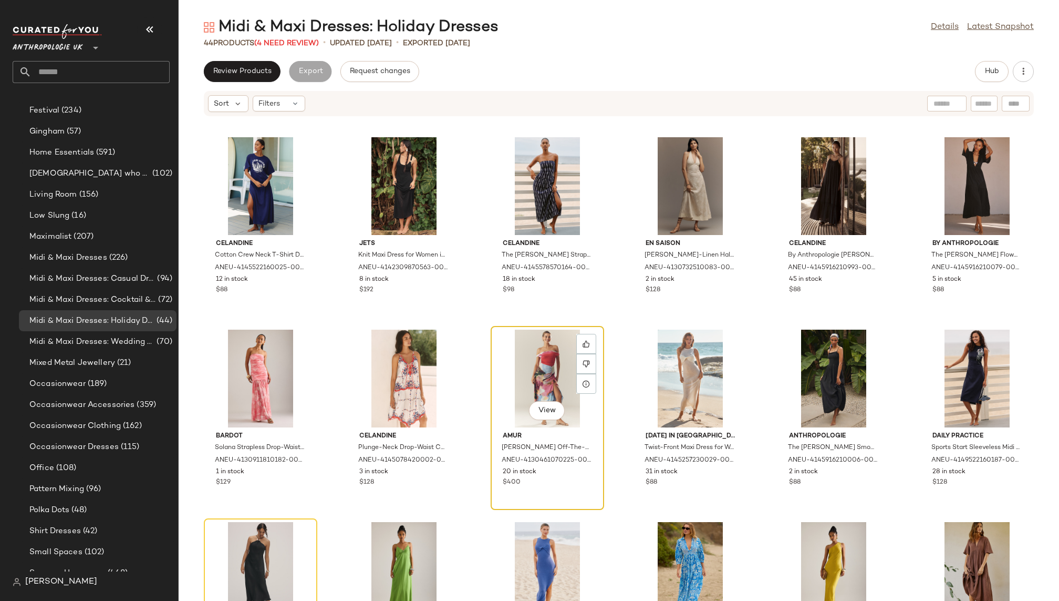
click at [521, 359] on div "View" at bounding box center [548, 379] width 106 height 98
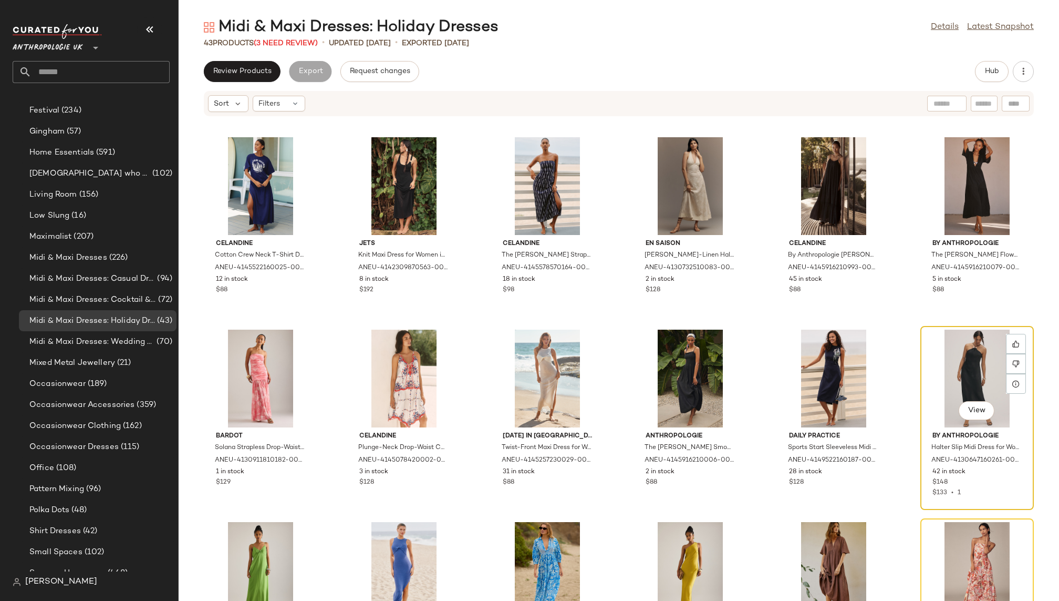
click at [932, 353] on div "View" at bounding box center [977, 379] width 106 height 98
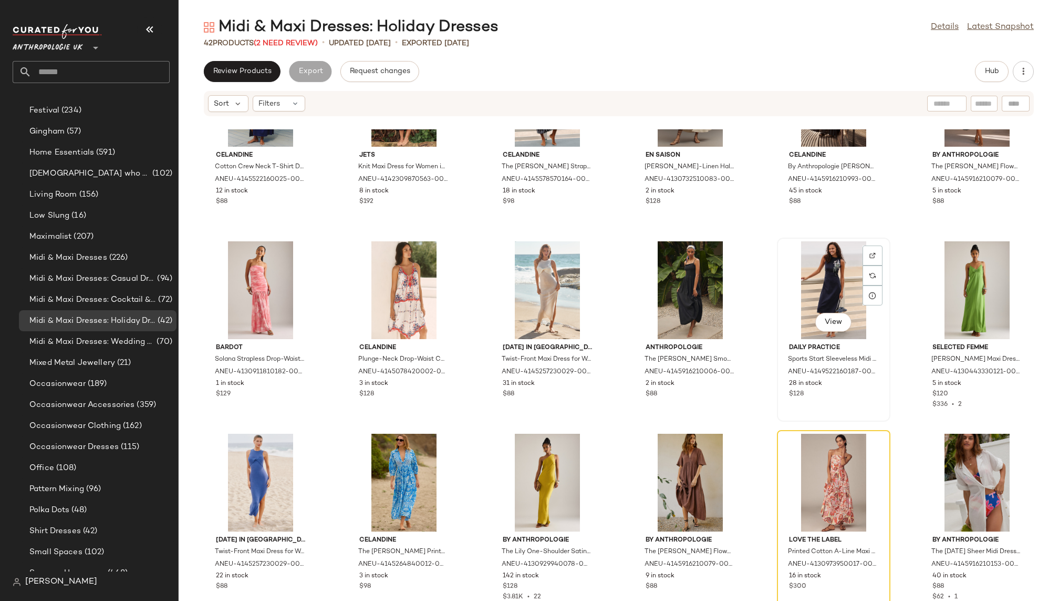
scroll to position [758, 0]
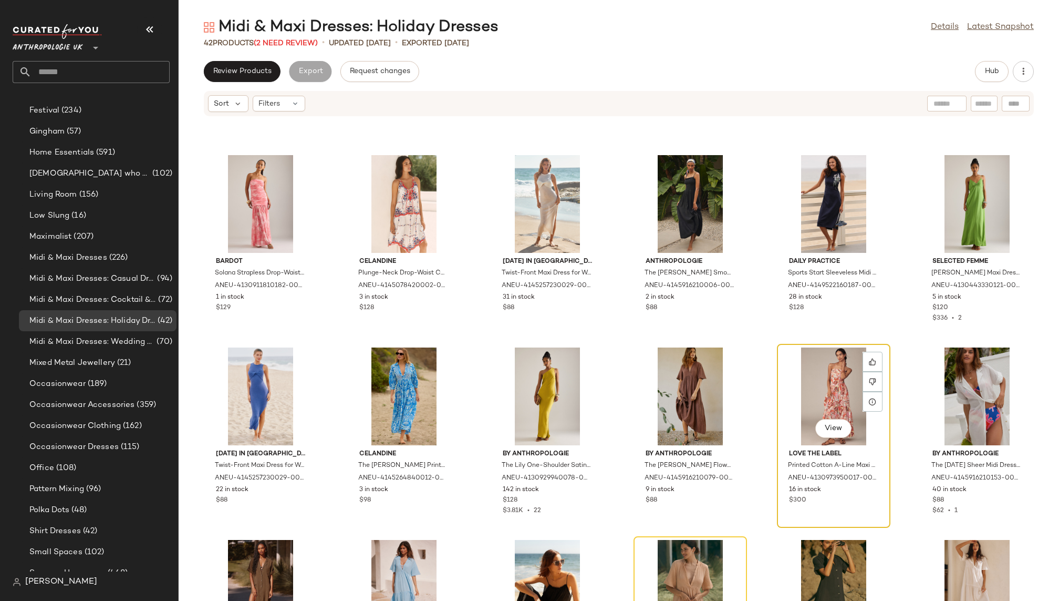
click at [816, 400] on div "View" at bounding box center [834, 396] width 106 height 98
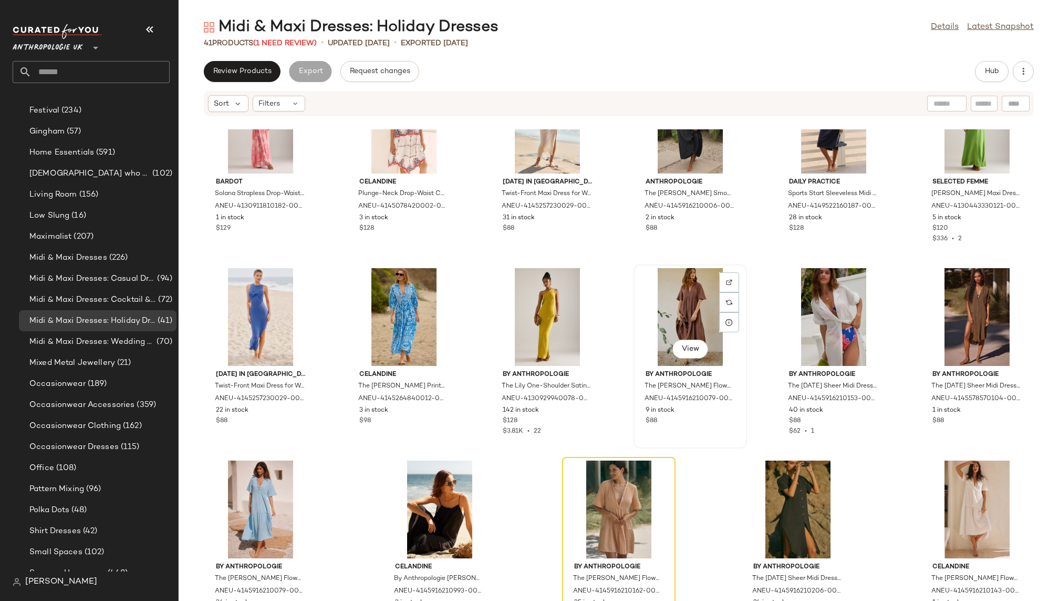
scroll to position [877, 0]
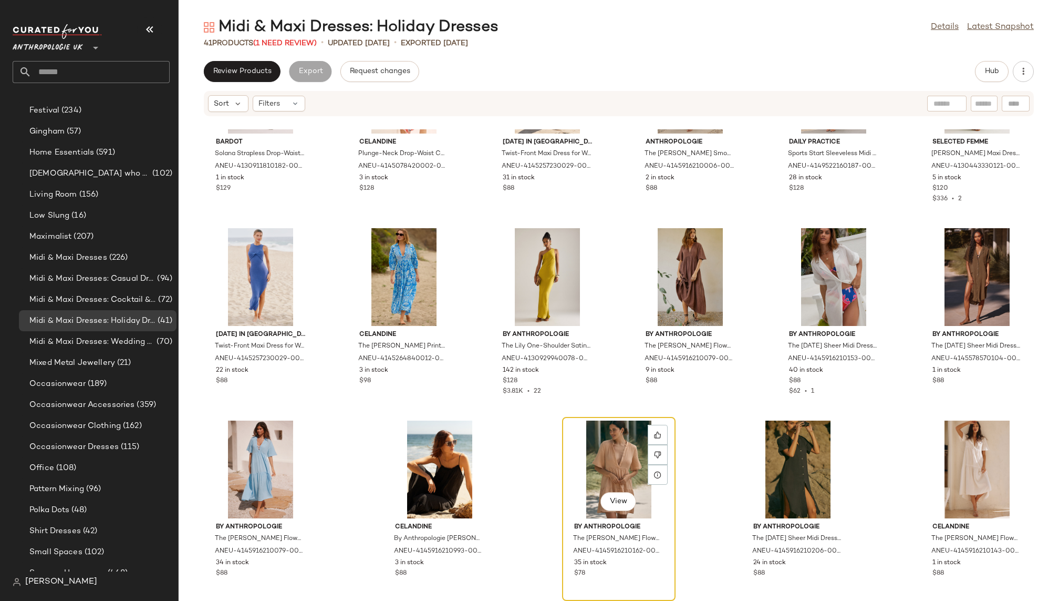
click at [612, 433] on div "View" at bounding box center [619, 469] width 106 height 98
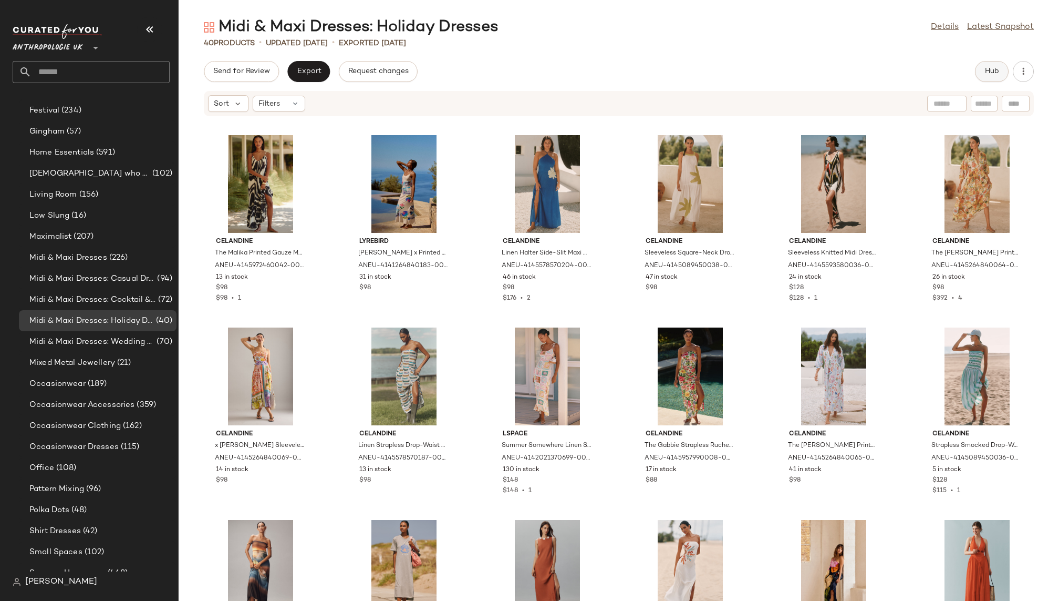
click at [991, 77] on button "Hub" at bounding box center [992, 71] width 34 height 21
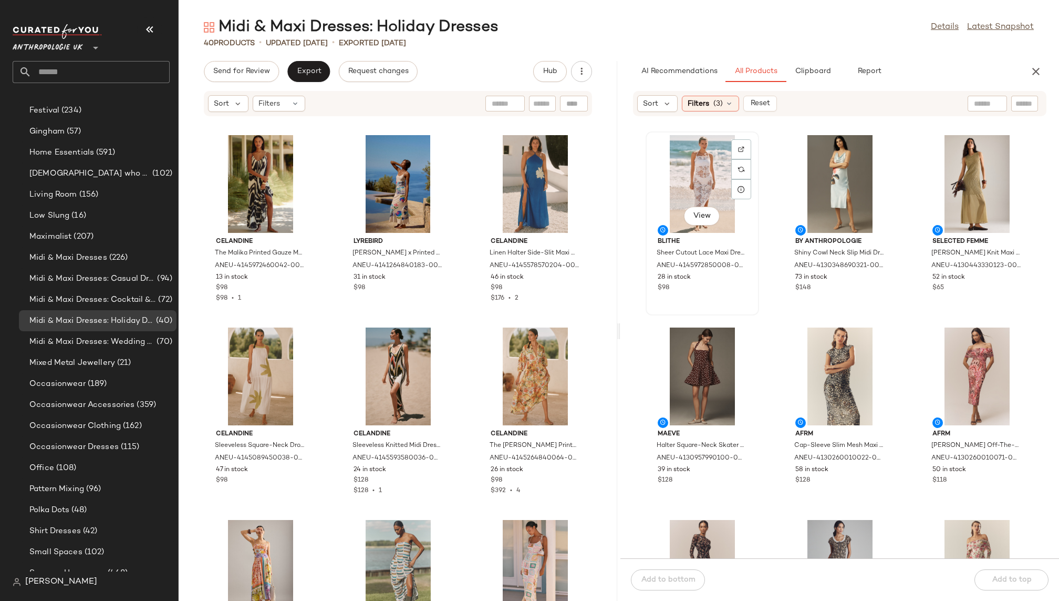
click at [697, 181] on div "View" at bounding box center [703, 184] width 106 height 98
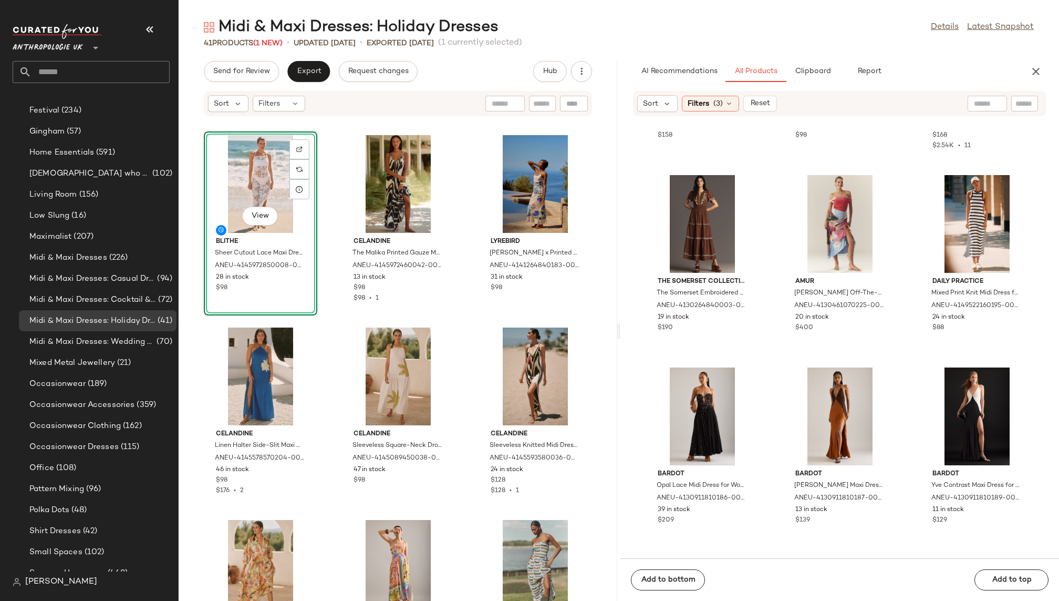
scroll to position [1895, 0]
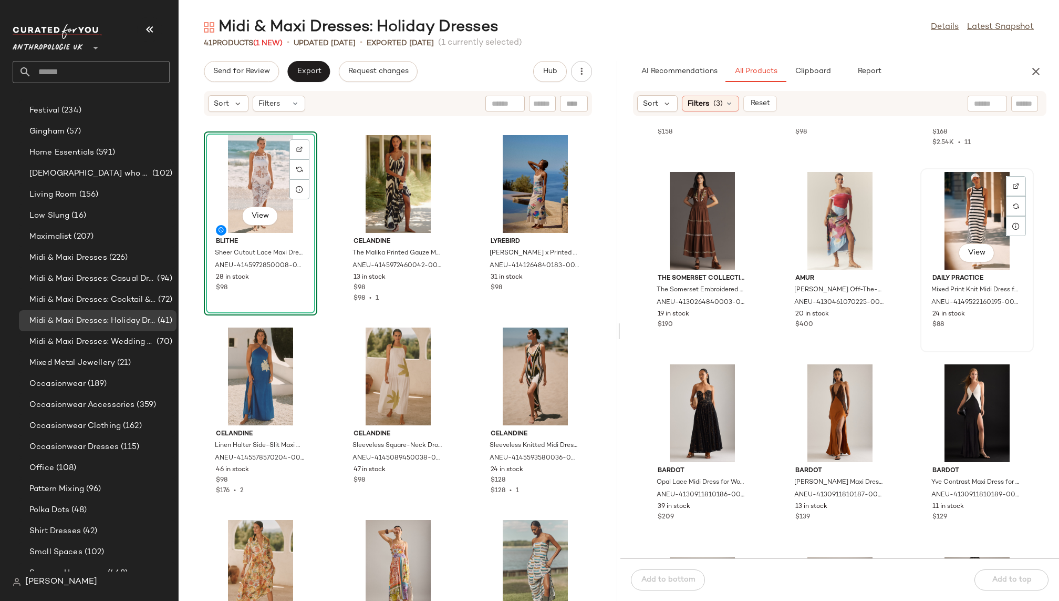
click at [943, 244] on div "View" at bounding box center [977, 221] width 106 height 98
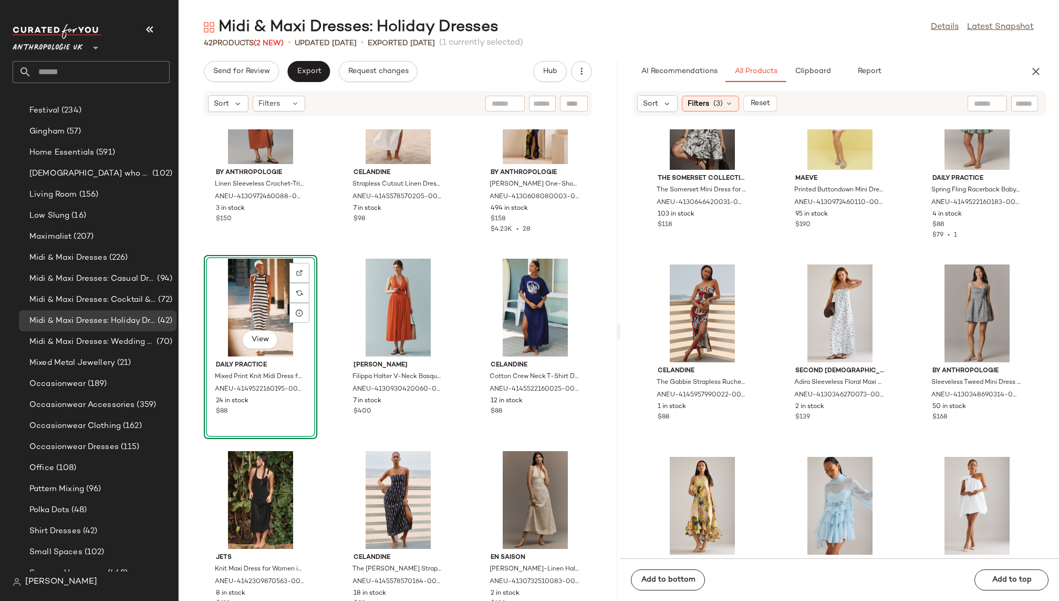
scroll to position [14309, 0]
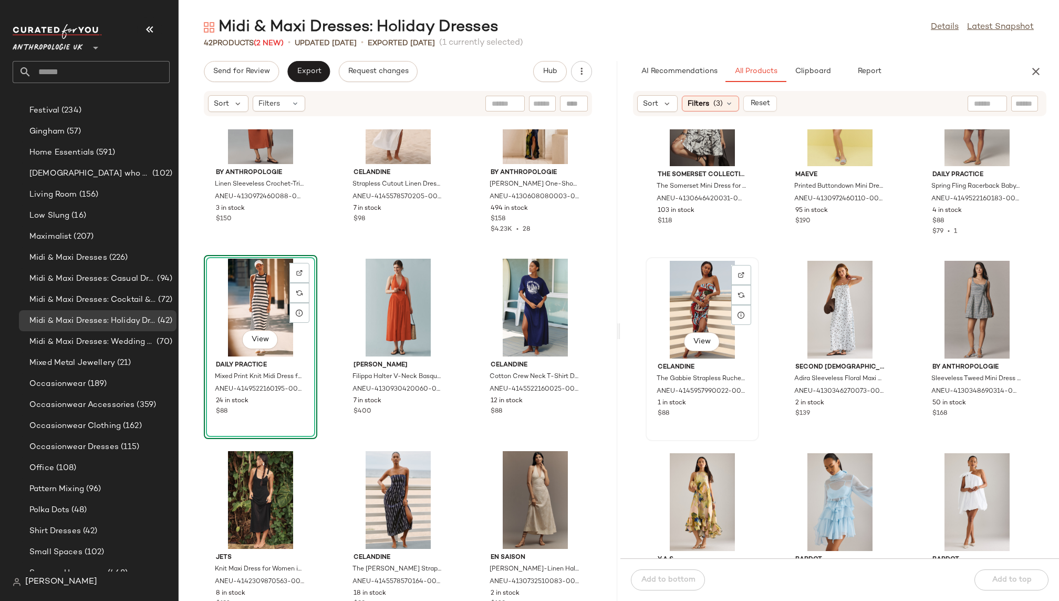
click at [686, 298] on div "View" at bounding box center [703, 310] width 106 height 98
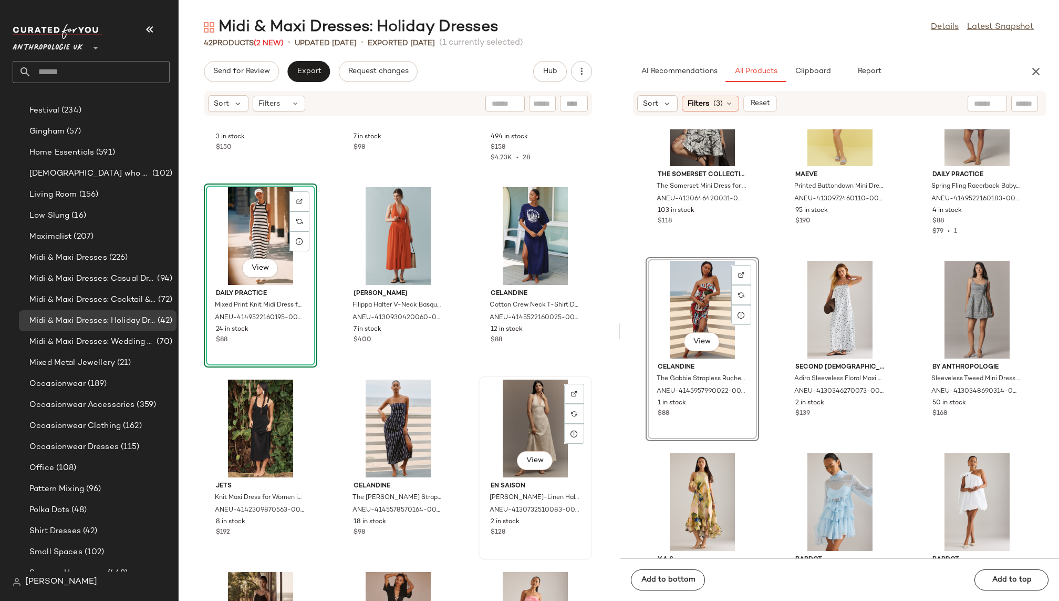
scroll to position [1116, 0]
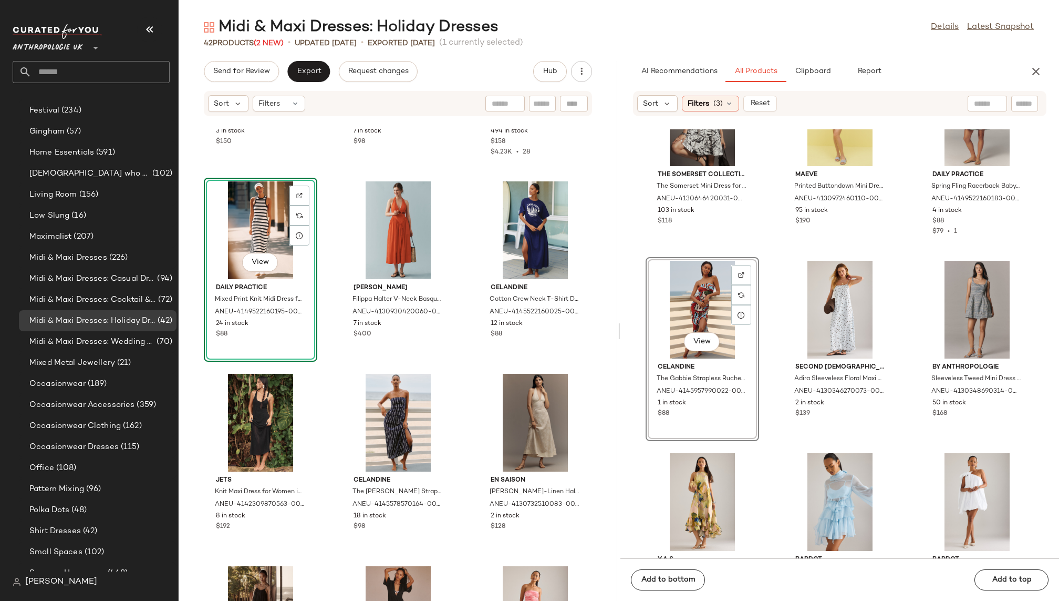
click at [764, 460] on div "Maeve Fitted Square-Neck Mini Dress: [PERSON_NAME] Edition for Women, Cotton/Vi…" at bounding box center [840, 343] width 439 height 429
click at [702, 321] on div "View" at bounding box center [703, 310] width 106 height 98
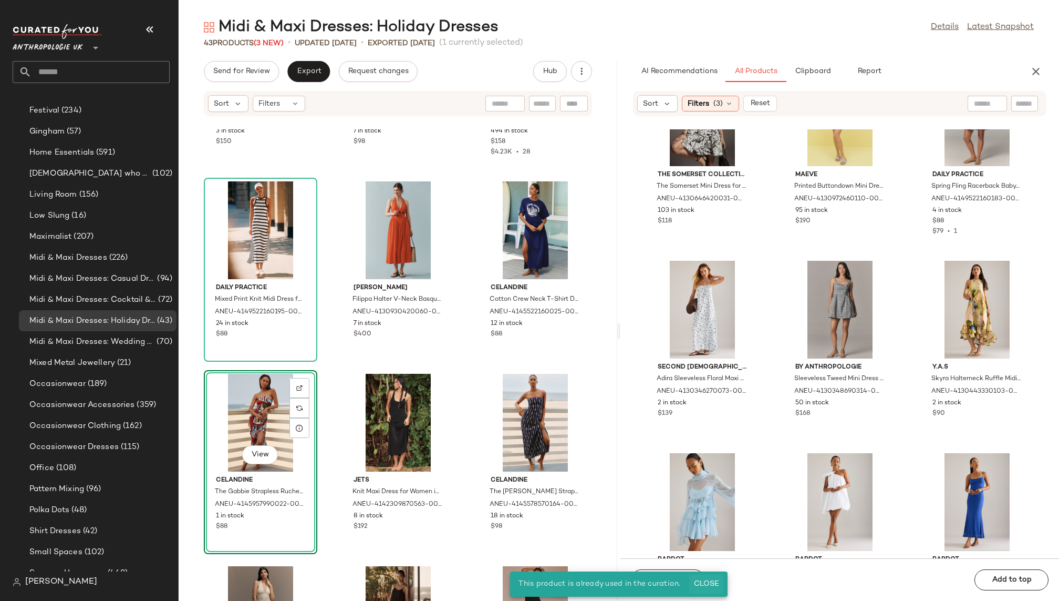
click at [705, 584] on span "Close" at bounding box center [707, 584] width 26 height 8
click at [765, 485] on div "Maeve Fitted Square-Neck Mini Dress: [PERSON_NAME] Edition for Women, Cotton/Vi…" at bounding box center [840, 343] width 439 height 429
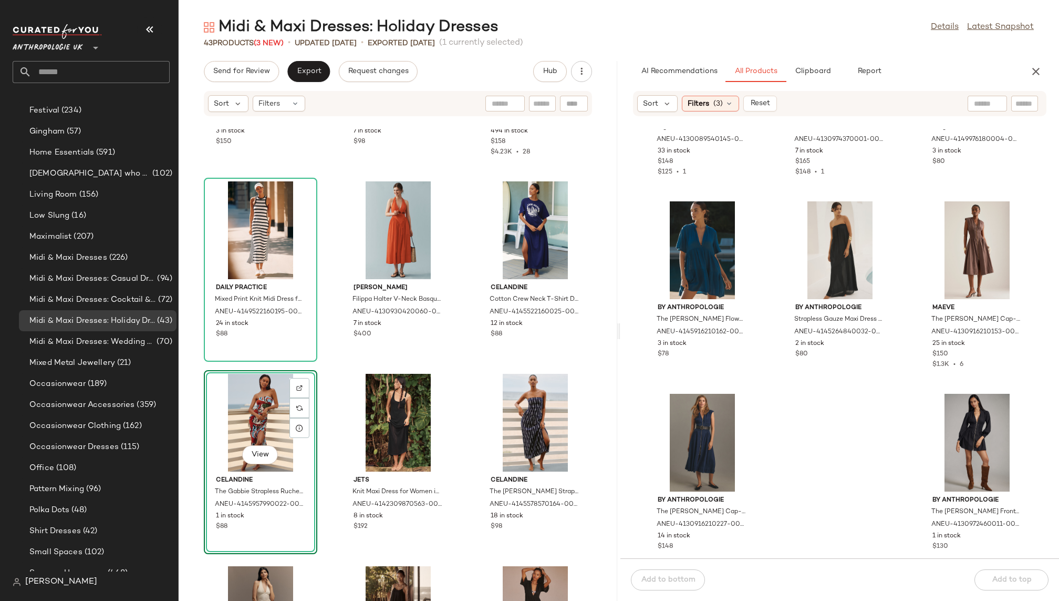
scroll to position [20154, 0]
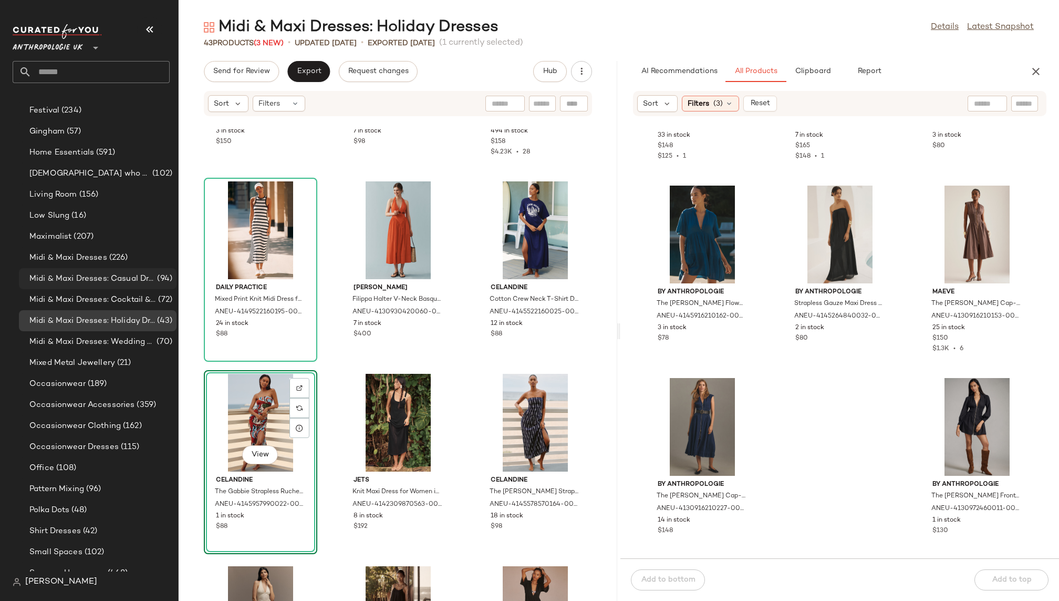
click at [143, 273] on span "Midi & Maxi Dresses: Casual Dresses" at bounding box center [92, 279] width 126 height 12
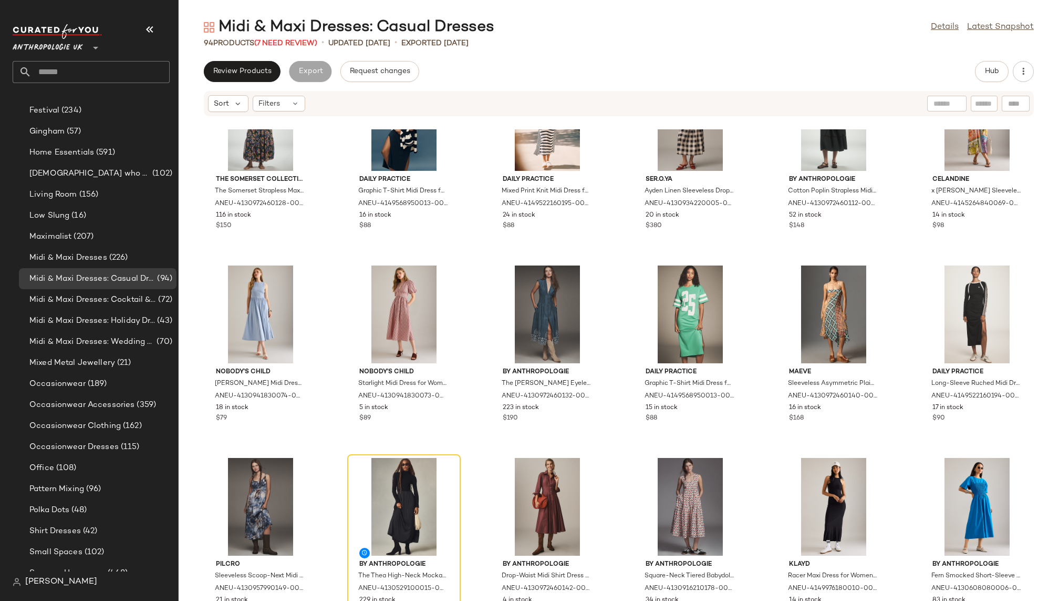
scroll to position [138, 0]
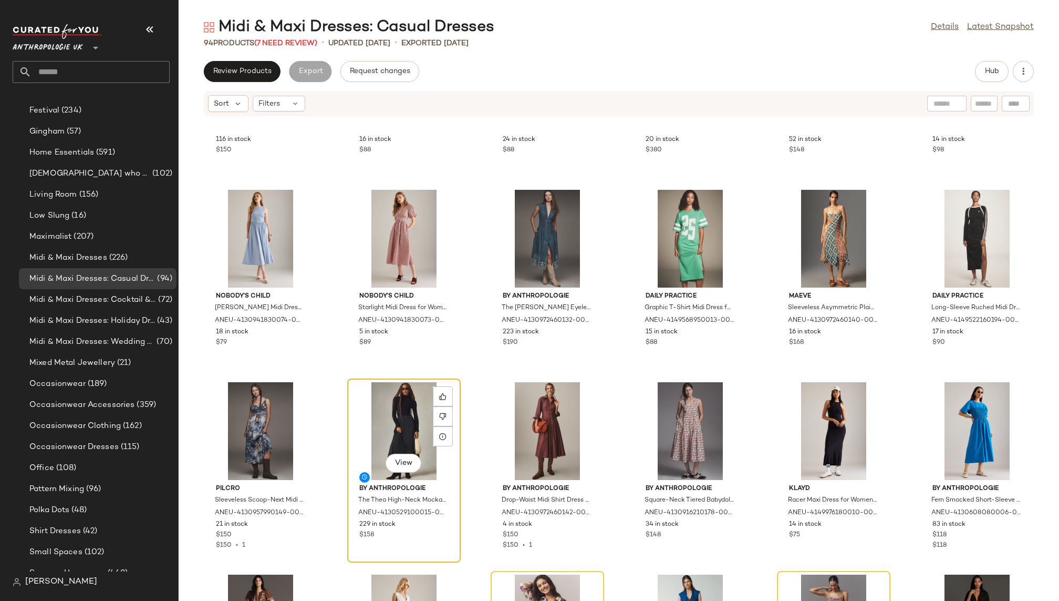
click at [394, 398] on div "View" at bounding box center [404, 431] width 106 height 98
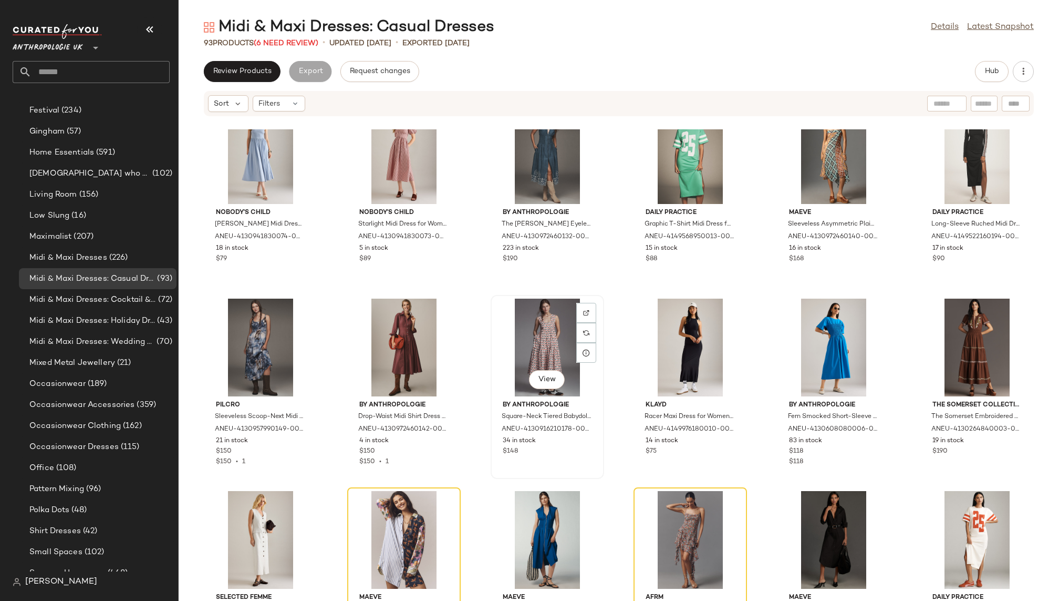
scroll to position [289, 0]
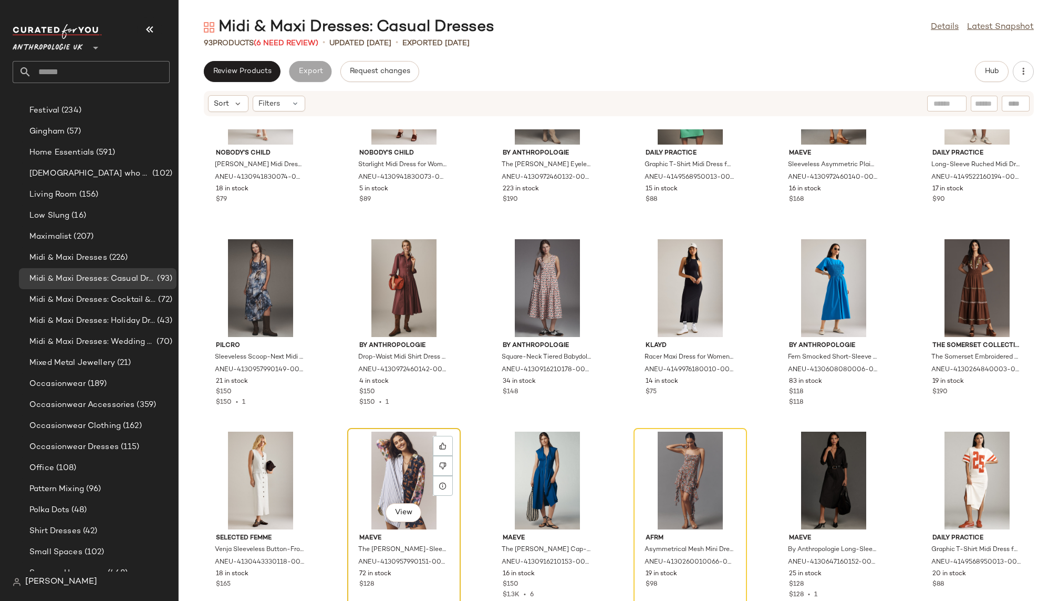
click at [396, 440] on div "View" at bounding box center [404, 480] width 106 height 98
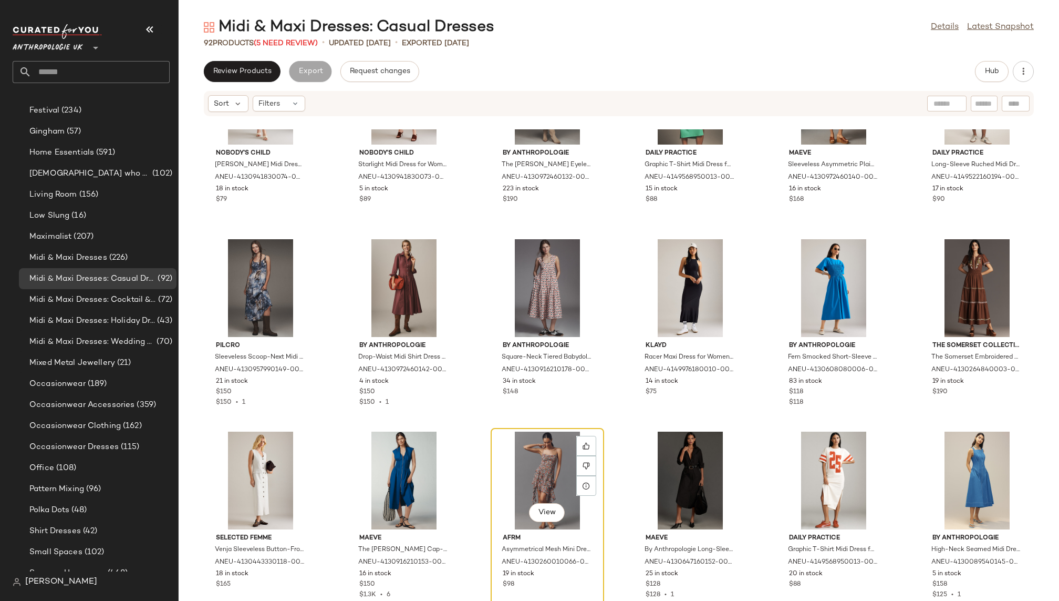
click at [517, 465] on div "View" at bounding box center [548, 480] width 106 height 98
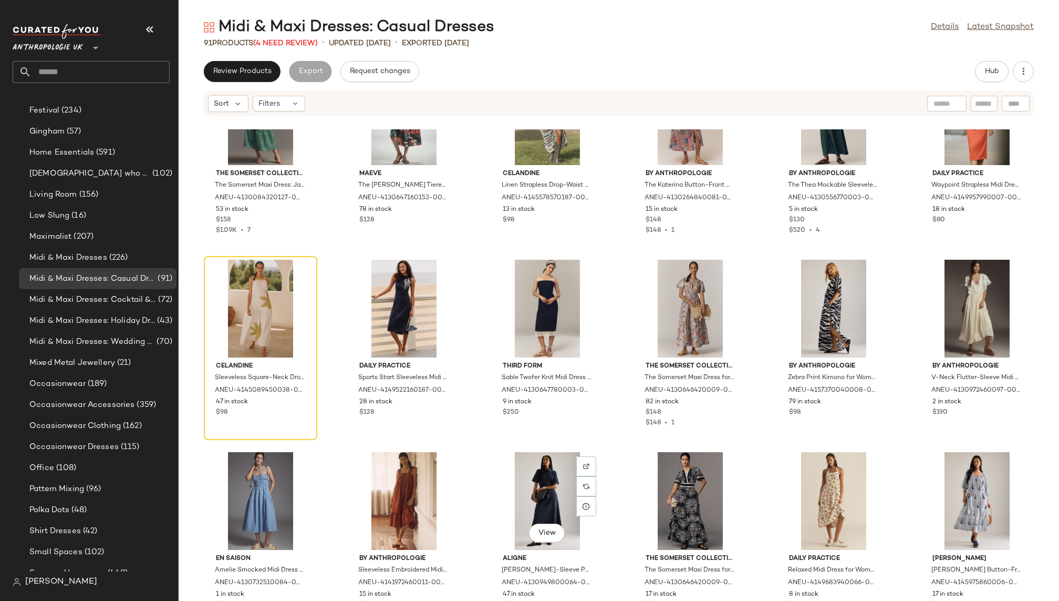
scroll to position [1232, 0]
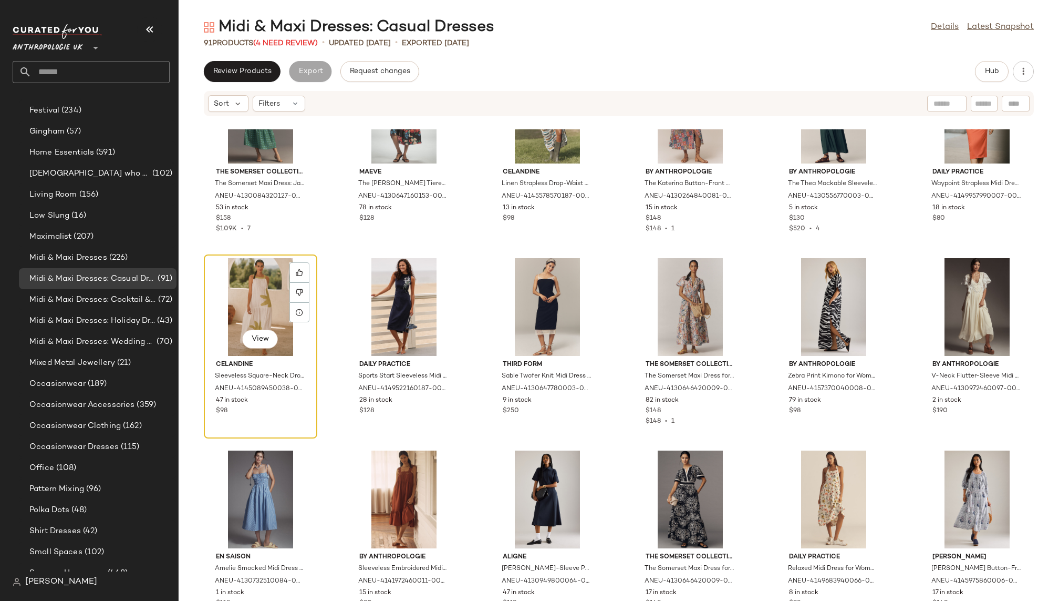
click at [265, 312] on div "View" at bounding box center [261, 307] width 106 height 98
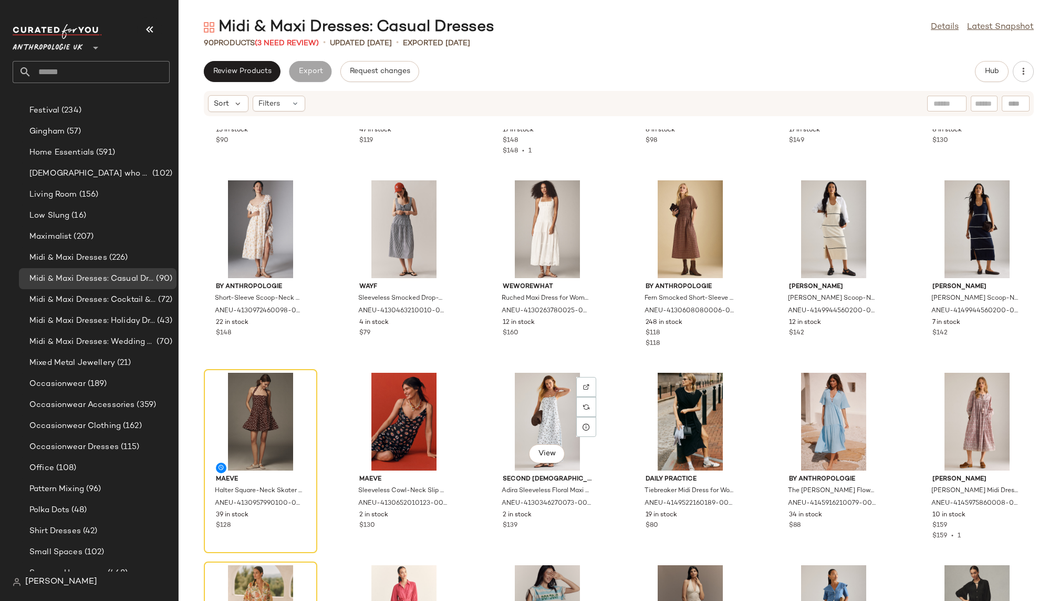
scroll to position [1734, 0]
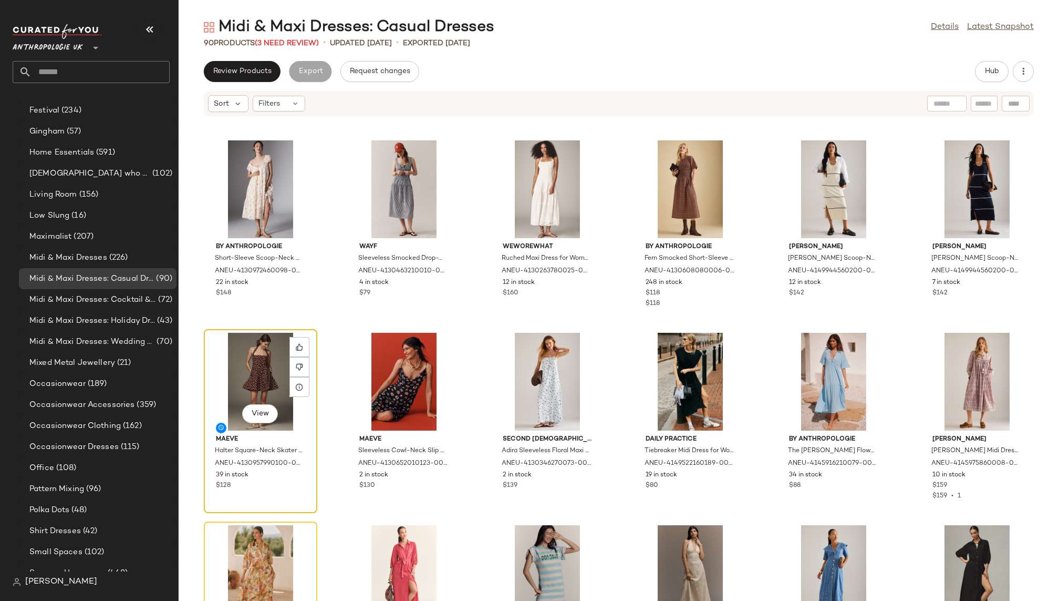
click at [247, 354] on div "View" at bounding box center [261, 382] width 106 height 98
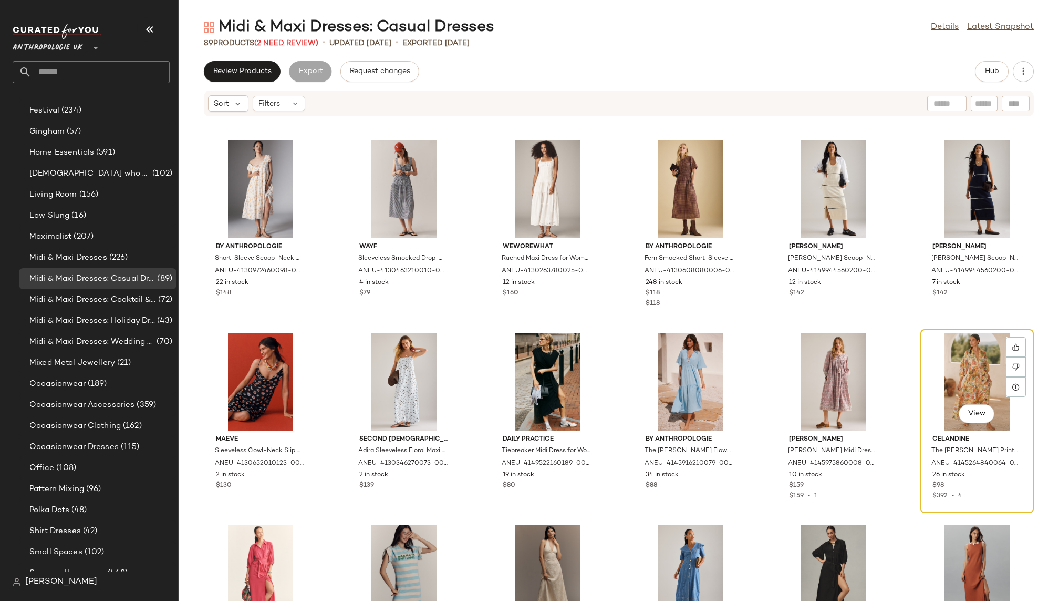
click at [942, 359] on div "View" at bounding box center [977, 382] width 106 height 98
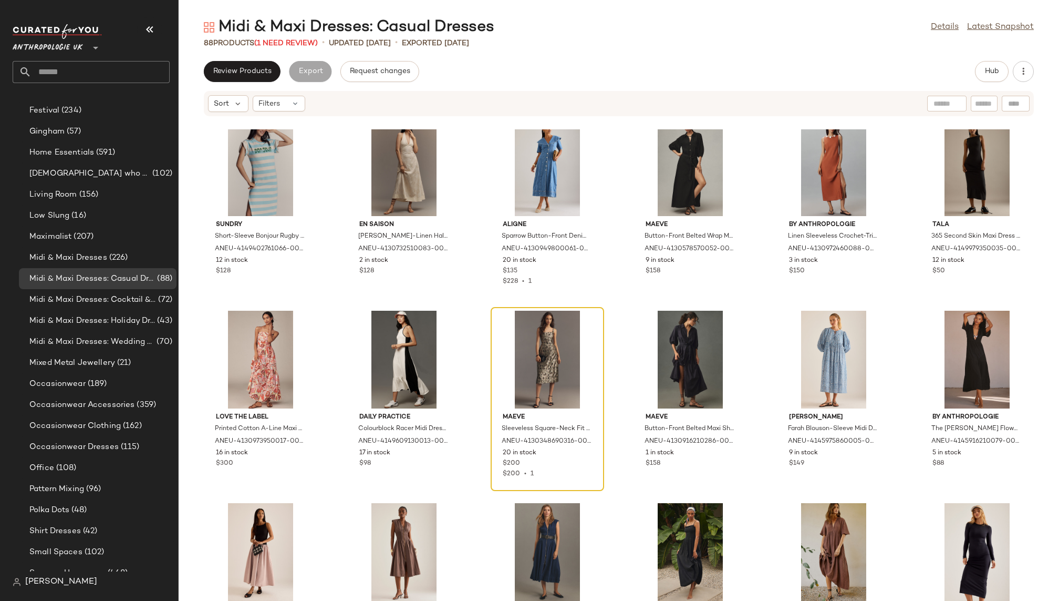
scroll to position [2155, 0]
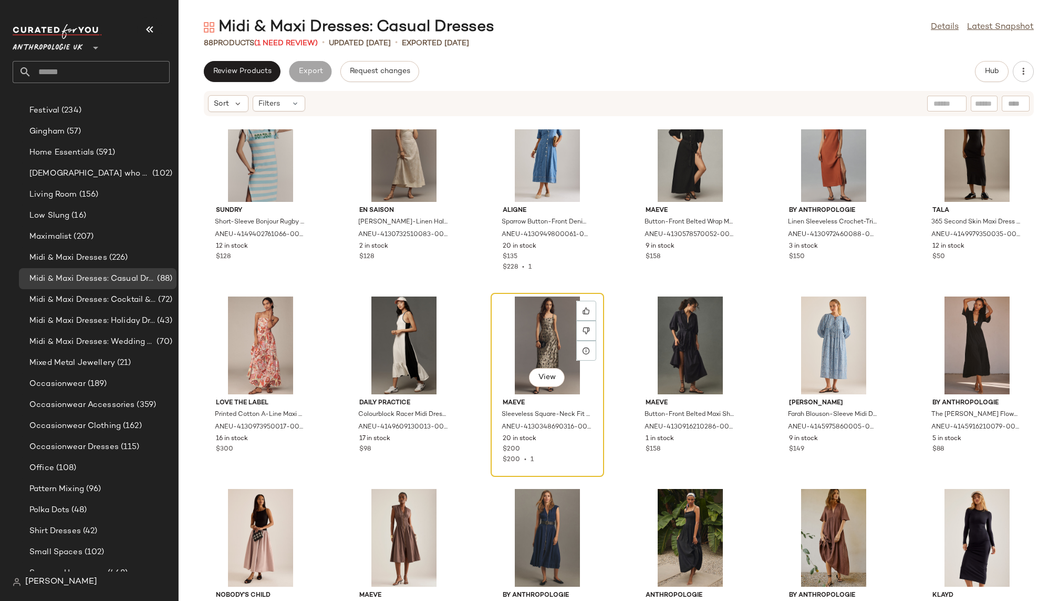
click at [514, 341] on div "View" at bounding box center [548, 345] width 106 height 98
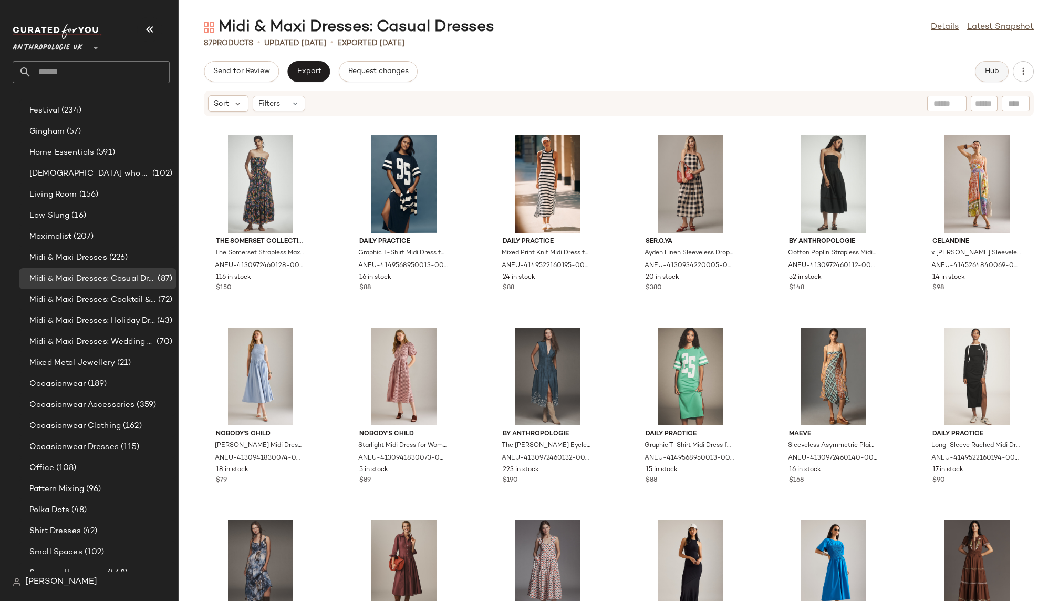
click at [982, 75] on button "Hub" at bounding box center [992, 71] width 34 height 21
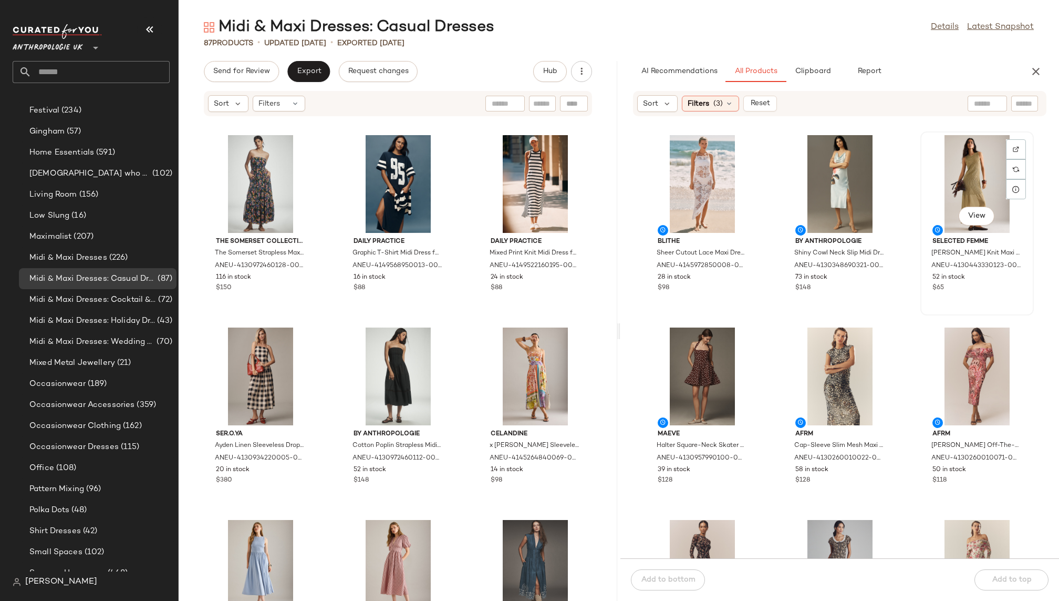
click at [943, 170] on div "View" at bounding box center [977, 184] width 106 height 98
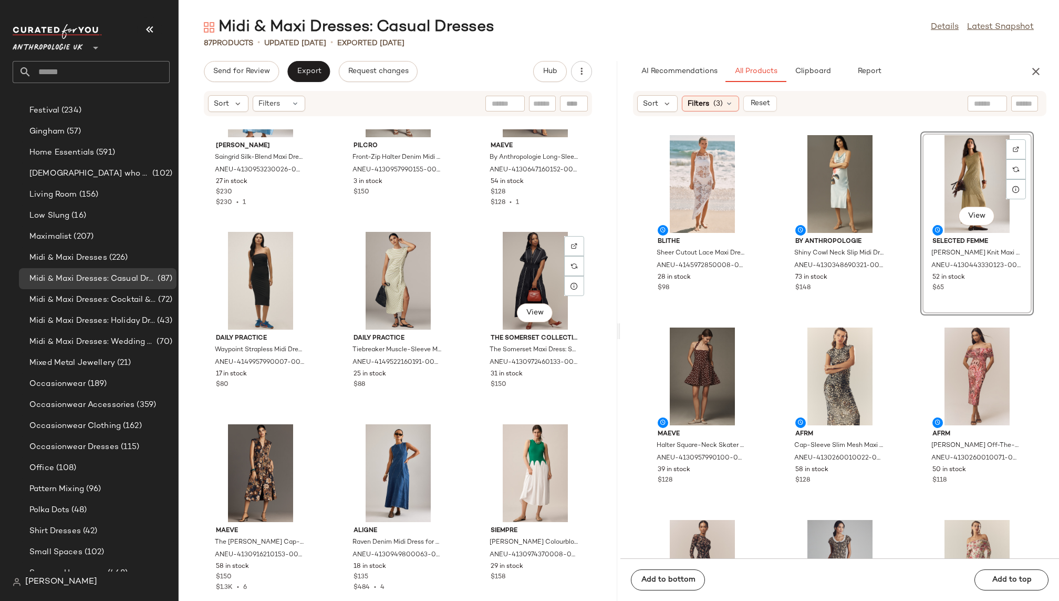
scroll to position [1672, 0]
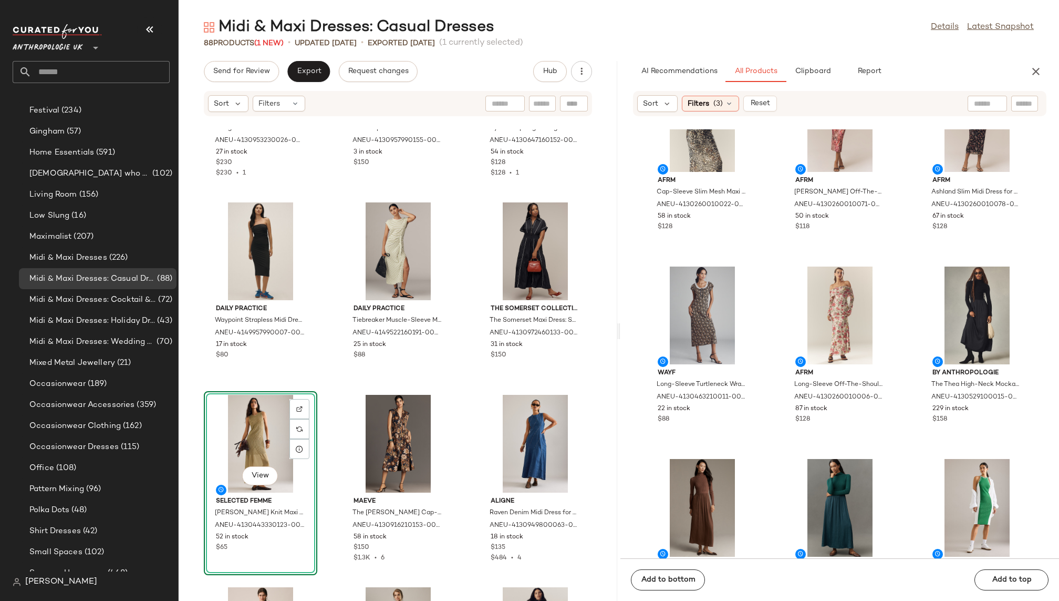
scroll to position [265, 0]
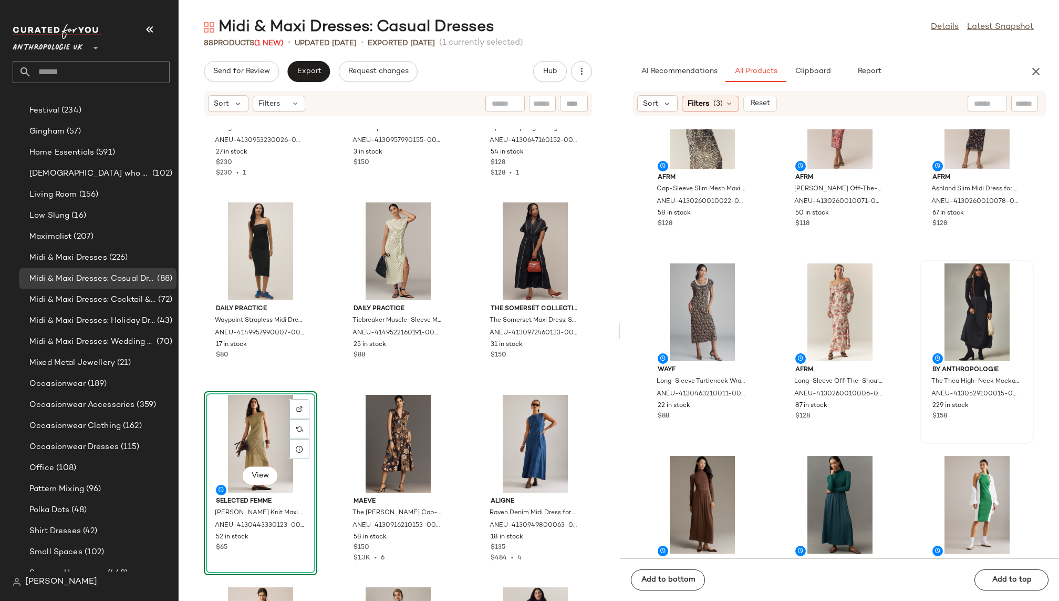
click at [929, 295] on div at bounding box center [977, 312] width 106 height 98
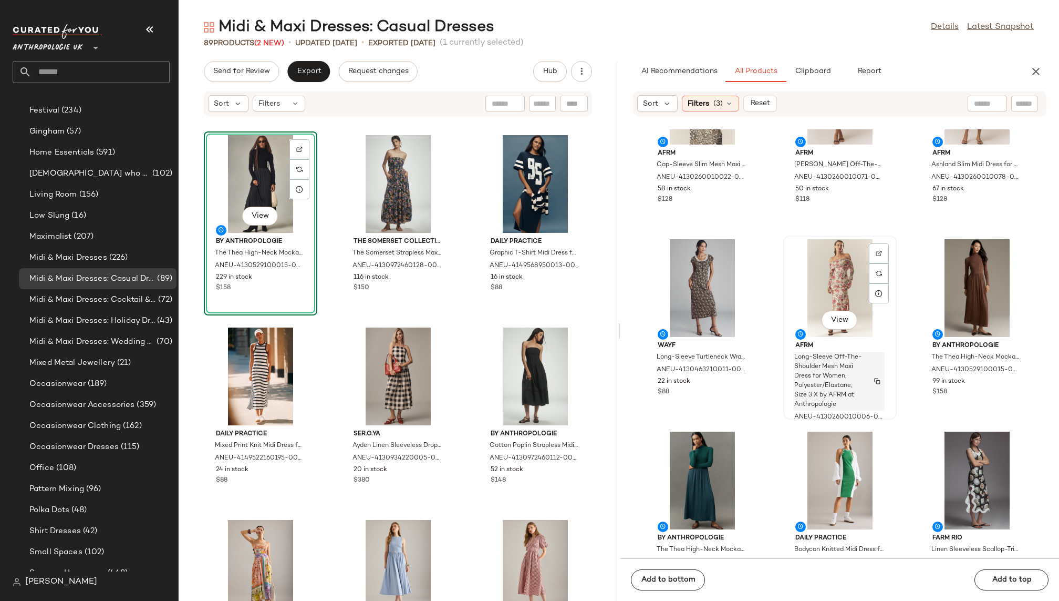
scroll to position [291, 0]
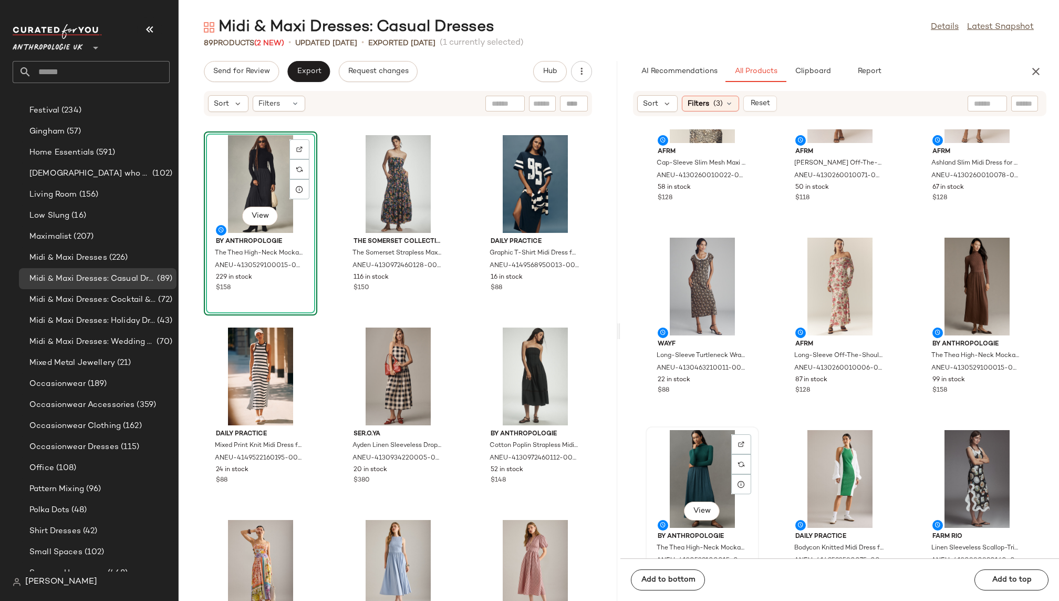
click at [698, 452] on div "View" at bounding box center [703, 479] width 106 height 98
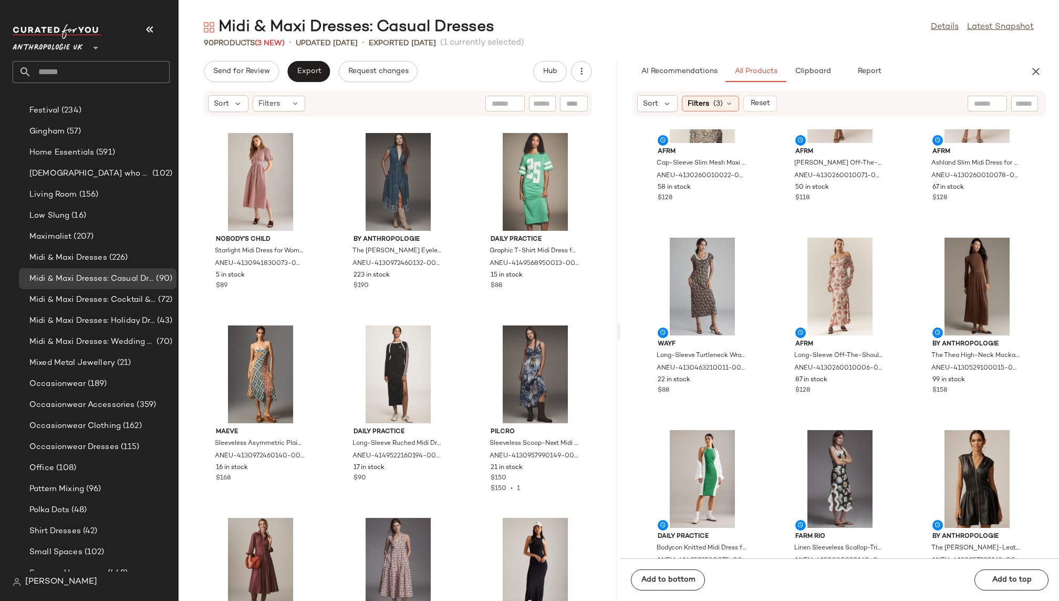
scroll to position [596, 0]
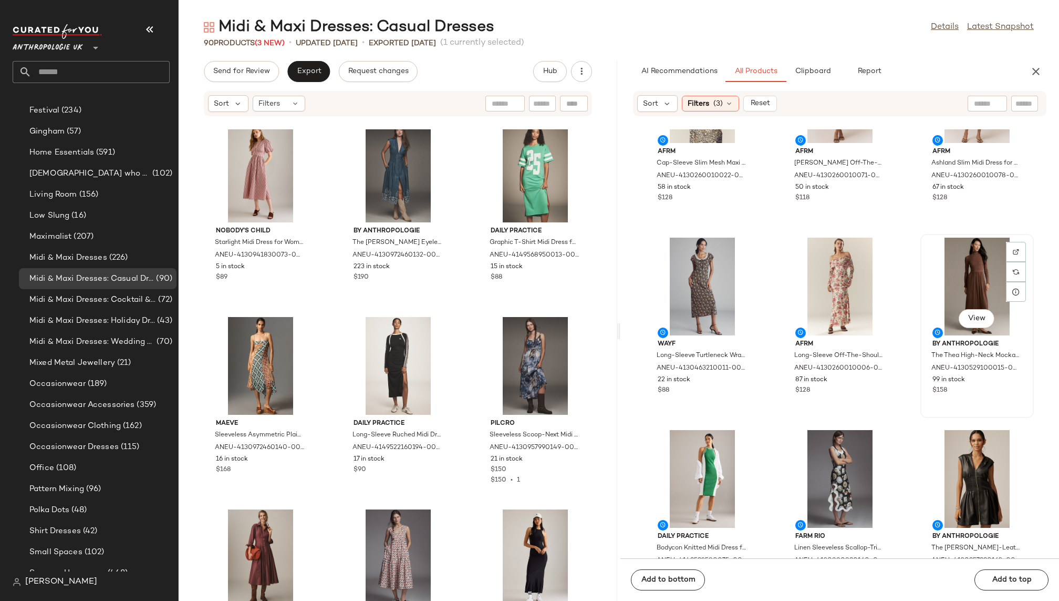
click at [945, 290] on div "View" at bounding box center [977, 287] width 106 height 98
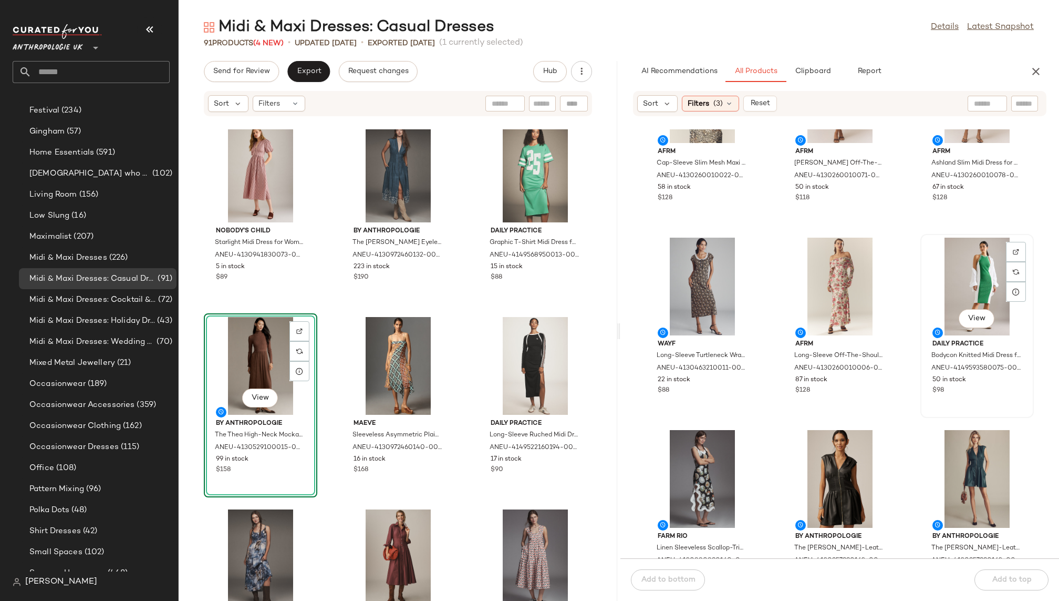
click at [989, 287] on div "View" at bounding box center [977, 287] width 106 height 98
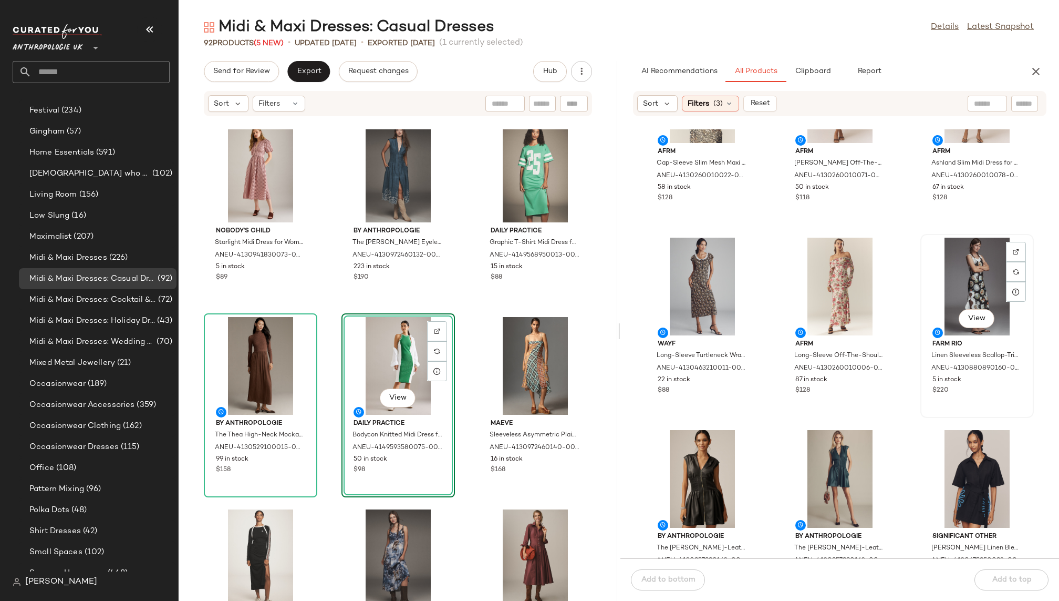
click at [947, 297] on div "View" at bounding box center [977, 287] width 106 height 98
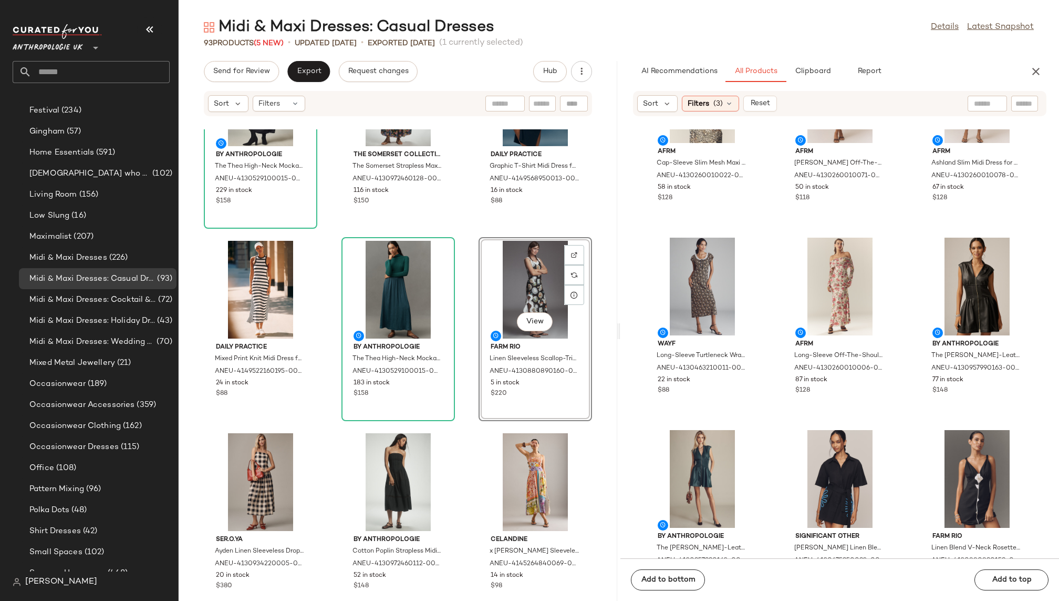
scroll to position [106, 0]
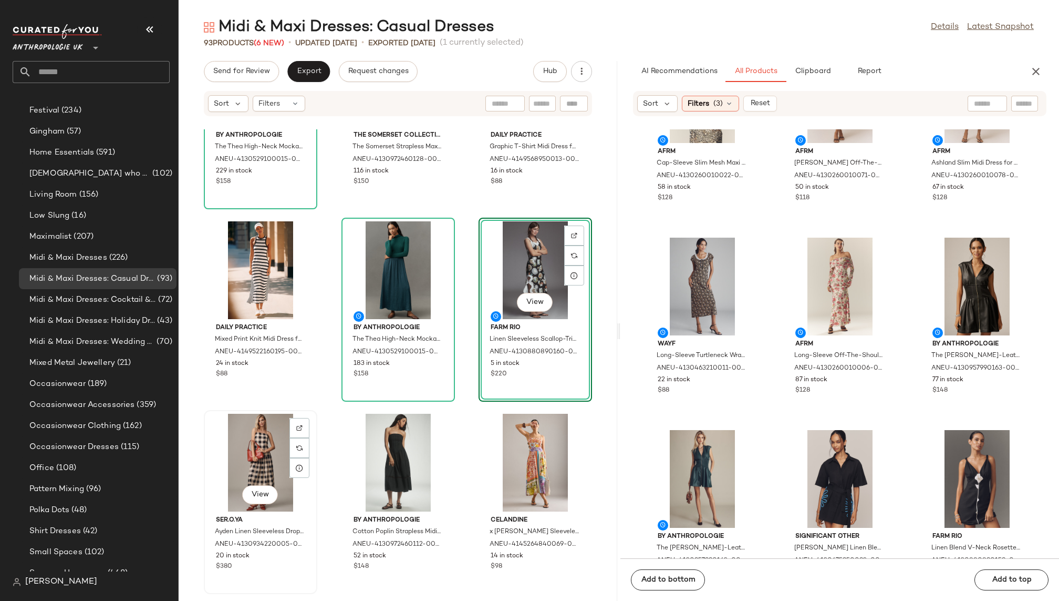
click at [255, 454] on div "View" at bounding box center [261, 463] width 106 height 98
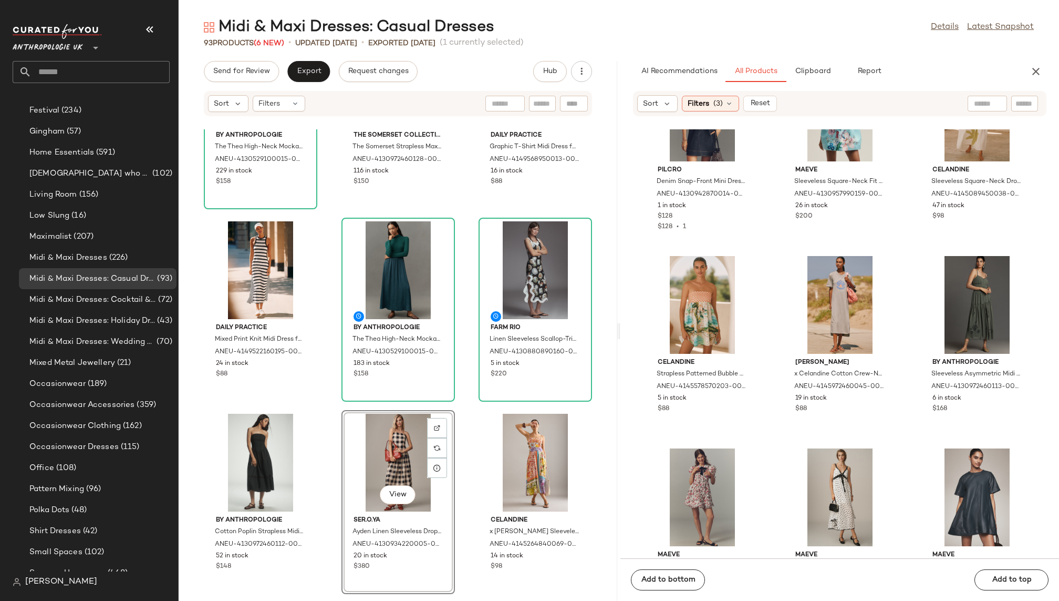
scroll to position [6633, 0]
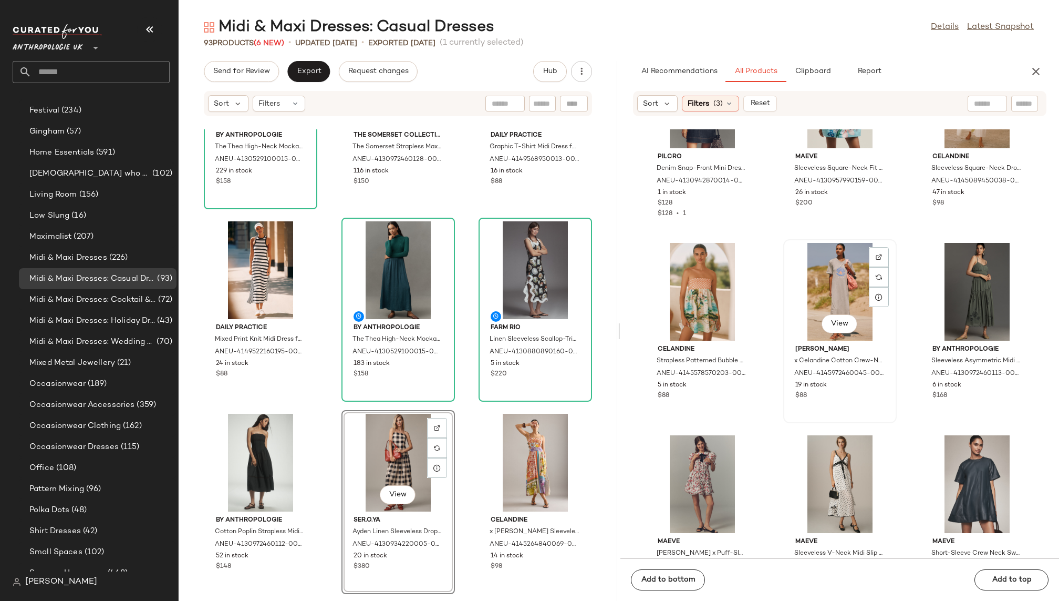
click at [808, 290] on div "View" at bounding box center [840, 292] width 106 height 98
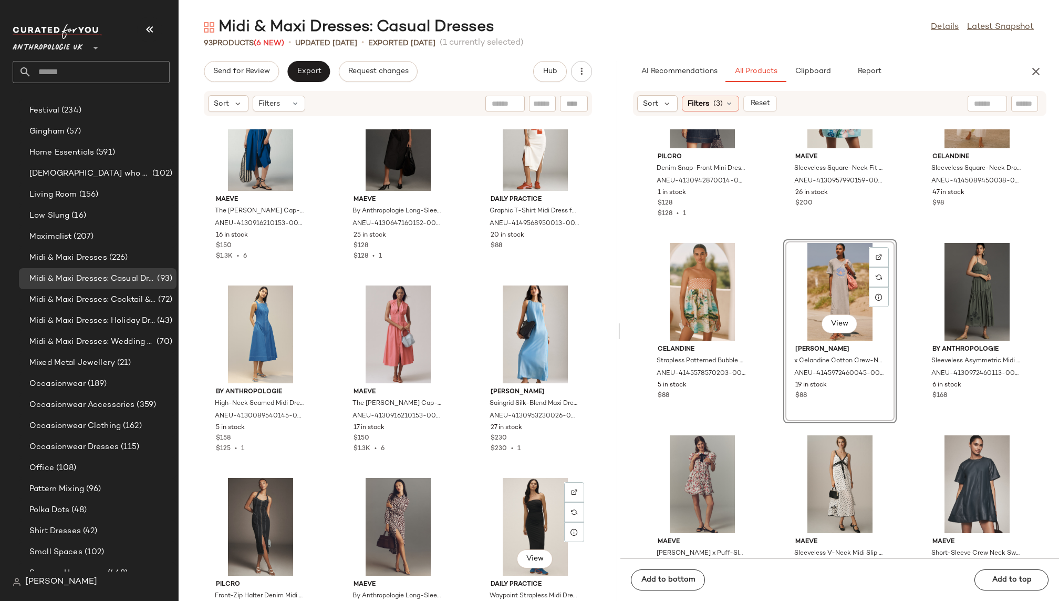
scroll to position [1572, 0]
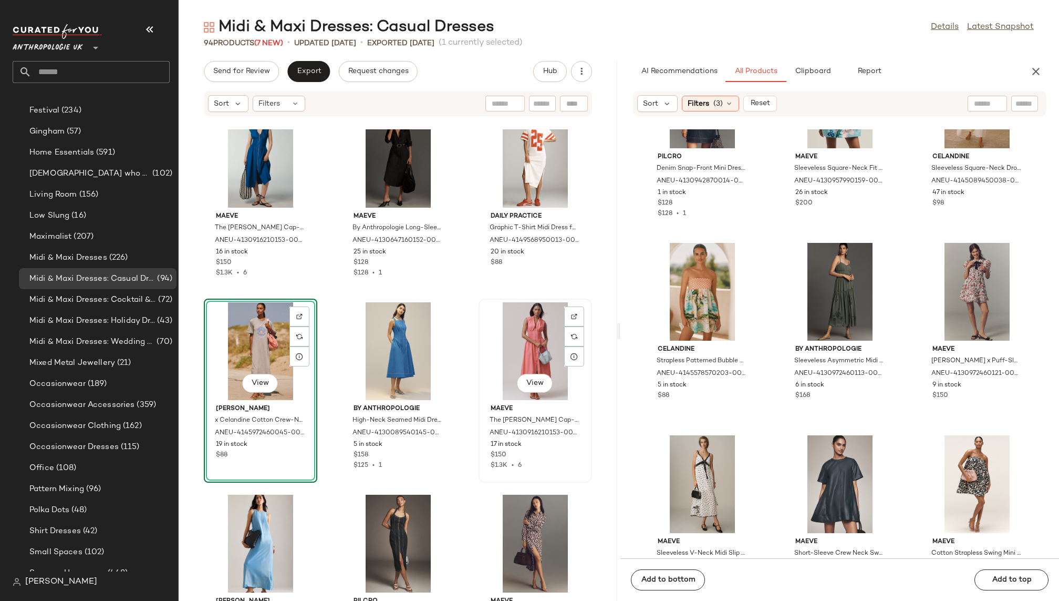
click at [516, 332] on div "View" at bounding box center [535, 351] width 106 height 98
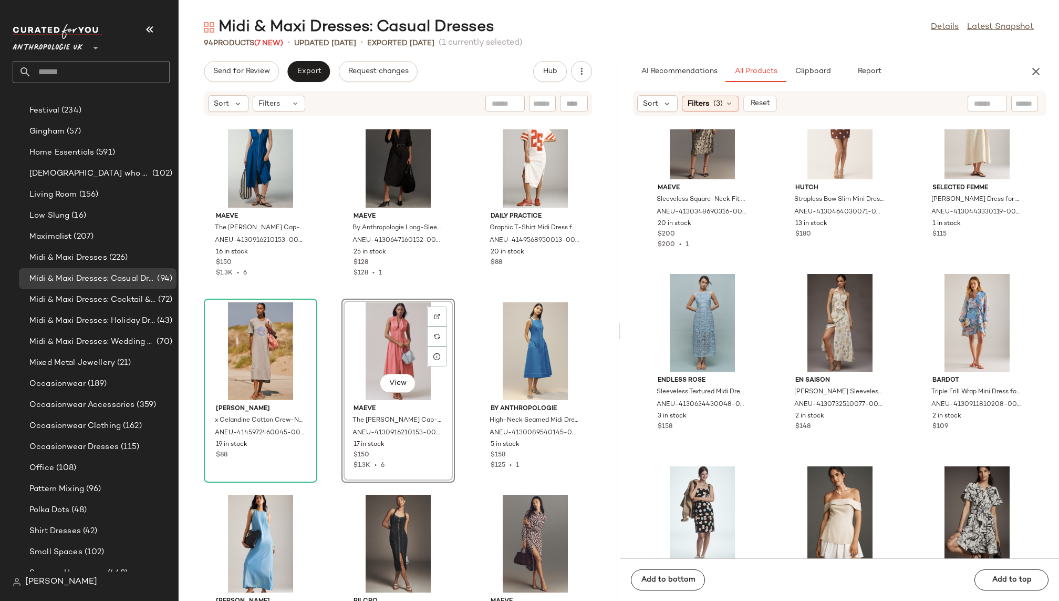
scroll to position [10457, 0]
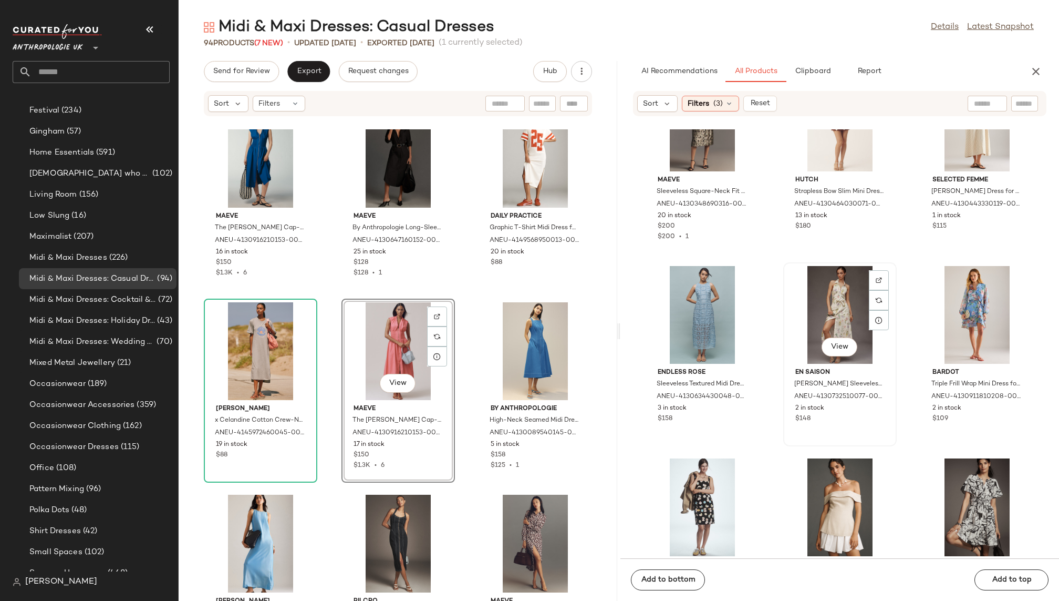
click at [801, 325] on div "View" at bounding box center [840, 315] width 106 height 98
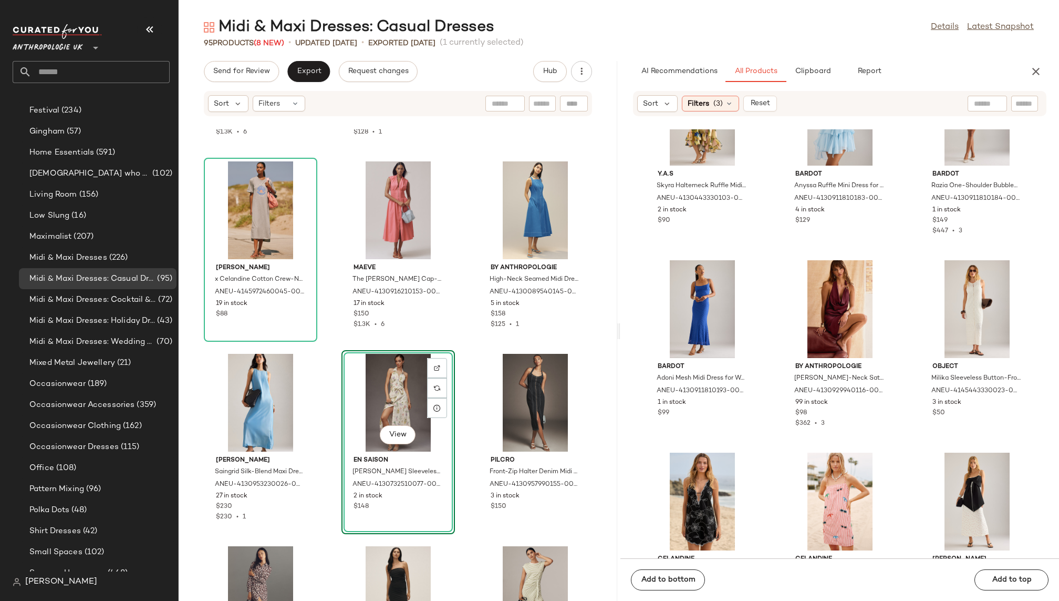
scroll to position [11232, 0]
click at [945, 285] on div "View" at bounding box center [977, 309] width 106 height 98
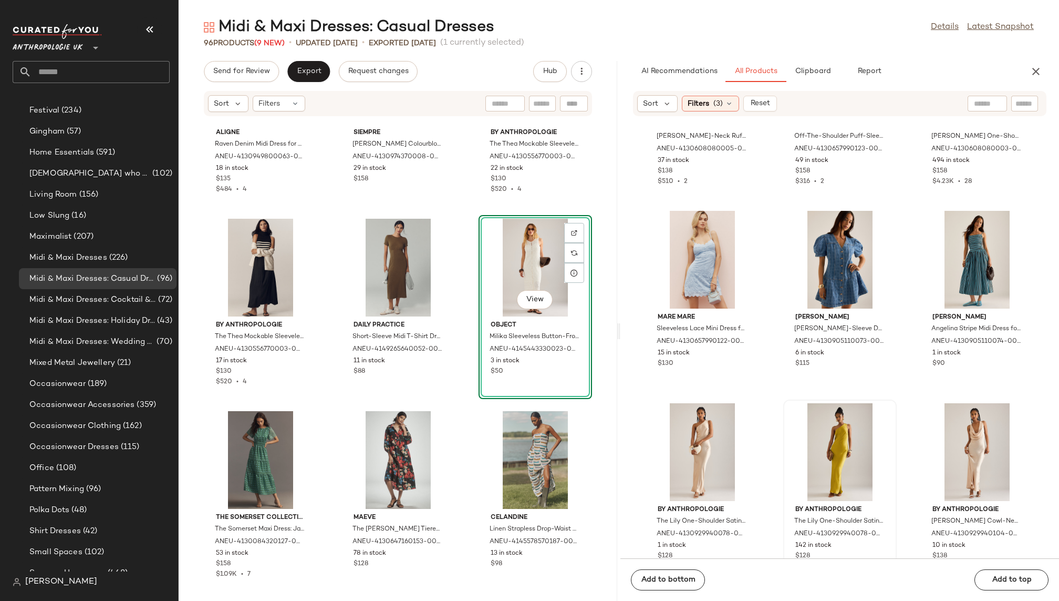
scroll to position [12245, 0]
click at [943, 262] on div "View" at bounding box center [977, 258] width 106 height 98
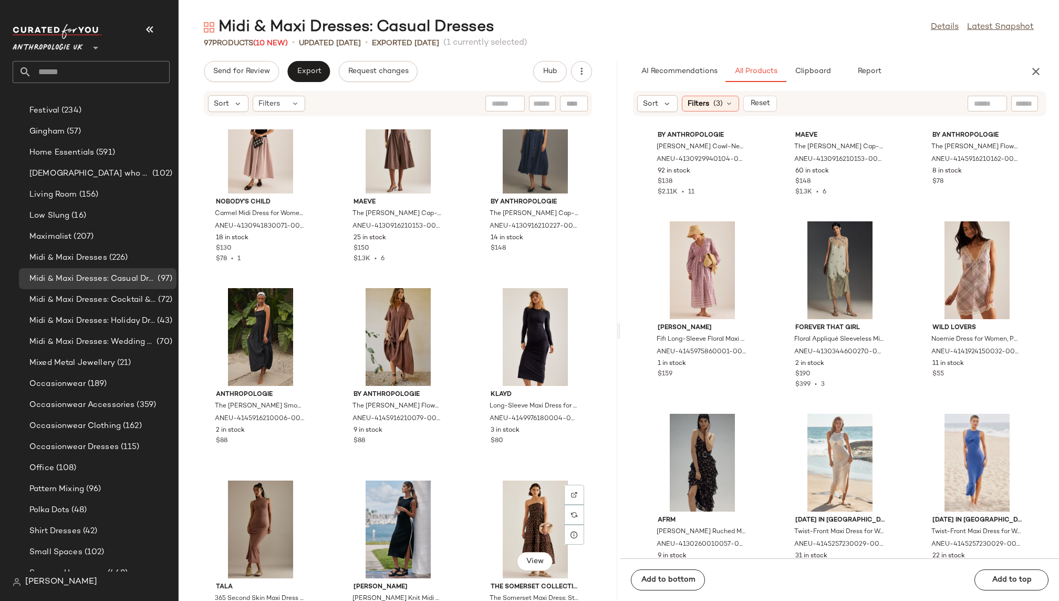
scroll to position [5878, 0]
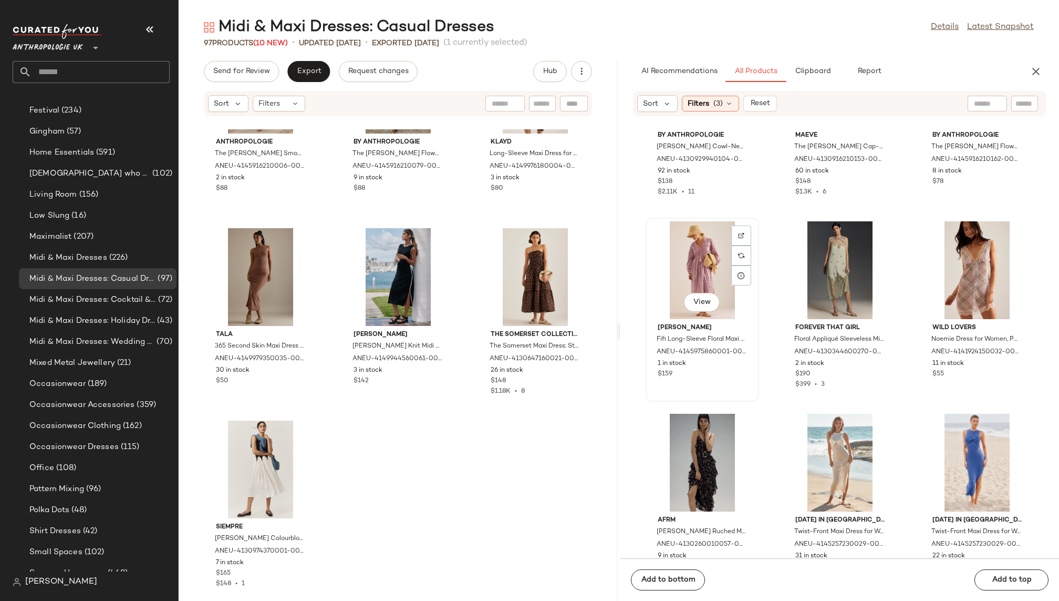
click at [688, 284] on div "View" at bounding box center [703, 270] width 106 height 98
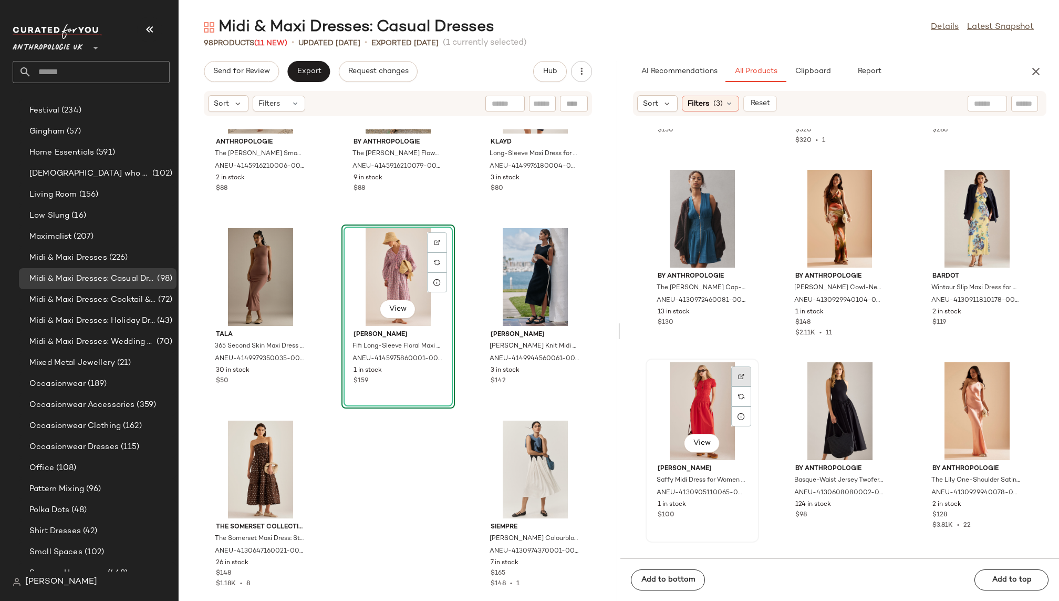
scroll to position [15752, 0]
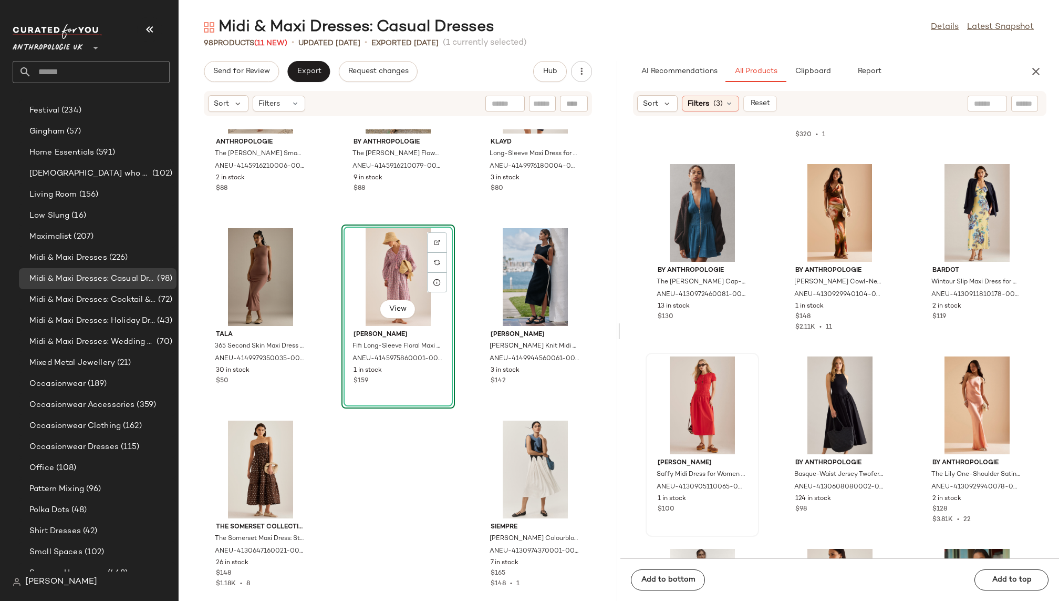
drag, startPoint x: 703, startPoint y: 241, endPoint x: 376, endPoint y: 1, distance: 406.0
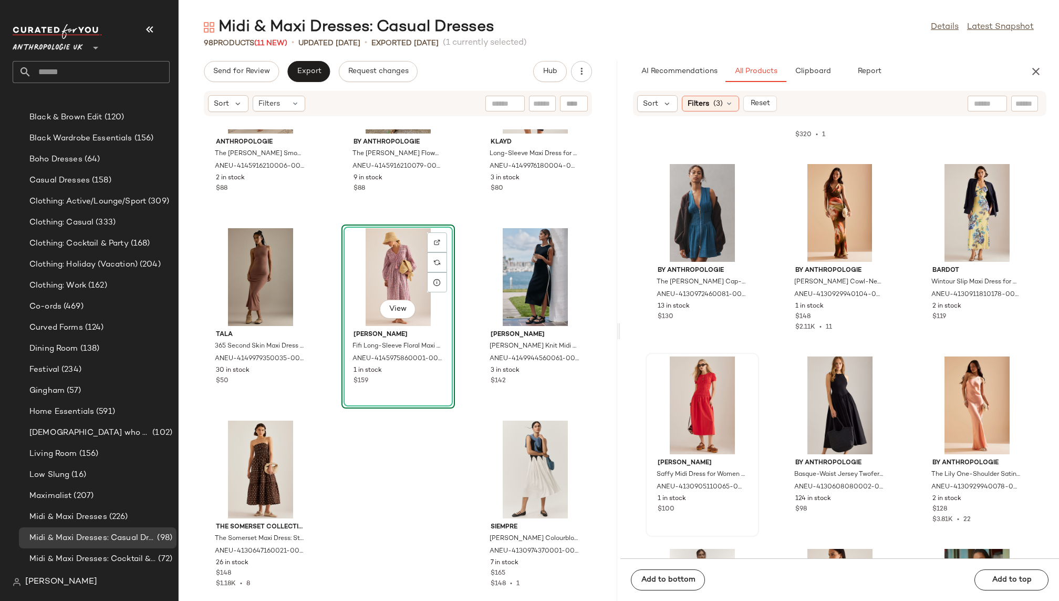
scroll to position [236, 0]
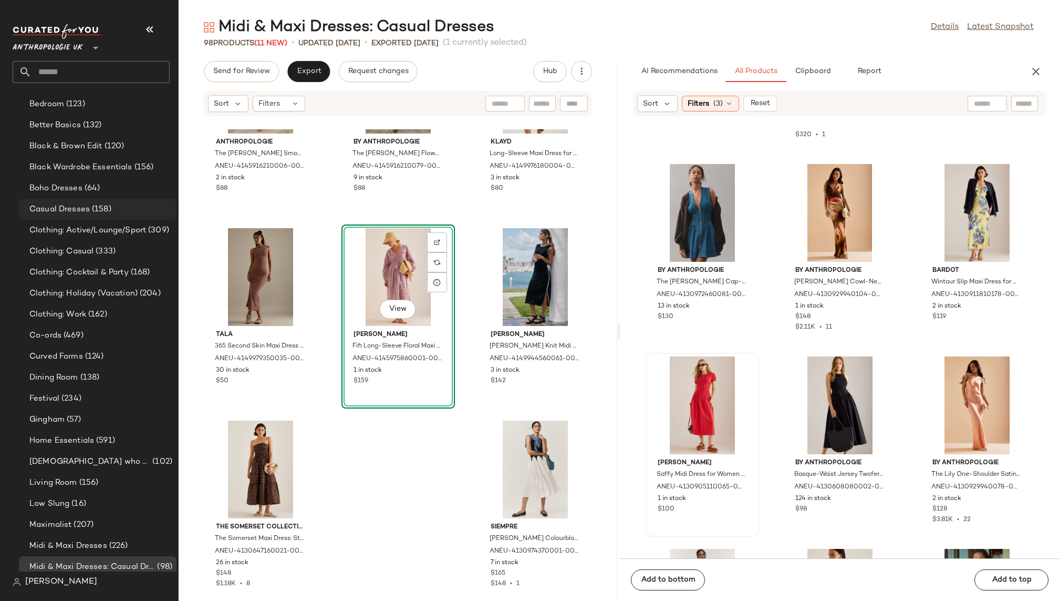
click at [127, 211] on div "Casual Dresses (158)" at bounding box center [99, 209] width 146 height 12
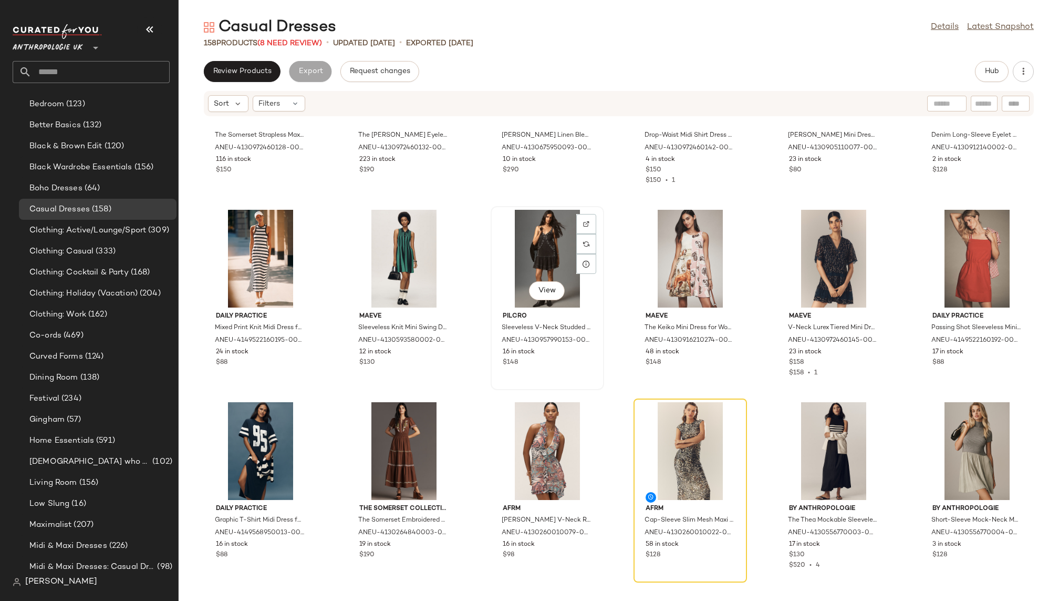
scroll to position [316, 0]
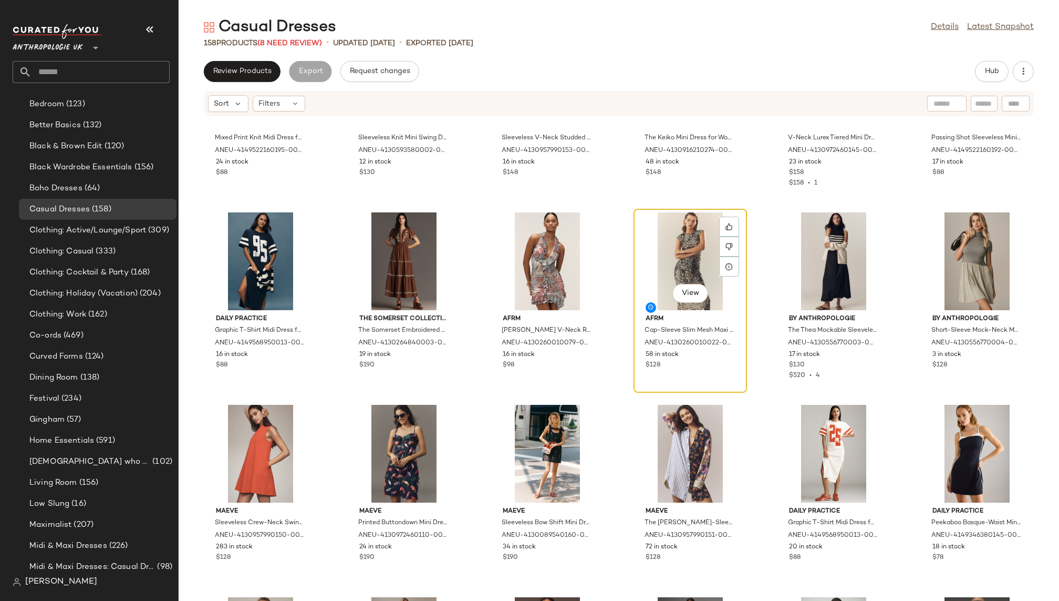
click at [670, 273] on div "View" at bounding box center [690, 261] width 106 height 98
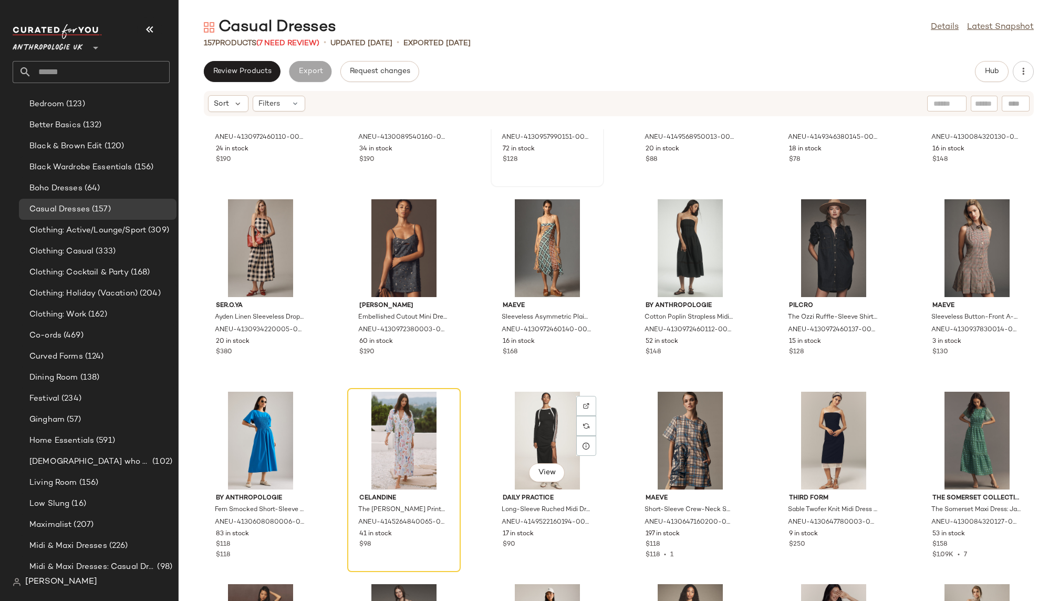
scroll to position [734, 0]
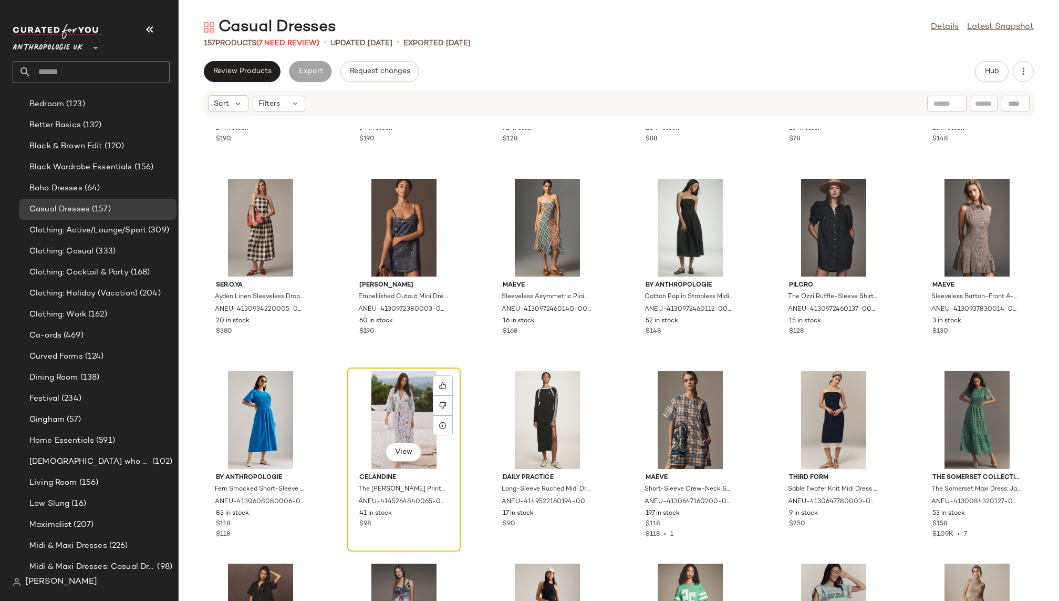
click at [411, 412] on div "View" at bounding box center [404, 420] width 106 height 98
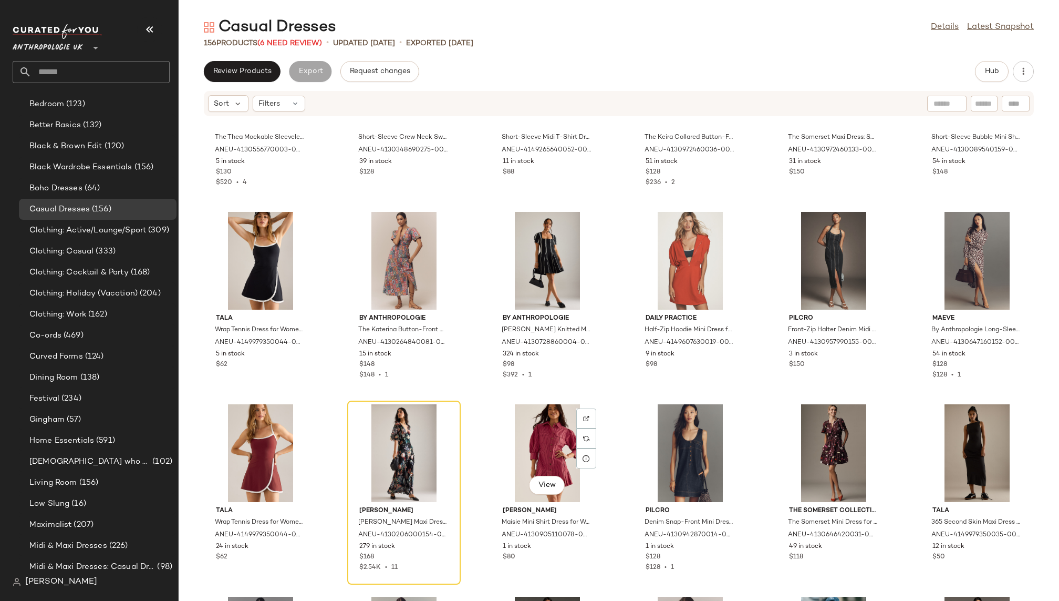
scroll to position [1495, 0]
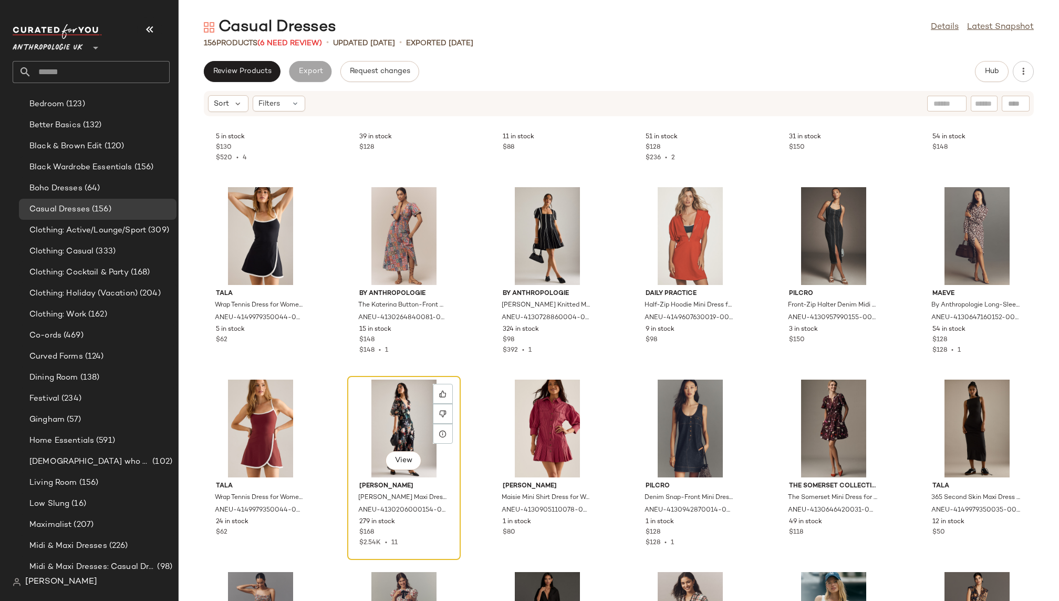
click at [387, 430] on div "View" at bounding box center [404, 428] width 106 height 98
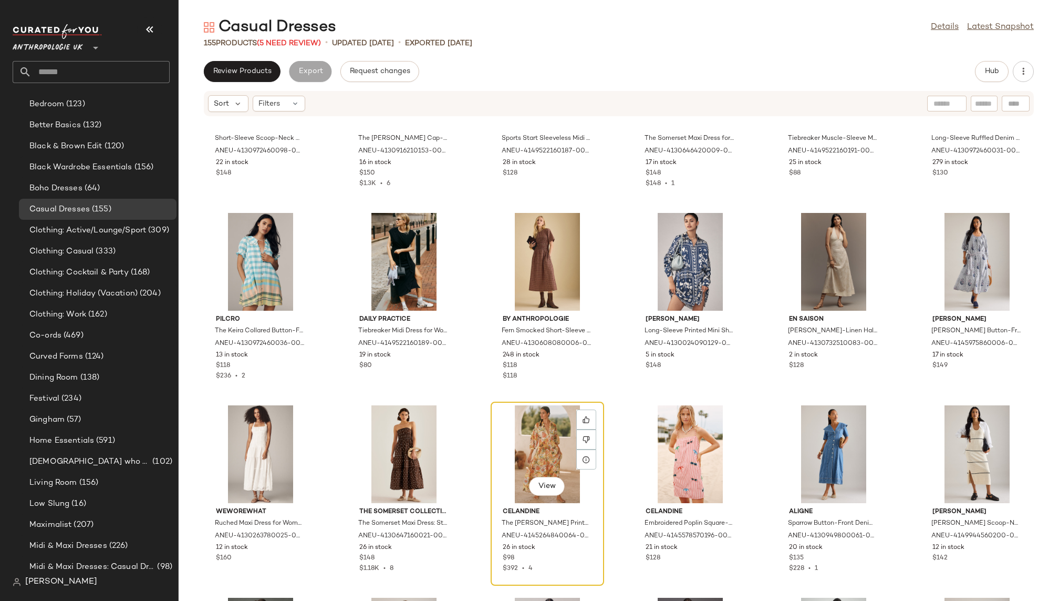
scroll to position [2625, 0]
click at [531, 426] on div "View" at bounding box center [548, 453] width 106 height 98
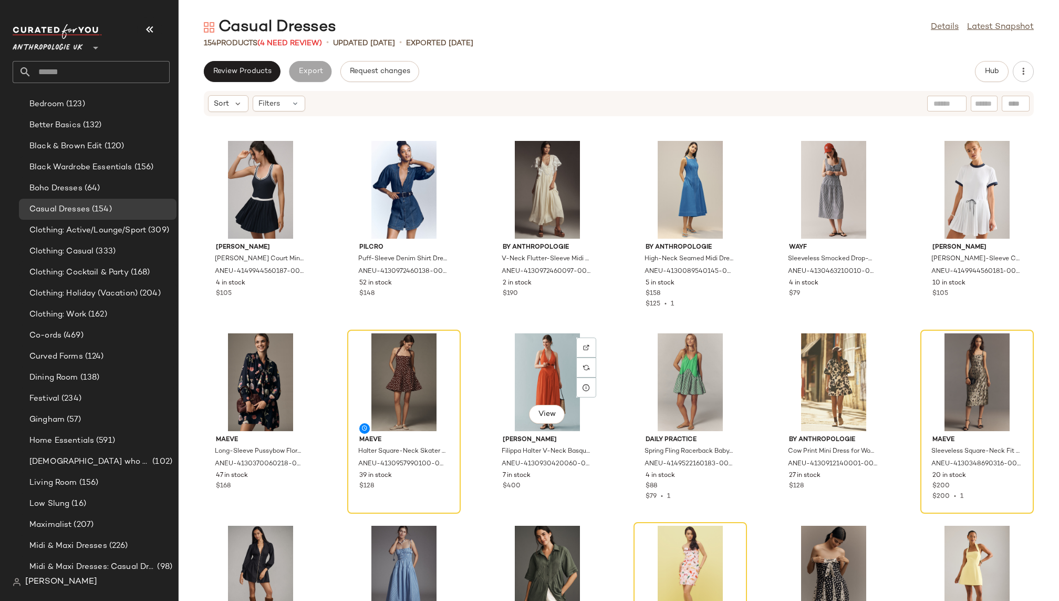
scroll to position [3875, 0]
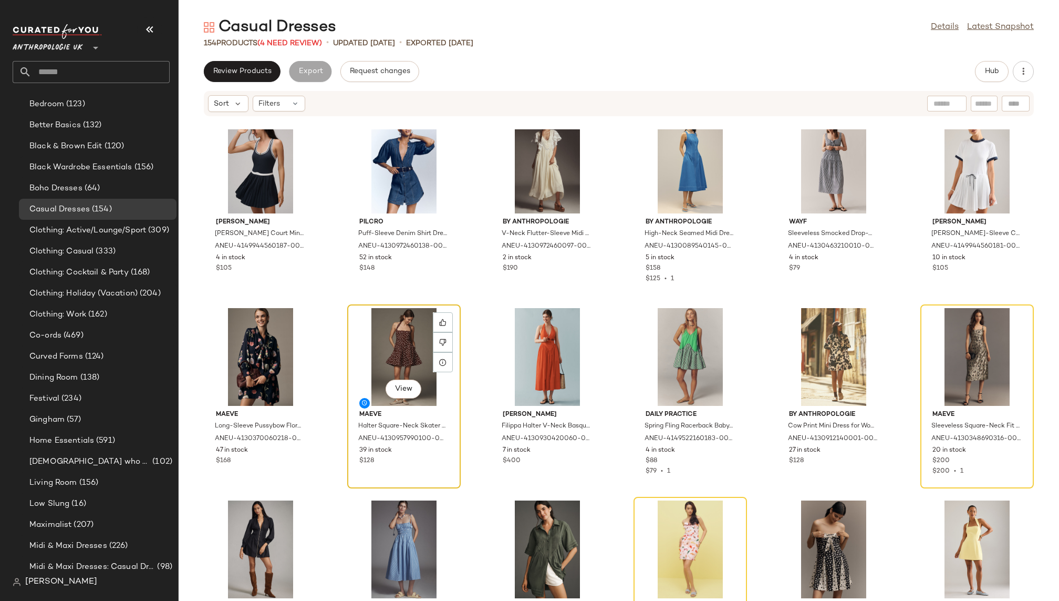
click at [406, 356] on div "View" at bounding box center [404, 357] width 106 height 98
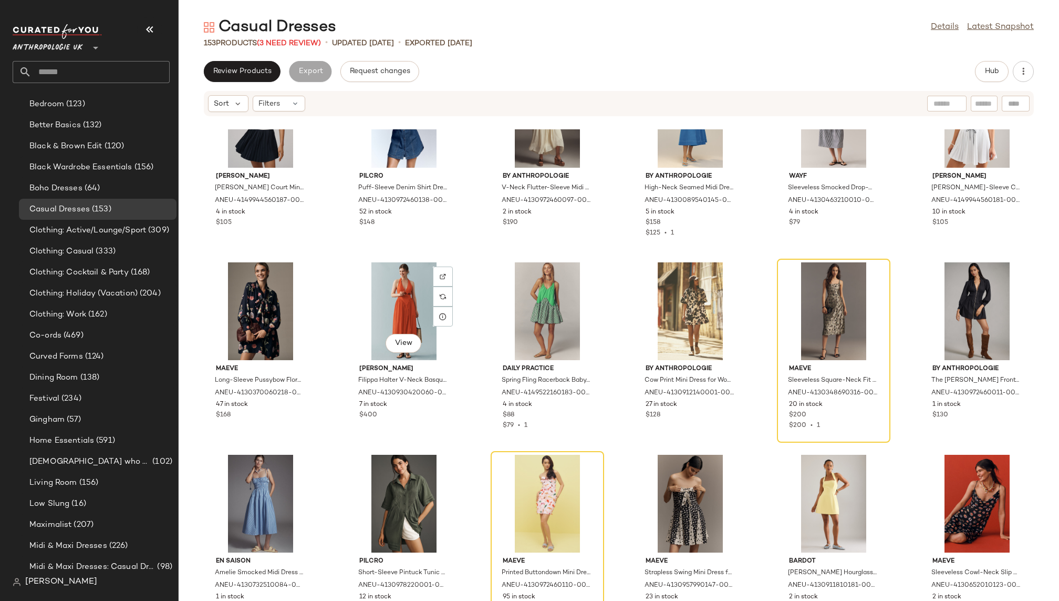
scroll to position [4004, 0]
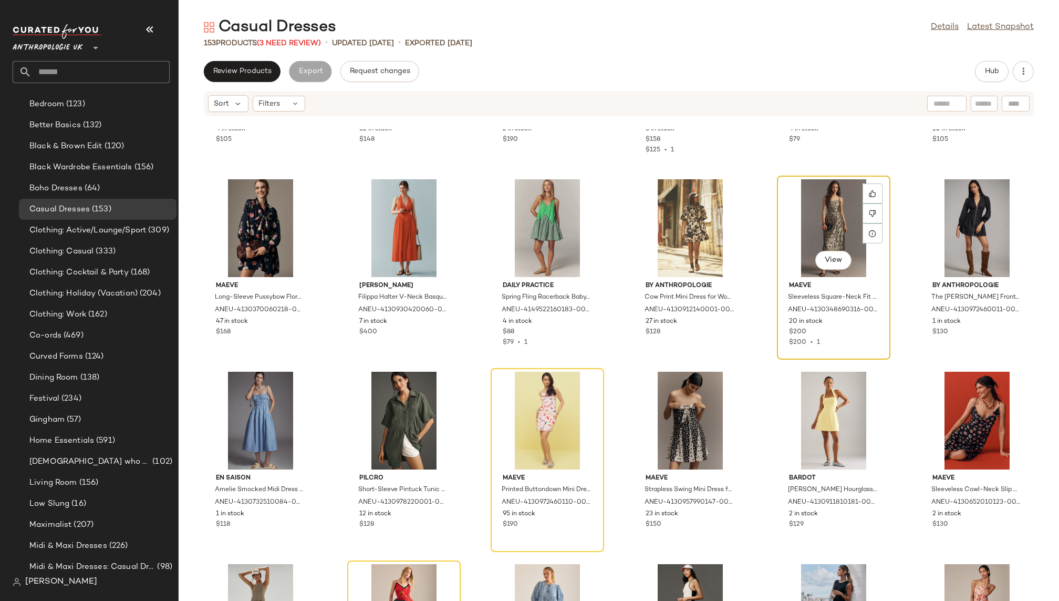
click at [798, 195] on div "View" at bounding box center [834, 228] width 106 height 98
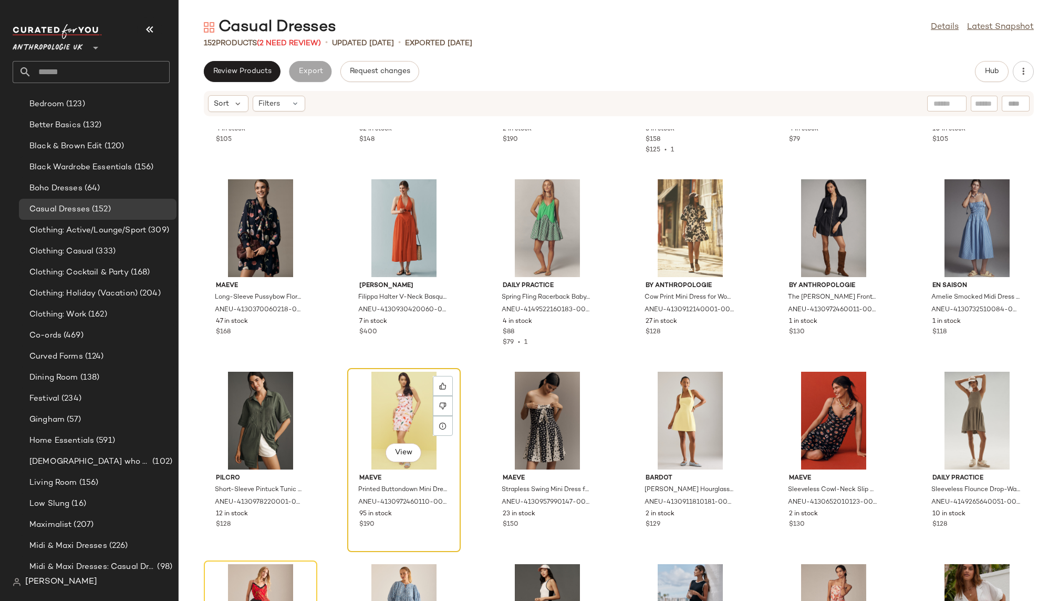
click at [380, 400] on div "View" at bounding box center [404, 421] width 106 height 98
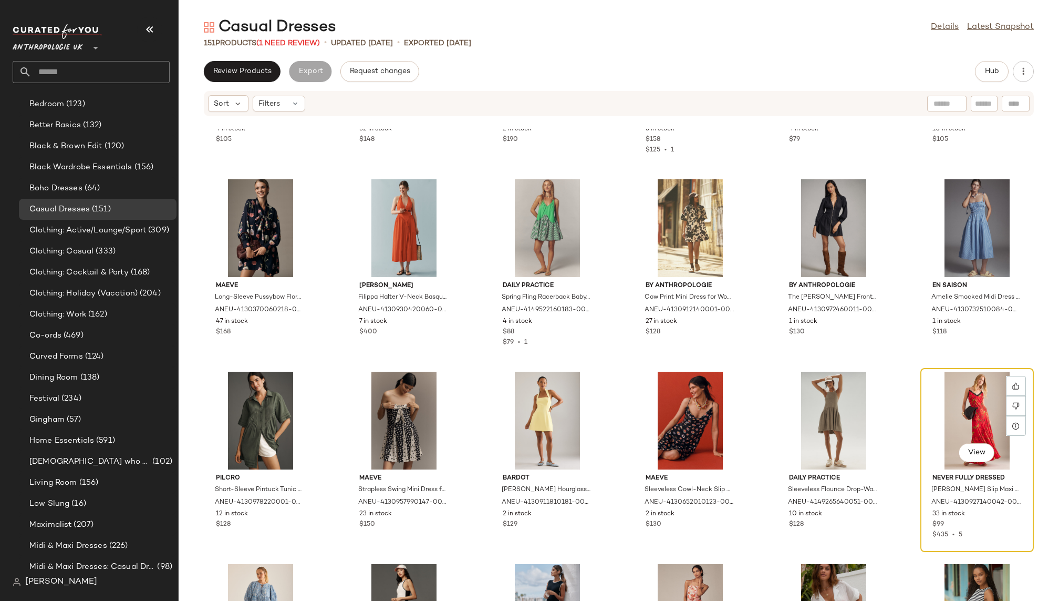
click at [951, 394] on div "View" at bounding box center [977, 421] width 106 height 98
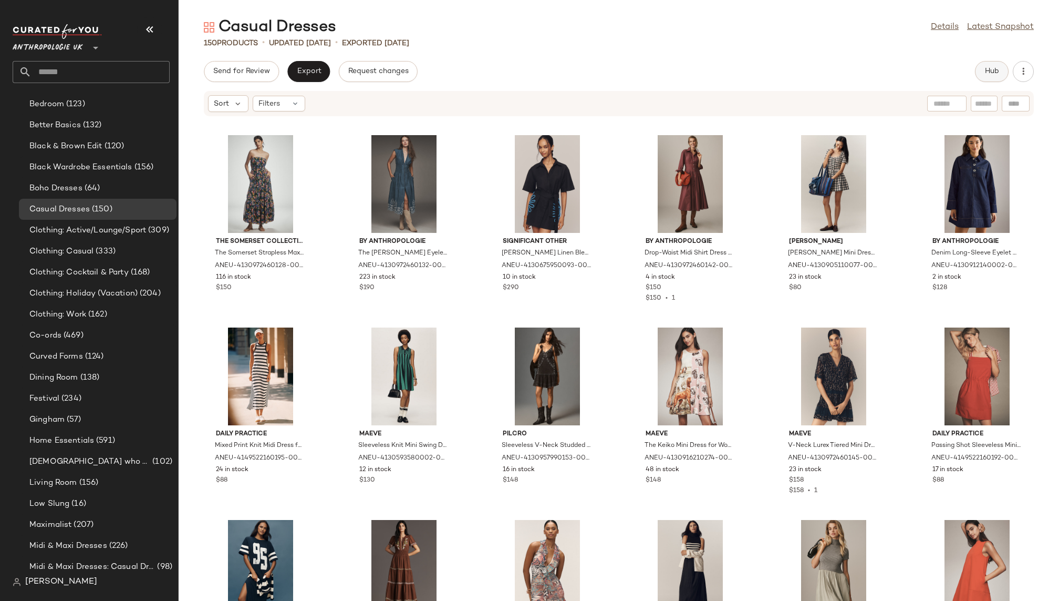
click at [993, 77] on button "Hub" at bounding box center [992, 71] width 34 height 21
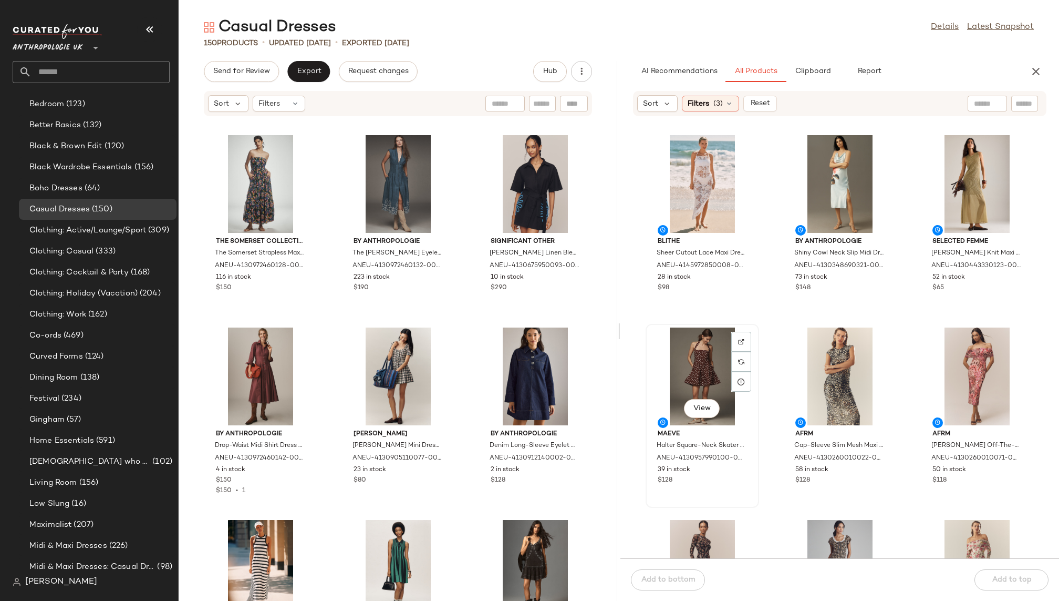
click at [682, 376] on div "View" at bounding box center [703, 376] width 106 height 98
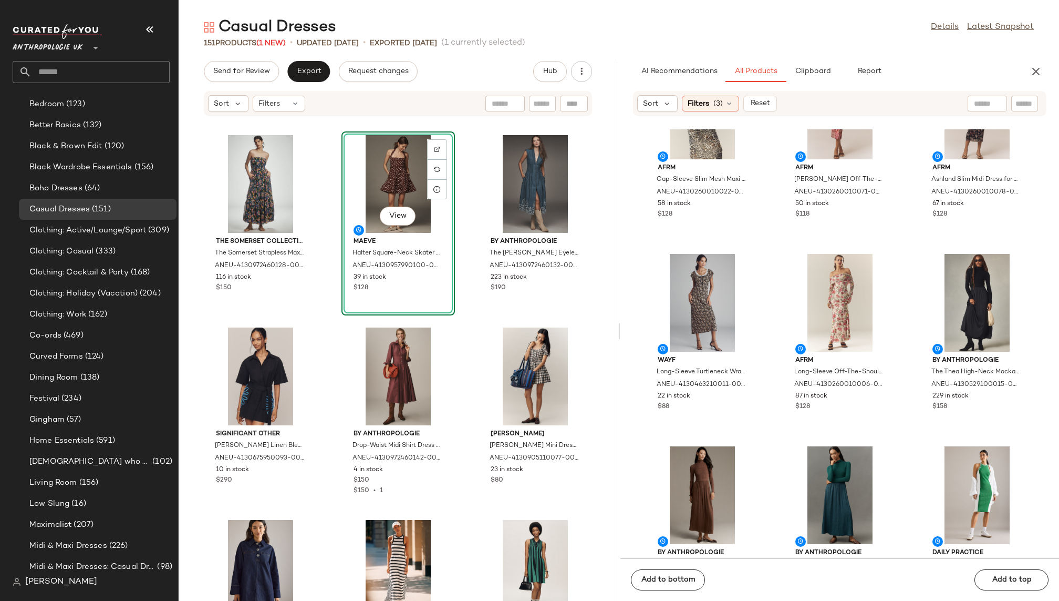
scroll to position [283, 0]
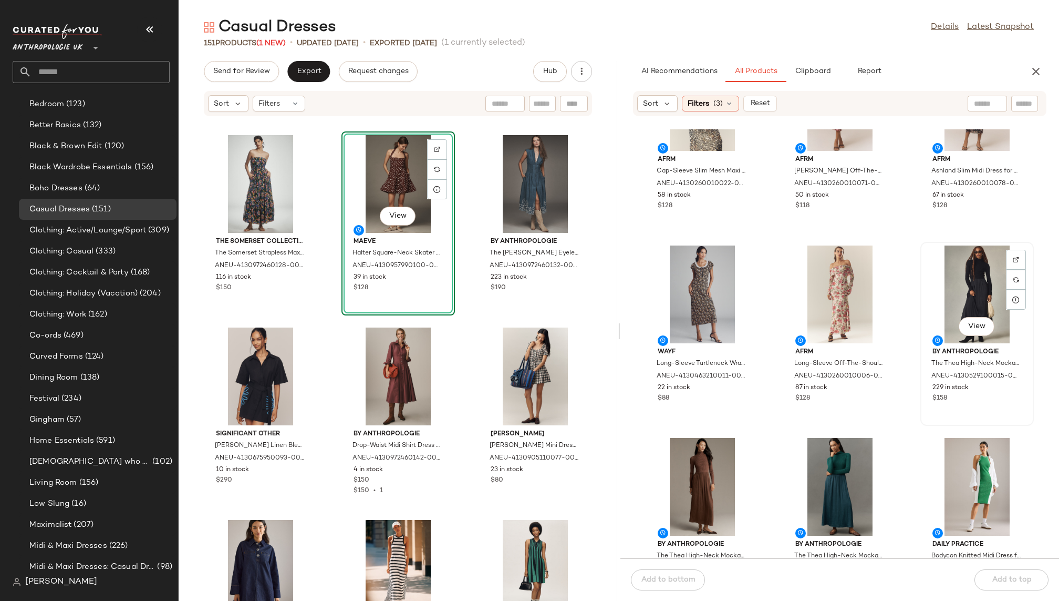
click at [951, 277] on div "View" at bounding box center [977, 294] width 106 height 98
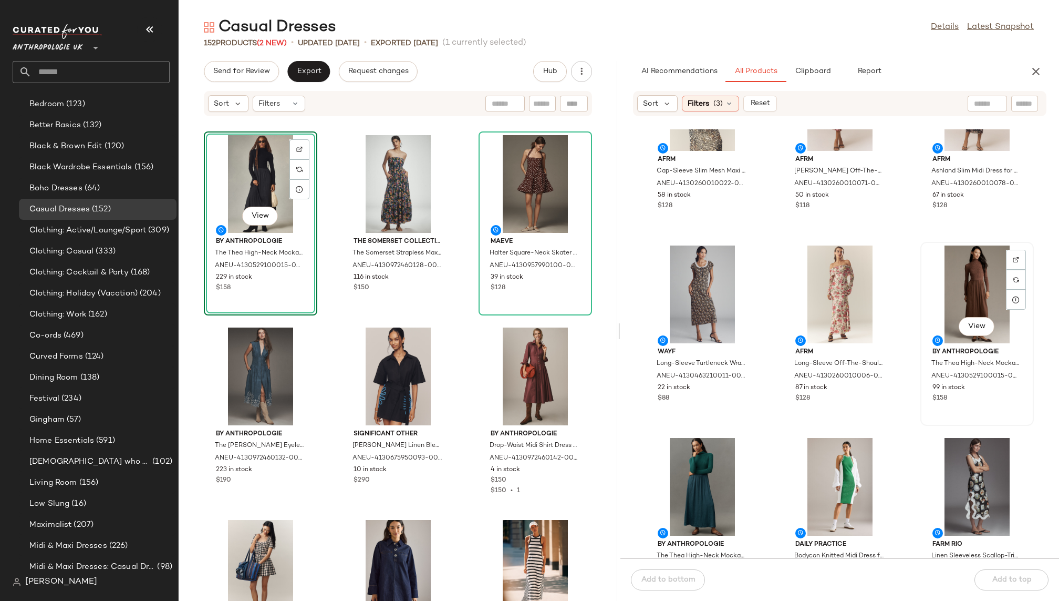
click at [947, 273] on div "View" at bounding box center [977, 294] width 106 height 98
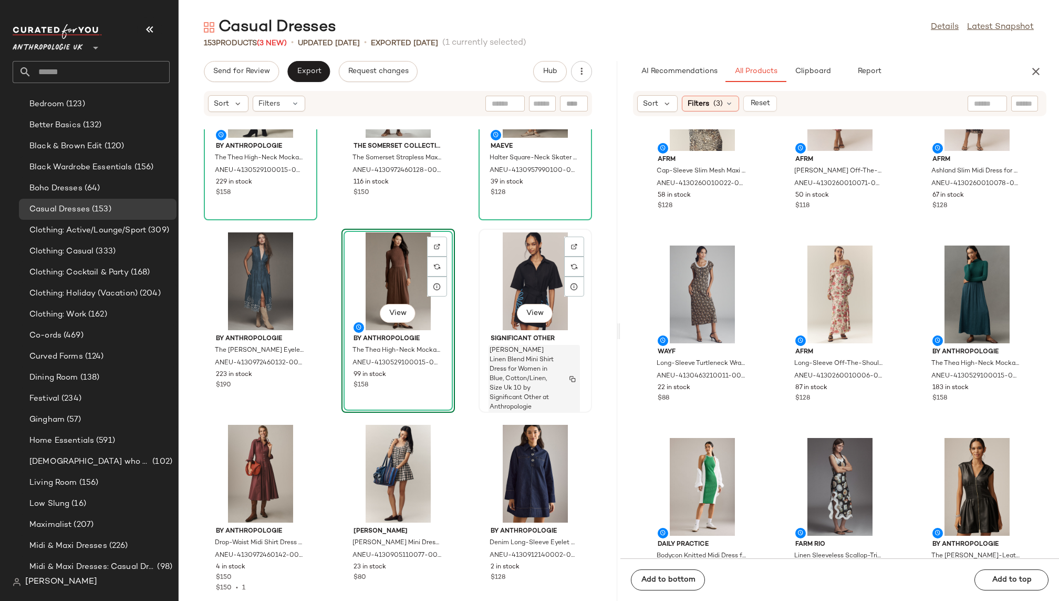
scroll to position [137, 0]
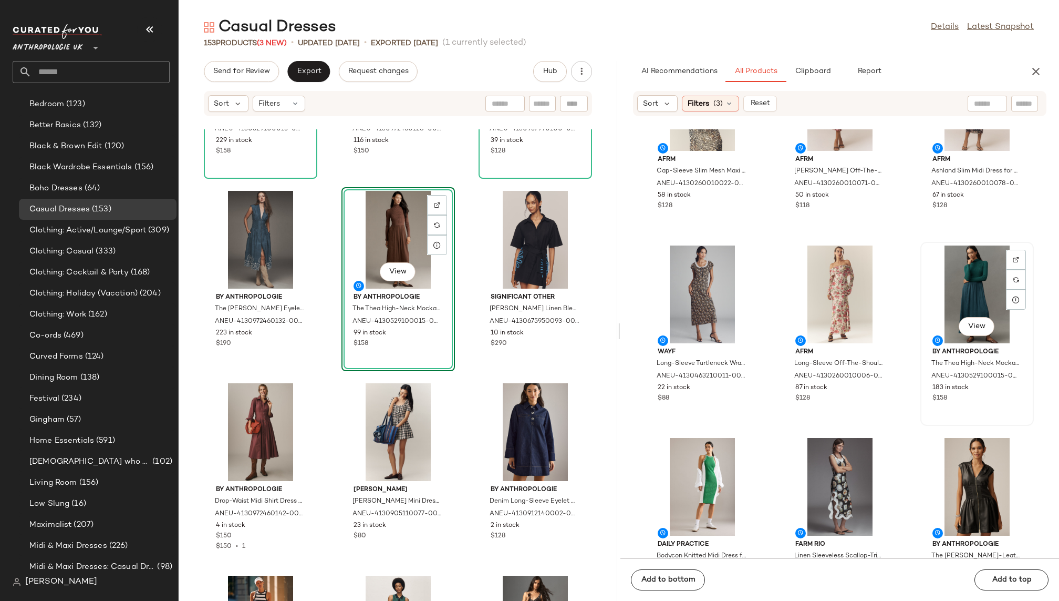
click at [966, 271] on div "View" at bounding box center [977, 294] width 106 height 98
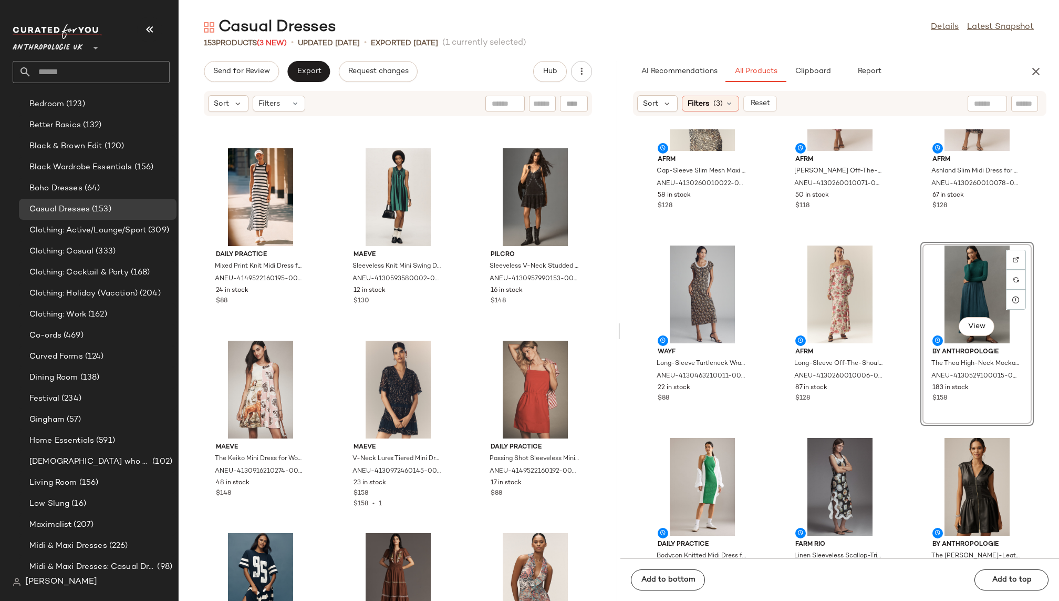
scroll to position [578, 0]
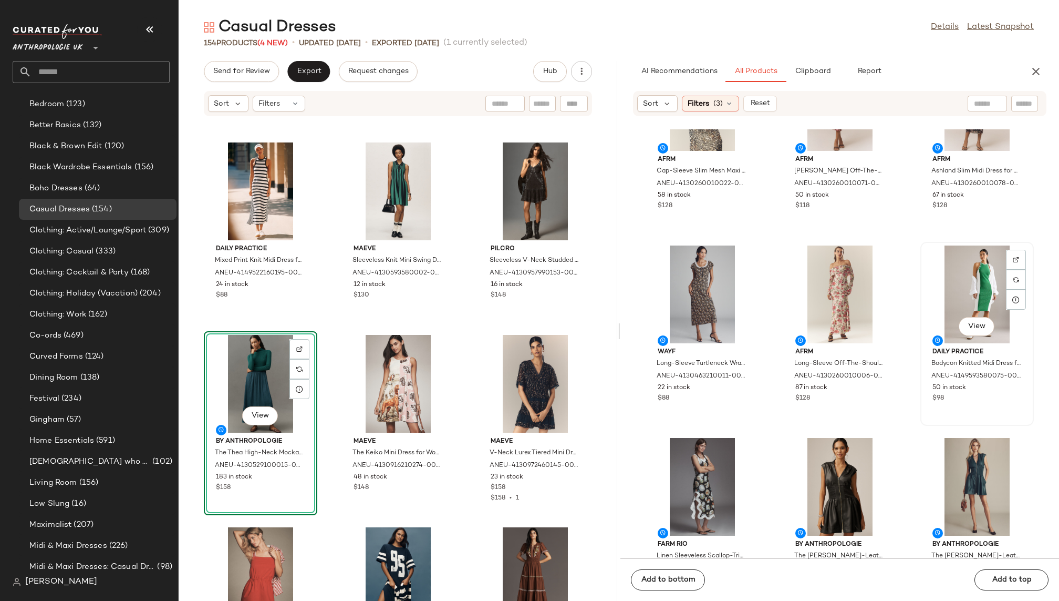
click at [959, 288] on div "View" at bounding box center [977, 294] width 106 height 98
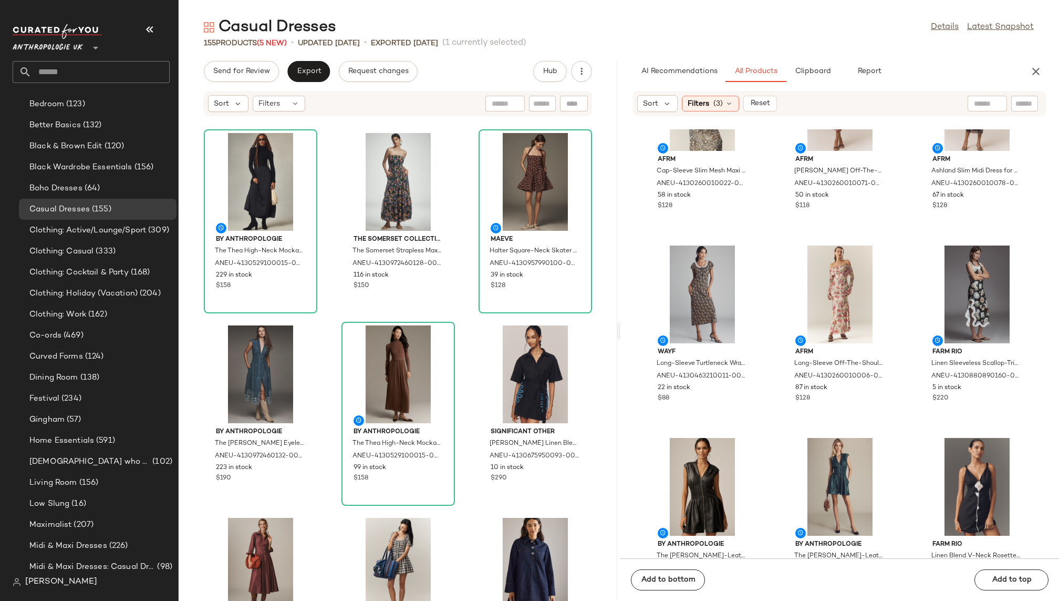
scroll to position [0, 0]
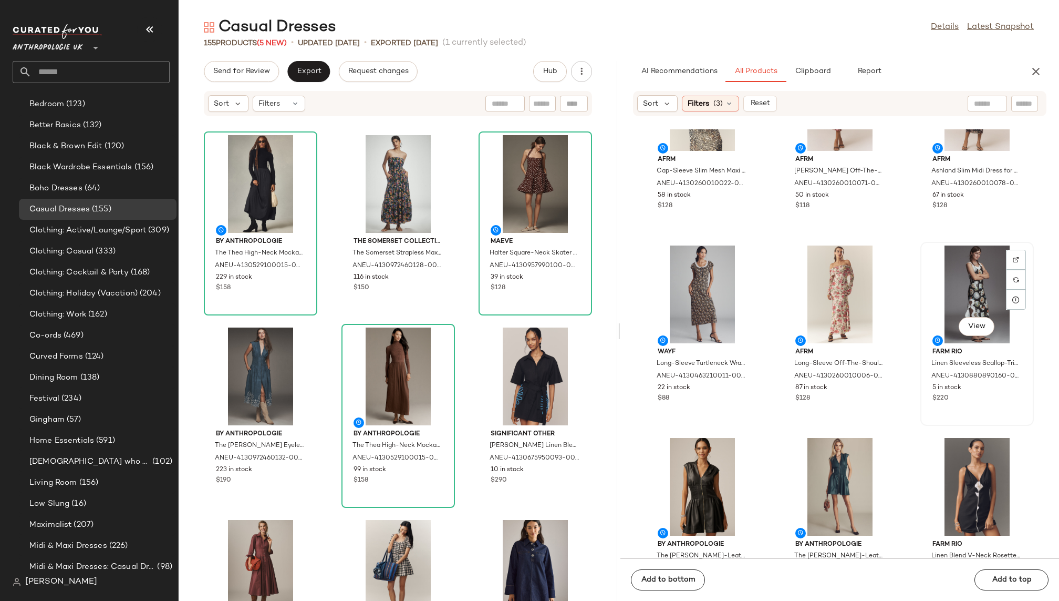
click at [924, 263] on div "View" at bounding box center [977, 294] width 106 height 98
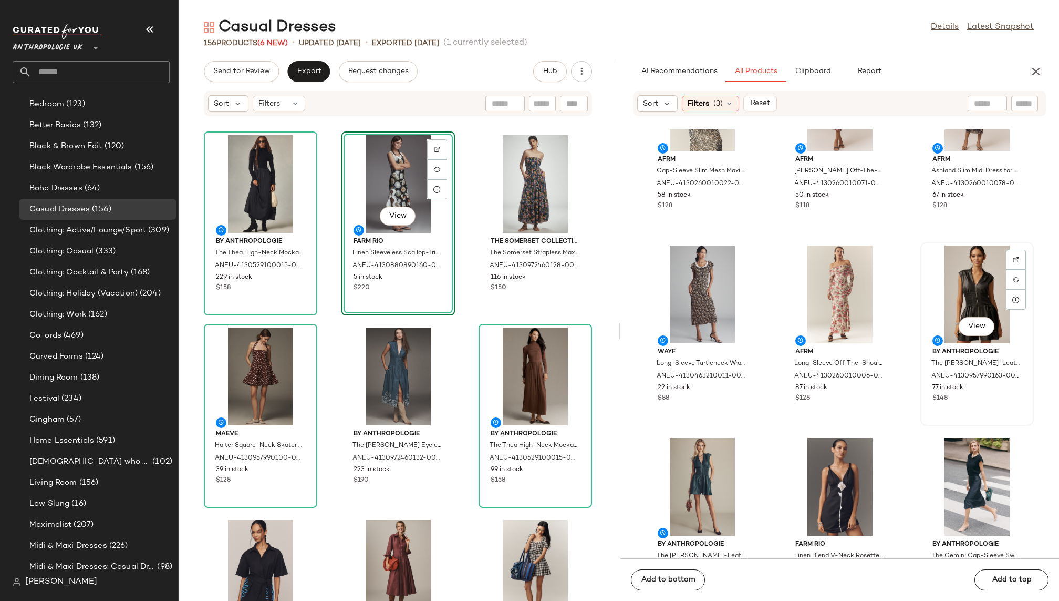
click at [931, 294] on div "View" at bounding box center [977, 294] width 106 height 98
click at [690, 465] on div "View" at bounding box center [703, 487] width 106 height 98
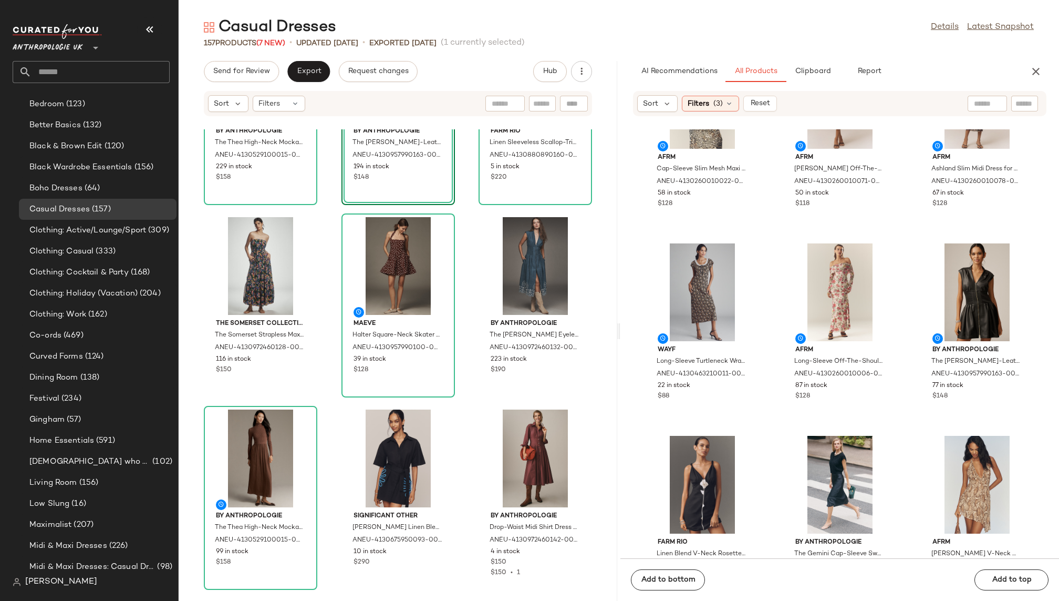
scroll to position [137, 0]
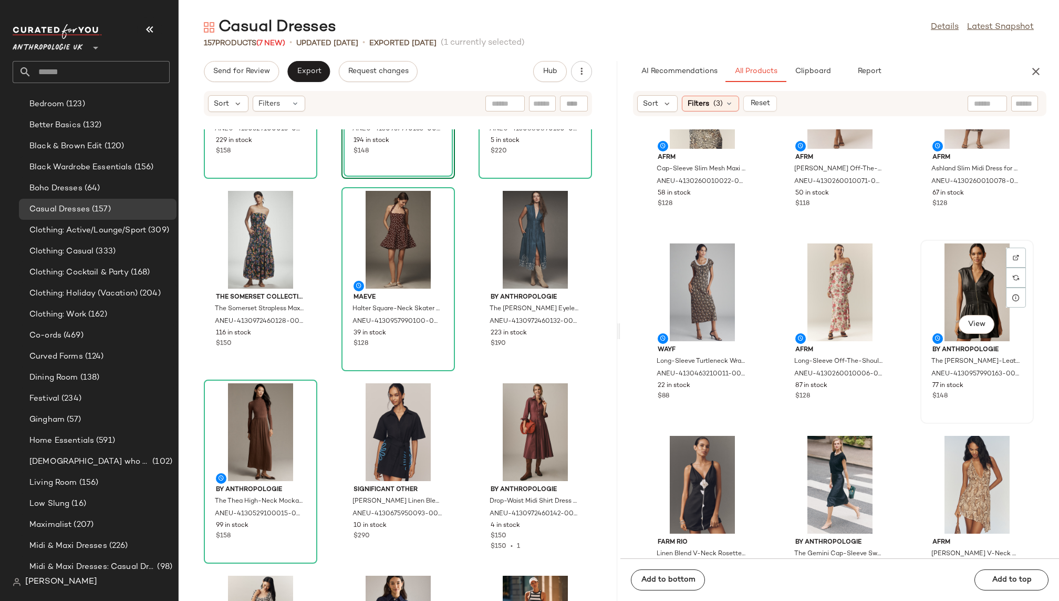
click at [947, 268] on div "View" at bounding box center [977, 292] width 106 height 98
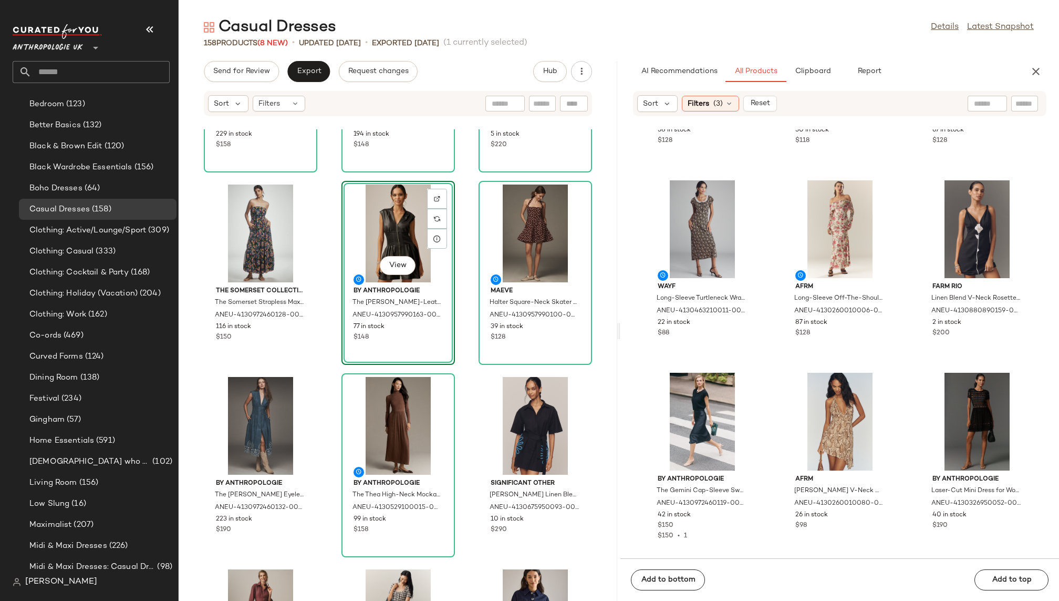
scroll to position [363, 0]
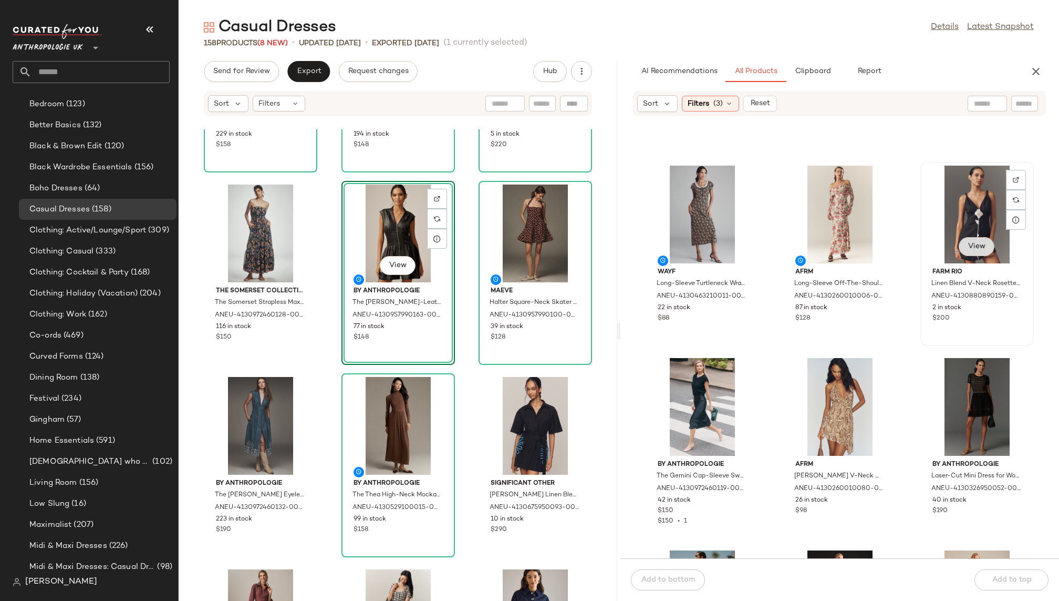
click at [960, 240] on button "View" at bounding box center [977, 246] width 36 height 19
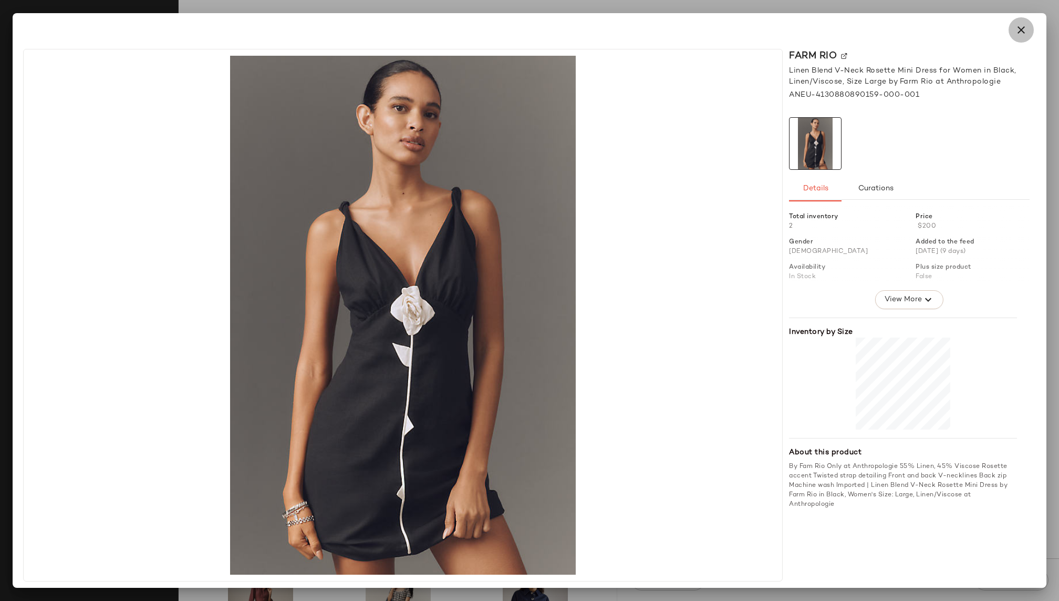
click at [1019, 29] on icon "button" at bounding box center [1021, 30] width 13 height 13
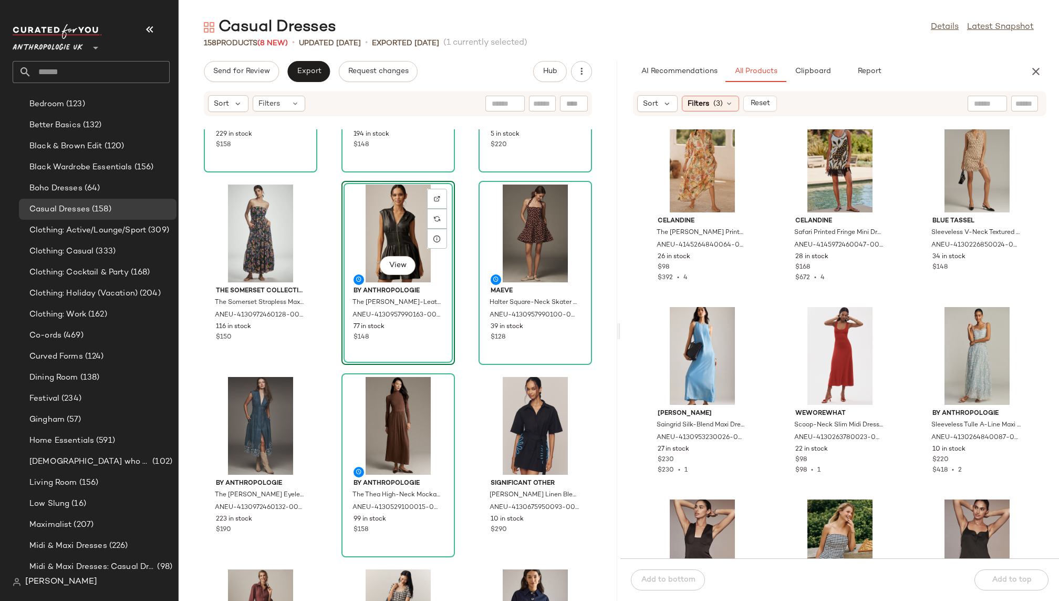
scroll to position [2538, 0]
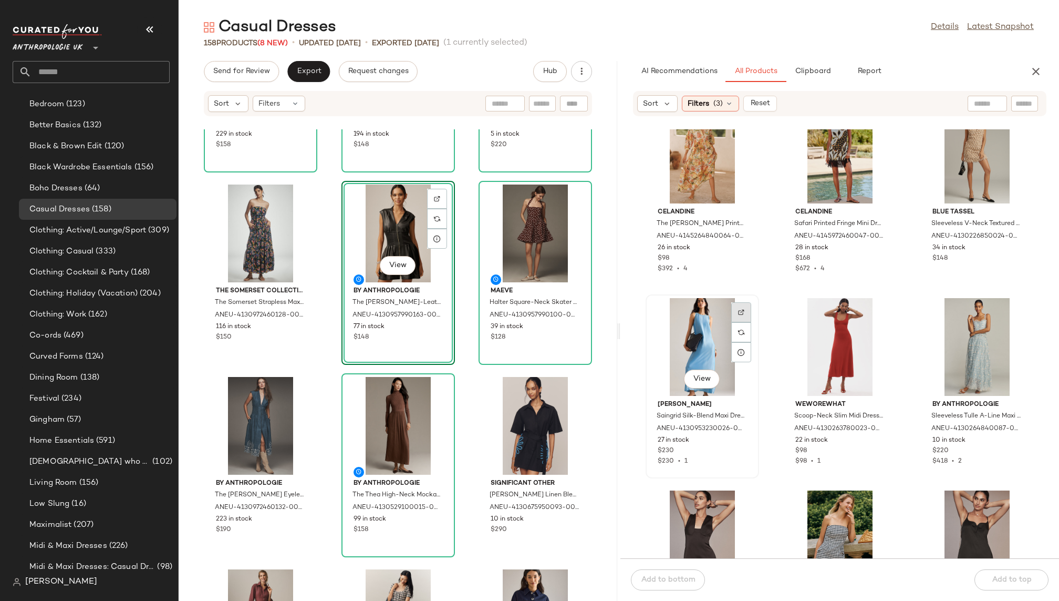
click at [739, 322] on div at bounding box center [742, 332] width 20 height 20
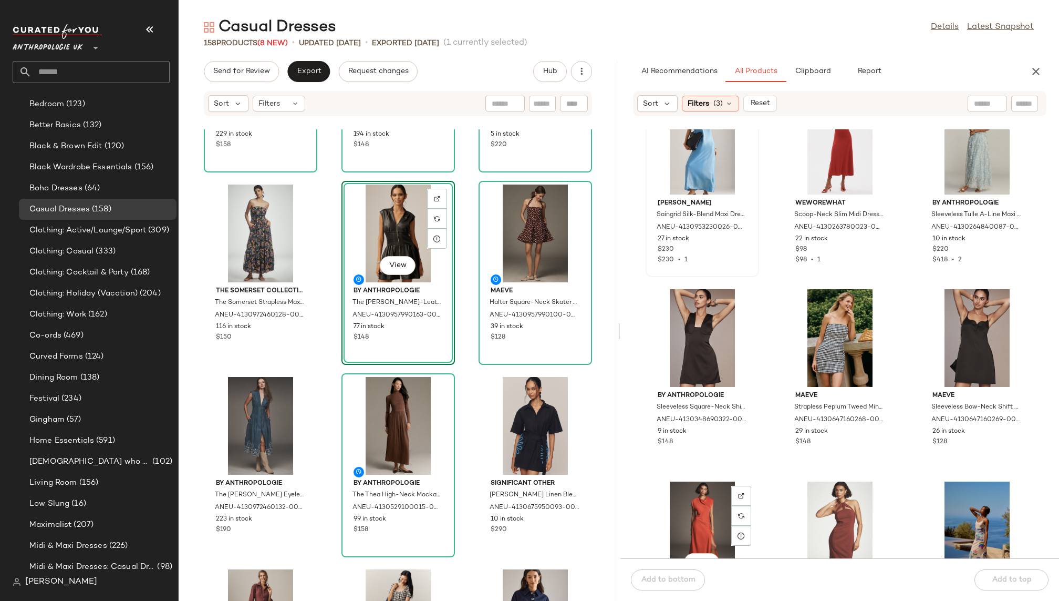
scroll to position [2755, 0]
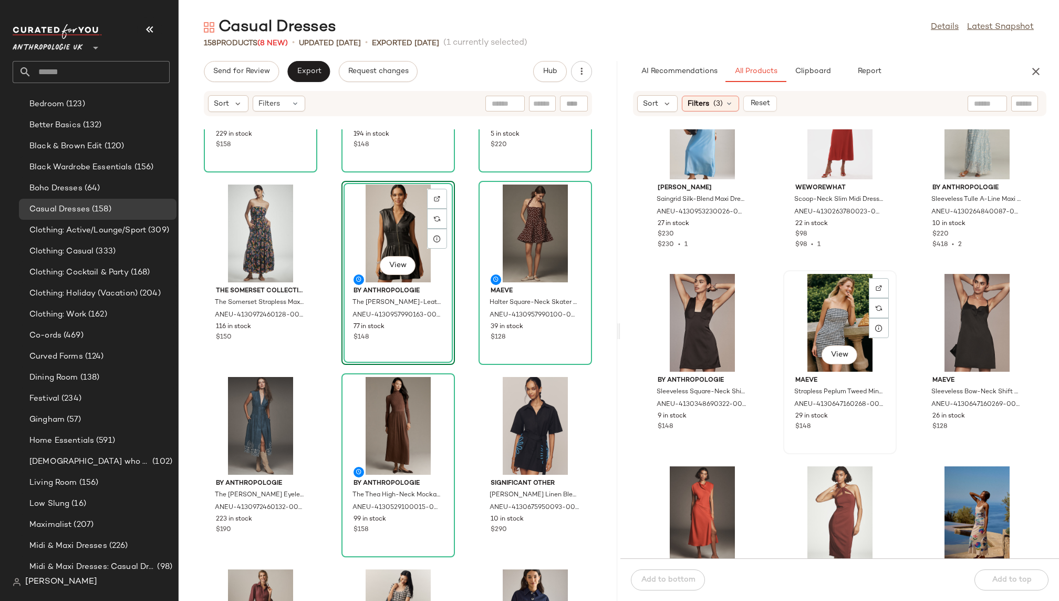
click at [812, 319] on div "View" at bounding box center [840, 323] width 106 height 98
click at [767, 440] on div "Samsoe Samsoe Saingrid Silk-Blend Maxi Dress for Women, Viscose/Silk, Size Smal…" at bounding box center [840, 343] width 439 height 429
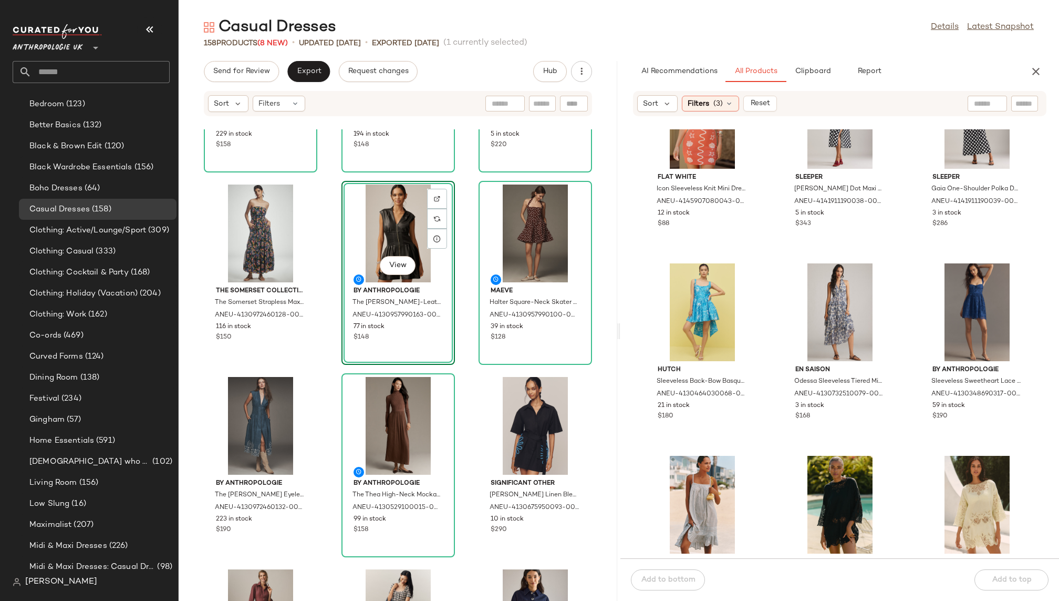
scroll to position [6615, 0]
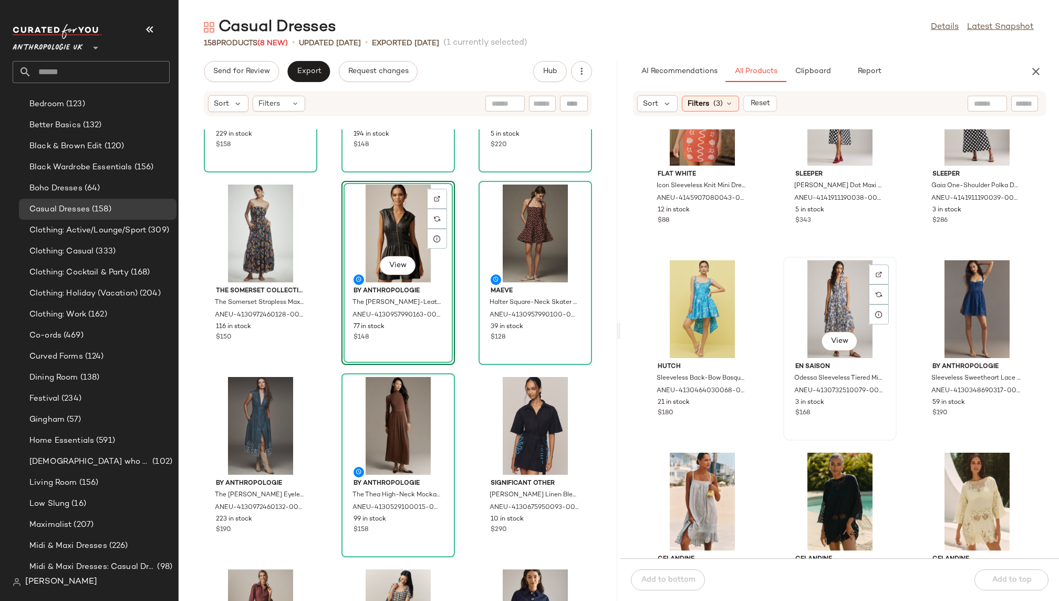
click at [802, 308] on div "View" at bounding box center [840, 309] width 106 height 98
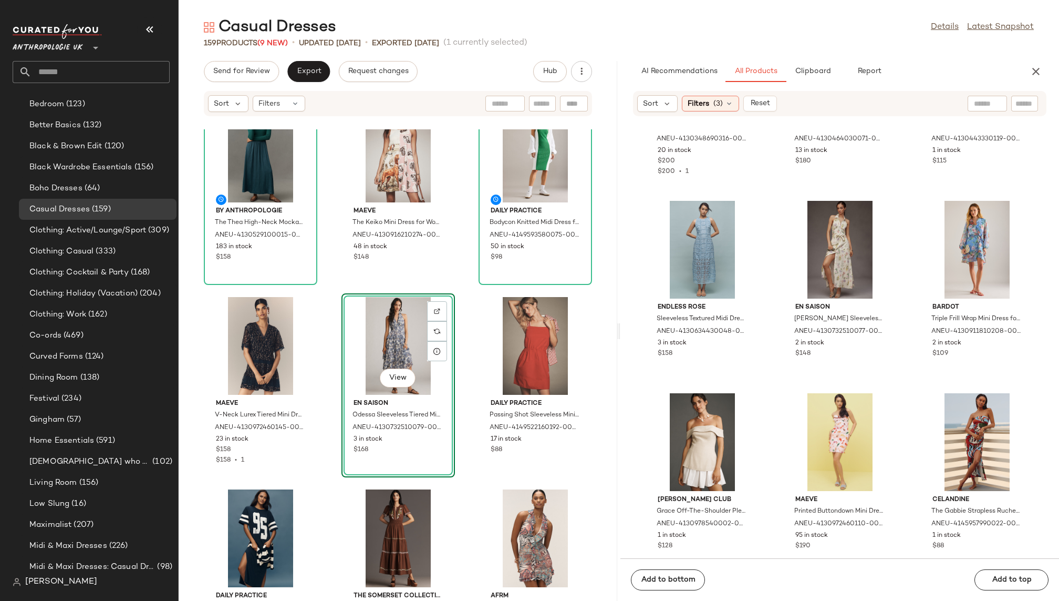
scroll to position [7467, 0]
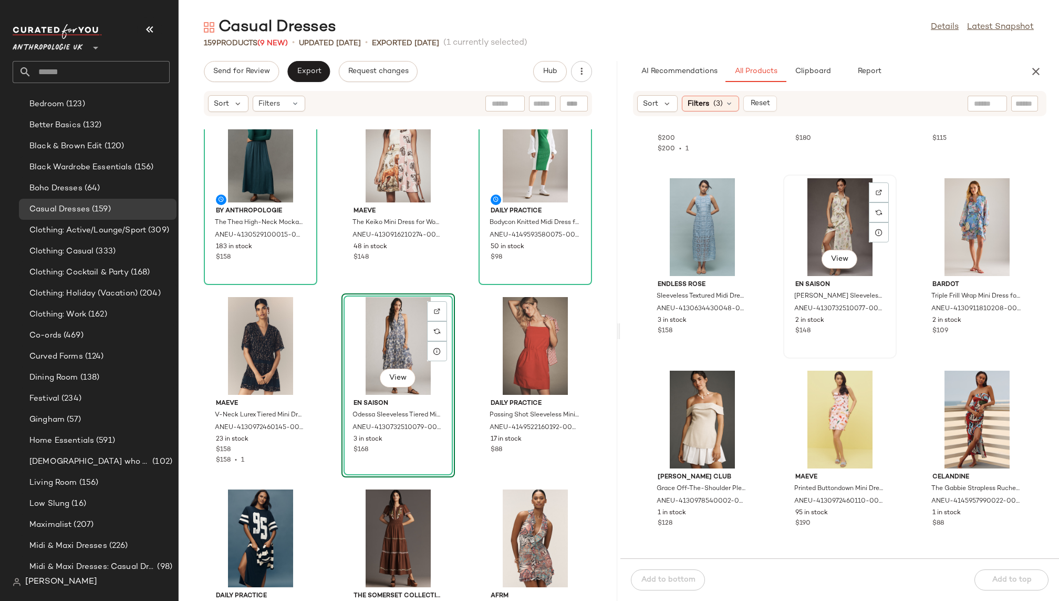
click at [810, 240] on div "View" at bounding box center [840, 227] width 106 height 98
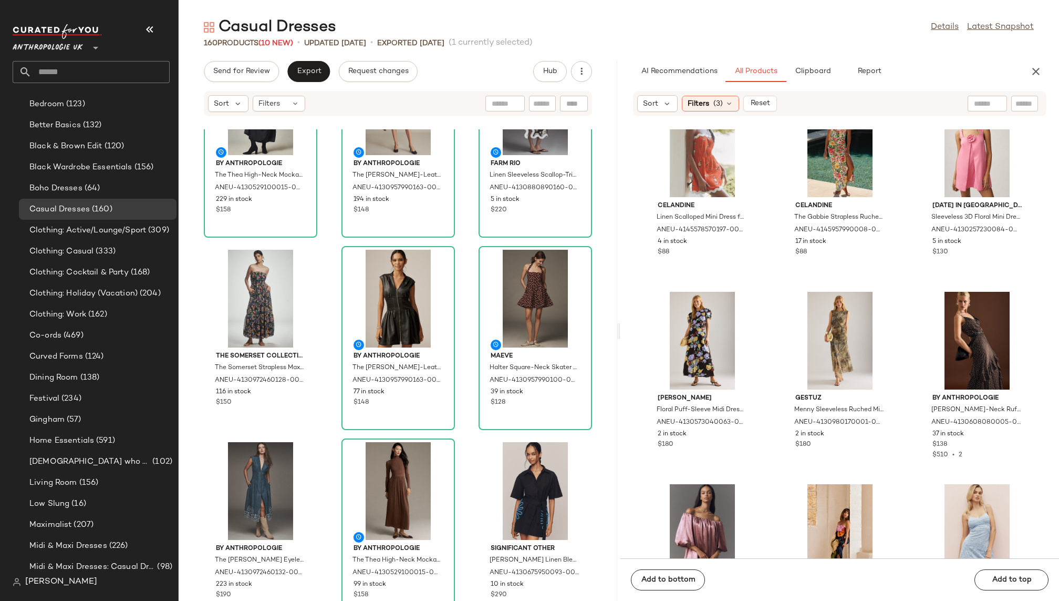
scroll to position [0, 0]
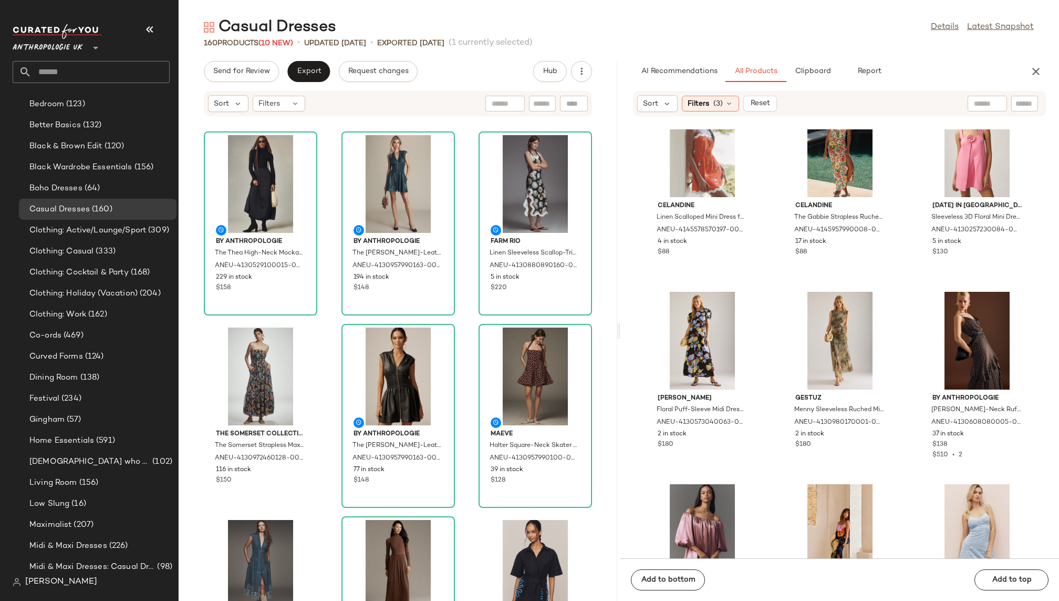
drag, startPoint x: 832, startPoint y: 210, endPoint x: 338, endPoint y: 3, distance: 536.1
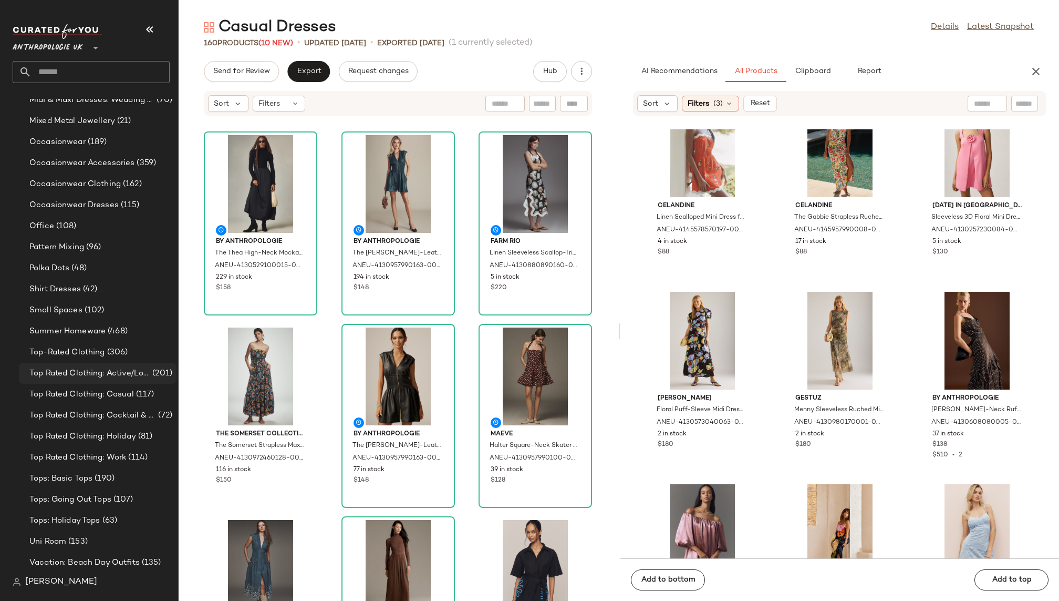
scroll to position [749, 0]
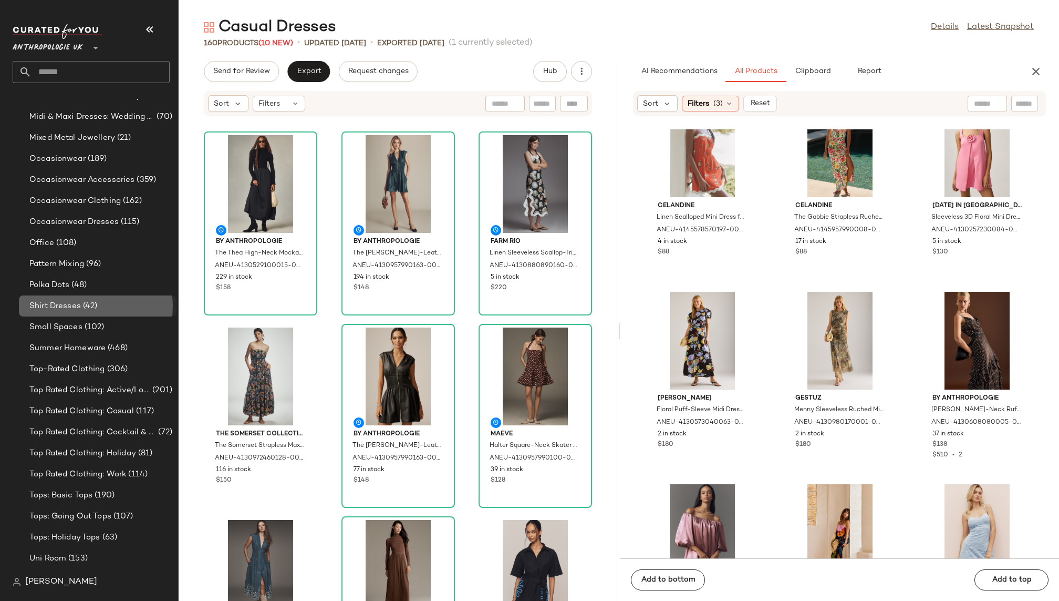
click at [113, 306] on div "Shirt Dresses (42)" at bounding box center [99, 306] width 146 height 12
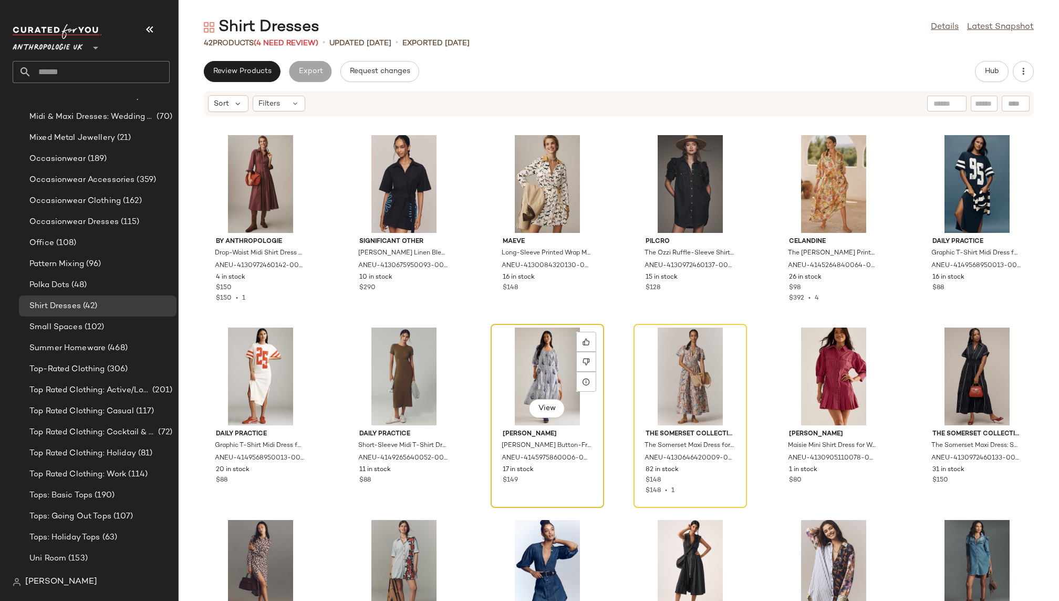
click at [525, 357] on div "View" at bounding box center [548, 376] width 106 height 98
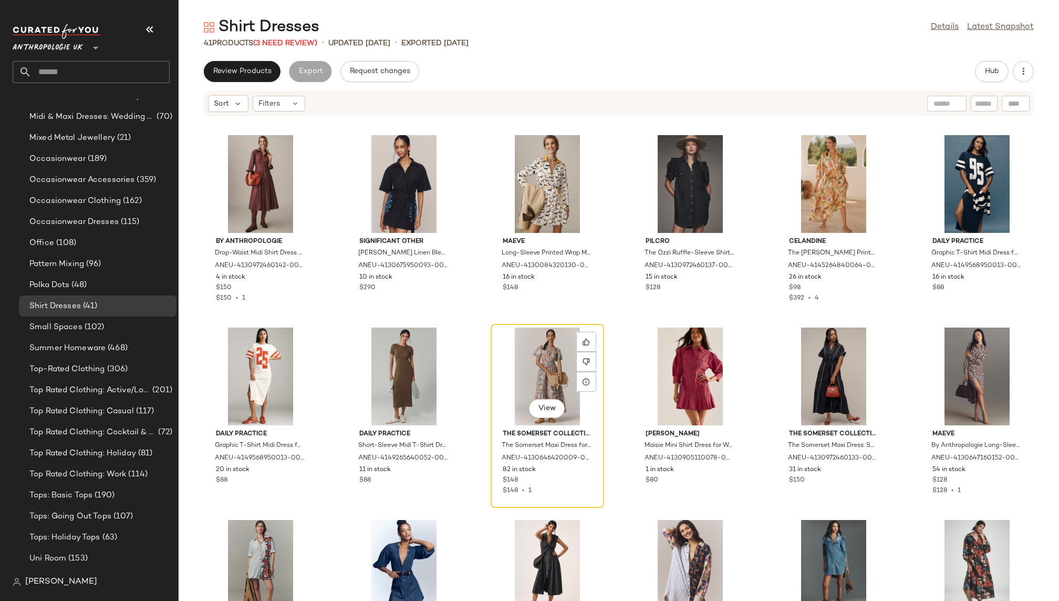
click at [525, 357] on div "View" at bounding box center [548, 376] width 106 height 98
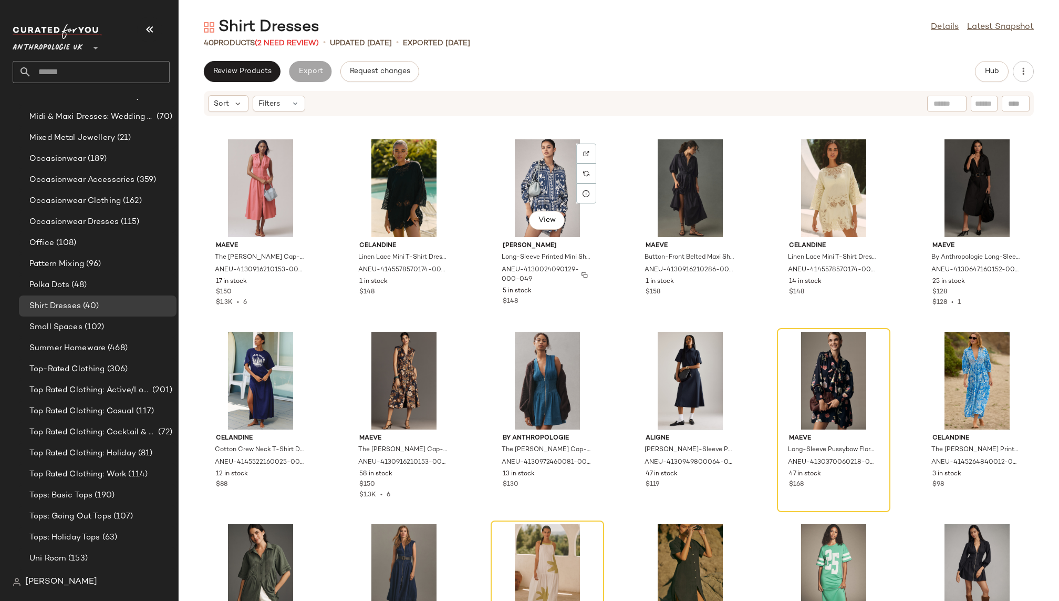
scroll to position [701, 0]
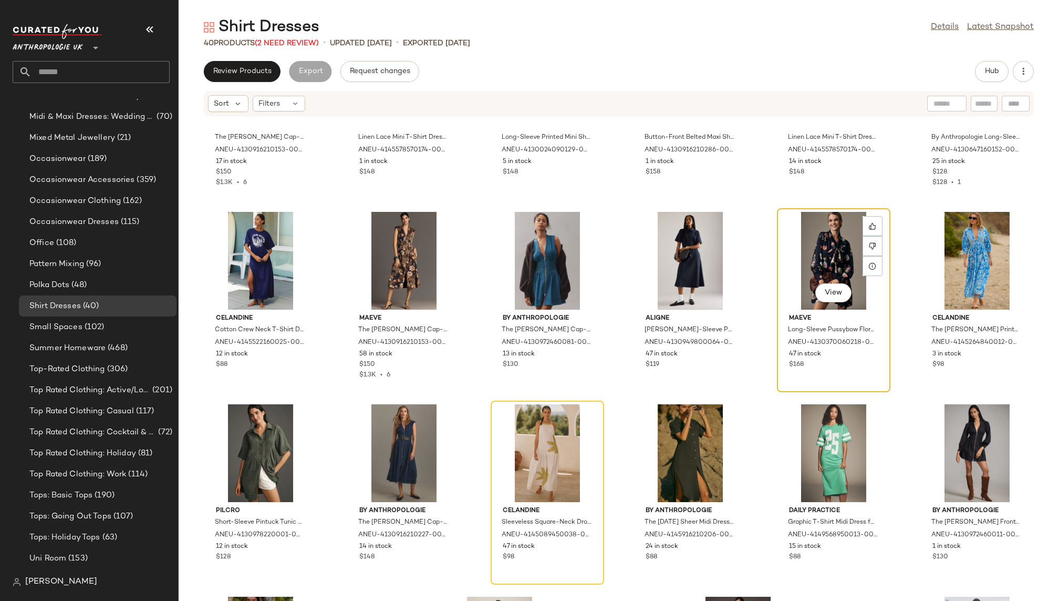
click at [795, 252] on div "View" at bounding box center [834, 261] width 106 height 98
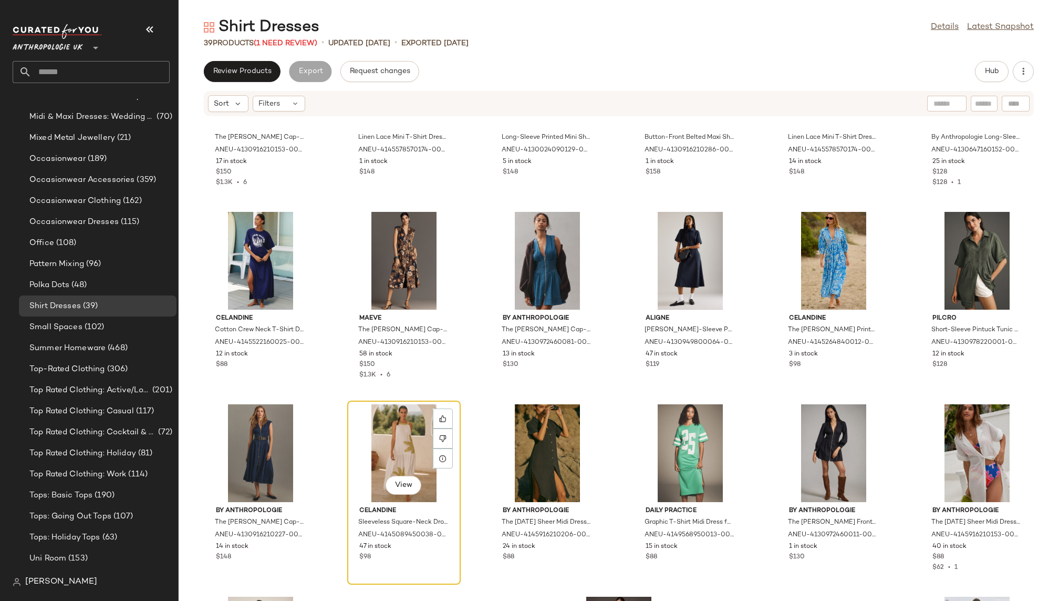
click at [410, 421] on div "View" at bounding box center [404, 453] width 106 height 98
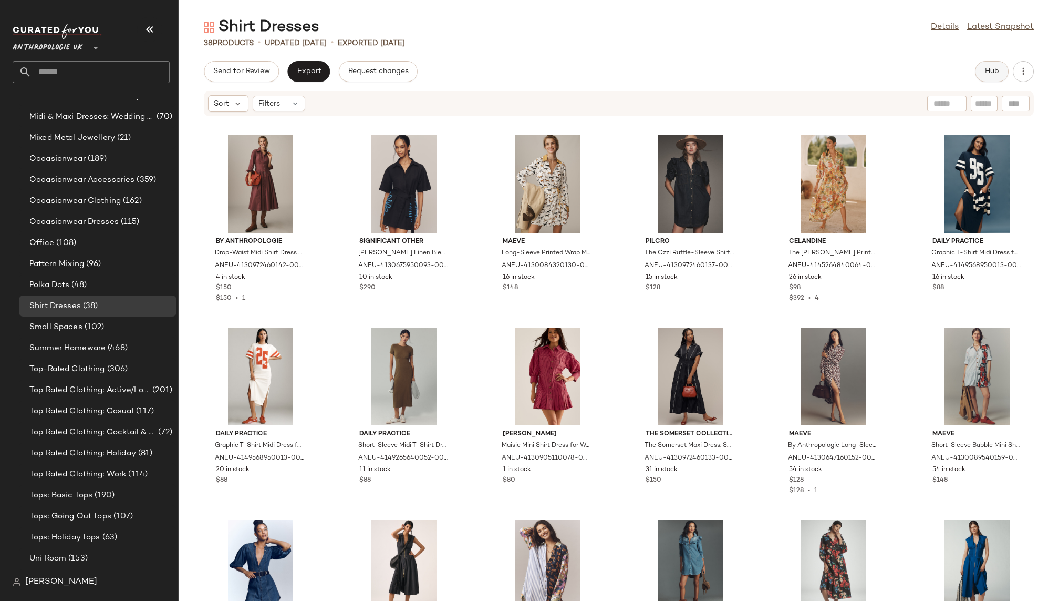
click at [987, 76] on button "Hub" at bounding box center [992, 71] width 34 height 21
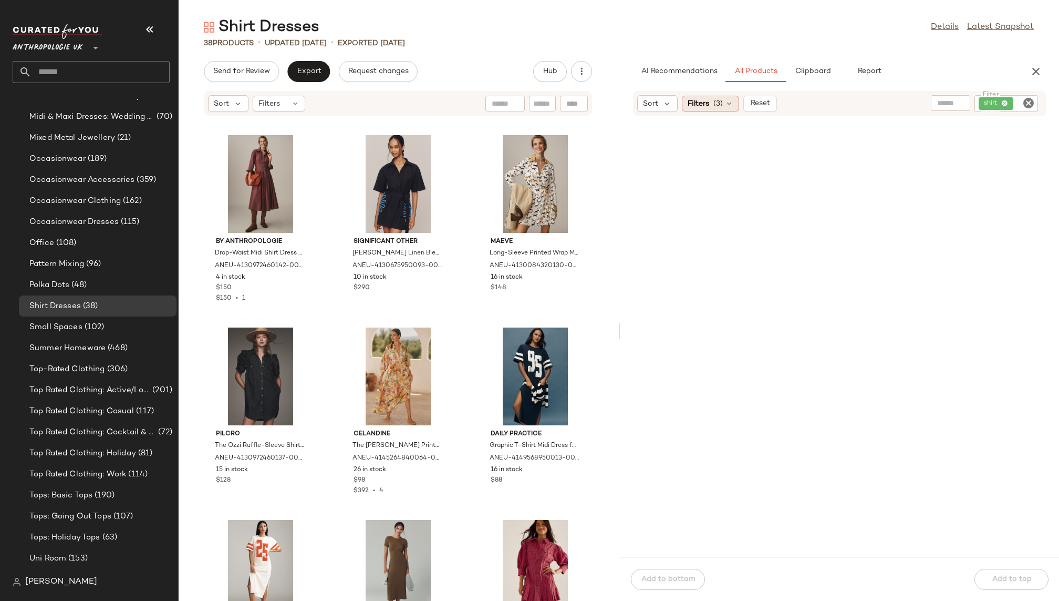
click at [723, 107] on div "Filters (3)" at bounding box center [710, 104] width 57 height 16
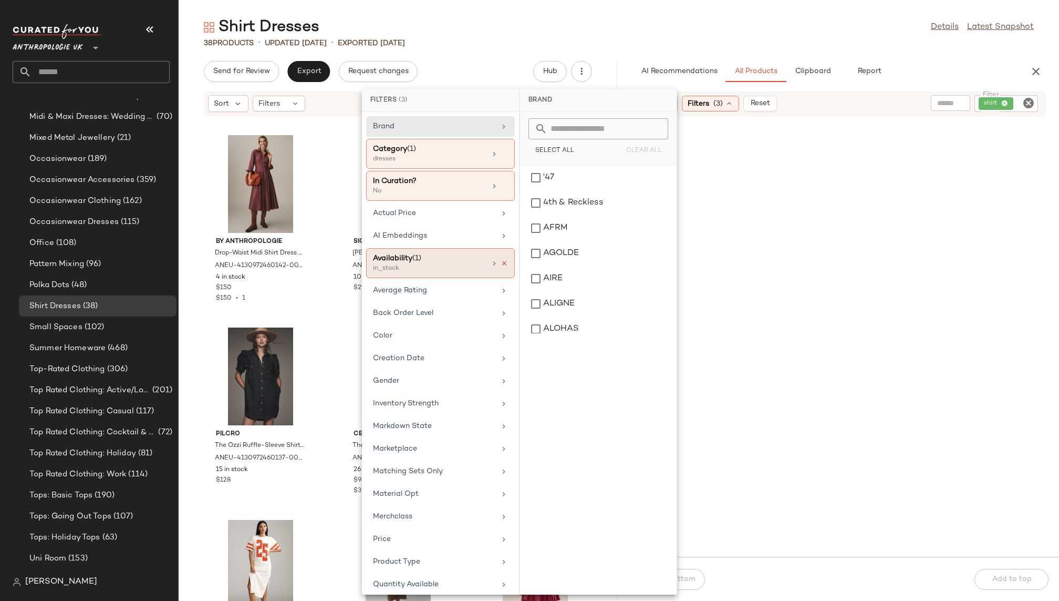
click at [503, 263] on icon at bounding box center [504, 263] width 7 height 7
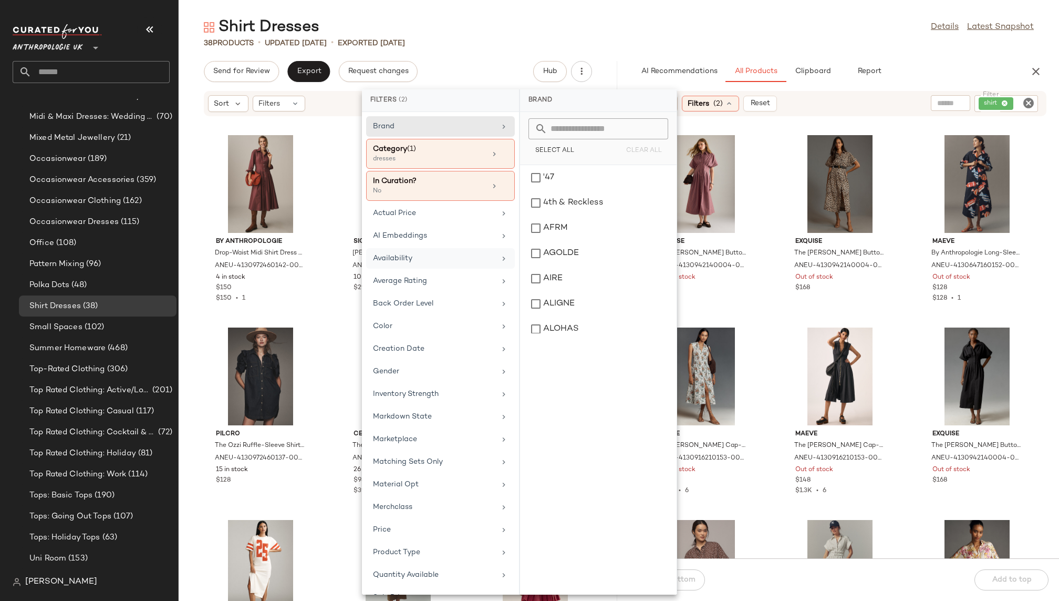
click at [446, 261] on div "Availability" at bounding box center [434, 258] width 122 height 11
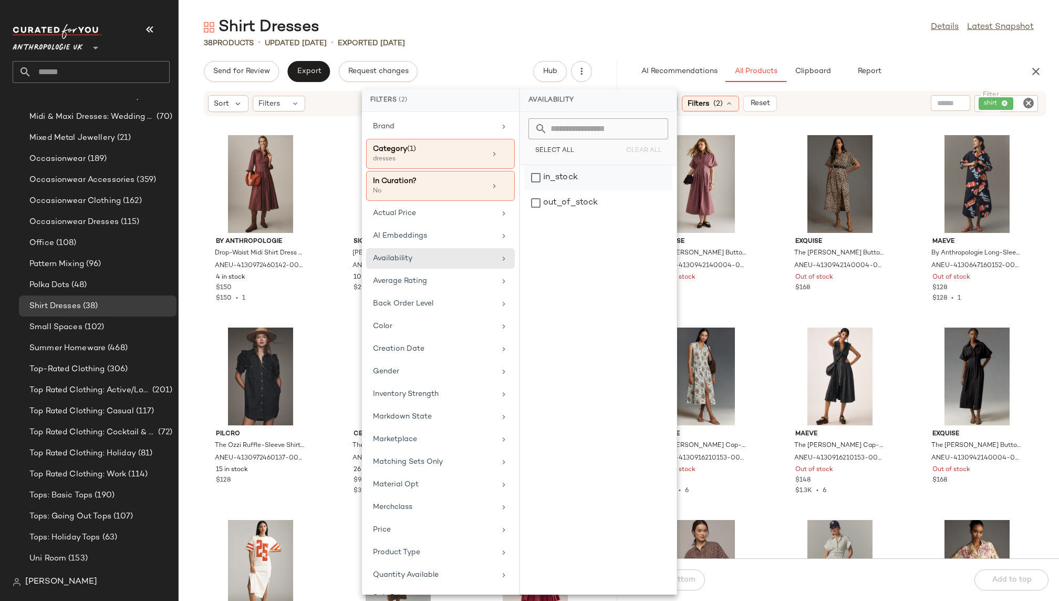
click at [582, 190] on div "in_stock" at bounding box center [598, 202] width 148 height 25
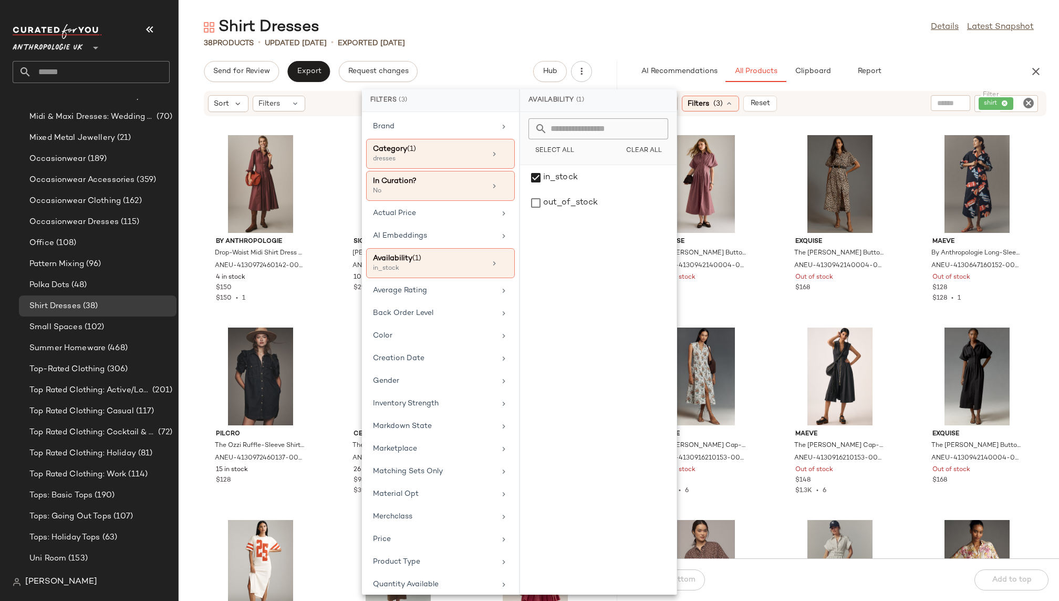
click at [694, 33] on div "Shirt Dresses Details Latest Snapshot" at bounding box center [619, 27] width 881 height 21
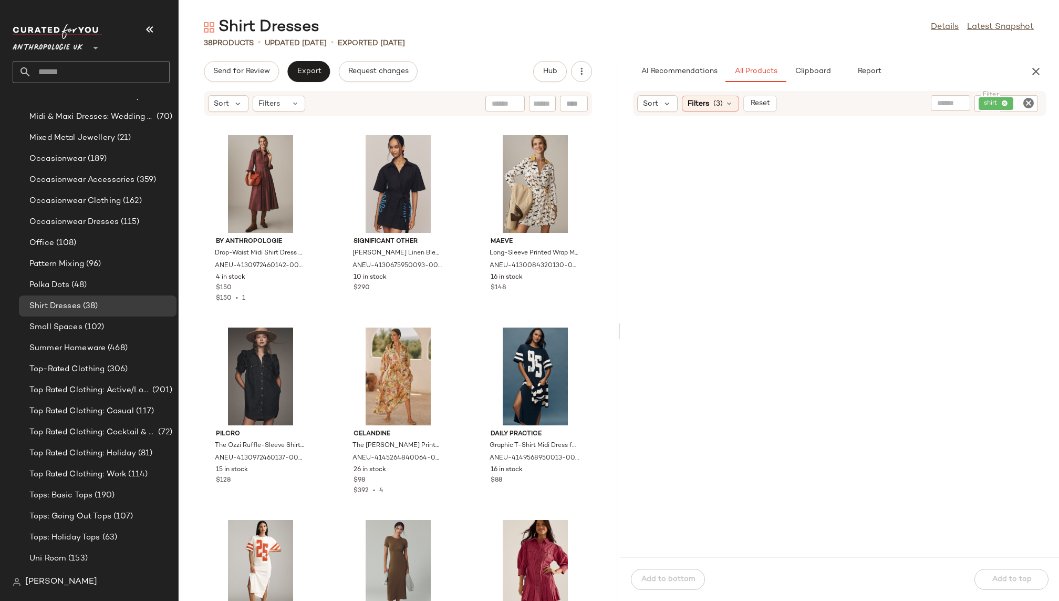
click at [1030, 102] on icon "Clear Filter" at bounding box center [1029, 103] width 13 height 13
click at [954, 56] on div "Shirt Dresses Details Latest Snapshot 38 Products • updated [DATE] • Exported […" at bounding box center [619, 309] width 881 height 584
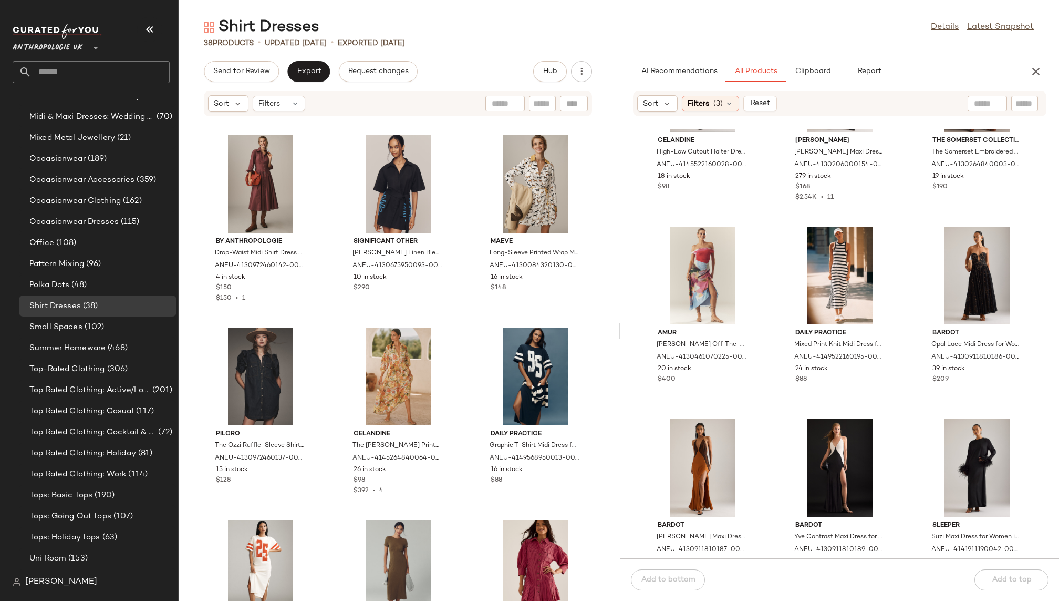
scroll to position [2037, 0]
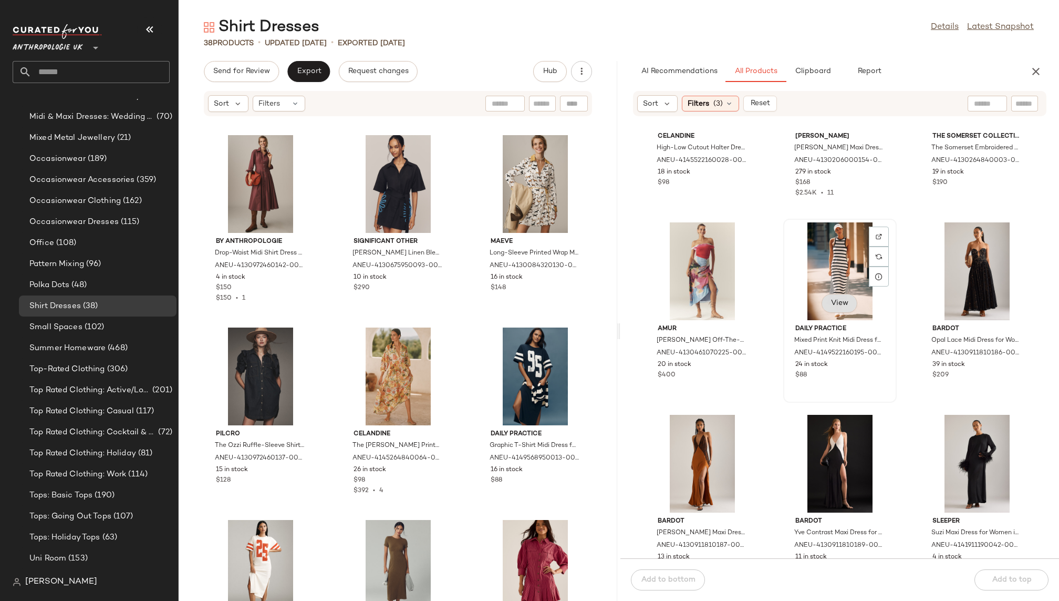
click at [835, 308] on button "View" at bounding box center [840, 303] width 36 height 19
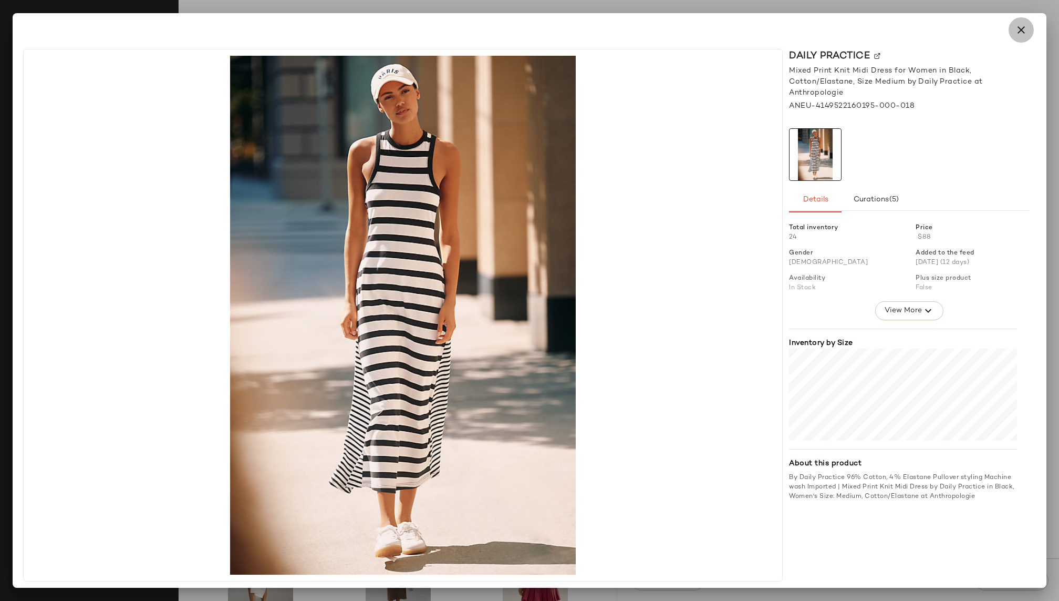
click at [1020, 33] on icon "button" at bounding box center [1021, 30] width 13 height 13
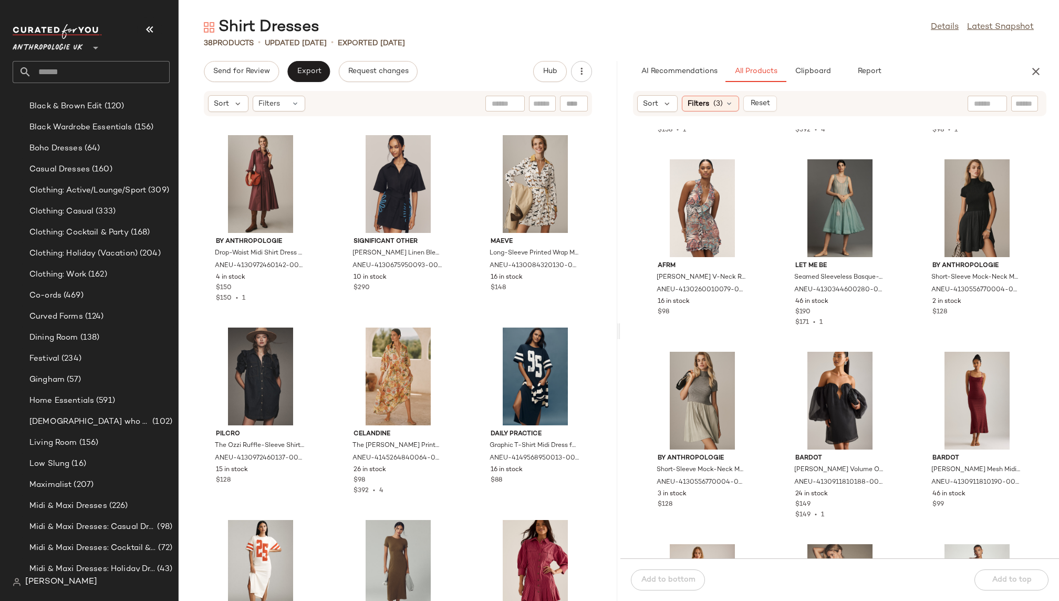
scroll to position [275, 0]
click at [128, 145] on div "Boho Dresses (64)" at bounding box center [99, 149] width 146 height 12
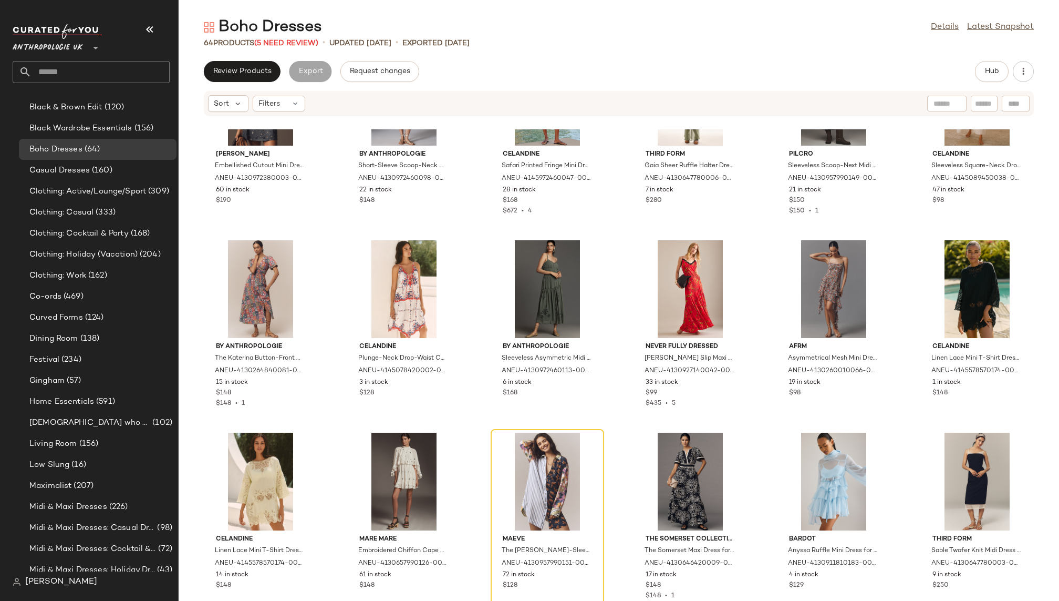
scroll to position [490, 0]
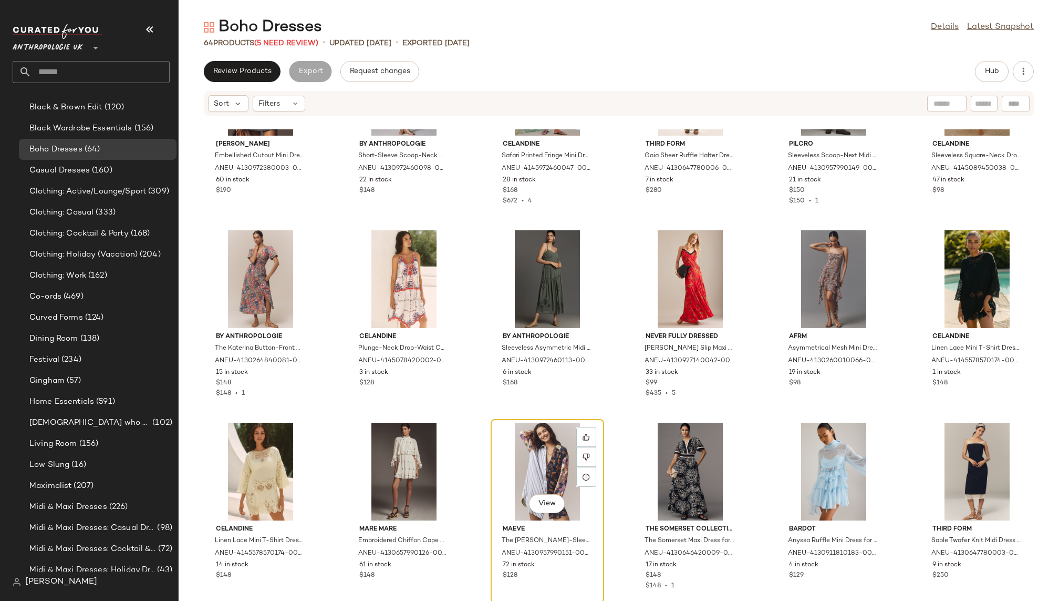
click at [514, 440] on div "View" at bounding box center [548, 472] width 106 height 98
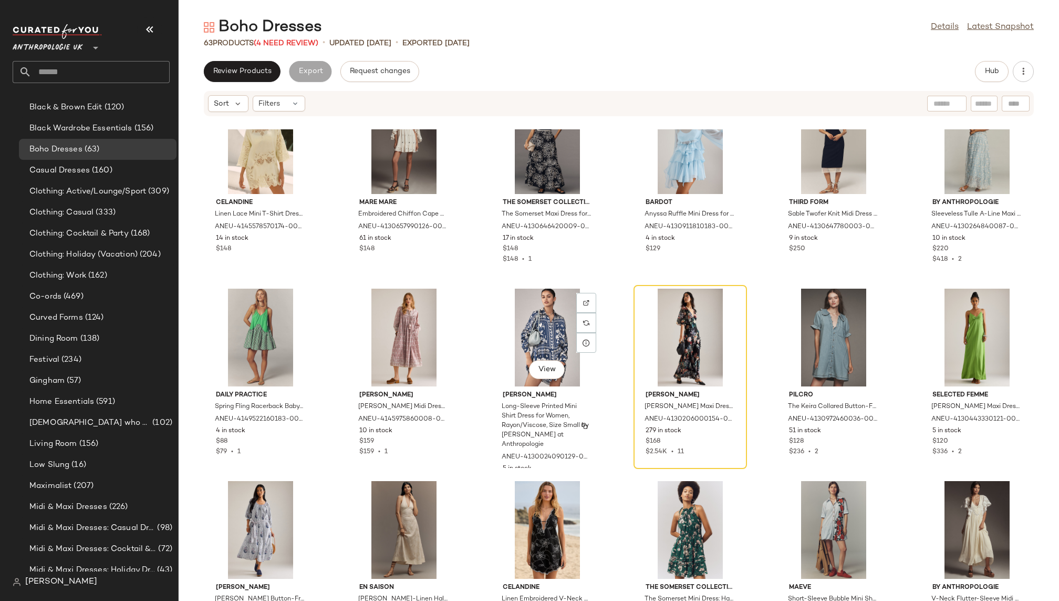
scroll to position [818, 0]
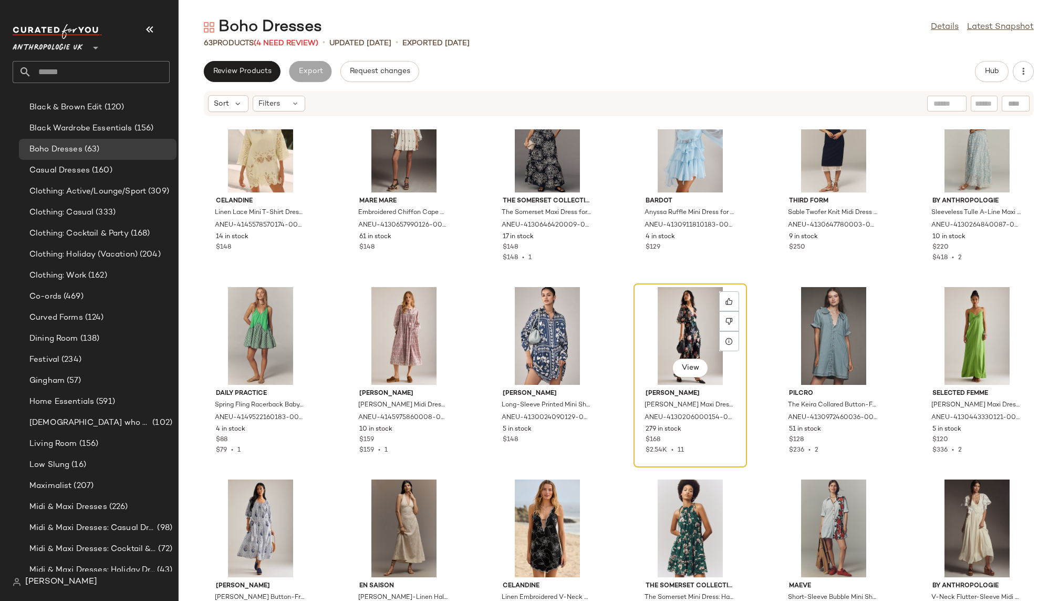
click at [641, 334] on div "View" at bounding box center [690, 336] width 106 height 98
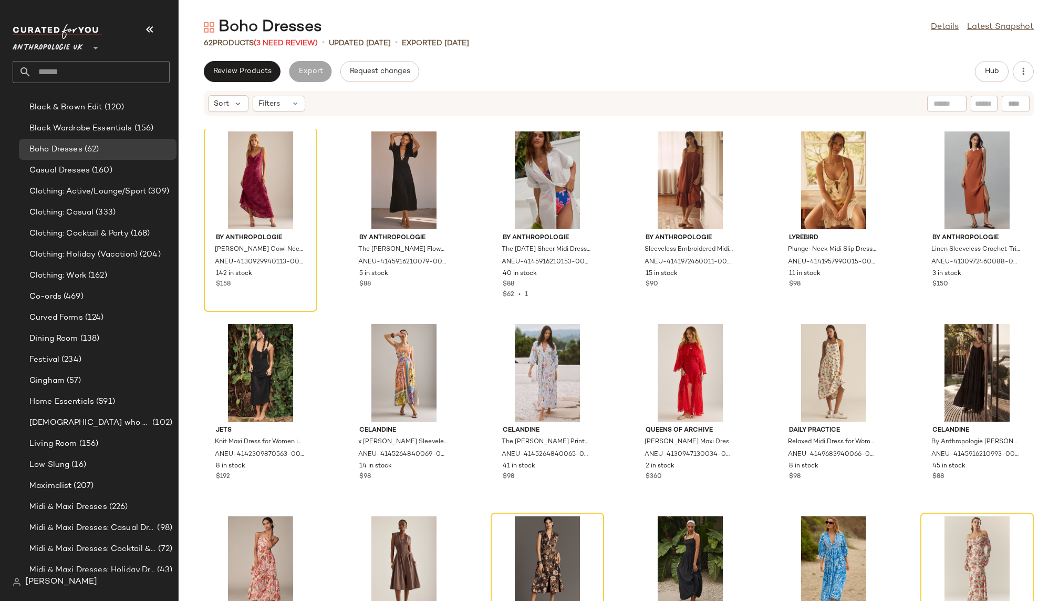
scroll to position [1320, 0]
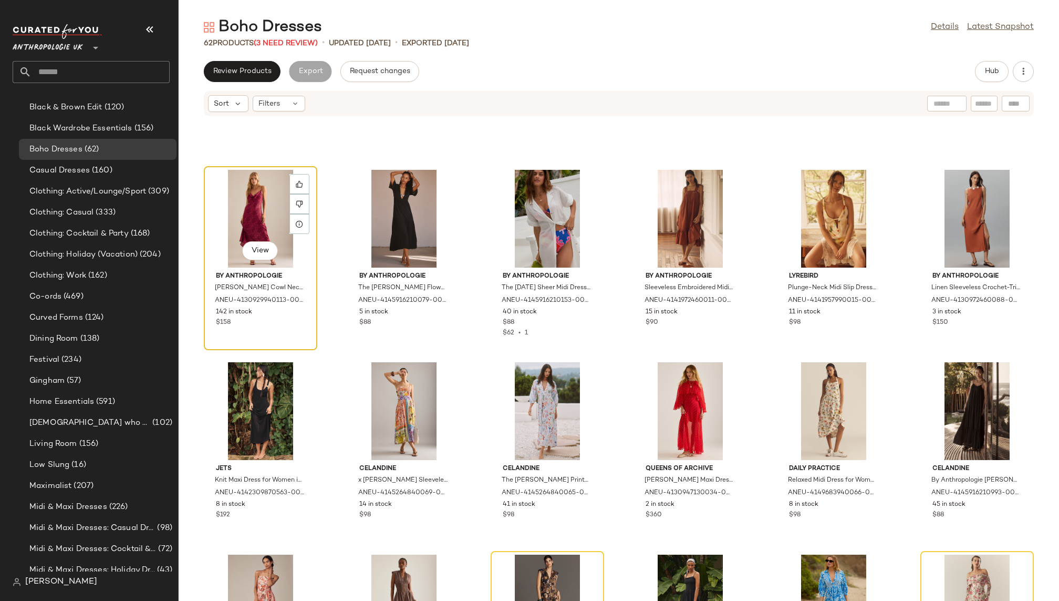
click at [231, 225] on div "View" at bounding box center [261, 219] width 106 height 98
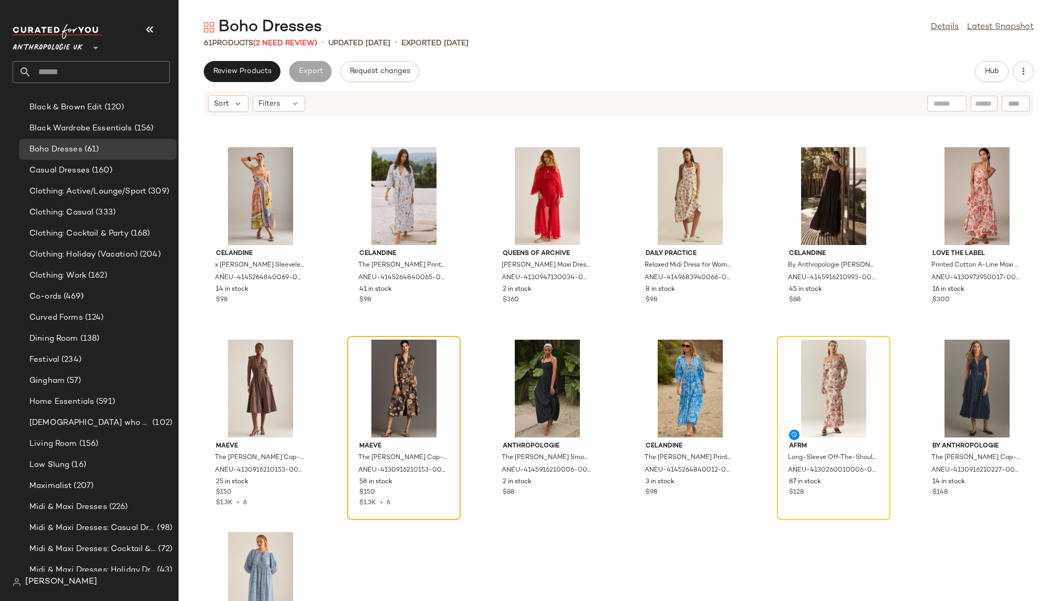
scroll to position [1548, 0]
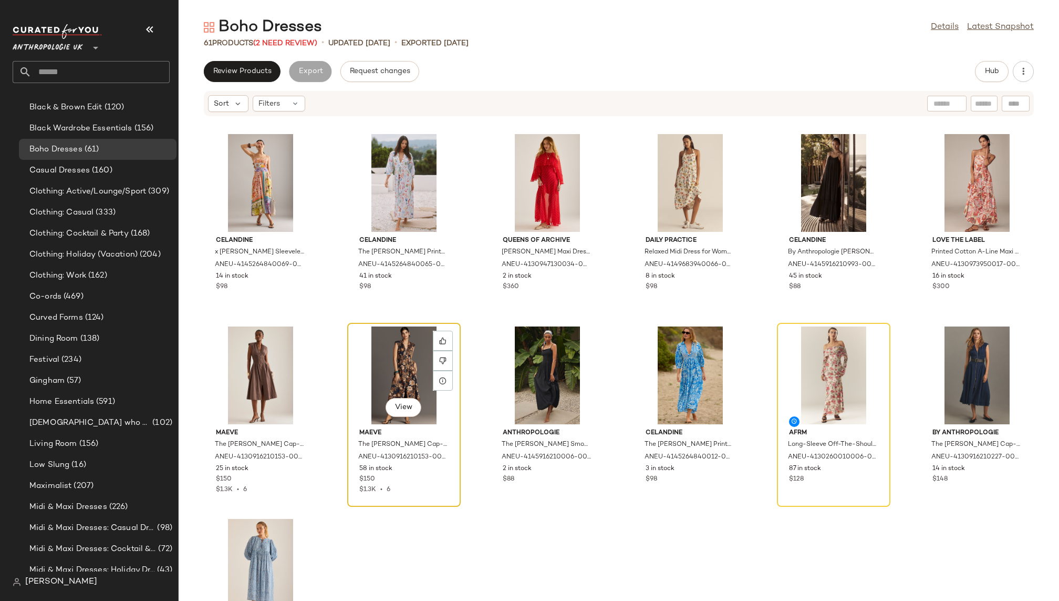
click at [385, 359] on div "View" at bounding box center [404, 375] width 106 height 98
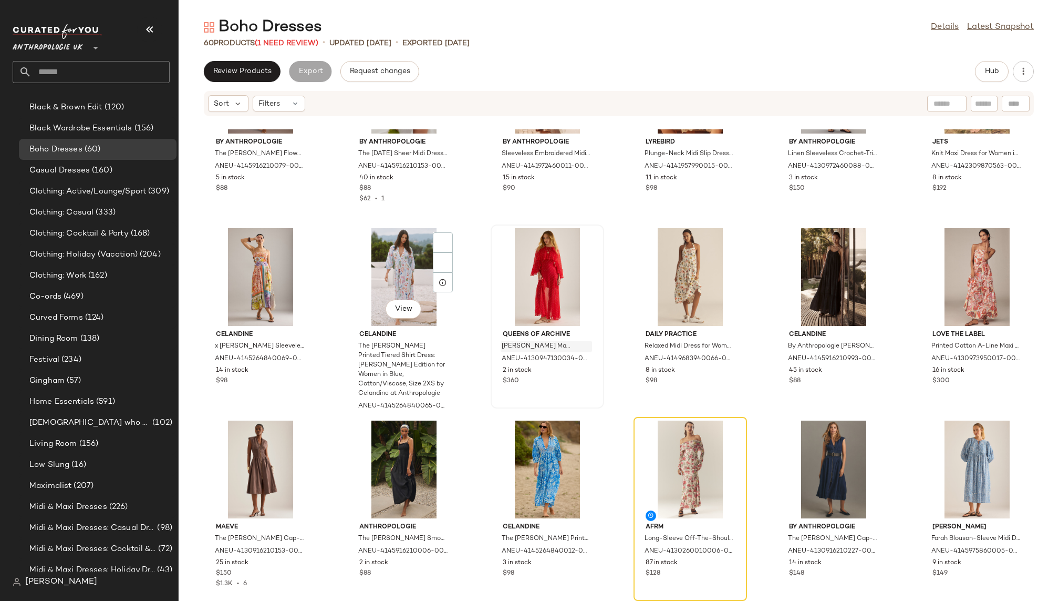
scroll to position [1454, 0]
click at [646, 438] on div "View" at bounding box center [690, 469] width 106 height 98
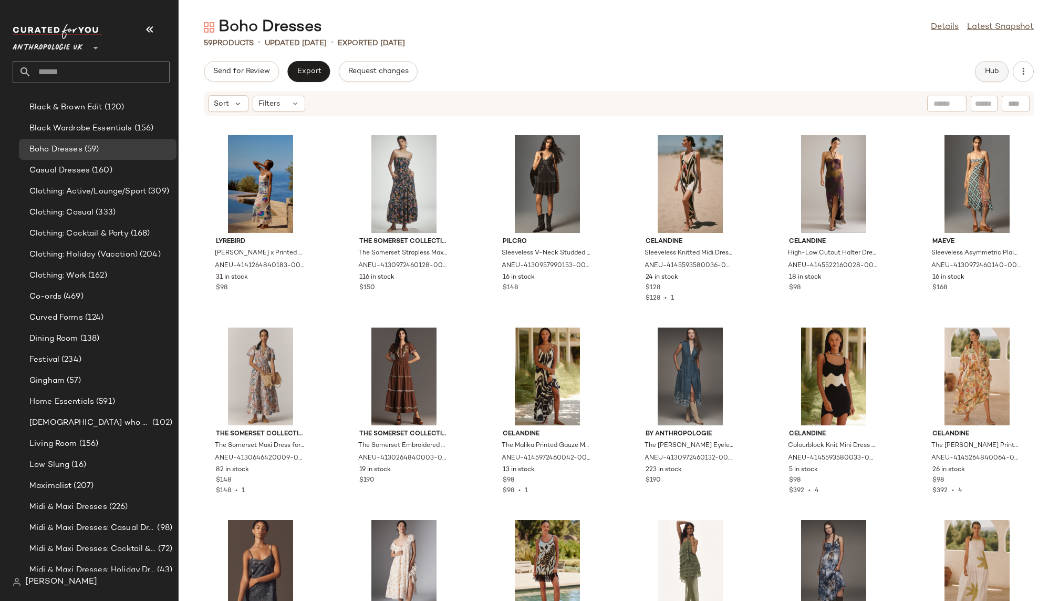
click at [986, 76] on button "Hub" at bounding box center [992, 71] width 34 height 21
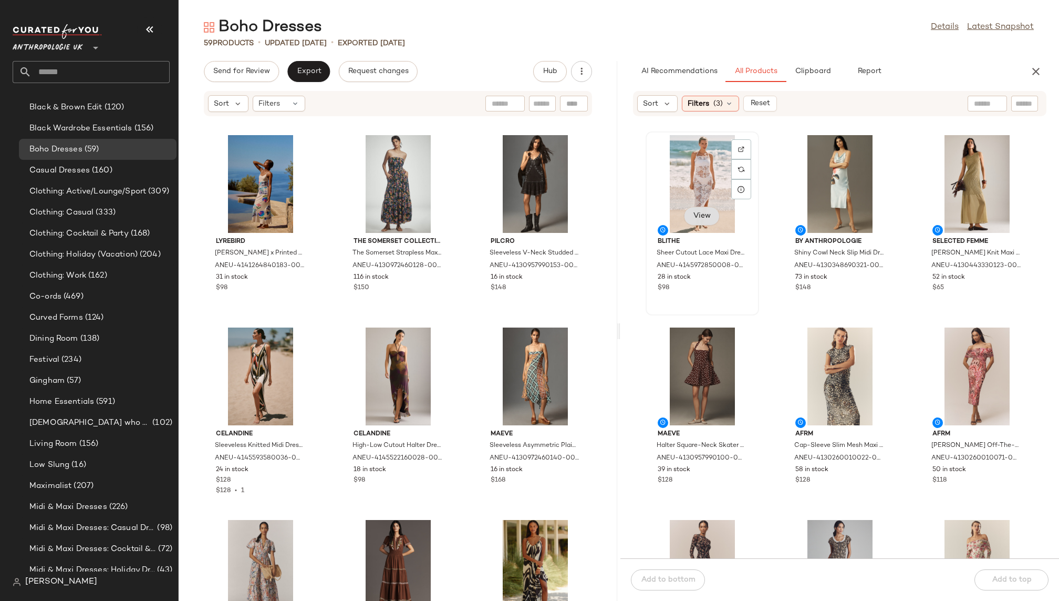
click at [701, 223] on button "View" at bounding box center [702, 216] width 36 height 19
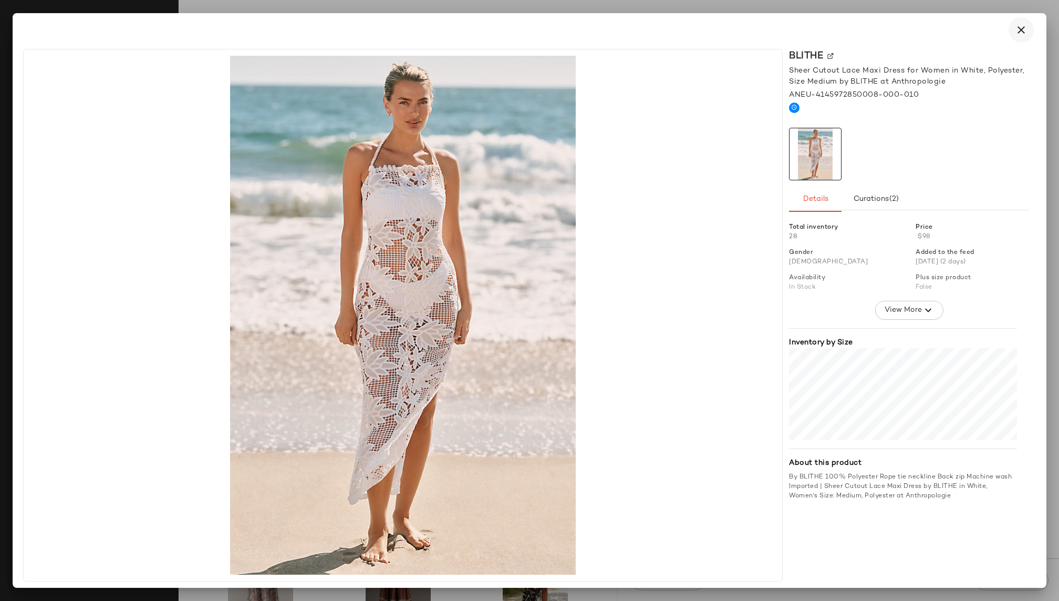
click at [1025, 27] on icon "button" at bounding box center [1021, 30] width 13 height 13
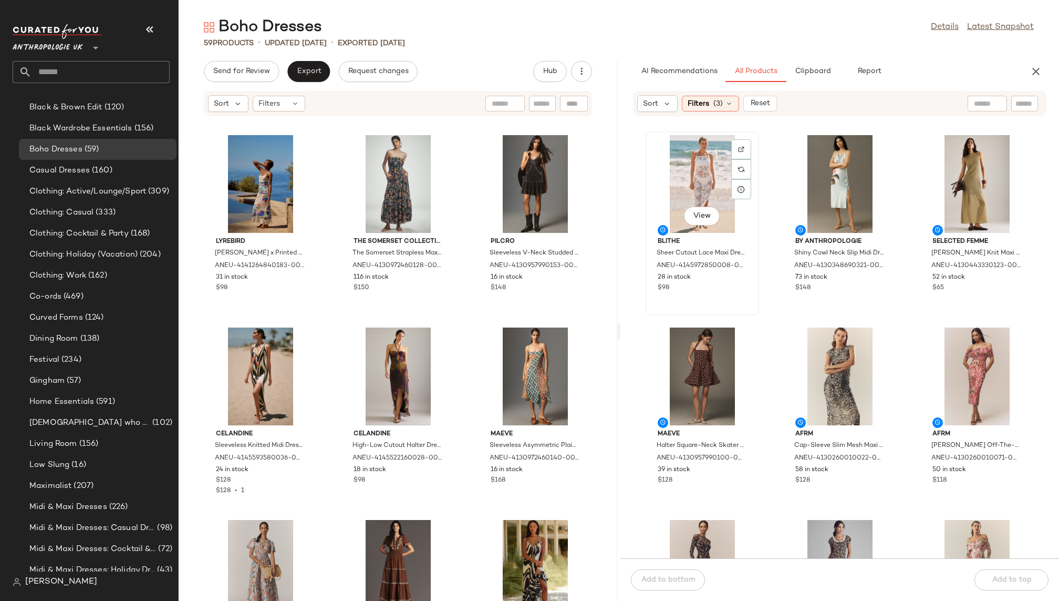
click at [686, 196] on div "View" at bounding box center [703, 184] width 106 height 98
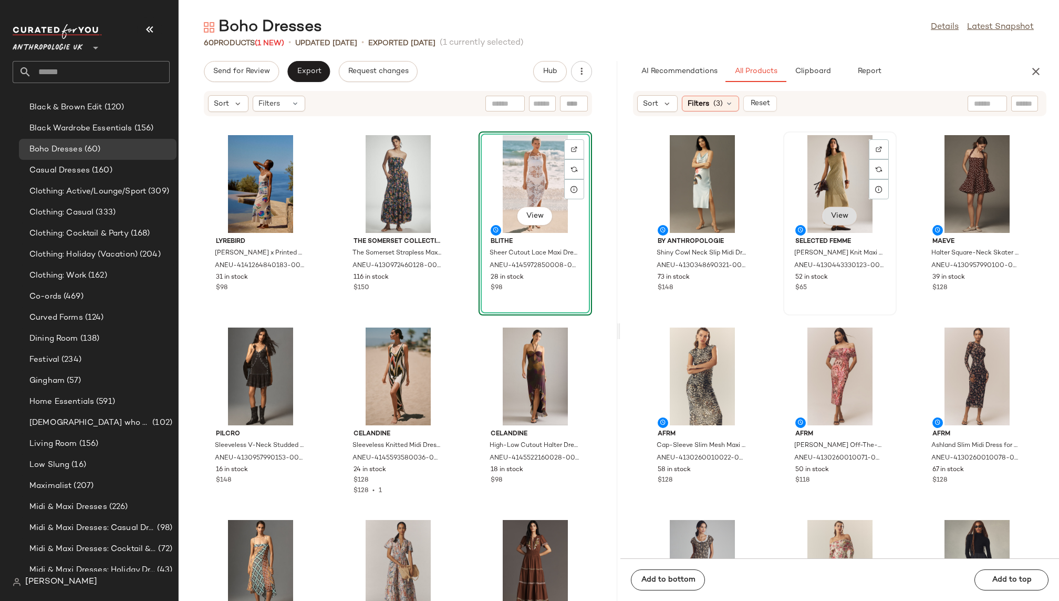
click at [834, 214] on span "View" at bounding box center [840, 216] width 18 height 8
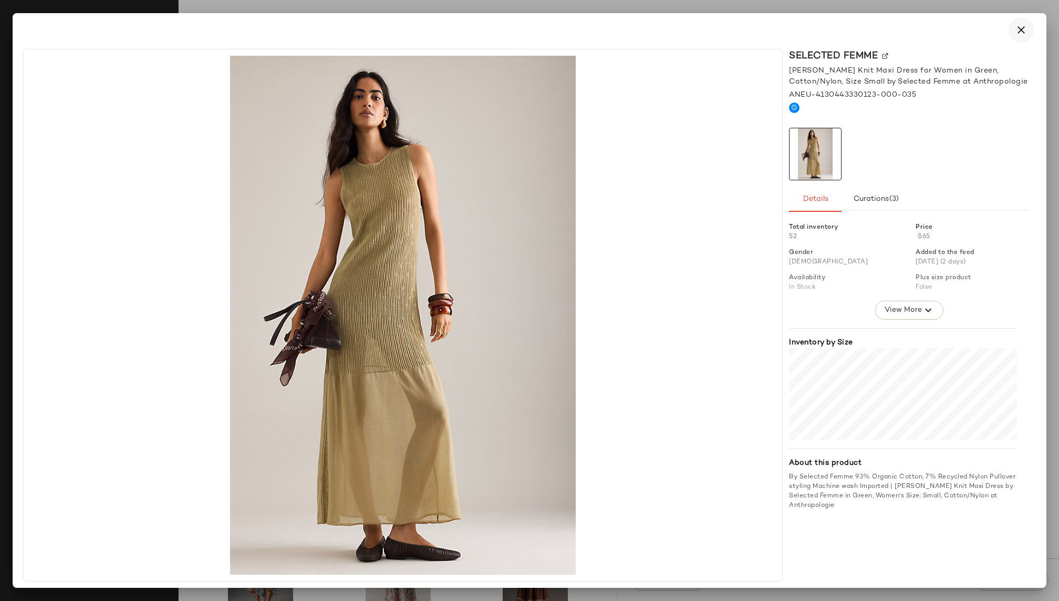
click at [1018, 29] on icon "button" at bounding box center [1021, 30] width 13 height 13
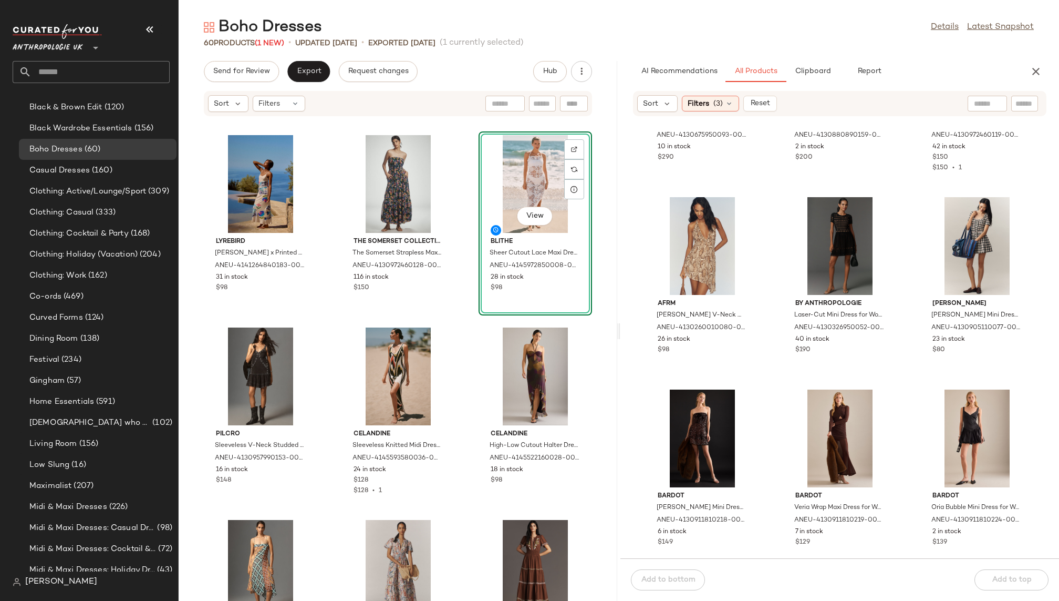
scroll to position [1102, 0]
click at [698, 256] on div "View" at bounding box center [703, 245] width 106 height 98
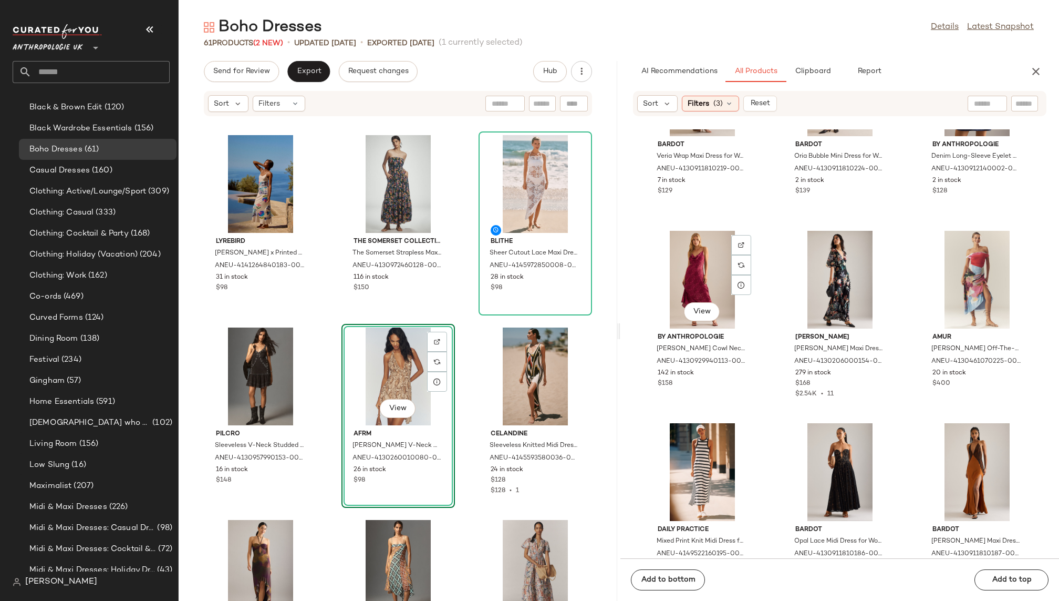
scroll to position [1455, 0]
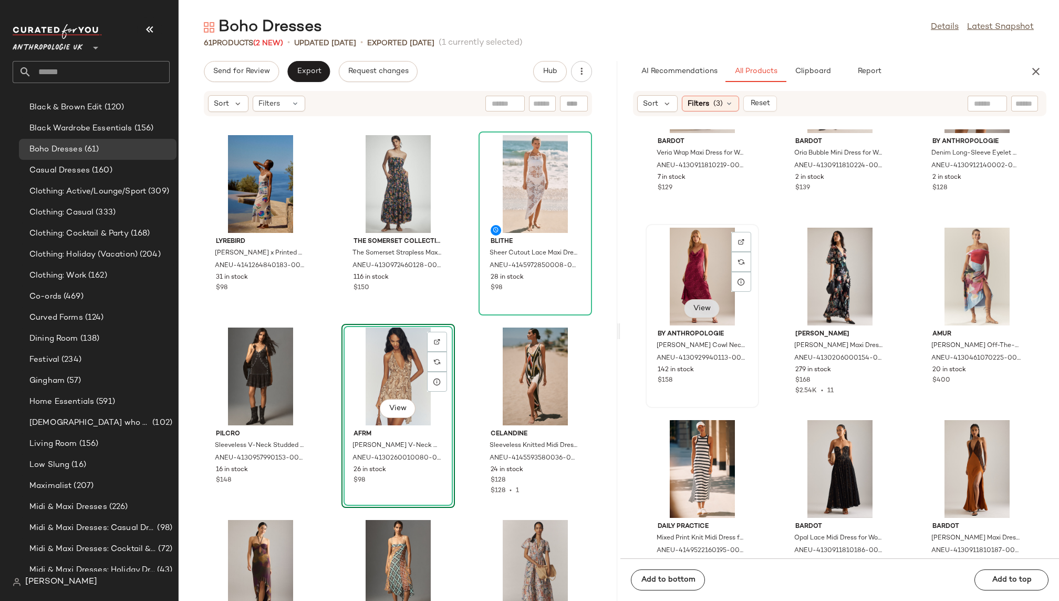
click at [701, 307] on span "View" at bounding box center [702, 308] width 18 height 8
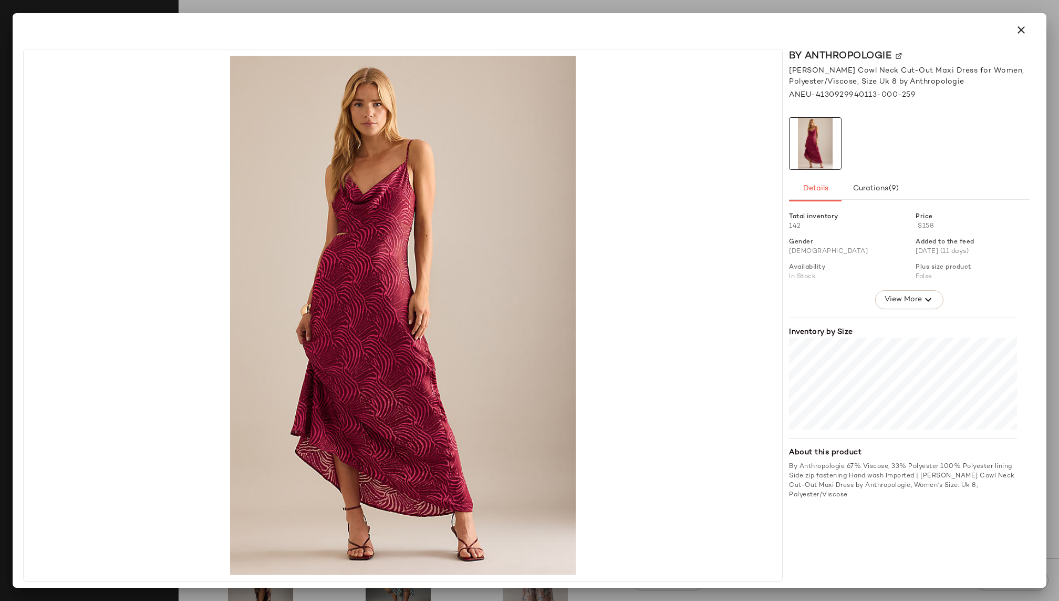
click at [1030, 39] on div at bounding box center [529, 29] width 1009 height 25
click at [1025, 31] on icon "button" at bounding box center [1021, 30] width 13 height 13
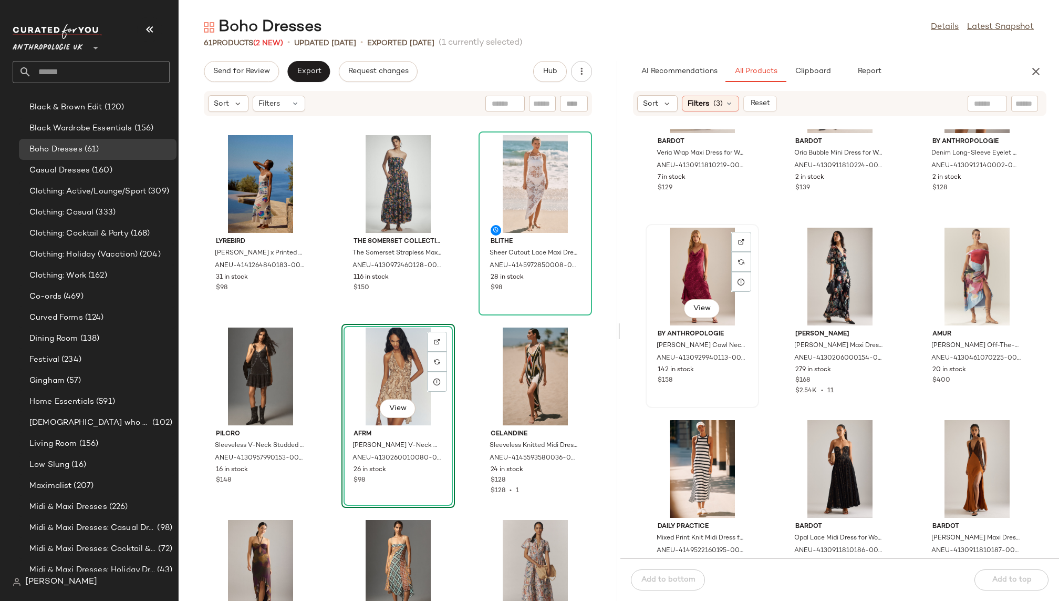
click at [698, 266] on div "View" at bounding box center [703, 277] width 106 height 98
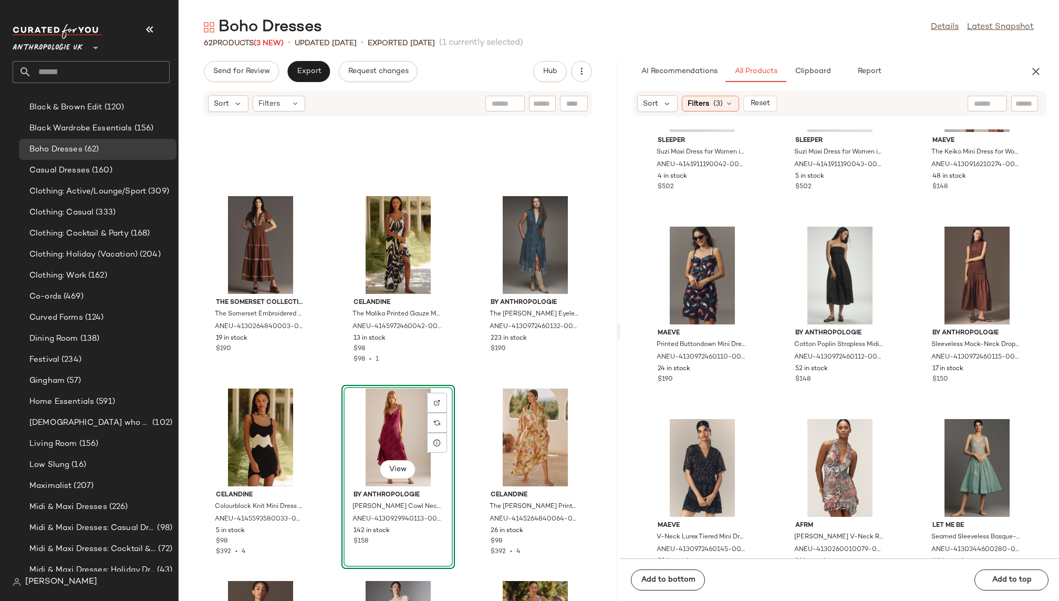
scroll to position [2036, 0]
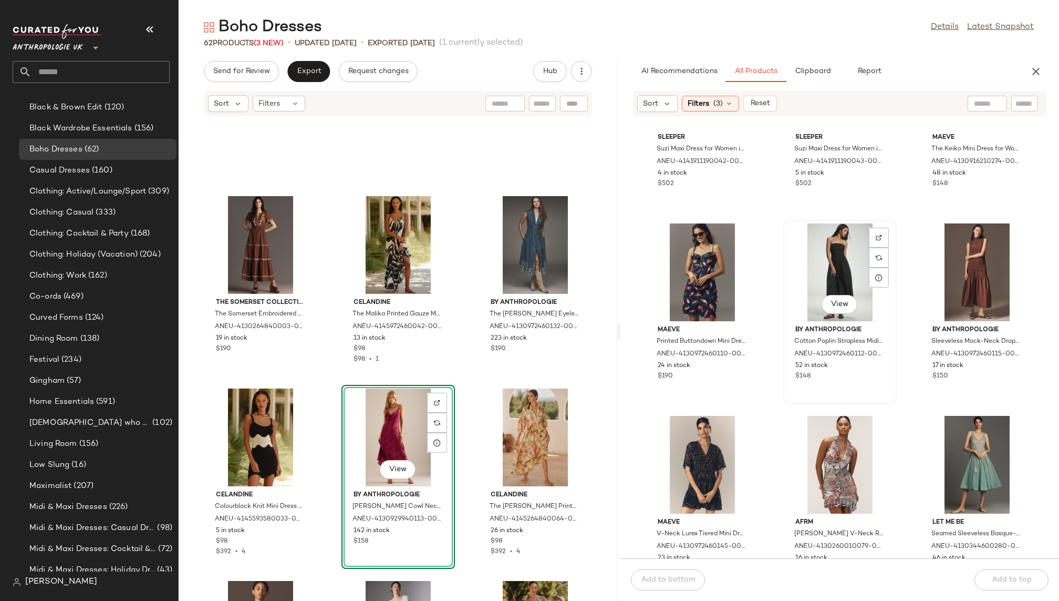
click at [821, 272] on div "View" at bounding box center [840, 272] width 106 height 98
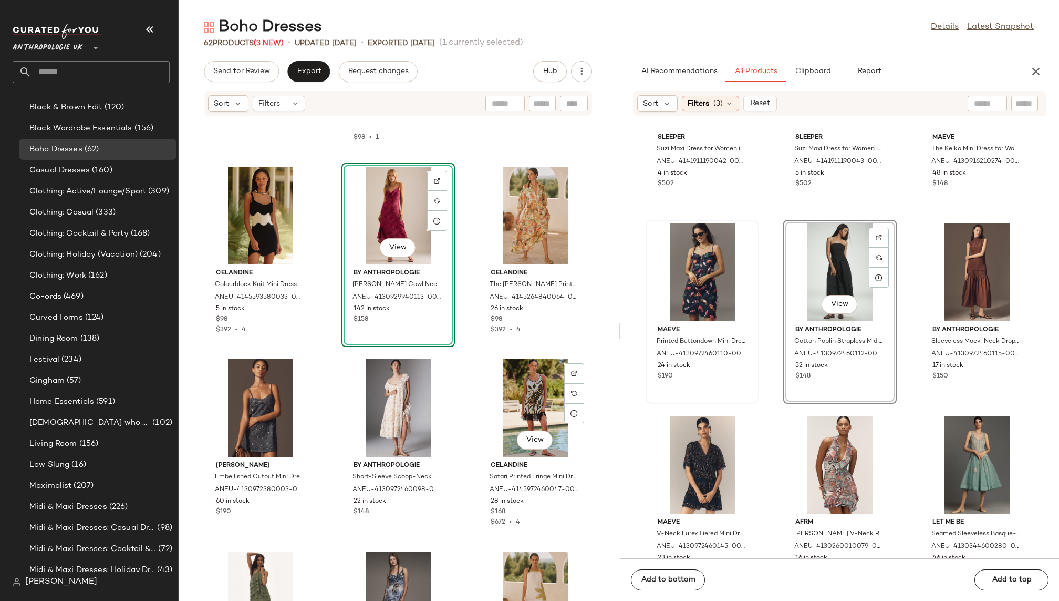
scroll to position [751, 0]
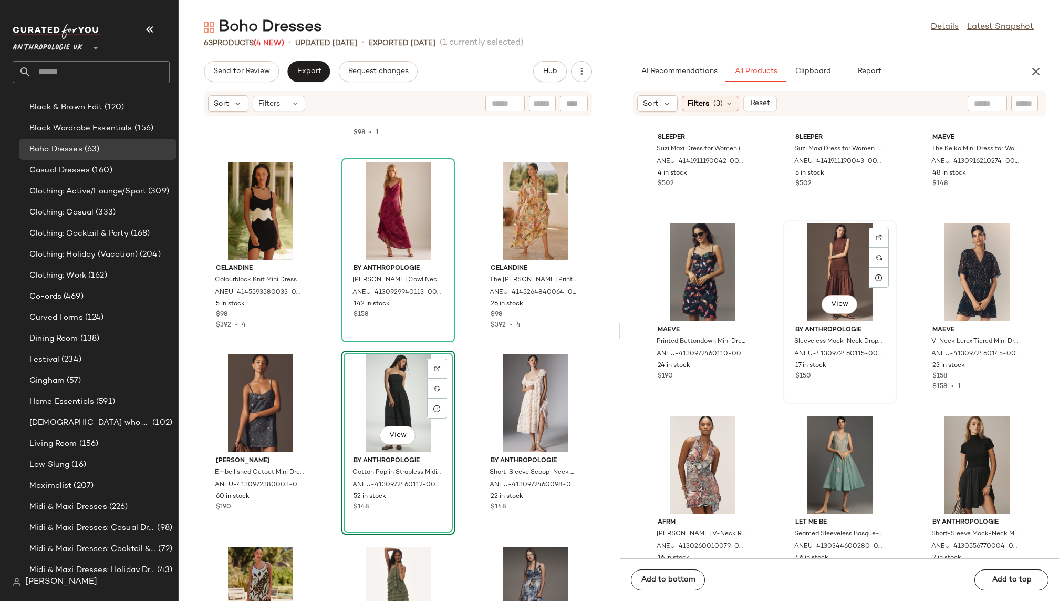
click at [817, 262] on div "View" at bounding box center [840, 272] width 106 height 98
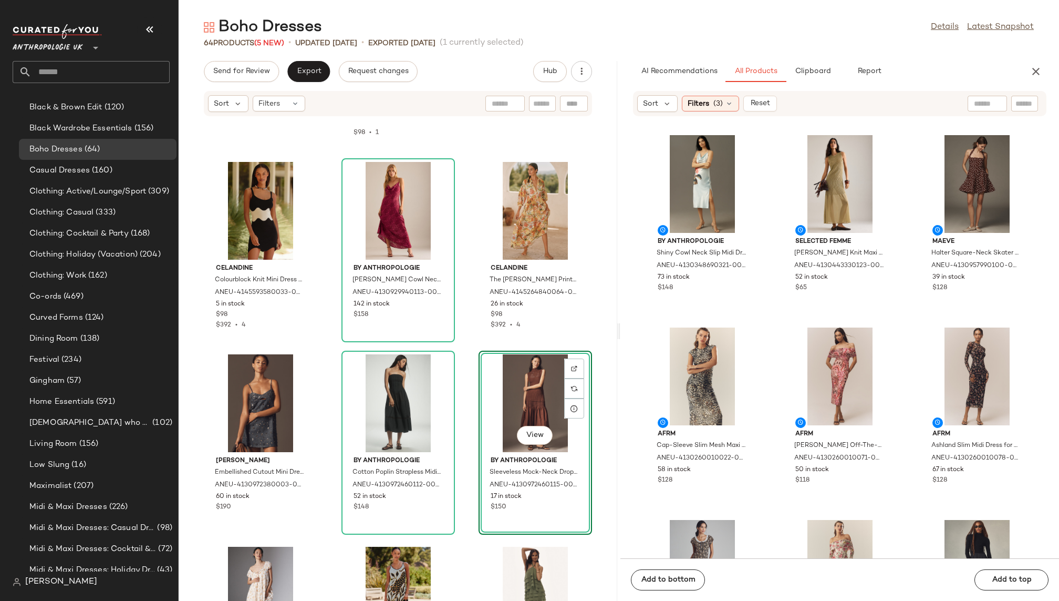
scroll to position [0, 0]
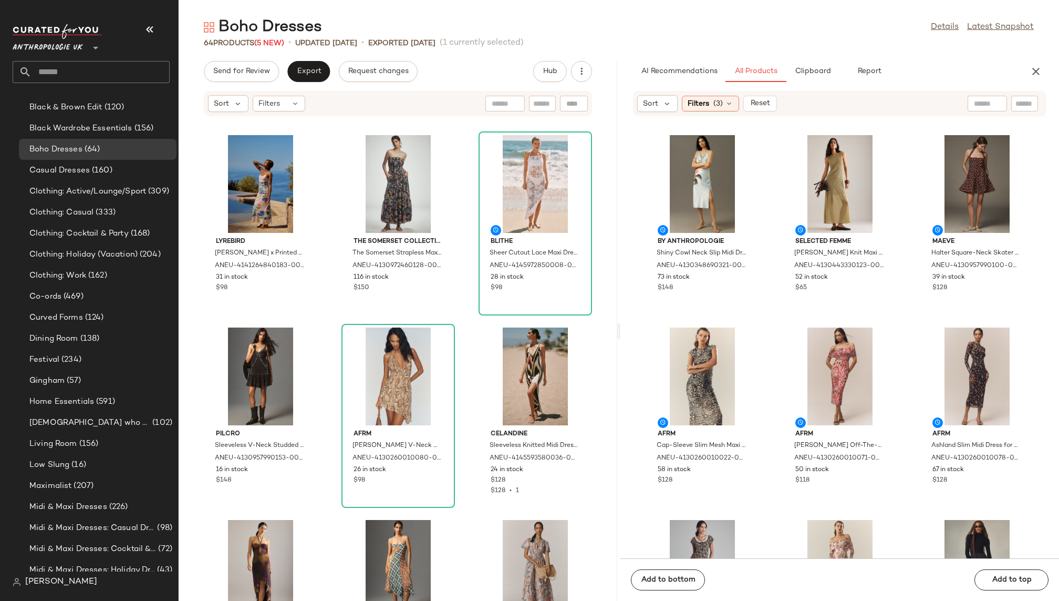
drag, startPoint x: 835, startPoint y: 254, endPoint x: 366, endPoint y: 10, distance: 528.4
click at [117, 297] on div "Co-ords (469)" at bounding box center [99, 297] width 146 height 12
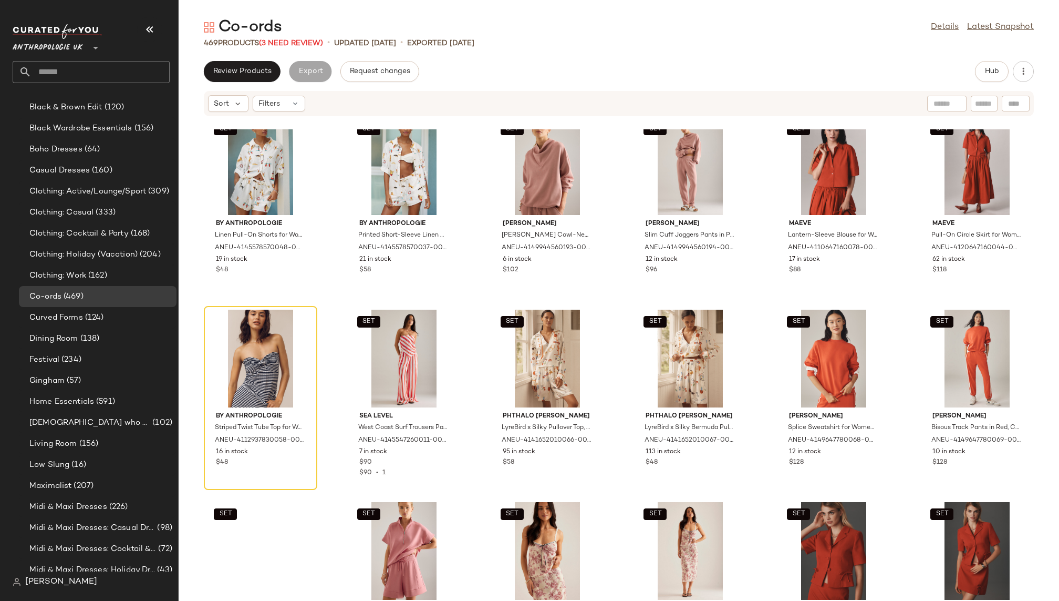
scroll to position [2338, 0]
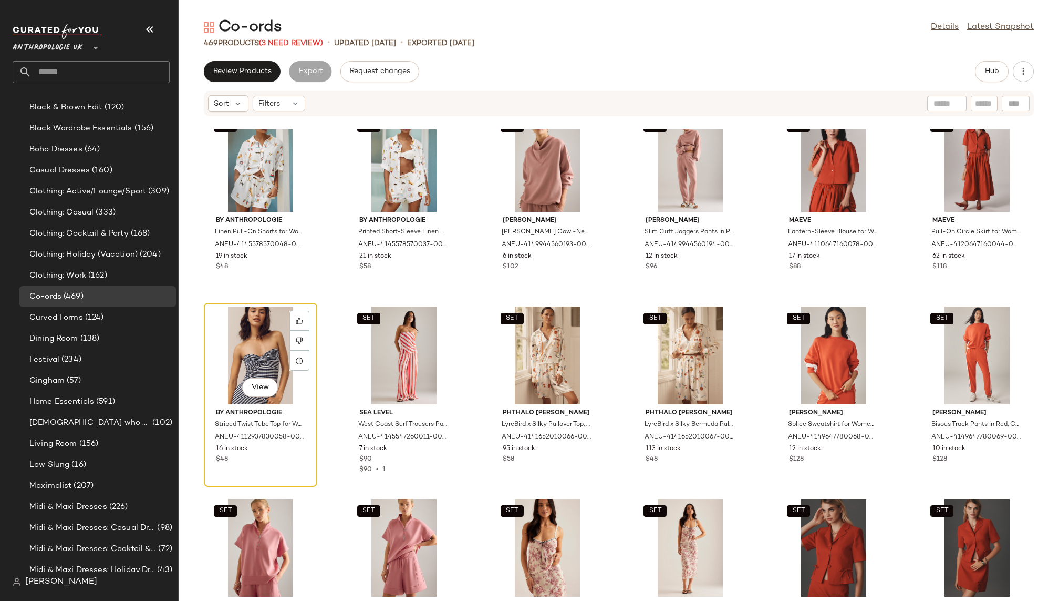
click at [251, 331] on div "View" at bounding box center [261, 355] width 106 height 98
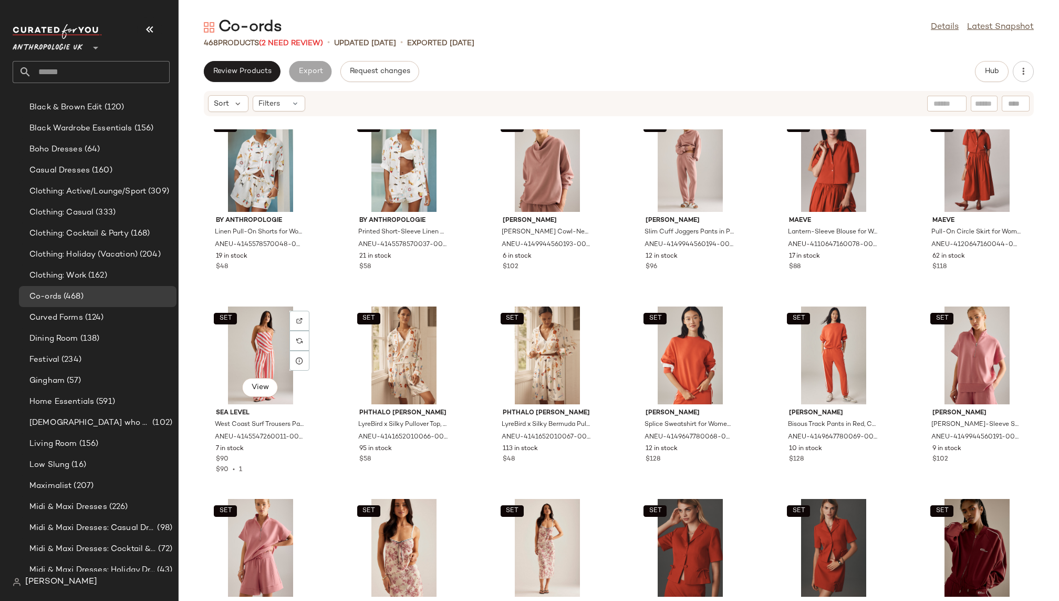
click at [251, 331] on div "SET View" at bounding box center [261, 355] width 106 height 98
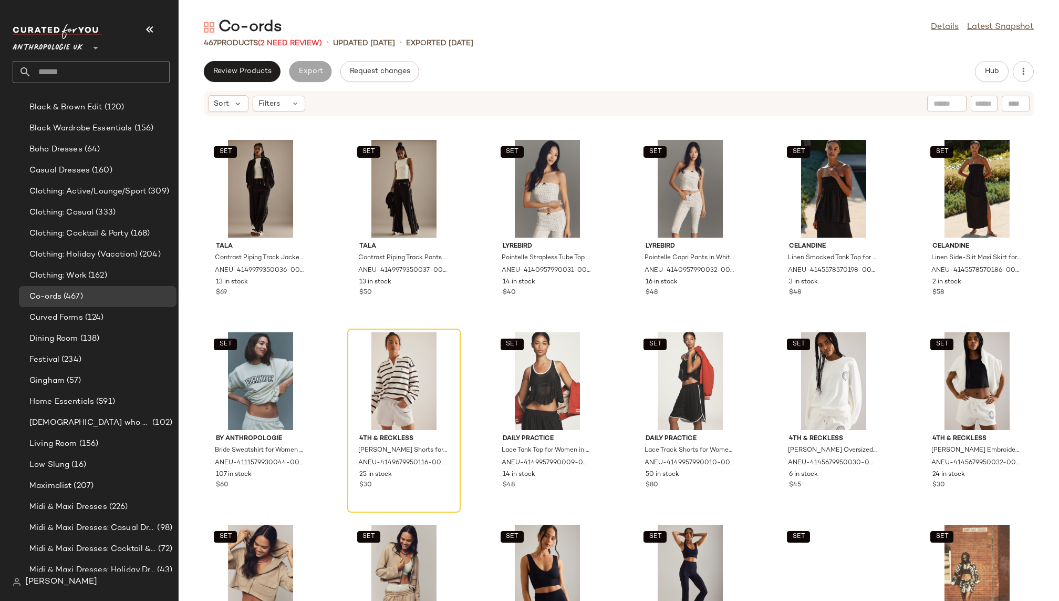
scroll to position [3287, 0]
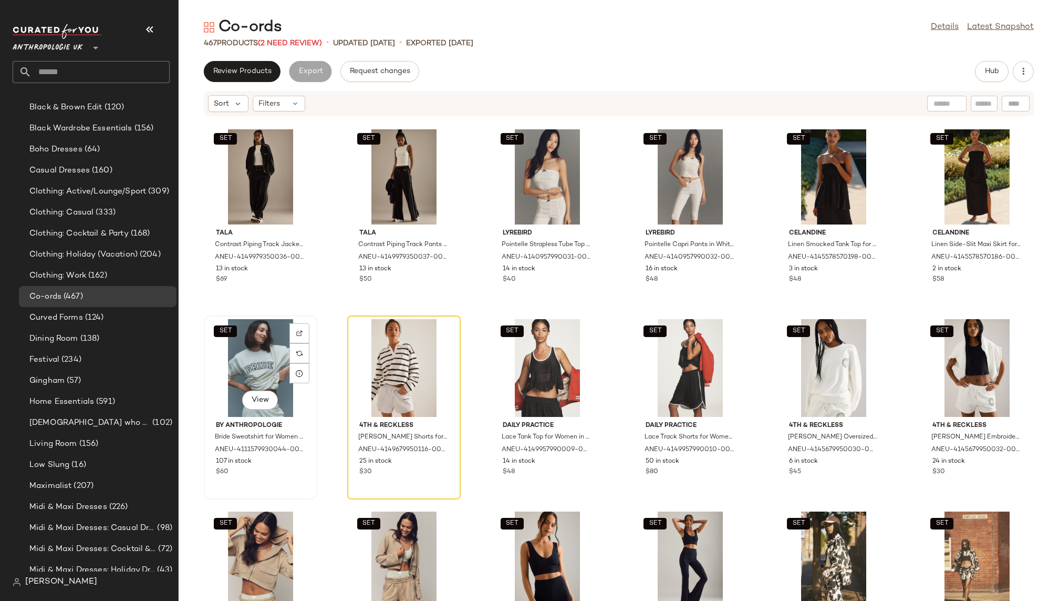
click at [250, 370] on div "SET View" at bounding box center [261, 368] width 106 height 98
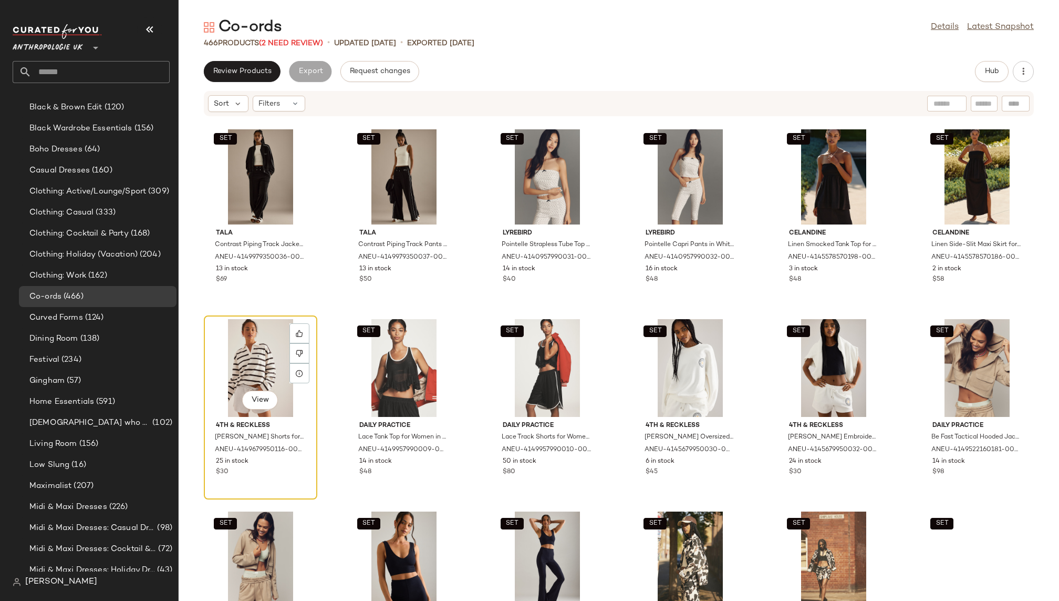
click at [248, 369] on div "View" at bounding box center [261, 368] width 106 height 98
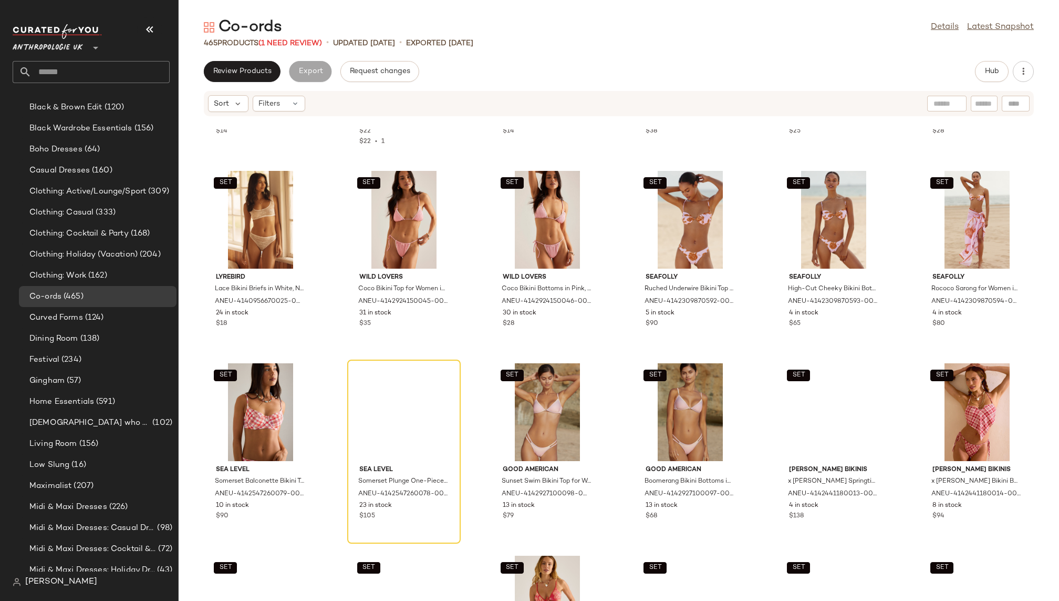
scroll to position [12124, 0]
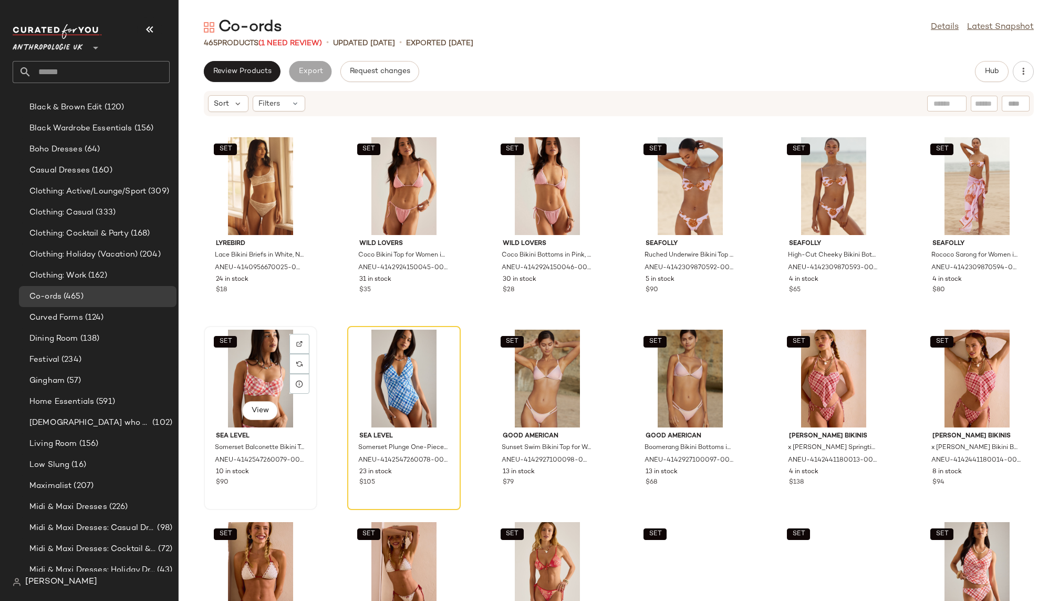
click at [273, 377] on div "SET View" at bounding box center [261, 379] width 106 height 98
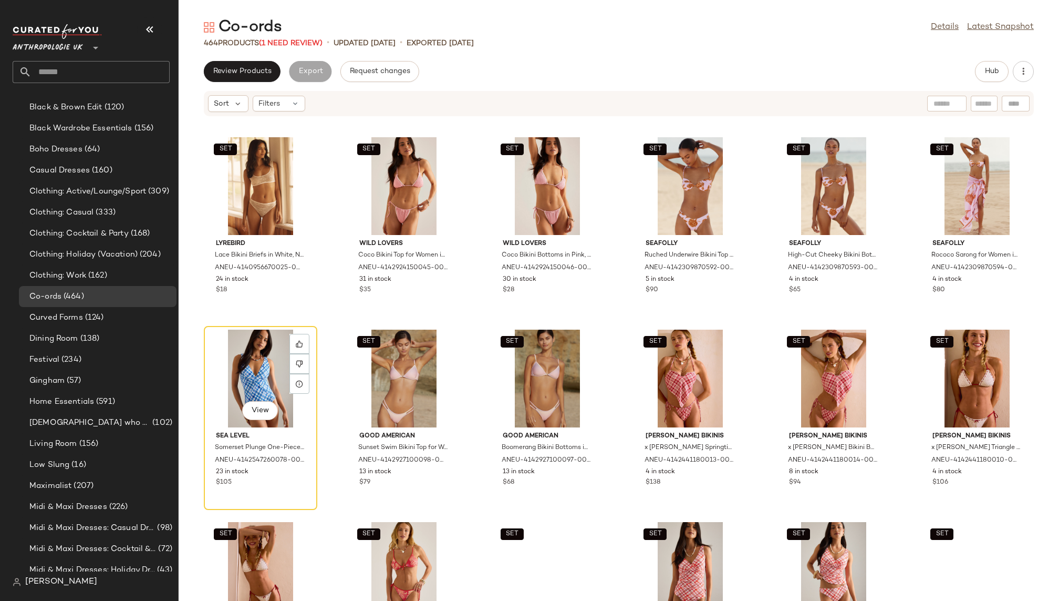
click at [273, 377] on div "View" at bounding box center [261, 379] width 106 height 98
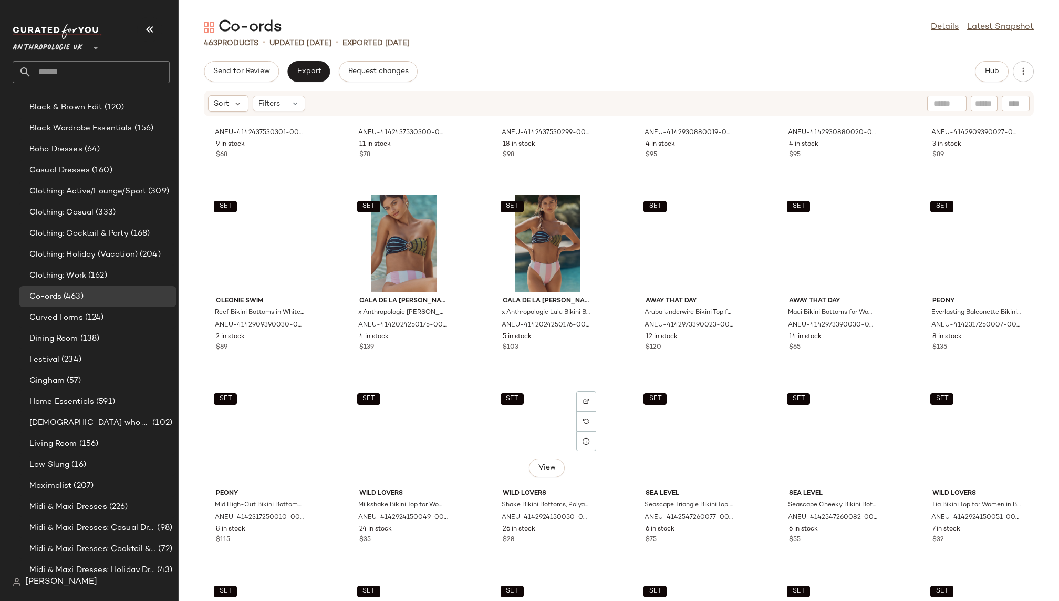
scroll to position [13004, 0]
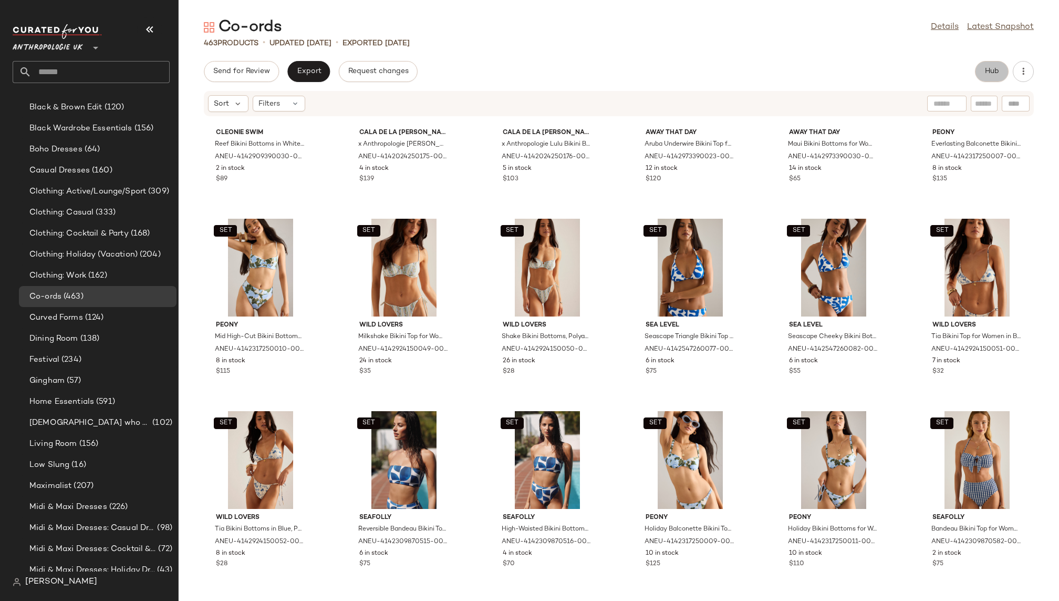
click at [975, 74] on button "Hub" at bounding box center [992, 71] width 34 height 21
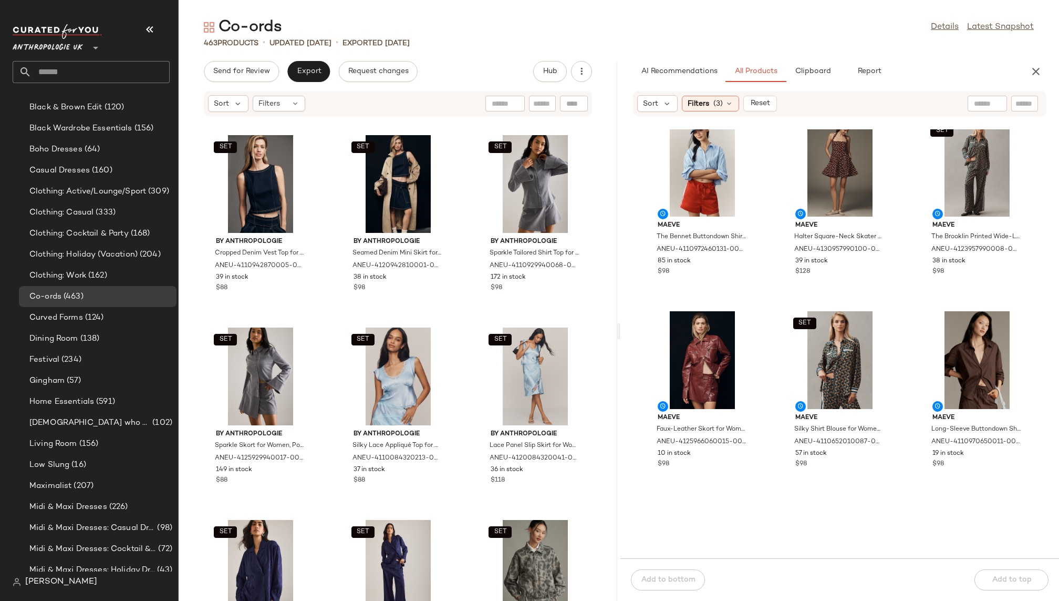
scroll to position [608, 0]
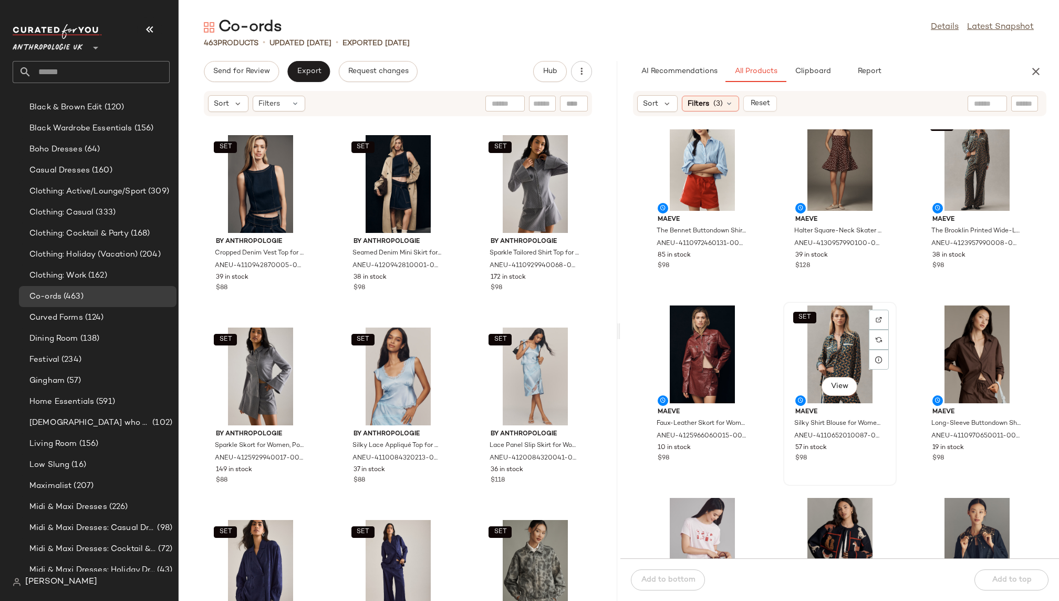
click at [815, 356] on div "SET View" at bounding box center [840, 354] width 106 height 98
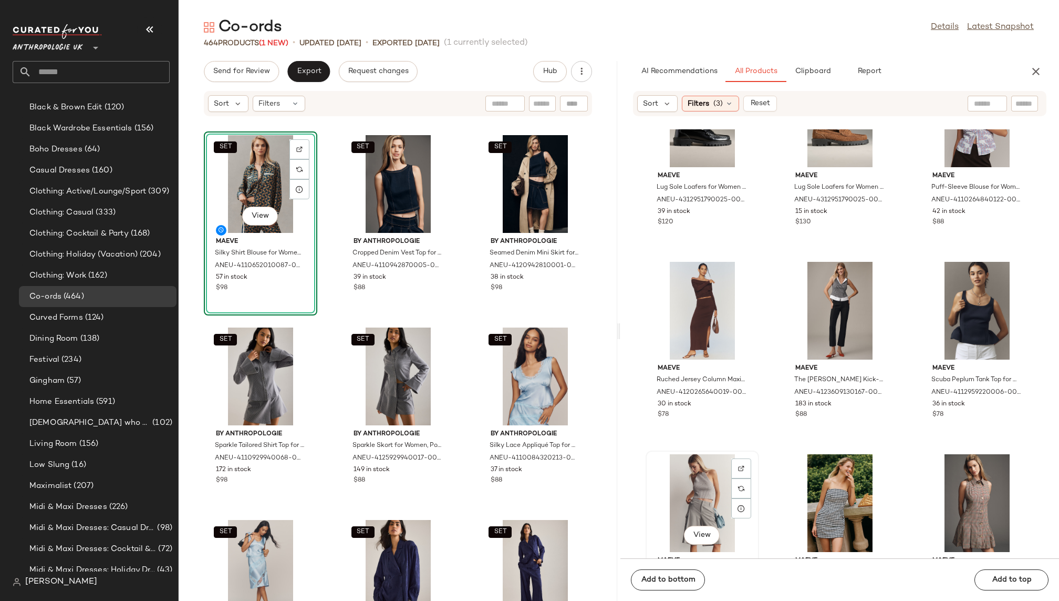
scroll to position [4713, 0]
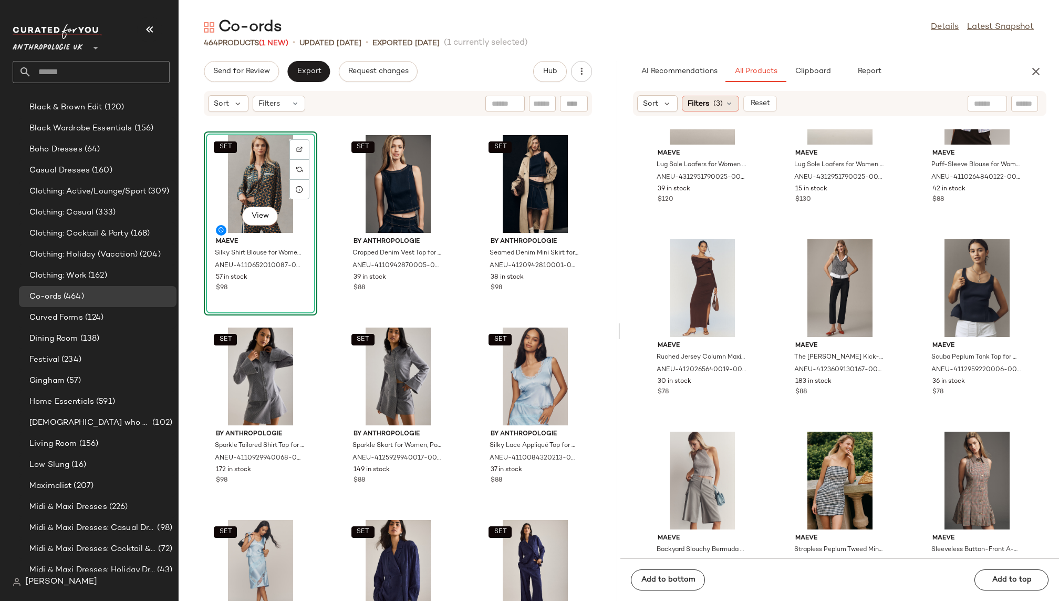
click at [717, 109] on div "Filters (3)" at bounding box center [710, 104] width 57 height 16
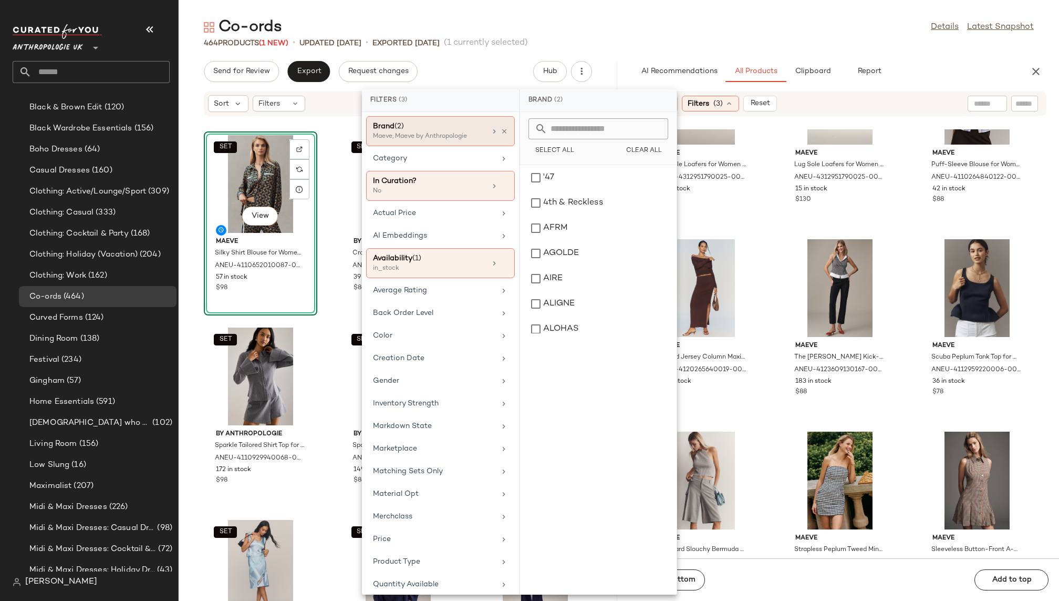
click at [498, 126] on div "Brand (2) [PERSON_NAME], Maeve by Anthropologie" at bounding box center [440, 131] width 149 height 30
click at [501, 128] on icon at bounding box center [504, 131] width 7 height 7
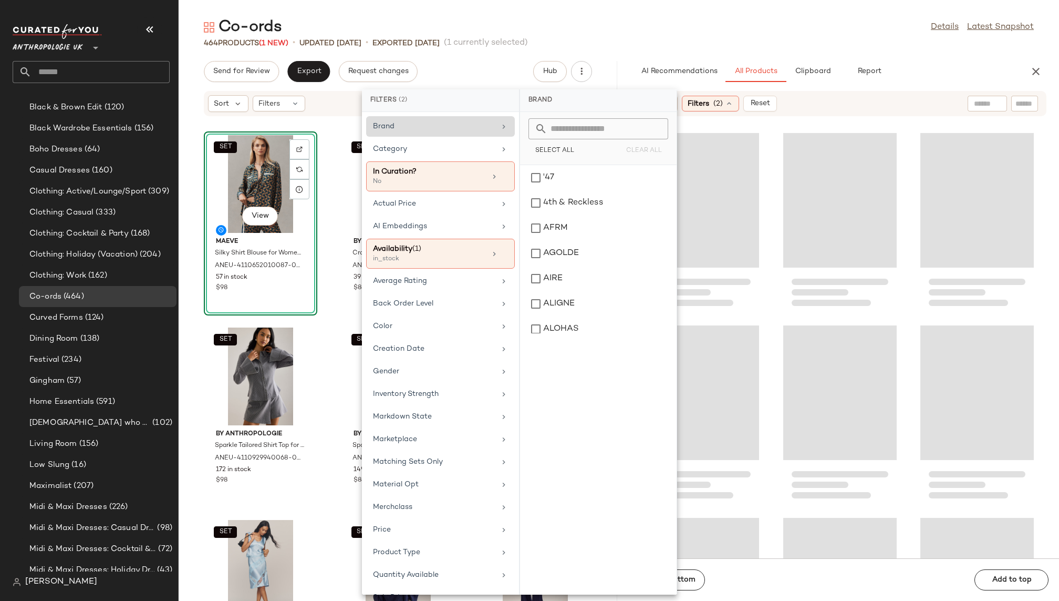
click at [760, 26] on div "Co-ords Details Latest Snapshot" at bounding box center [619, 27] width 881 height 21
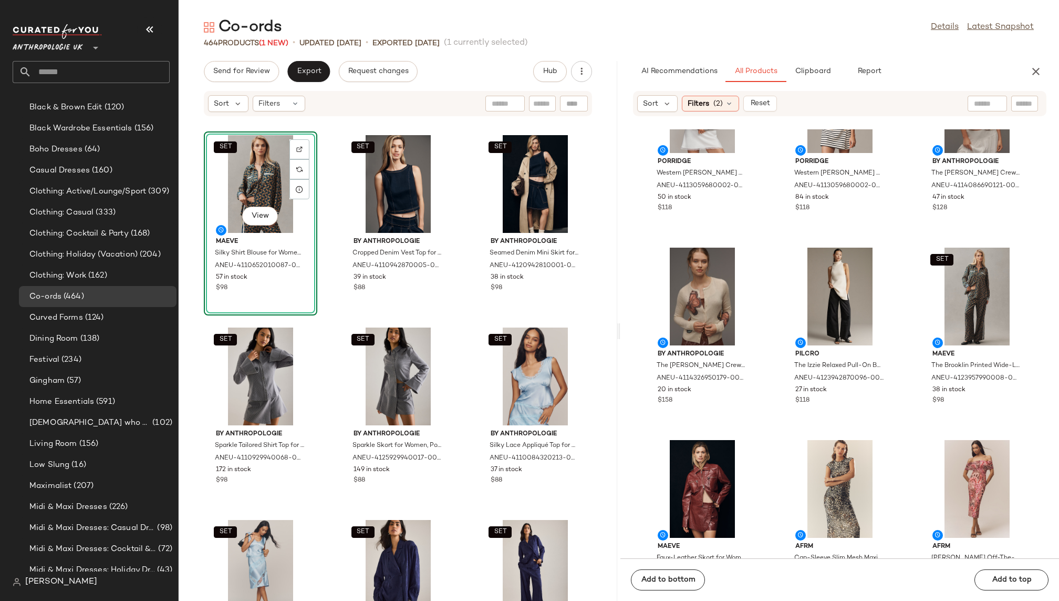
scroll to position [10498, 0]
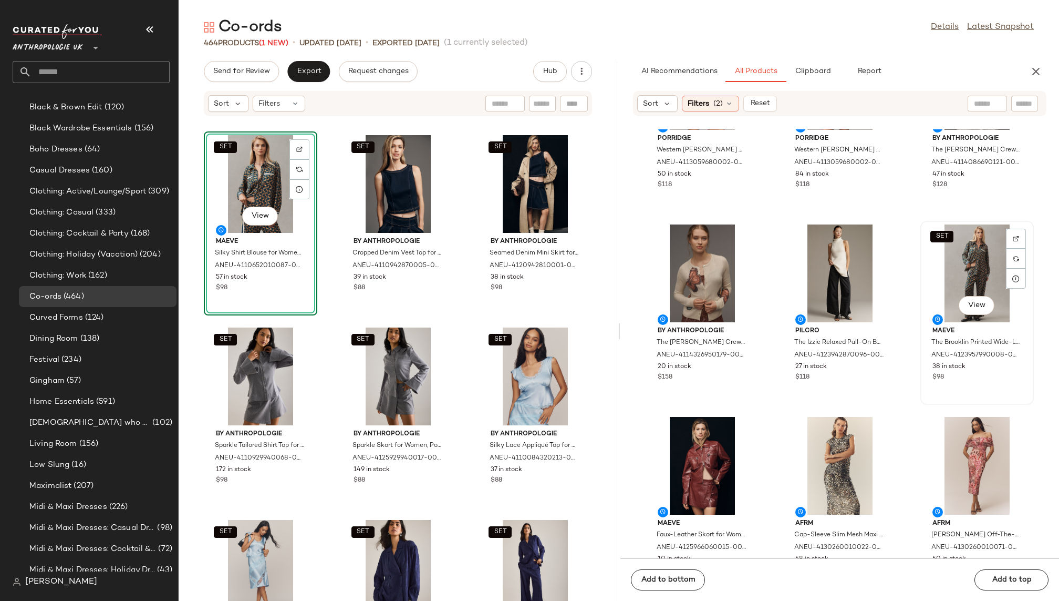
click at [941, 289] on div "SET View" at bounding box center [977, 273] width 106 height 98
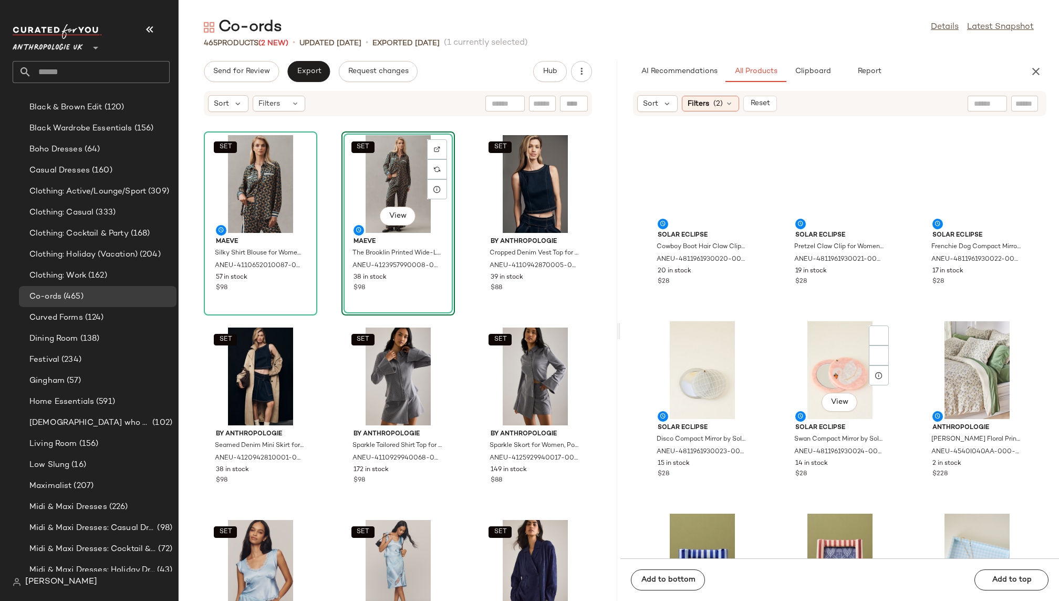
scroll to position [0, 0]
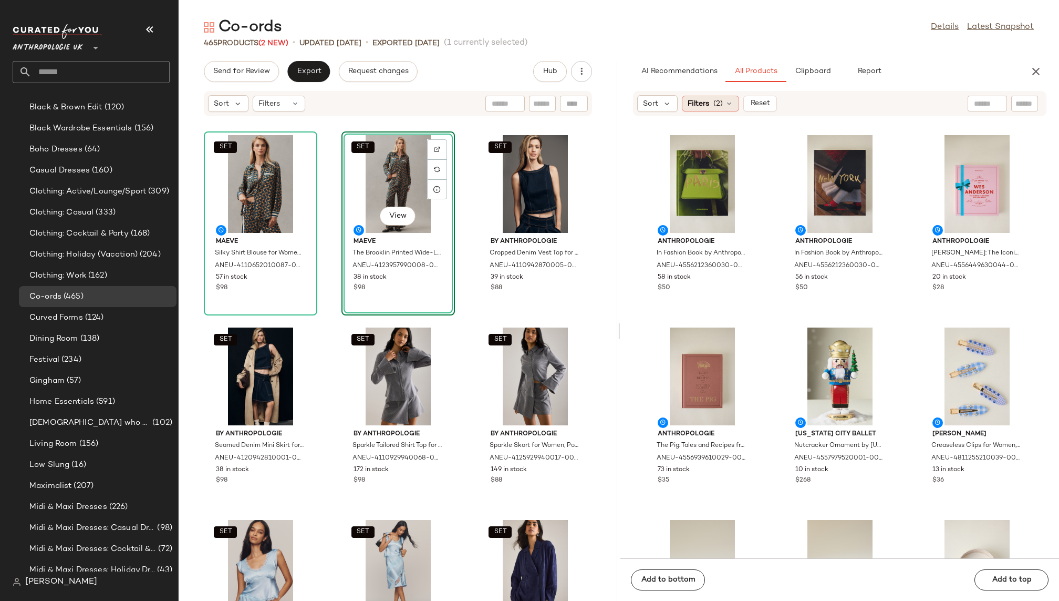
click at [721, 100] on span "(2)" at bounding box center [718, 103] width 9 height 11
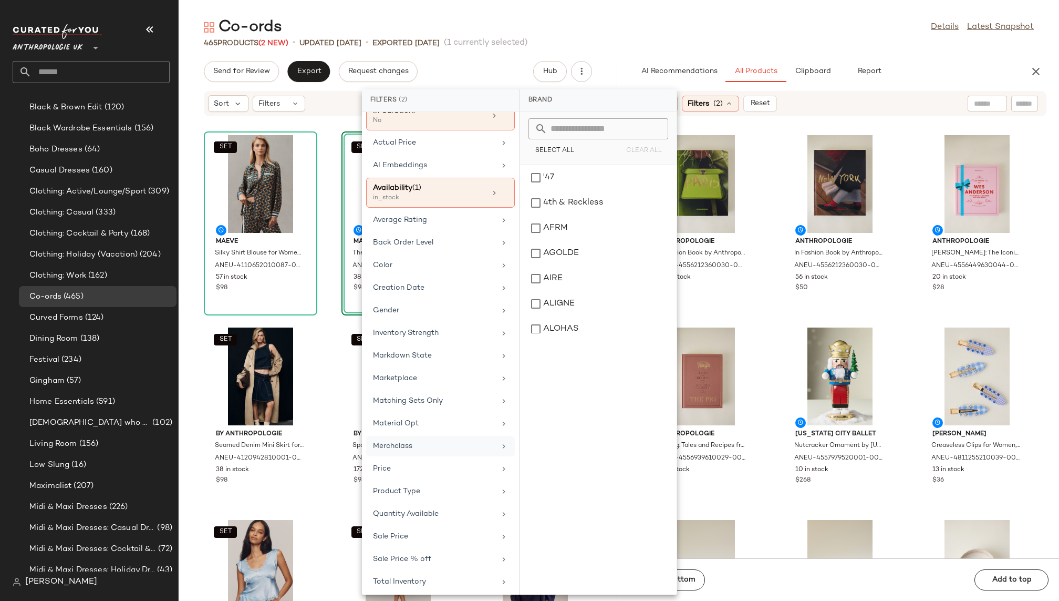
scroll to position [123, 0]
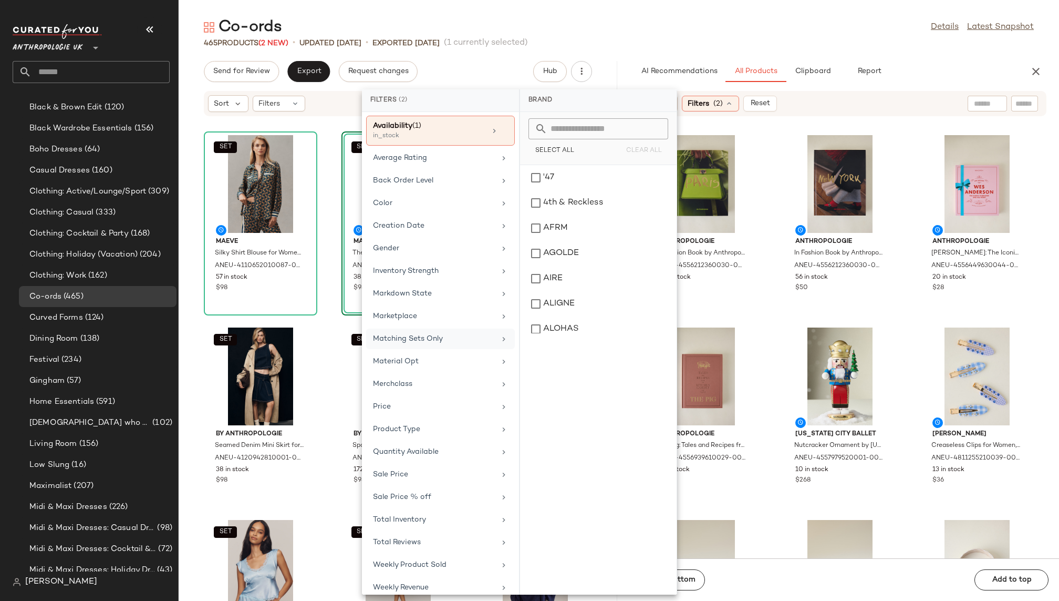
click at [472, 333] on div "Matching Sets Only" at bounding box center [434, 338] width 122 height 11
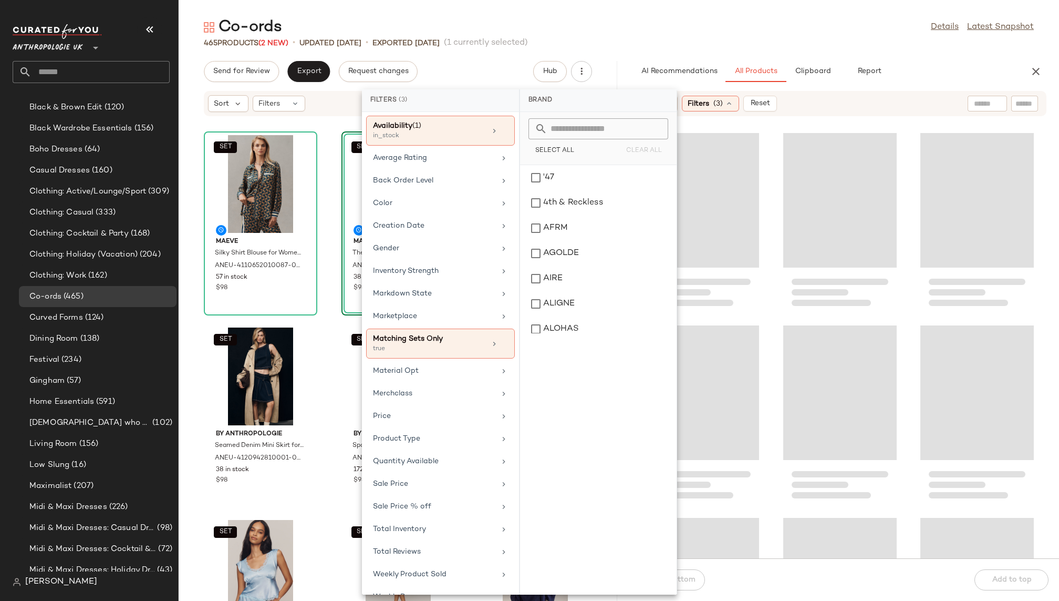
click at [786, 35] on div "Co-ords Details Latest Snapshot" at bounding box center [619, 27] width 881 height 21
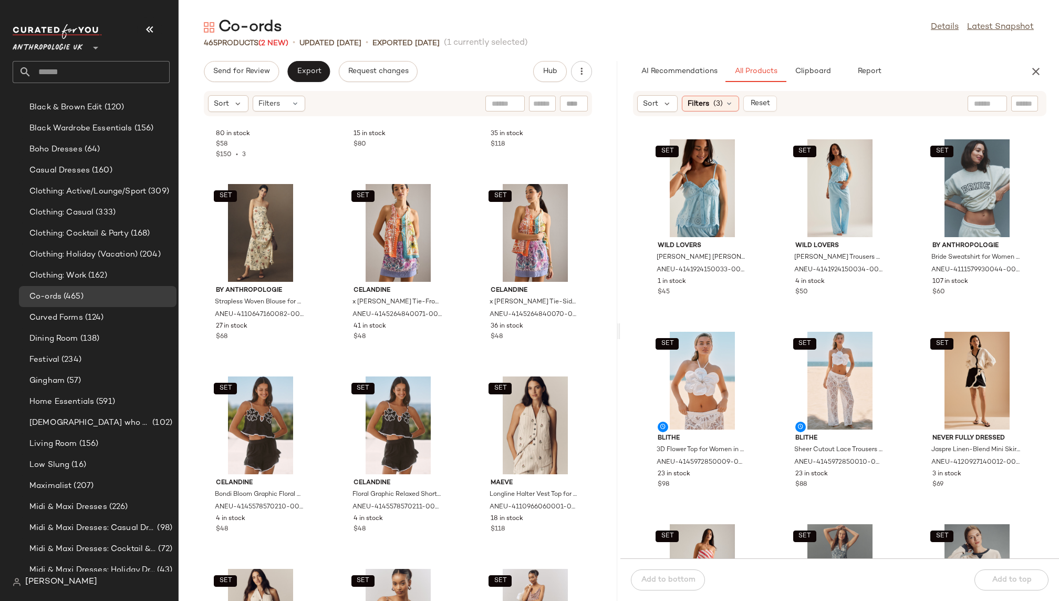
scroll to position [1718, 0]
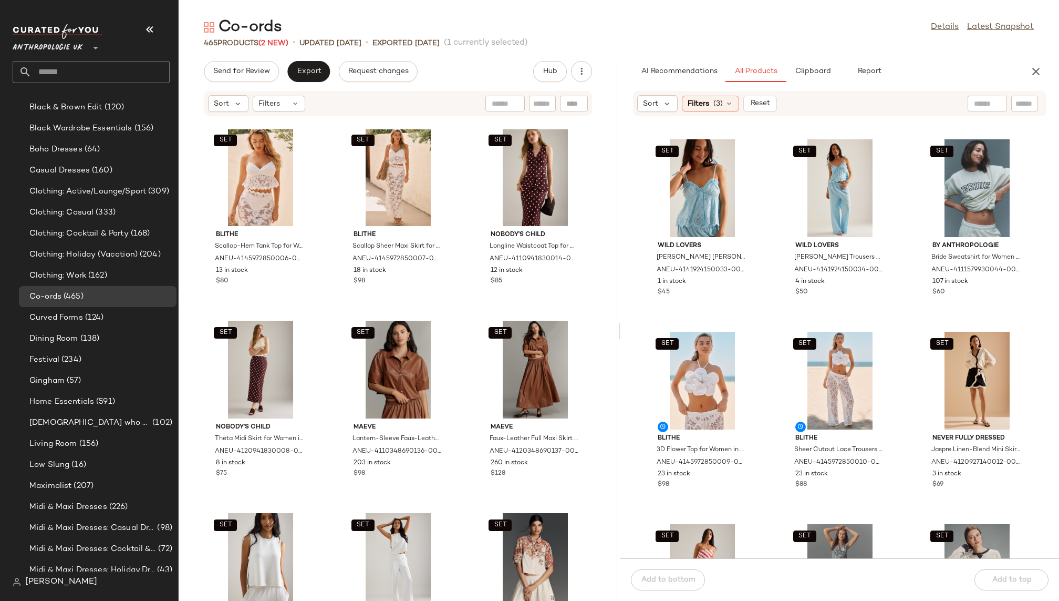
scroll to position [2343, 0]
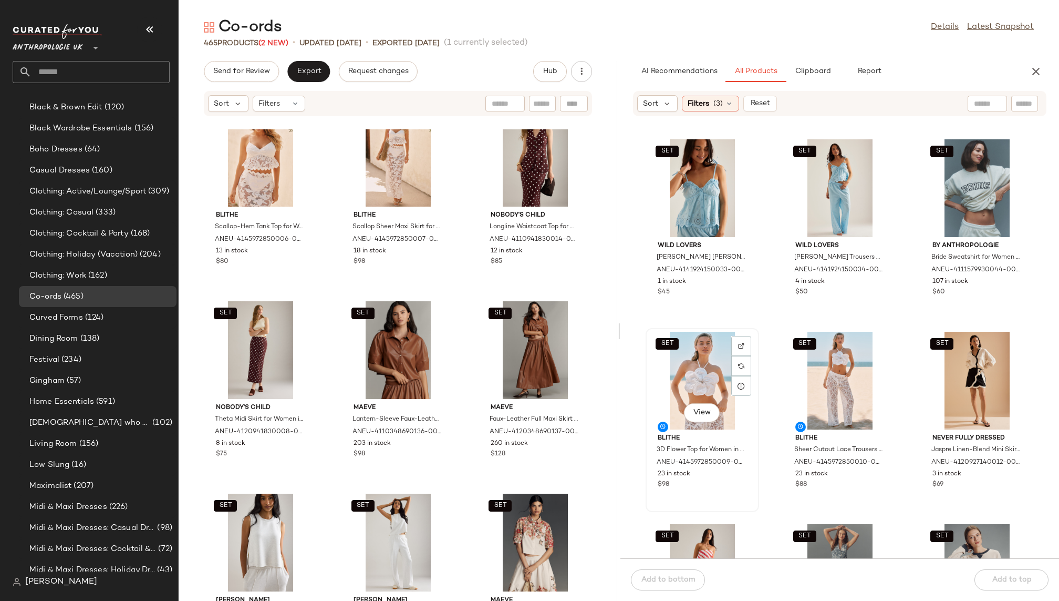
click at [696, 380] on div "SET View" at bounding box center [703, 381] width 106 height 98
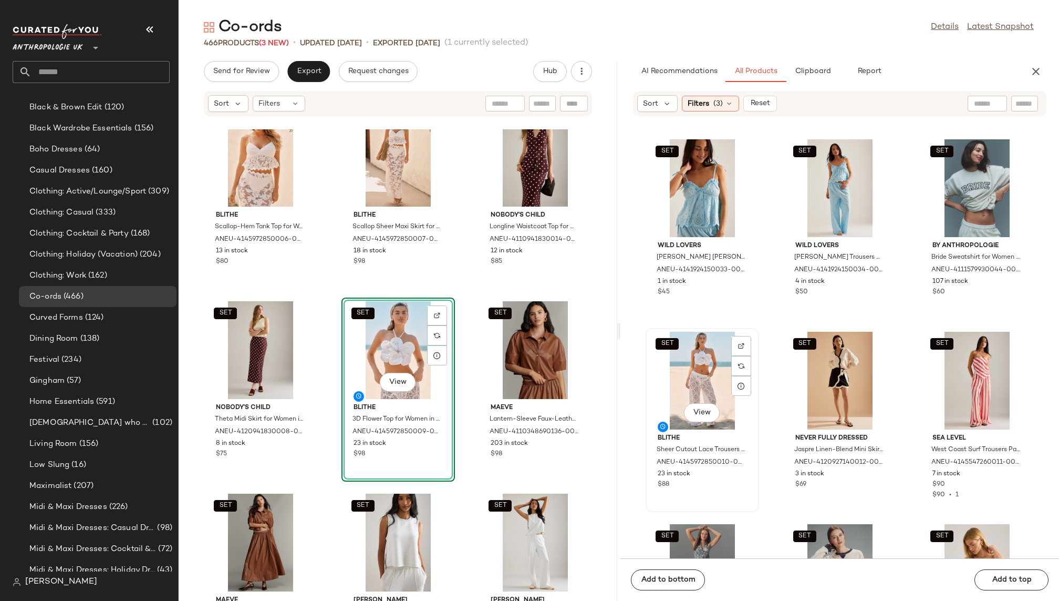
click at [692, 378] on div "SET View" at bounding box center [703, 381] width 106 height 98
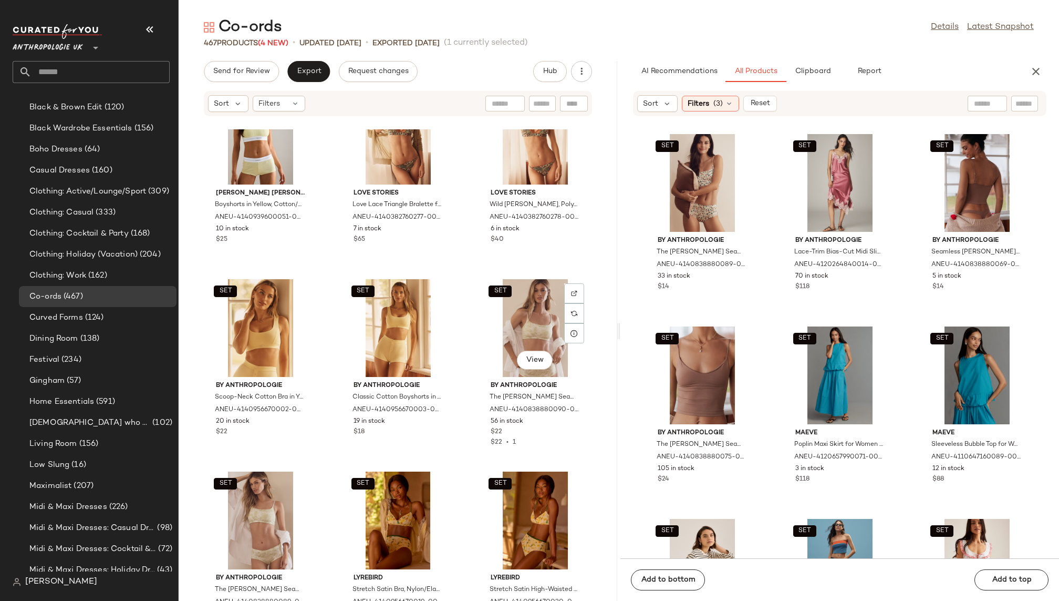
scroll to position [20272, 0]
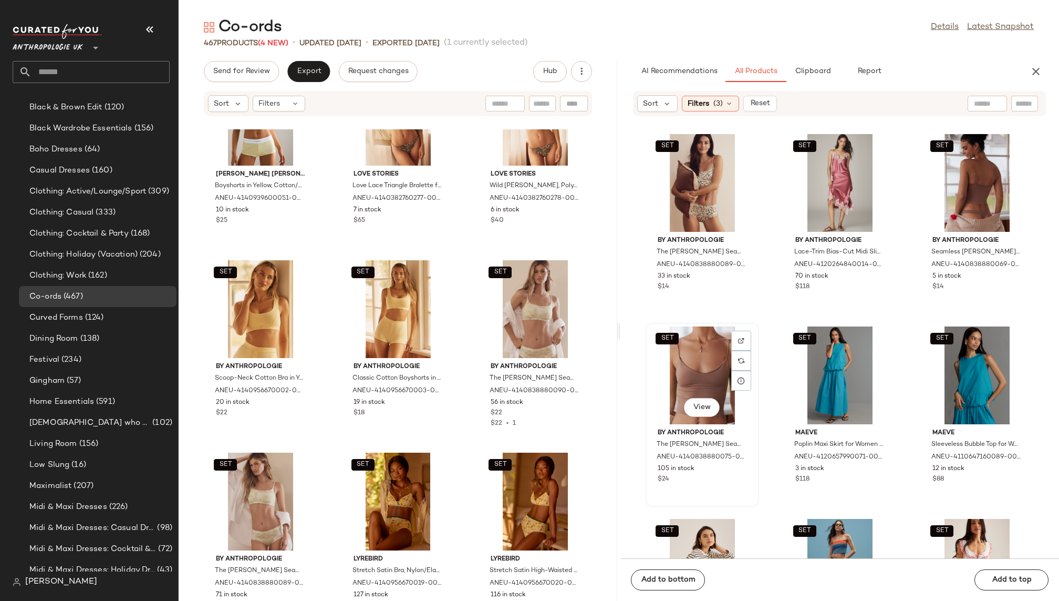
click at [666, 366] on div "SET View" at bounding box center [703, 375] width 106 height 98
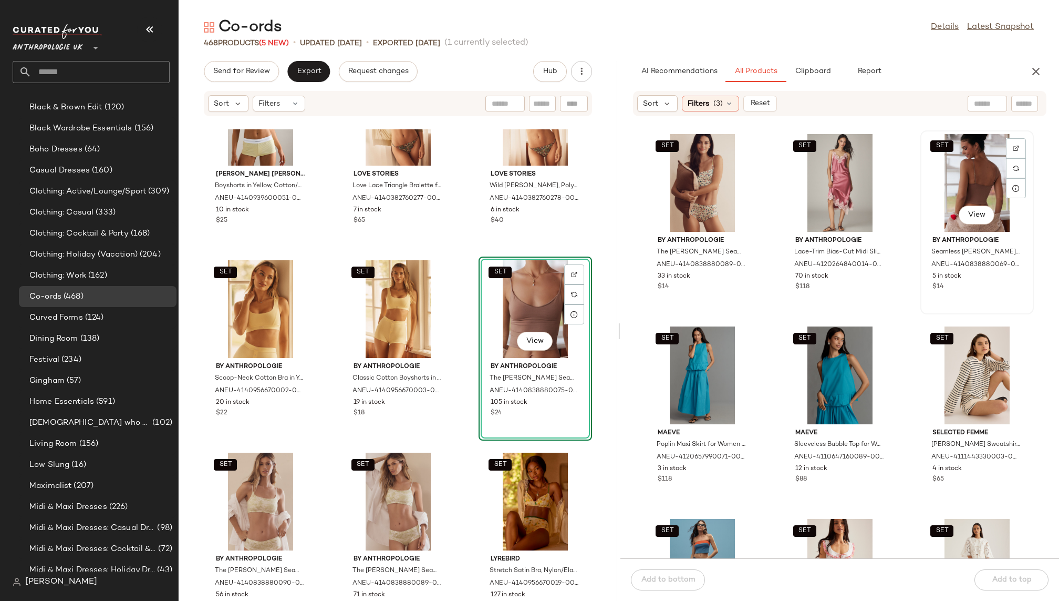
click at [951, 192] on div "SET View" at bounding box center [977, 183] width 106 height 98
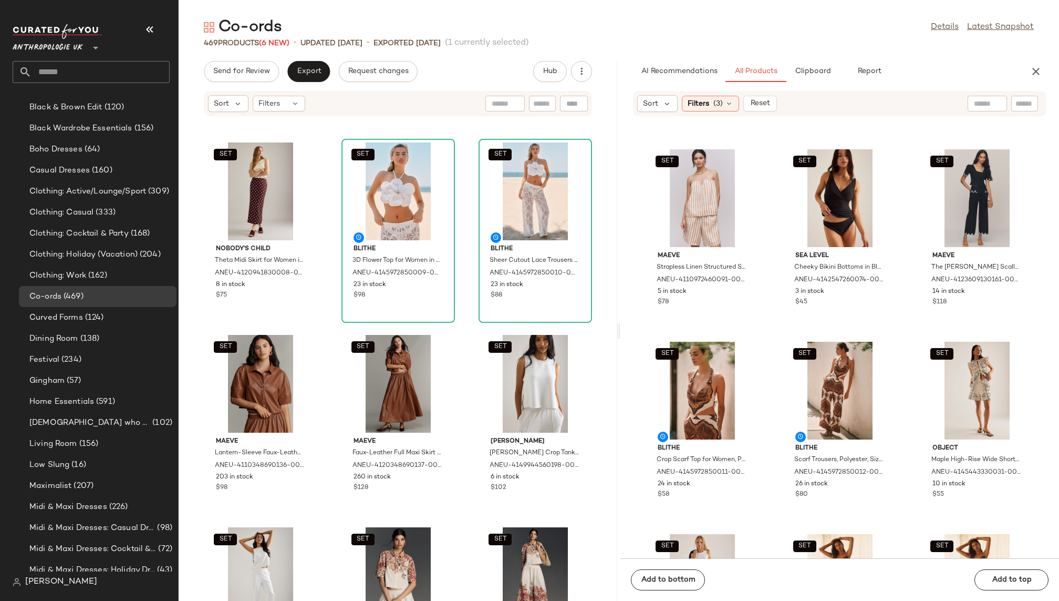
scroll to position [2508, 0]
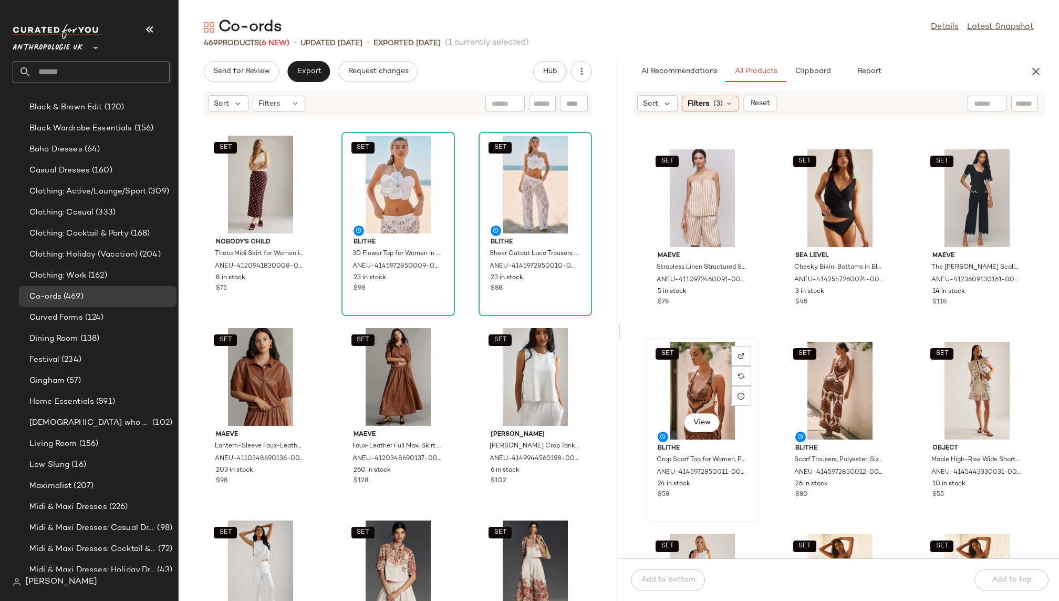
click at [673, 389] on div "SET View" at bounding box center [703, 391] width 106 height 98
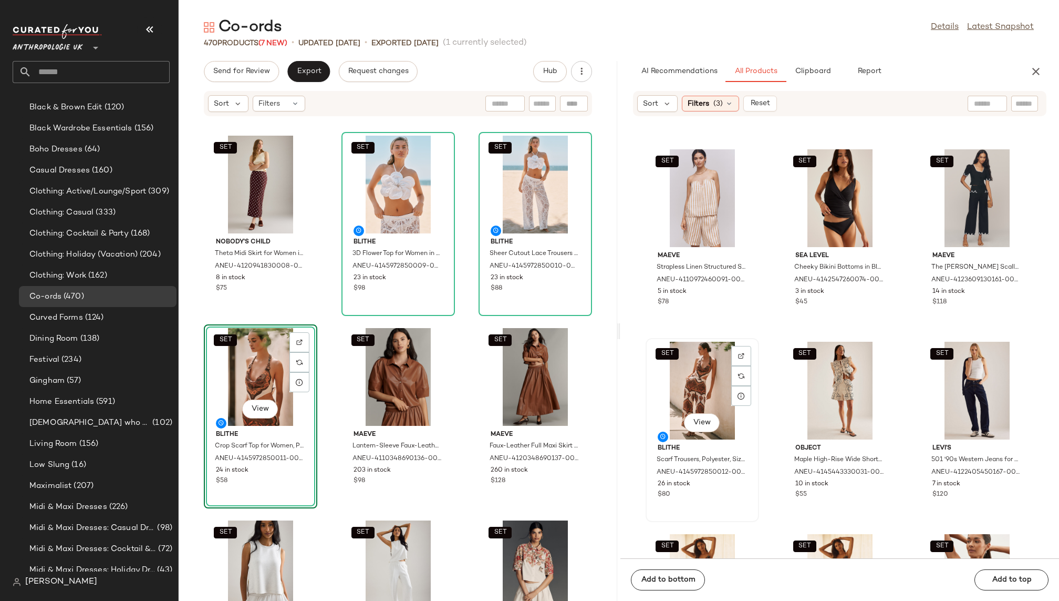
click at [684, 376] on div "SET View" at bounding box center [703, 391] width 106 height 98
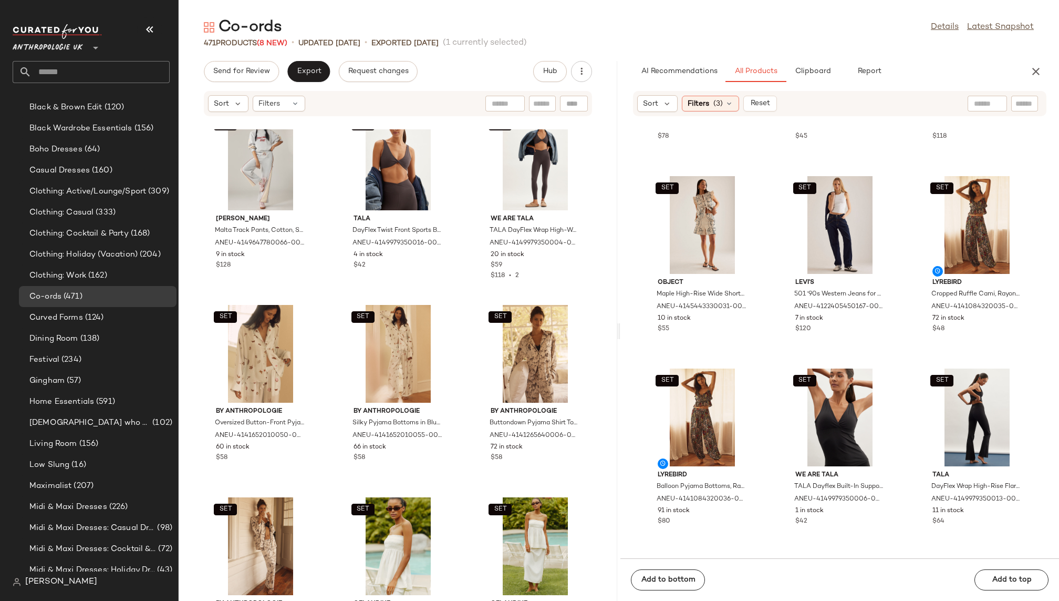
scroll to position [6404, 0]
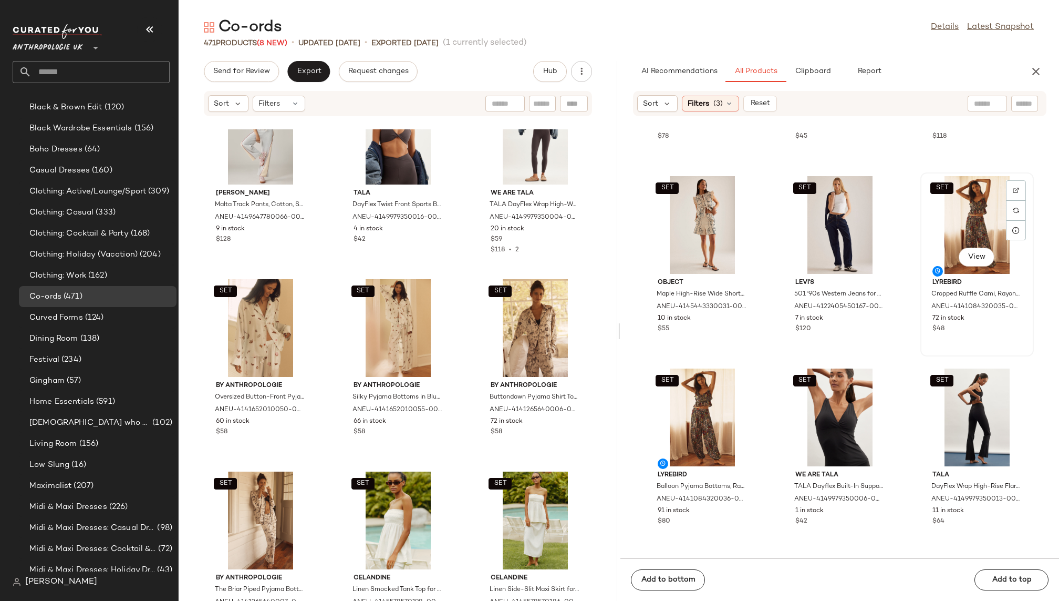
click at [949, 232] on div "SET View" at bounding box center [977, 225] width 106 height 98
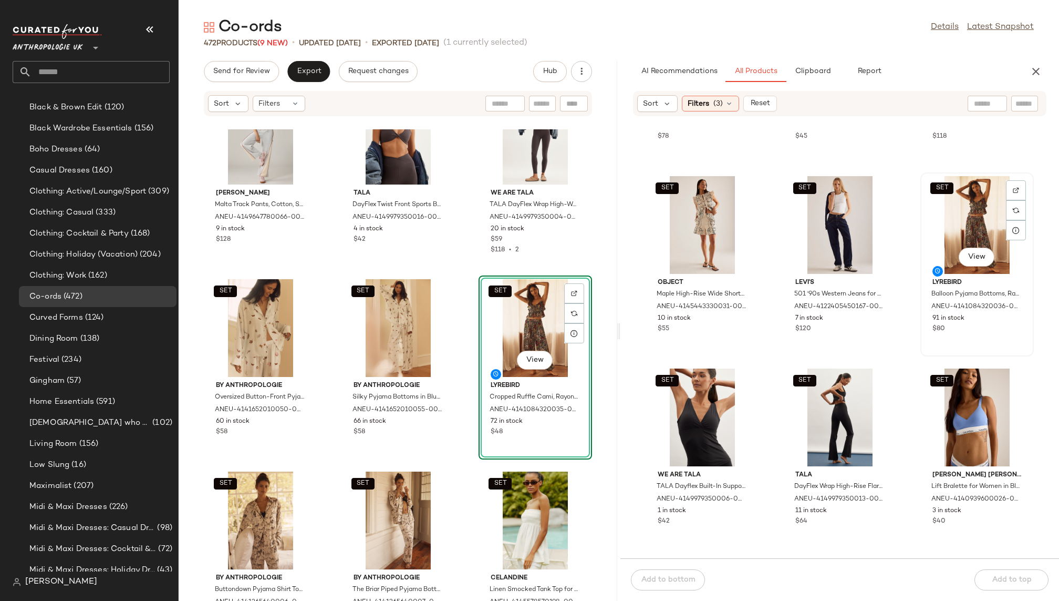
click at [948, 214] on div "SET View" at bounding box center [977, 225] width 106 height 98
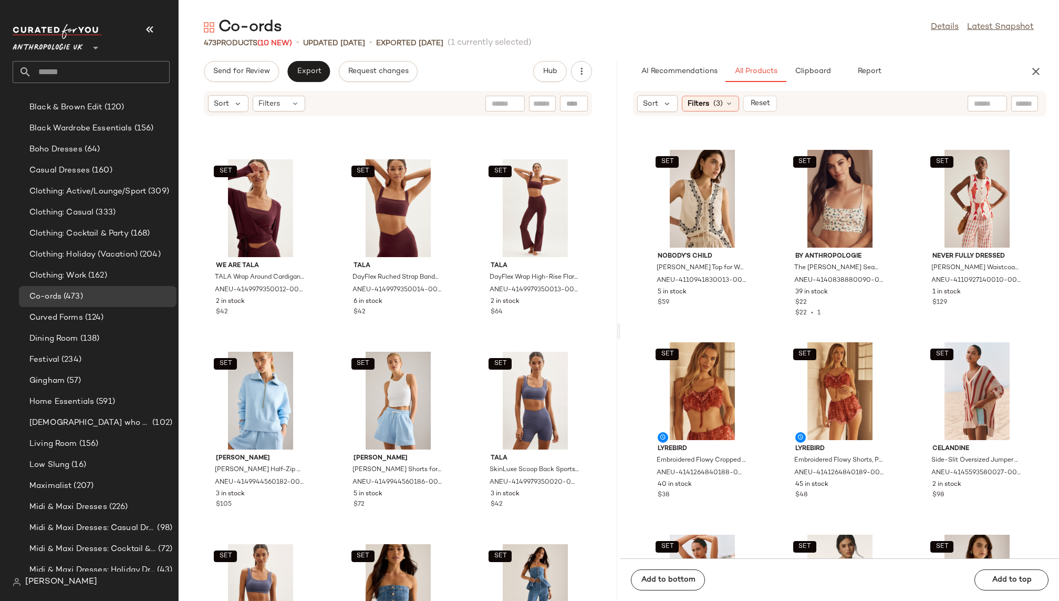
scroll to position [9037, 0]
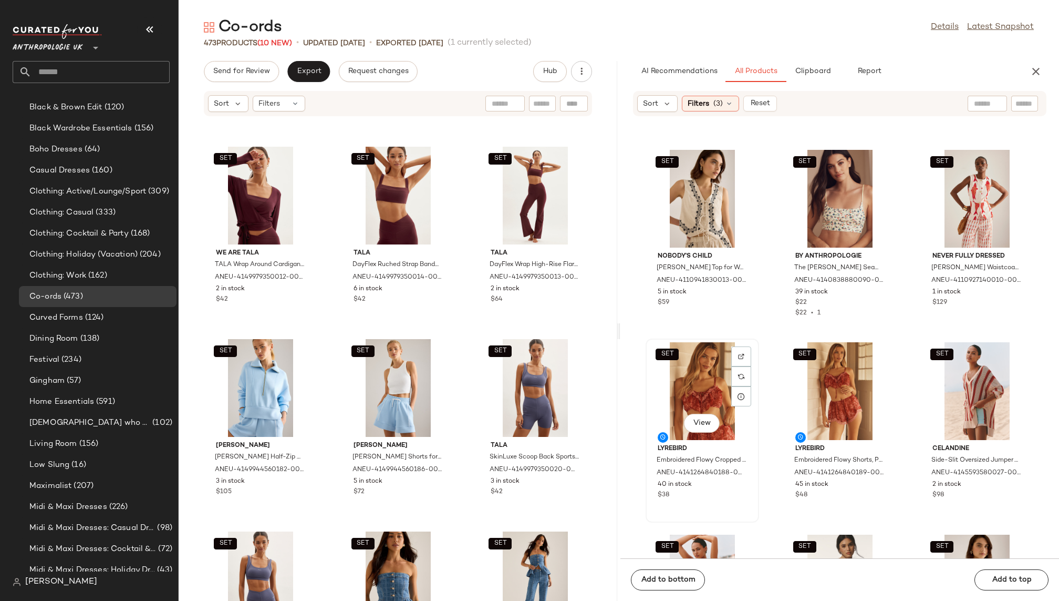
click at [670, 388] on div "SET View" at bounding box center [703, 391] width 106 height 98
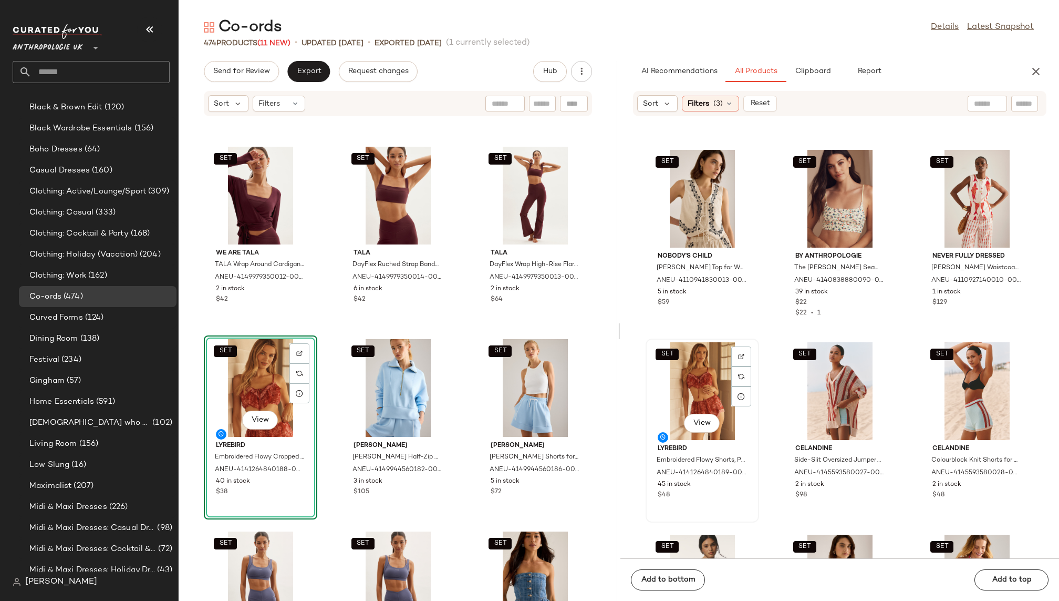
click at [689, 402] on div "SET View" at bounding box center [703, 391] width 106 height 98
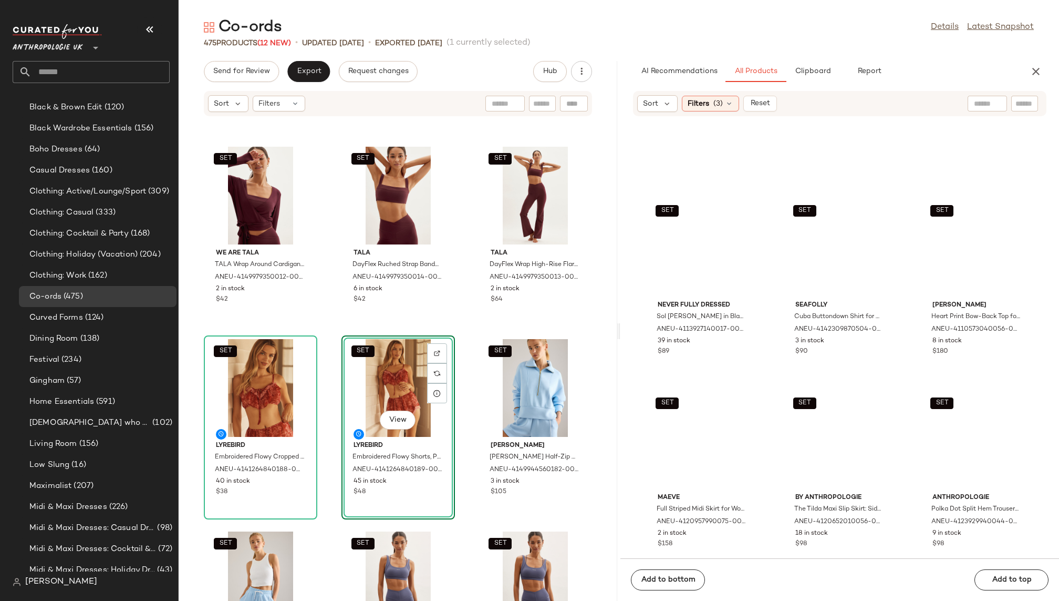
scroll to position [0, 0]
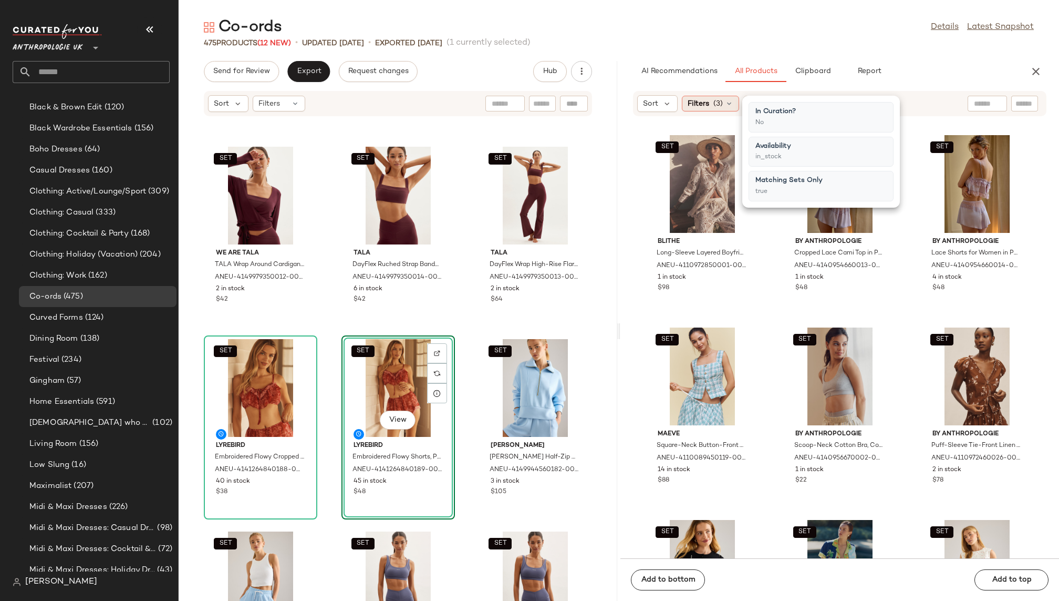
click at [714, 101] on span "(3)" at bounding box center [718, 103] width 9 height 11
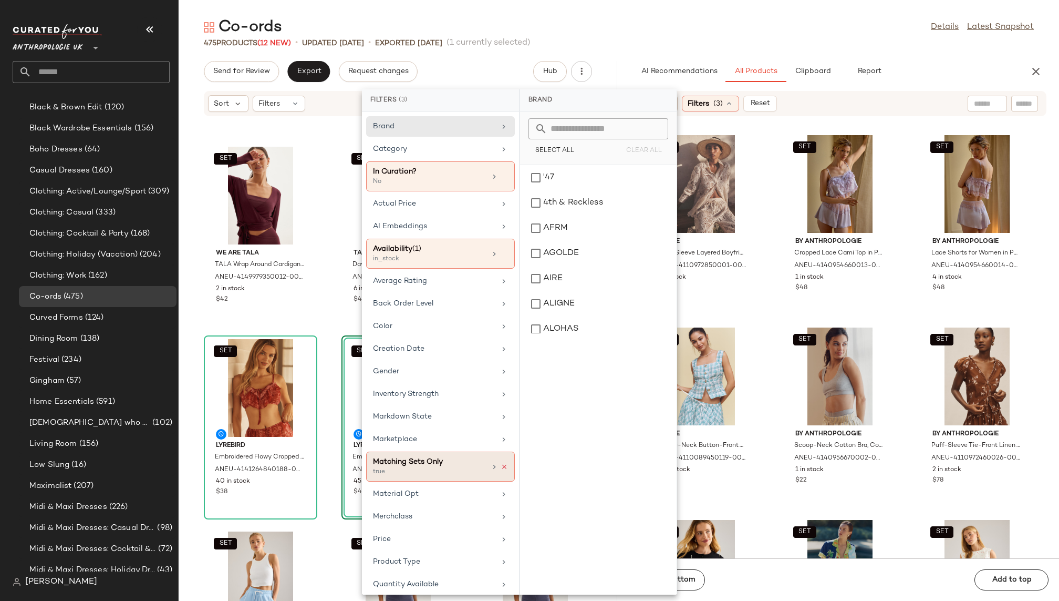
click at [501, 463] on icon at bounding box center [504, 466] width 7 height 7
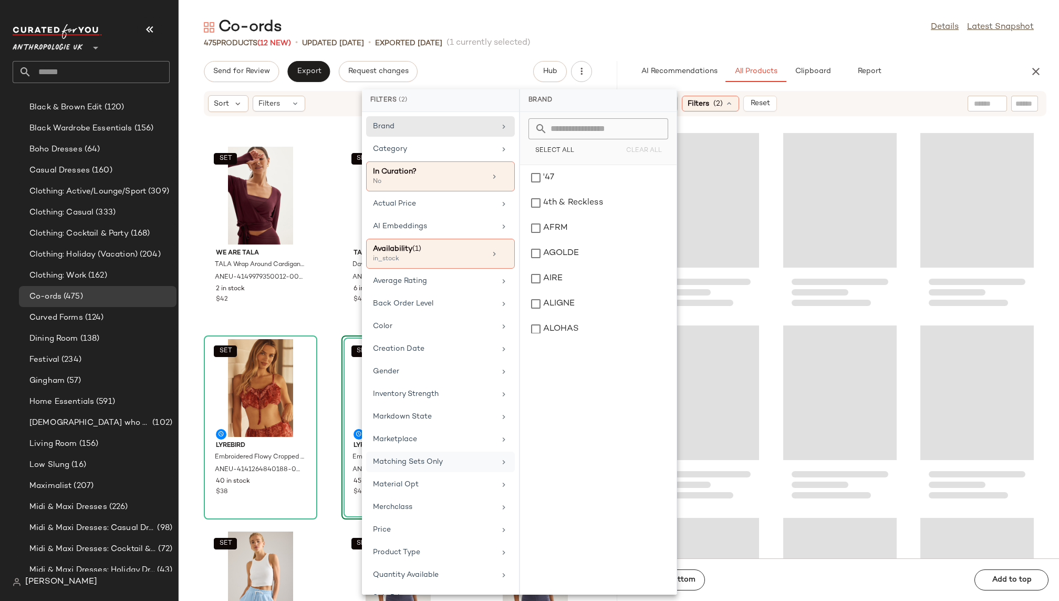
click at [750, 43] on div "475 Products (12 New) • updated Aug 12th • Exported Aug 6th (1 currently select…" at bounding box center [619, 43] width 881 height 11
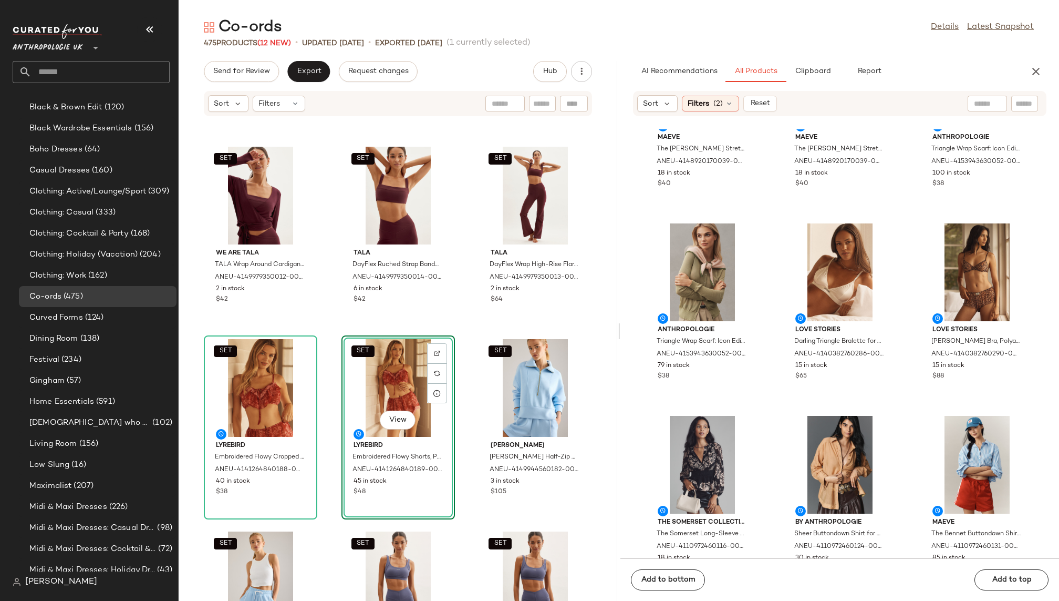
scroll to position [4561, 0]
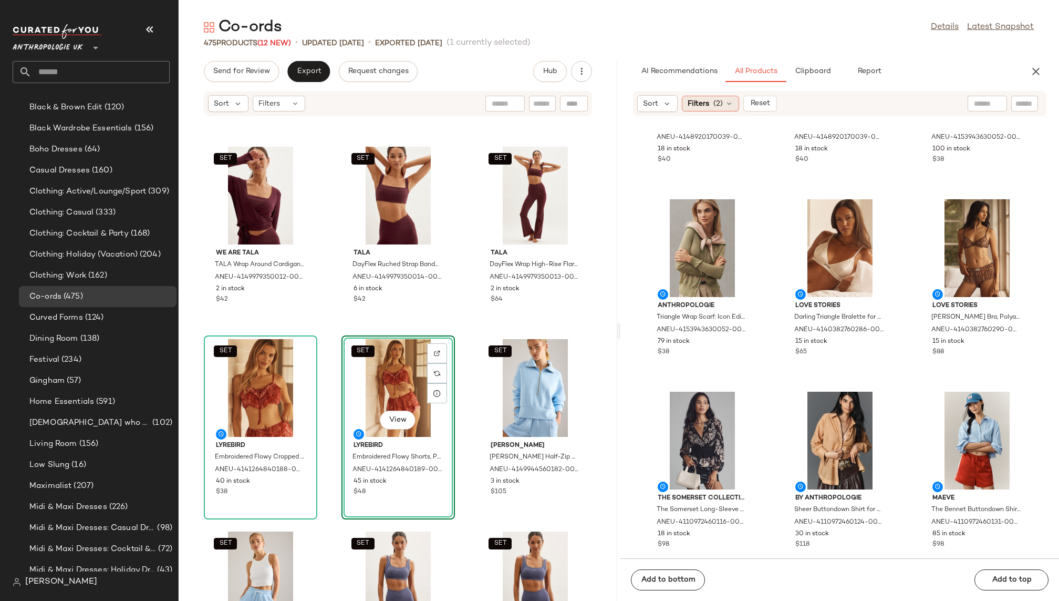
click at [725, 100] on icon at bounding box center [729, 103] width 8 height 8
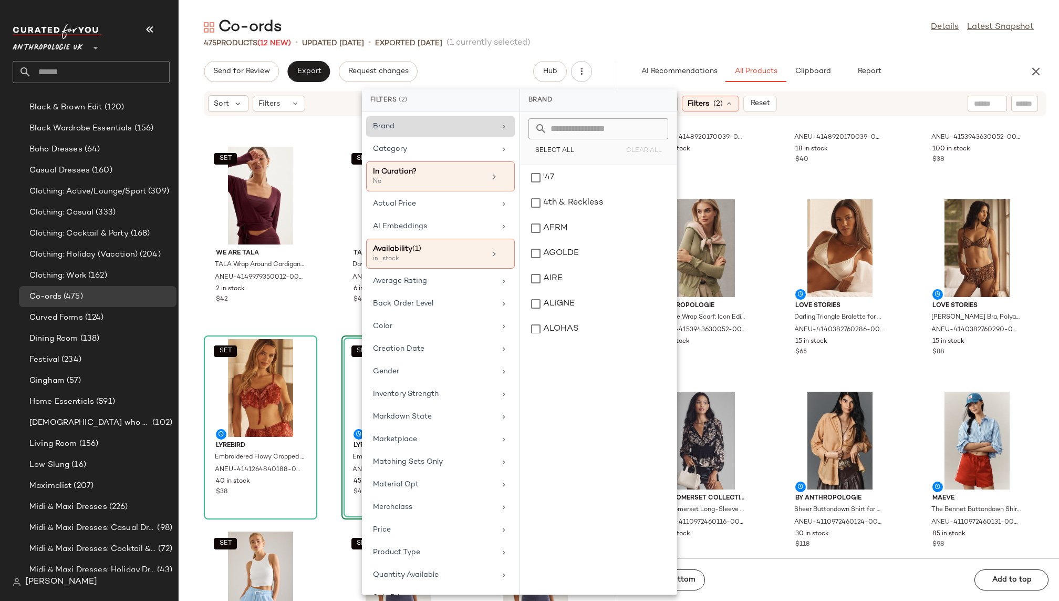
click at [480, 131] on div "Brand" at bounding box center [434, 126] width 122 height 11
click at [559, 135] on input "text" at bounding box center [605, 128] width 115 height 21
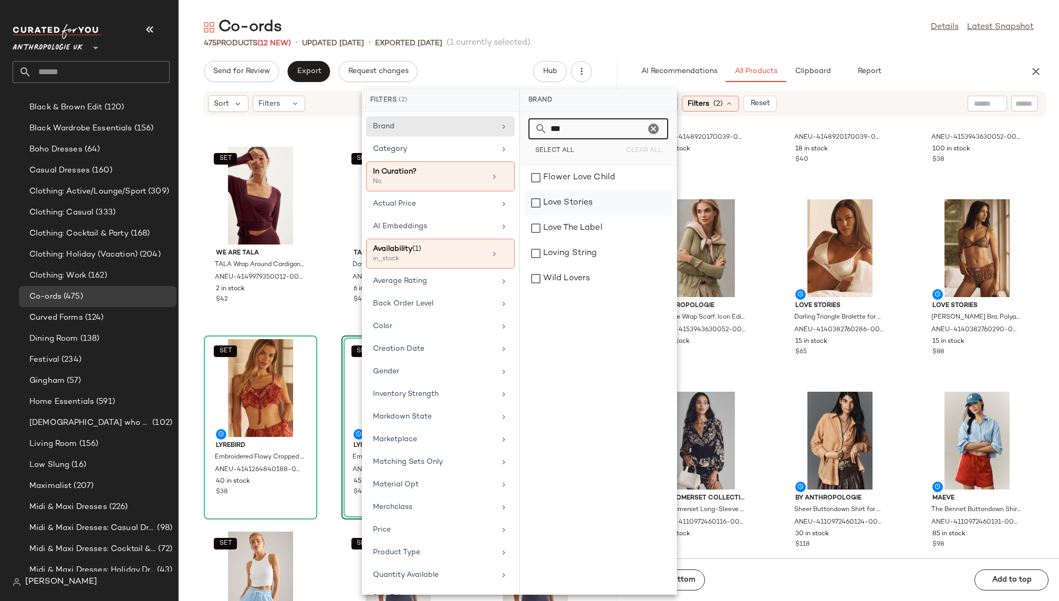
type input "***"
click at [574, 215] on div "Love Stories" at bounding box center [598, 227] width 148 height 25
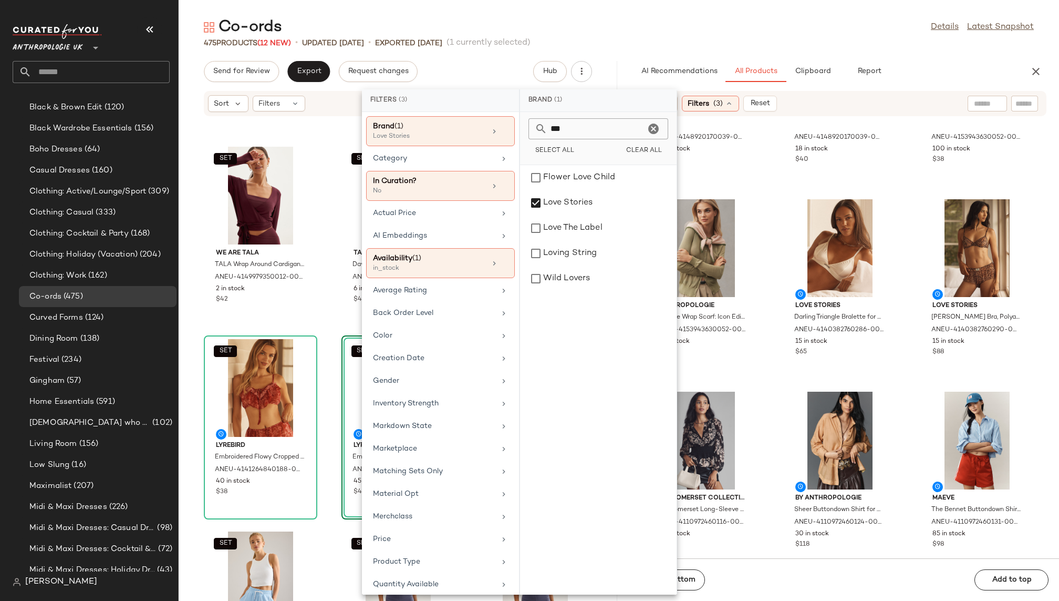
click at [761, 33] on div "Co-ords Details Latest Snapshot" at bounding box center [619, 27] width 881 height 21
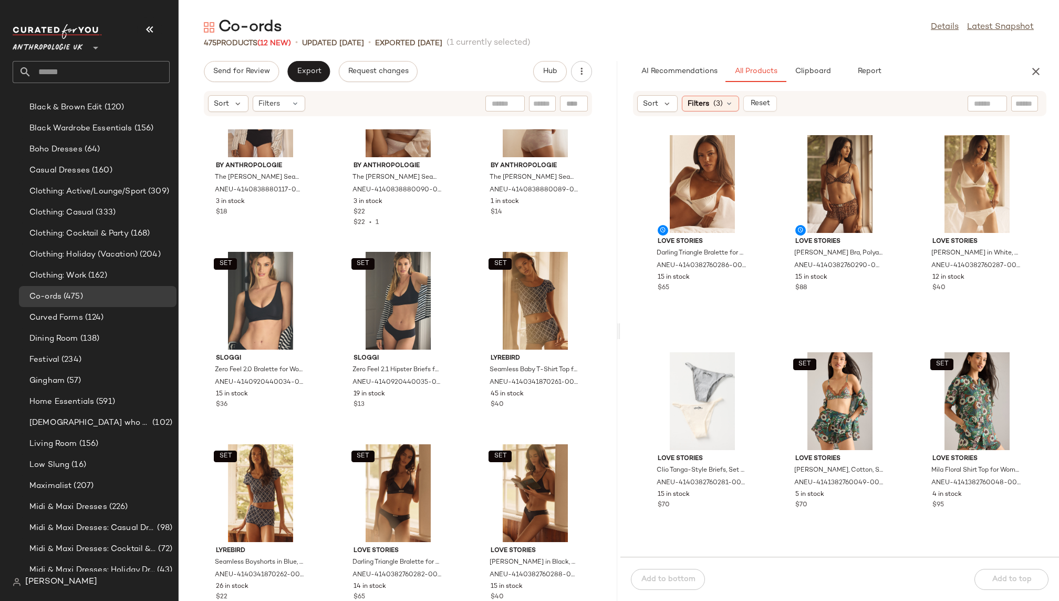
scroll to position [17208, 0]
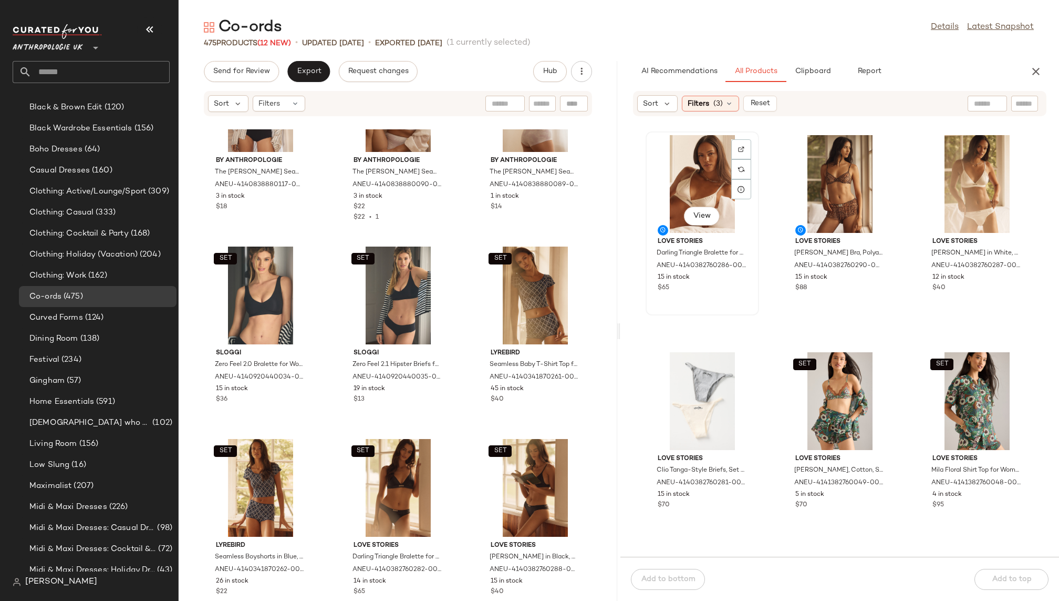
click at [692, 182] on div "View" at bounding box center [703, 184] width 106 height 98
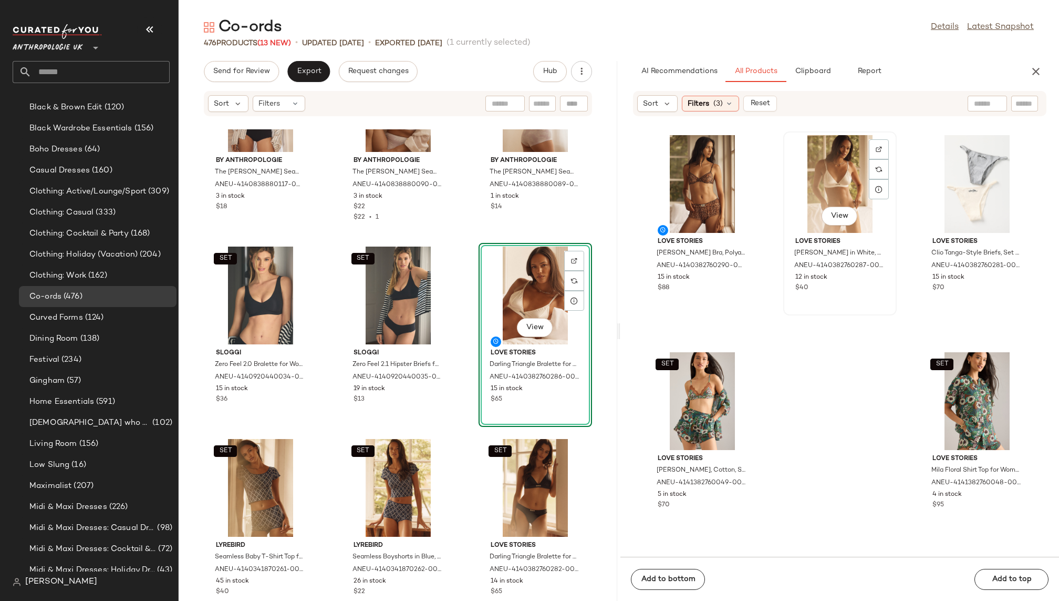
click at [822, 193] on div "View" at bounding box center [840, 184] width 106 height 98
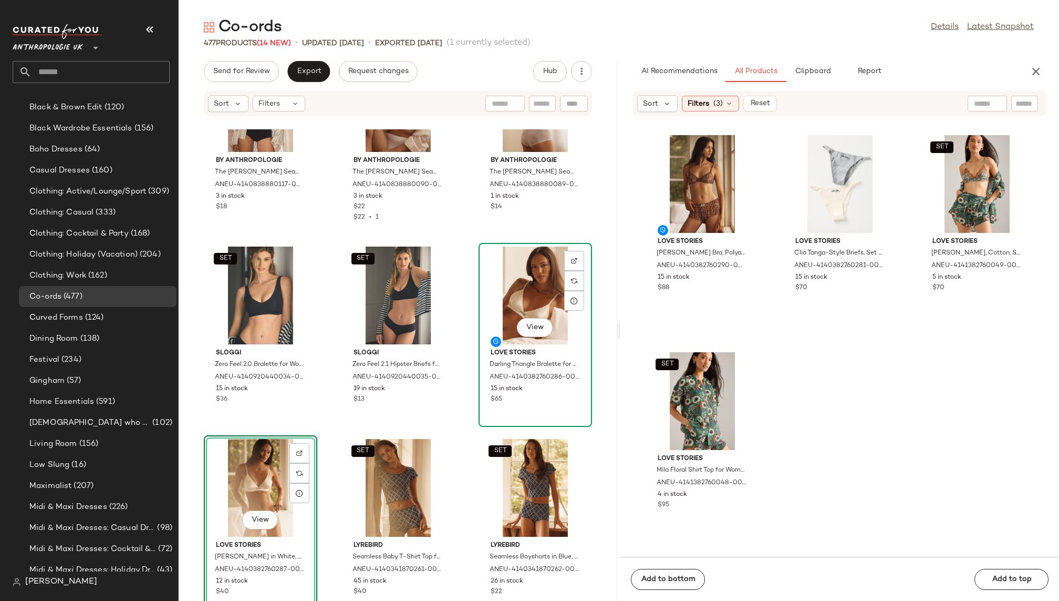
click at [514, 289] on div "View" at bounding box center [535, 295] width 106 height 98
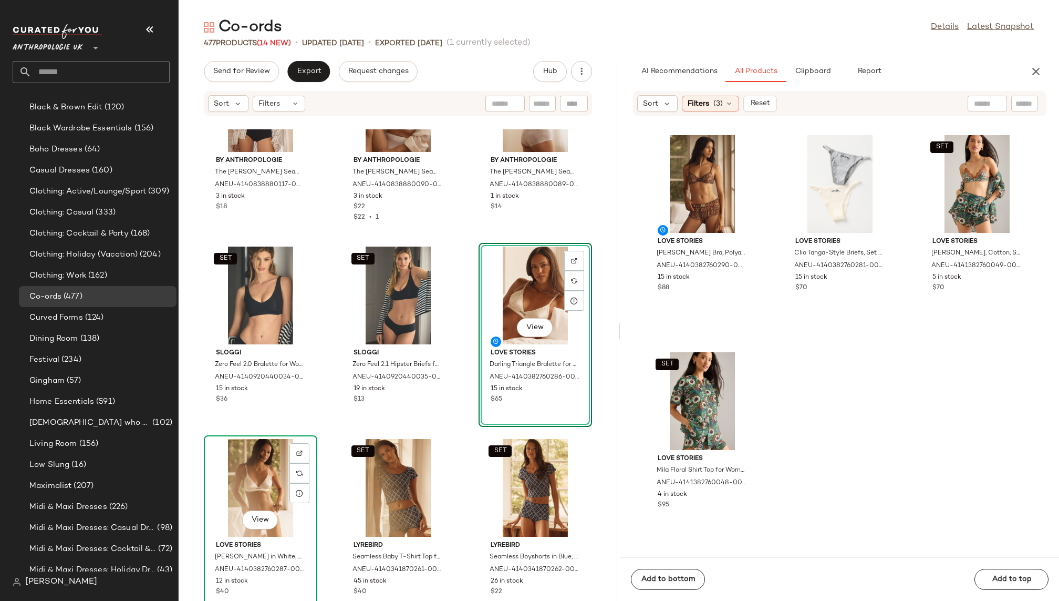
click at [255, 483] on div "View" at bounding box center [261, 488] width 106 height 98
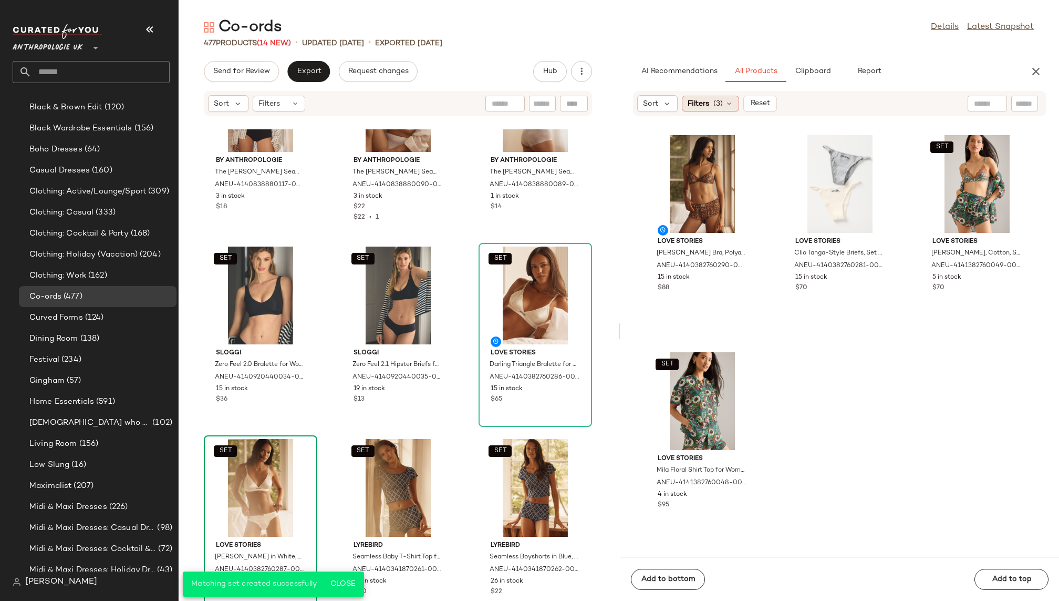
click at [722, 103] on div "Filters (3)" at bounding box center [710, 104] width 57 height 16
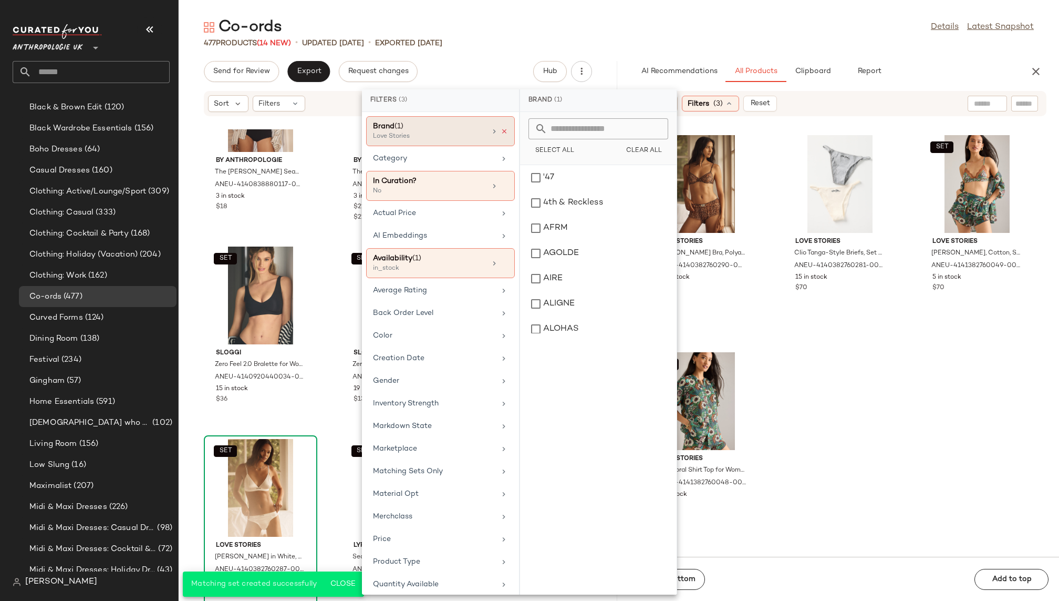
click at [503, 130] on icon at bounding box center [504, 131] width 7 height 7
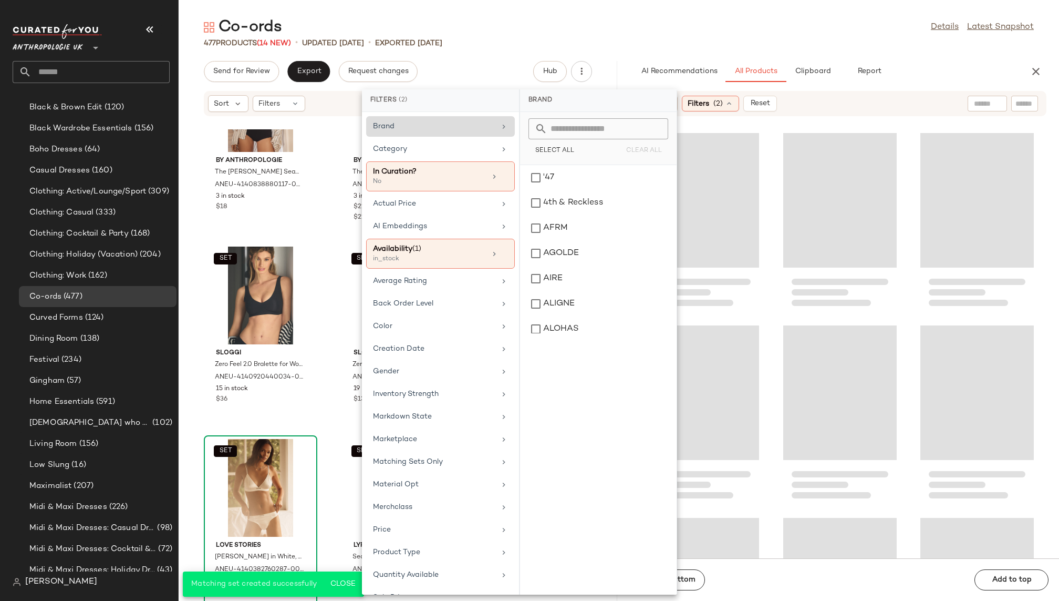
click at [728, 28] on div "Co-ords Details Latest Snapshot" at bounding box center [619, 27] width 881 height 21
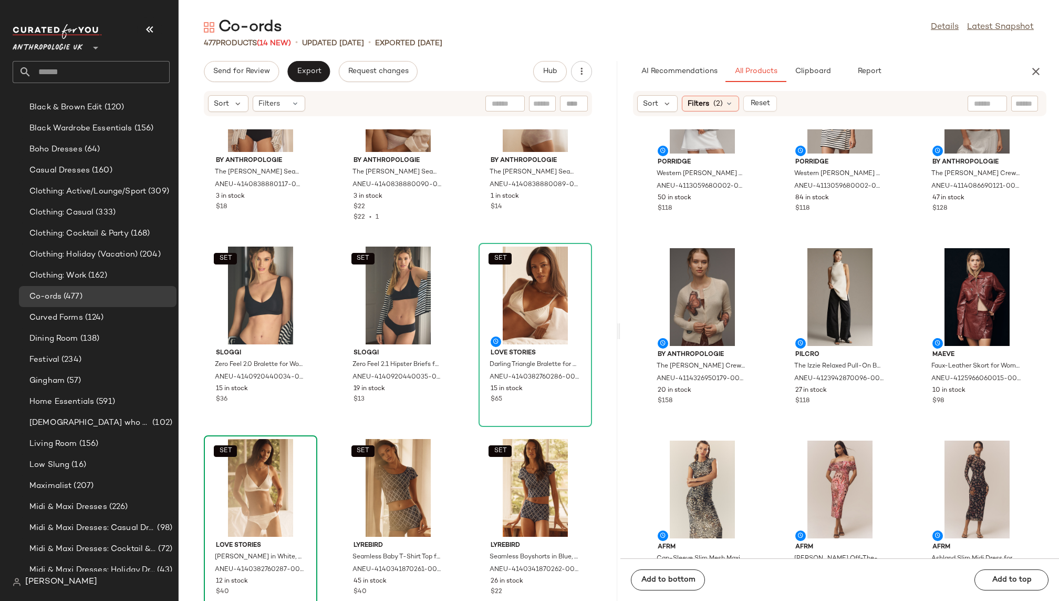
scroll to position [9914, 0]
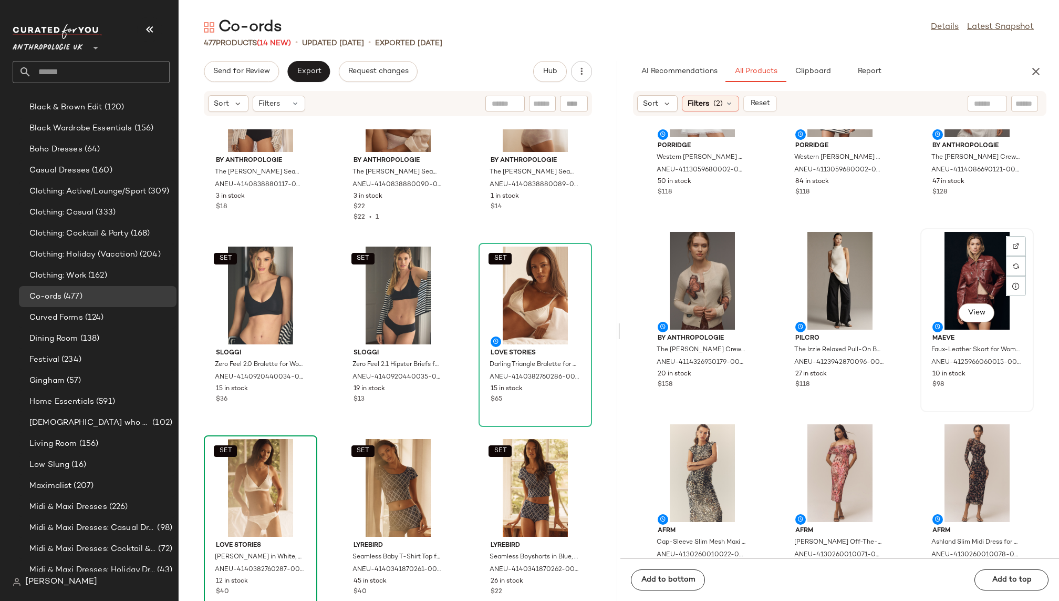
click at [941, 295] on div "View" at bounding box center [977, 281] width 106 height 98
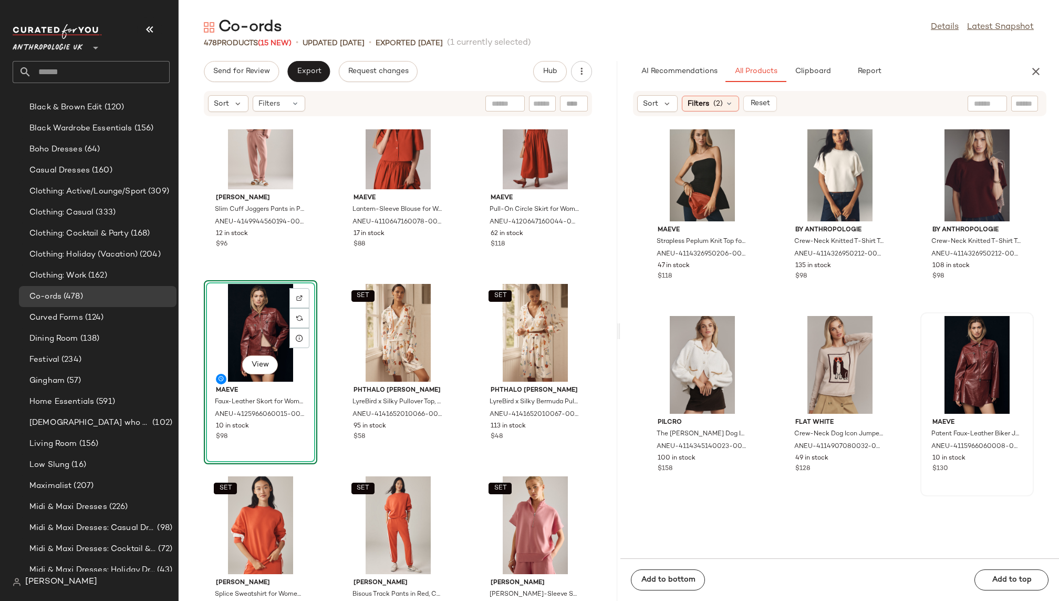
scroll to position [20027, 0]
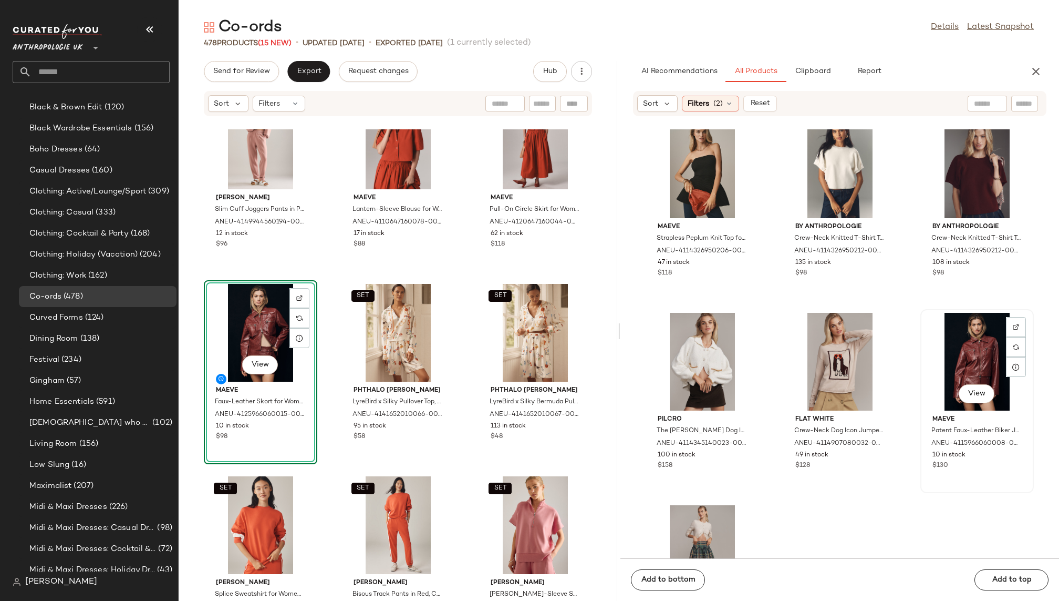
click at [946, 372] on div "View" at bounding box center [977, 362] width 106 height 98
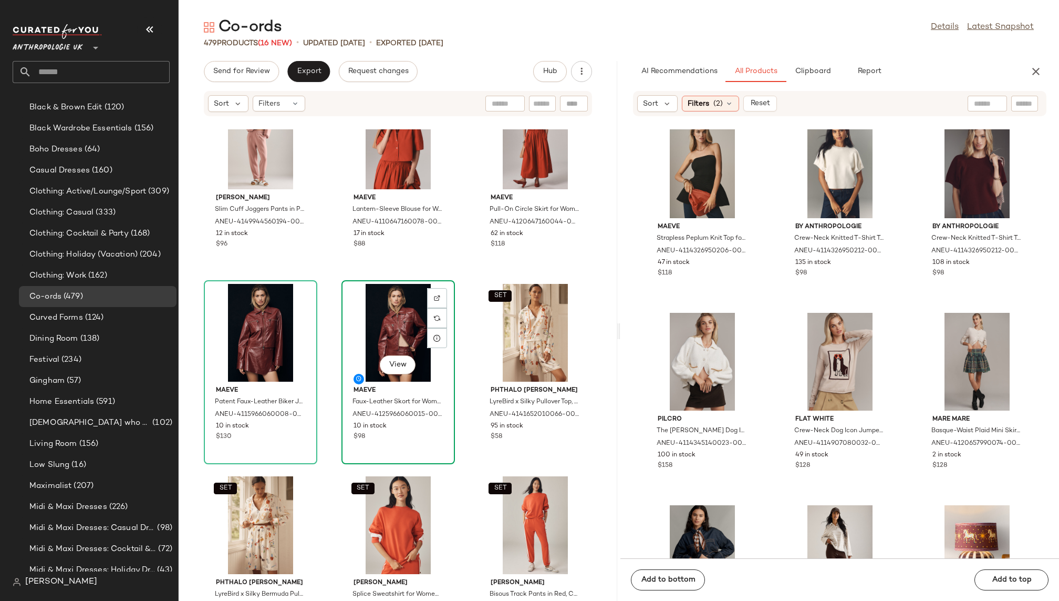
click at [399, 326] on div "View" at bounding box center [398, 333] width 106 height 98
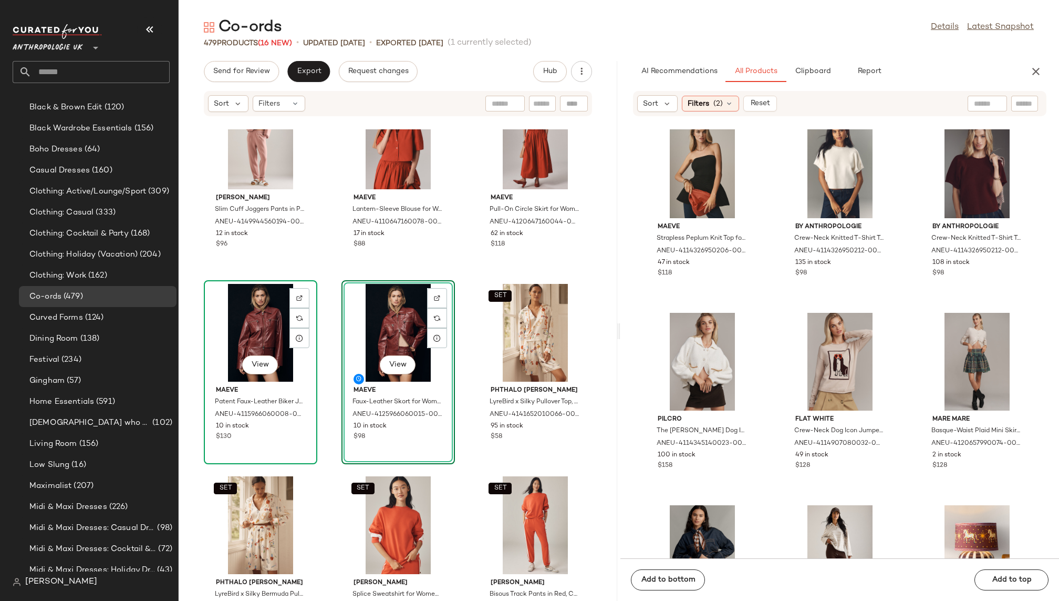
click at [270, 348] on div "View" at bounding box center [261, 333] width 106 height 98
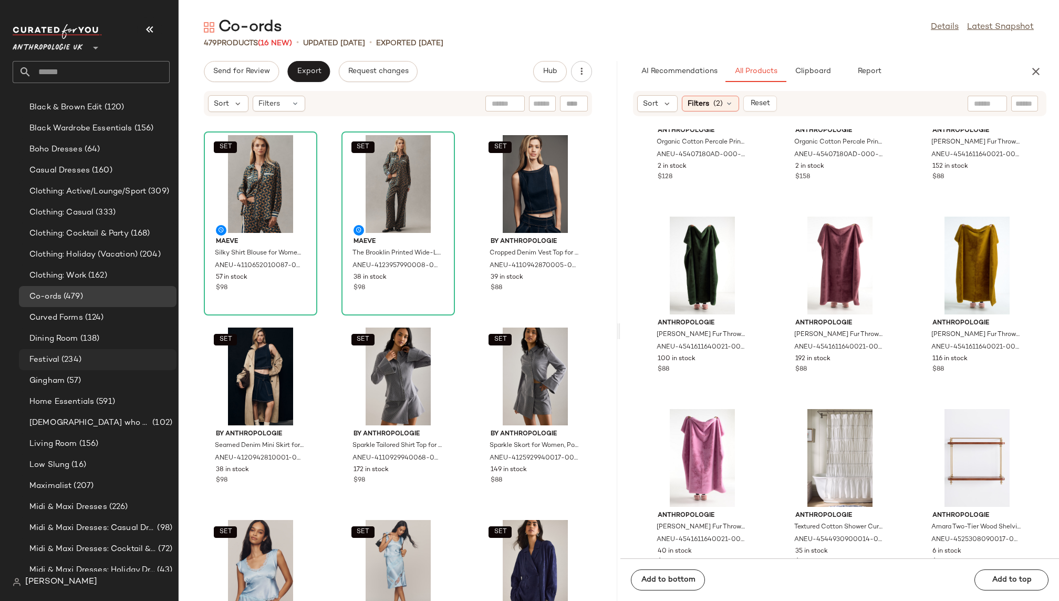
click at [108, 366] on div "Festival (234)" at bounding box center [98, 359] width 158 height 21
